Goal: Task Accomplishment & Management: Complete application form

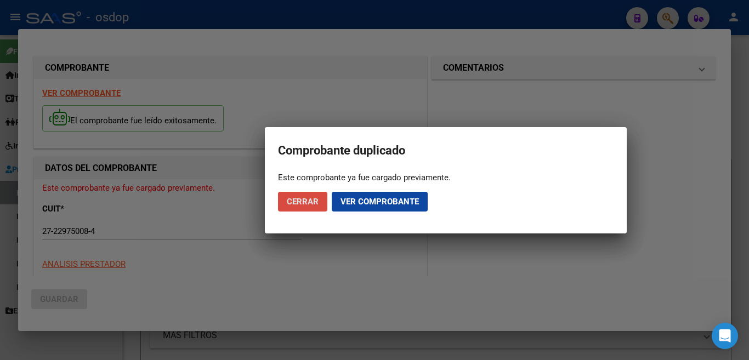
click at [307, 204] on span "Cerrar" at bounding box center [303, 202] width 32 height 10
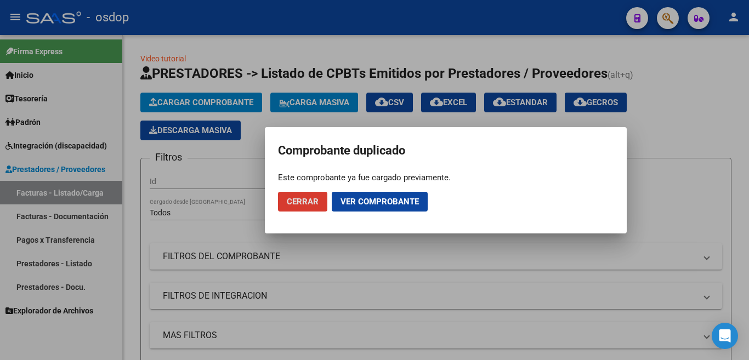
click at [301, 197] on span "Cerrar" at bounding box center [303, 202] width 32 height 10
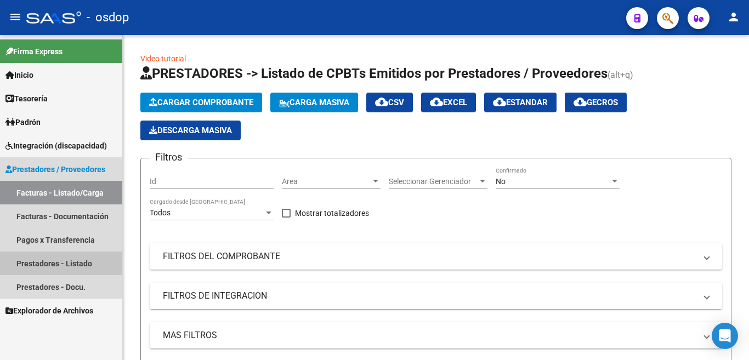
click at [81, 260] on link "Prestadores - Listado" at bounding box center [61, 264] width 122 height 24
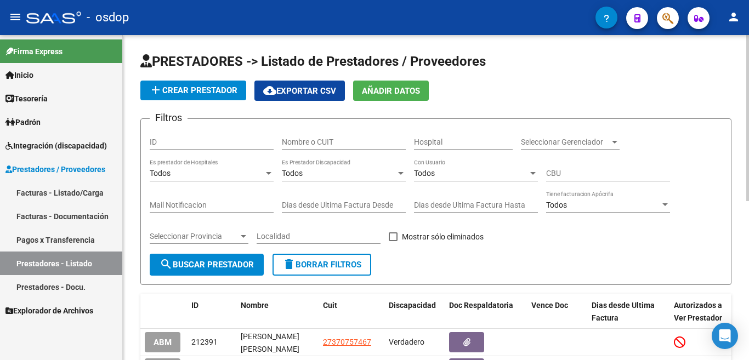
click at [320, 141] on input "Nombre o CUIT" at bounding box center [344, 142] width 124 height 9
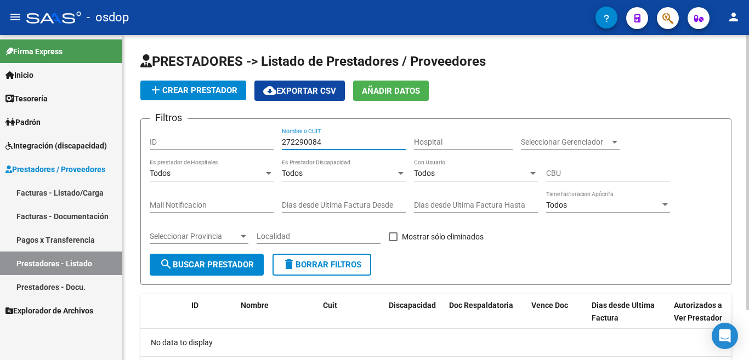
type input "272290084"
click at [344, 139] on input "272290084" at bounding box center [344, 142] width 124 height 9
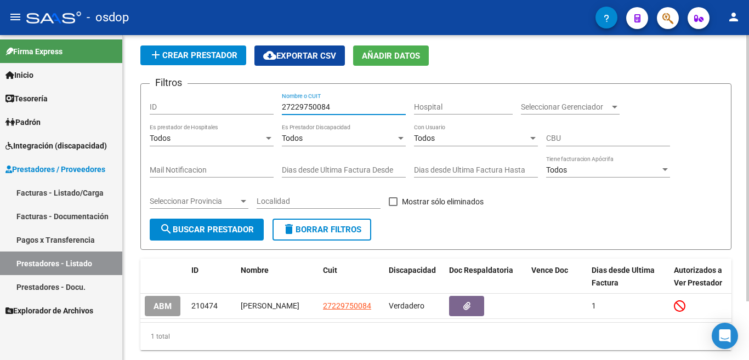
scroll to position [55, 0]
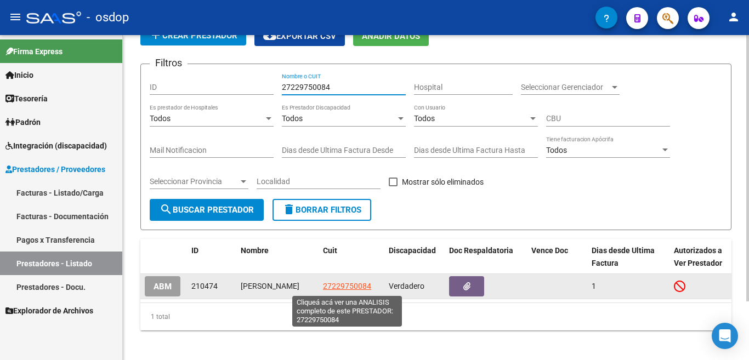
type input "27229750084"
click at [344, 287] on span "27229750084" at bounding box center [347, 286] width 48 height 9
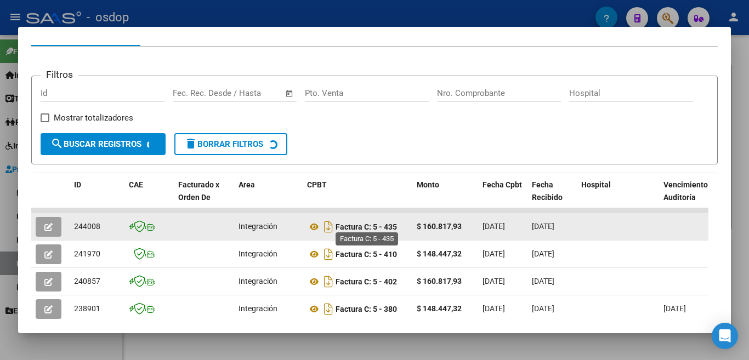
scroll to position [183, 0]
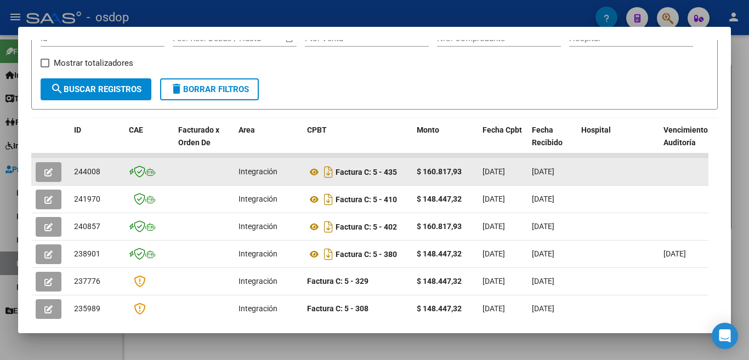
click at [81, 175] on span "244008" at bounding box center [87, 171] width 26 height 9
copy span "244008"
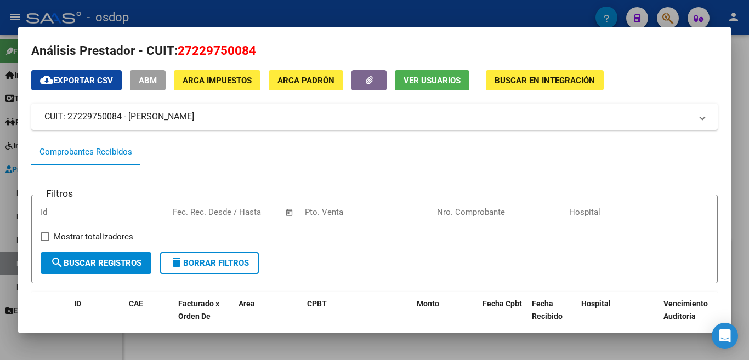
scroll to position [0, 0]
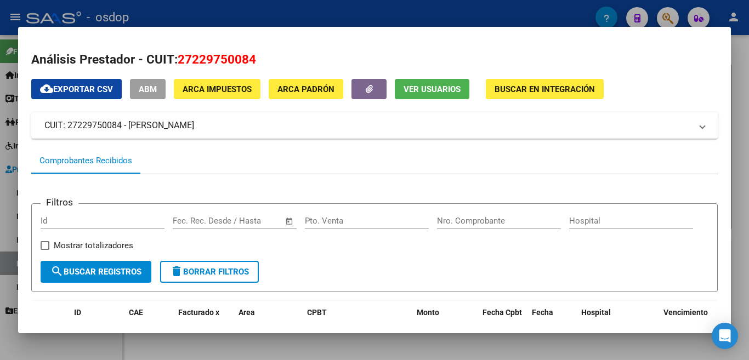
click at [0, 136] on div at bounding box center [374, 180] width 749 height 360
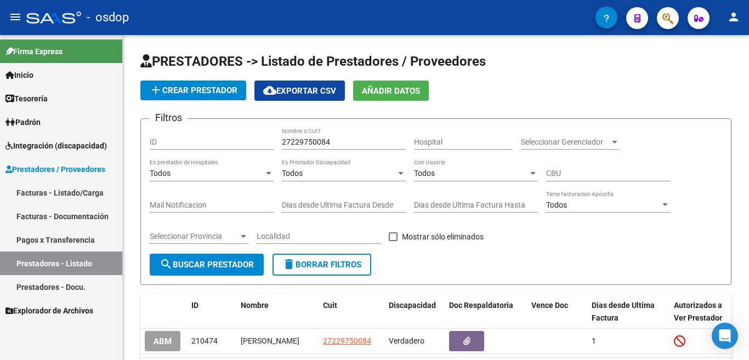
click at [92, 193] on link "Facturas - Listado/Carga" at bounding box center [61, 193] width 122 height 24
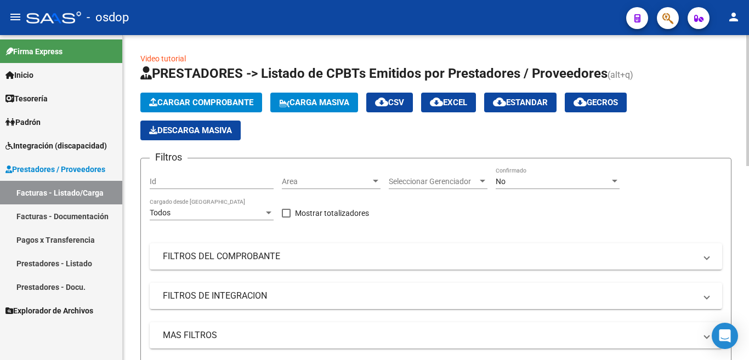
click at [173, 96] on button "Cargar Comprobante" at bounding box center [201, 103] width 122 height 20
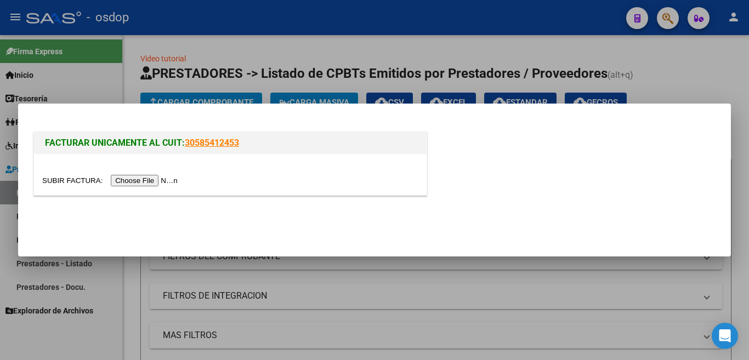
click at [160, 184] on input "file" at bounding box center [111, 181] width 139 height 12
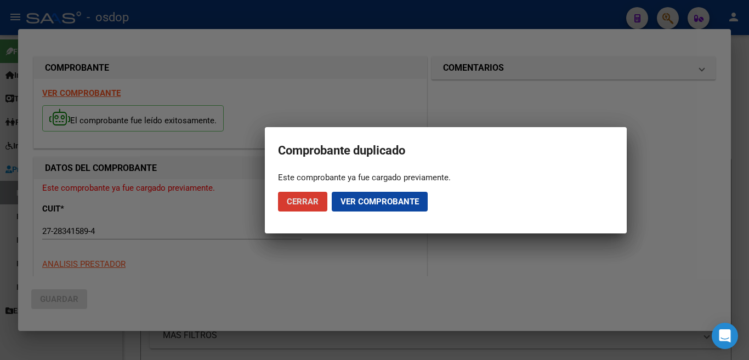
click at [314, 205] on span "Cerrar" at bounding box center [303, 202] width 32 height 10
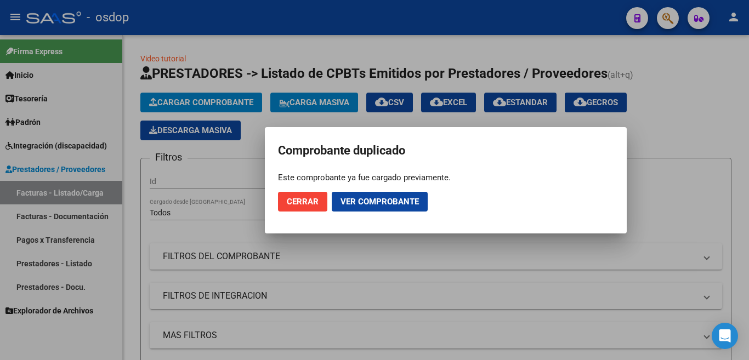
click at [301, 201] on span "Cerrar" at bounding box center [303, 202] width 32 height 10
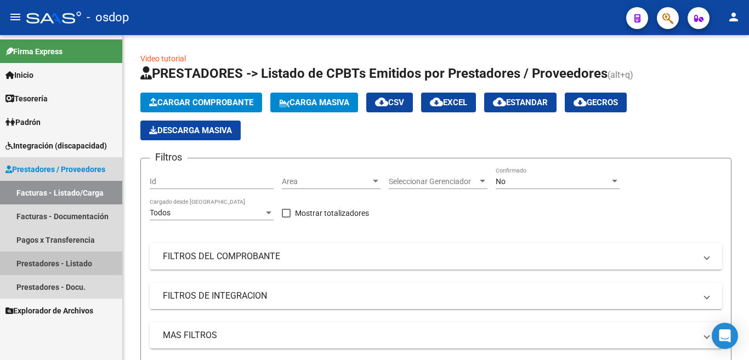
click at [78, 264] on link "Prestadores - Listado" at bounding box center [61, 264] width 122 height 24
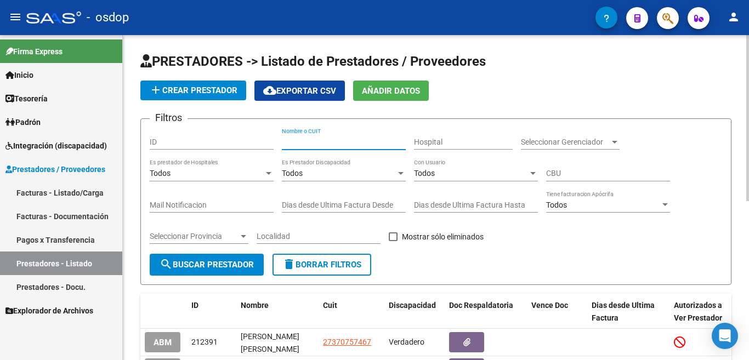
click at [318, 138] on input "Nombre o CUIT" at bounding box center [344, 142] width 124 height 9
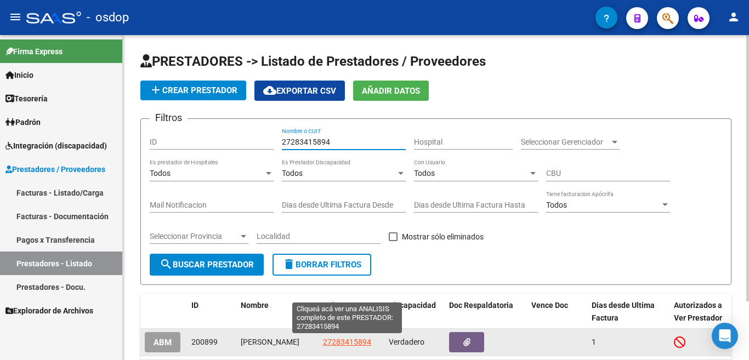
type input "27283415894"
click at [328, 341] on span "27283415894" at bounding box center [347, 342] width 48 height 9
type textarea "27283415894"
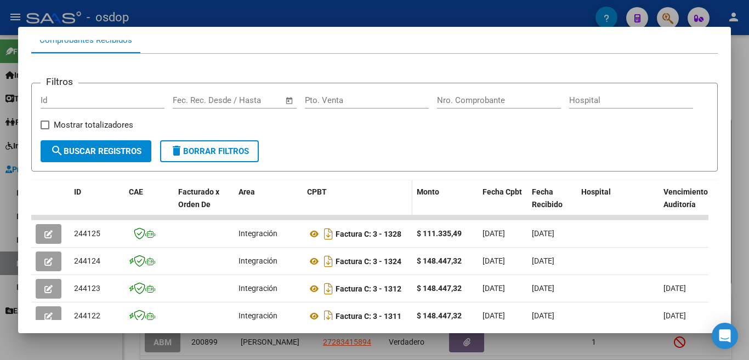
scroll to position [165, 0]
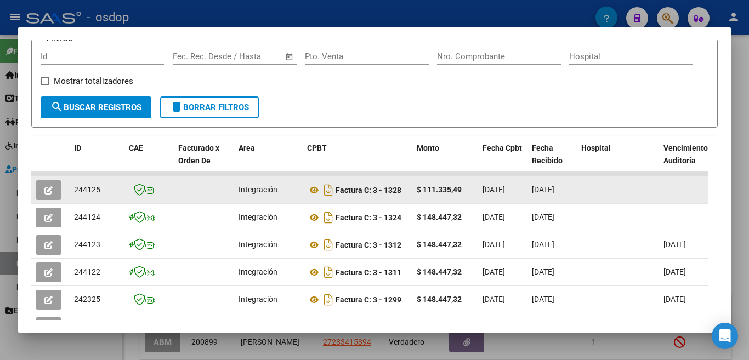
click at [94, 193] on span "244125" at bounding box center [87, 189] width 26 height 9
copy span "244125"
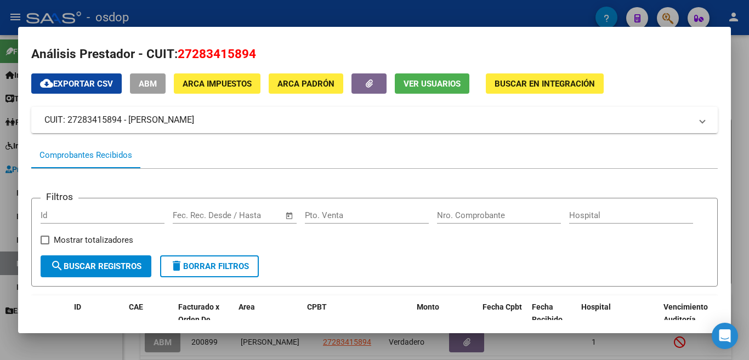
scroll to position [0, 0]
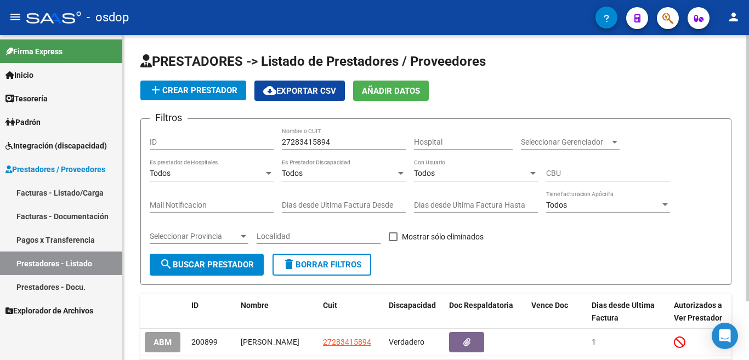
click at [333, 256] on button "delete Borrar Filtros" at bounding box center [322, 265] width 99 height 22
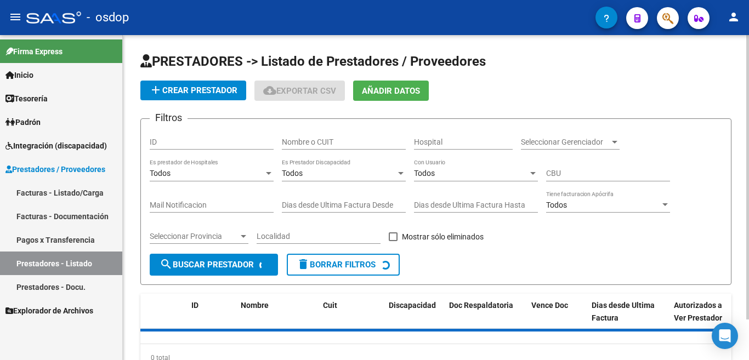
click at [329, 140] on input "Nombre o CUIT" at bounding box center [344, 142] width 124 height 9
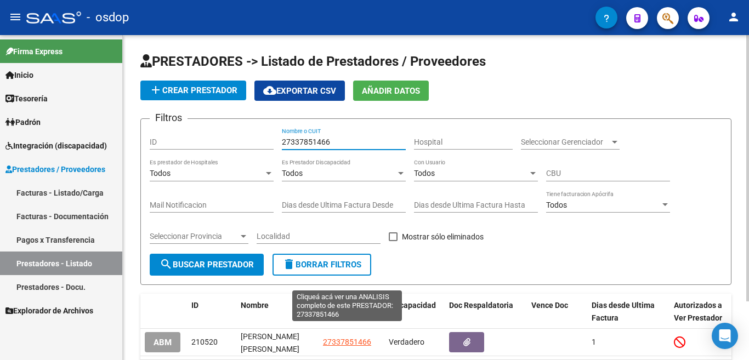
scroll to position [72, 0]
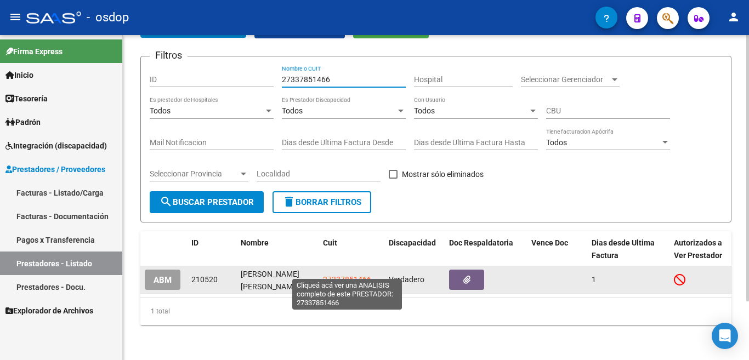
type input "27337851466"
click at [331, 275] on span "27337851466" at bounding box center [347, 279] width 48 height 9
type textarea "27337851466"
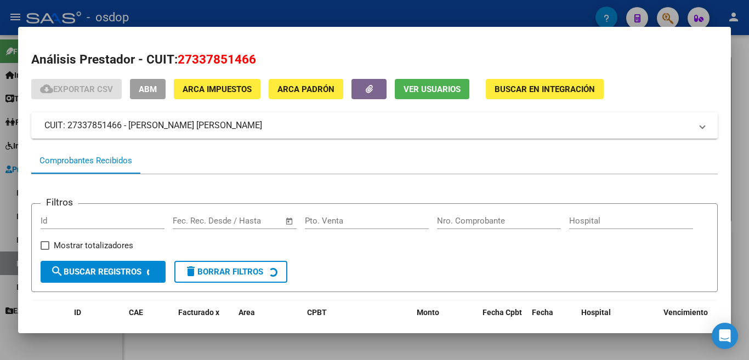
scroll to position [73, 0]
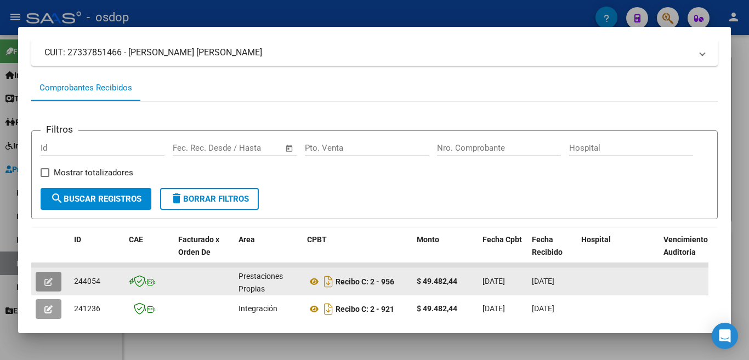
click at [56, 285] on button "button" at bounding box center [49, 282] width 26 height 20
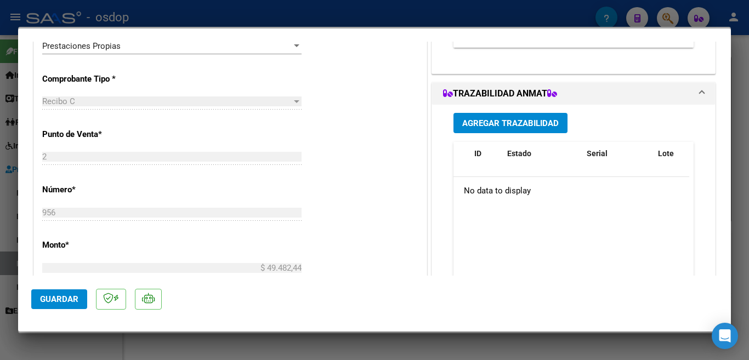
scroll to position [329, 0]
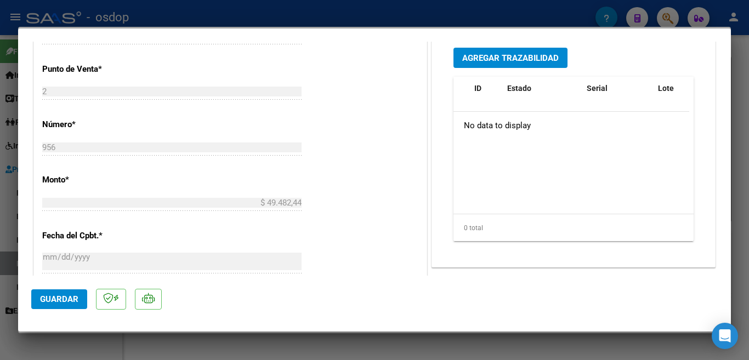
click at [78, 295] on button "Guardar" at bounding box center [59, 300] width 56 height 20
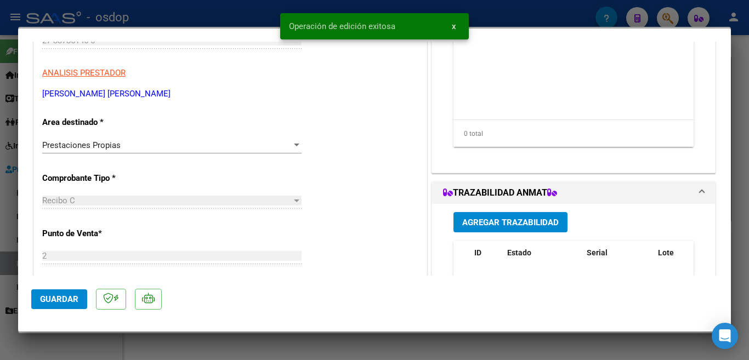
scroll to position [0, 0]
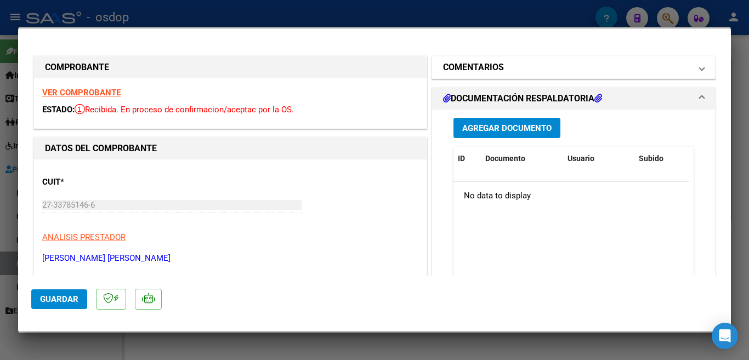
click at [511, 67] on mat-panel-title "COMENTARIOS" at bounding box center [567, 67] width 248 height 13
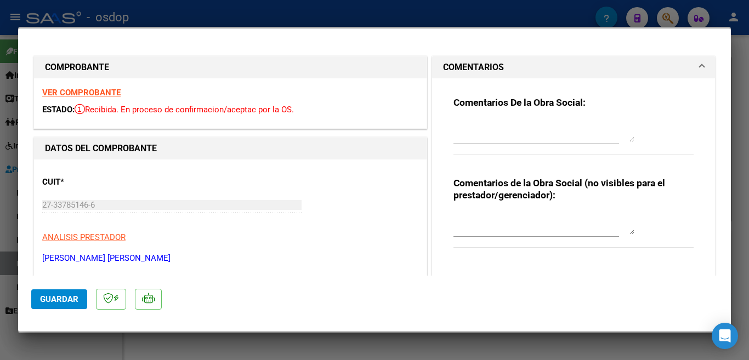
click at [511, 67] on mat-panel-title "COMENTARIOS" at bounding box center [567, 67] width 248 height 13
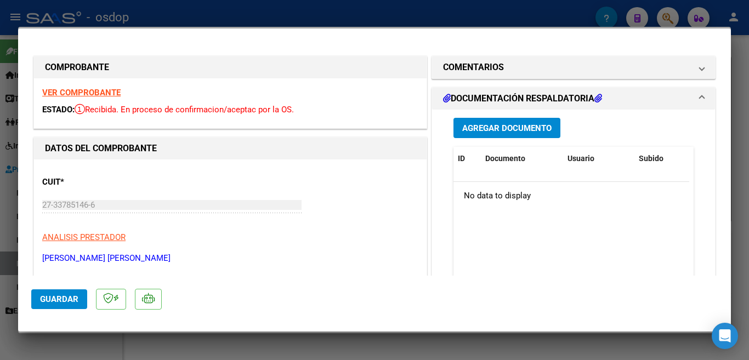
click at [2, 202] on div at bounding box center [374, 180] width 749 height 360
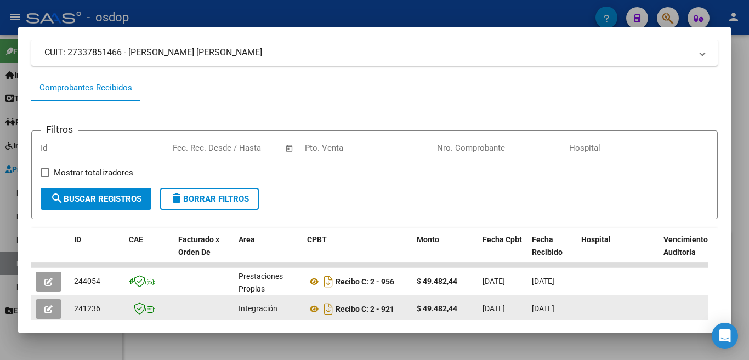
click at [48, 314] on icon "button" at bounding box center [48, 310] width 8 height 8
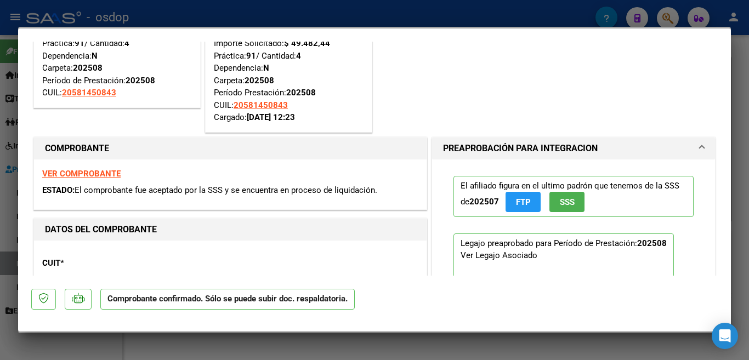
scroll to position [55, 0]
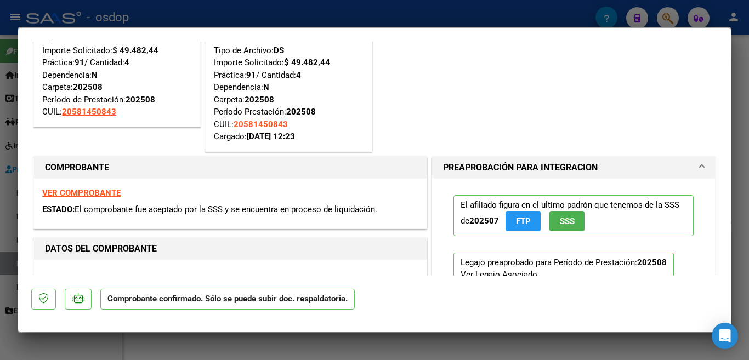
click at [0, 105] on div at bounding box center [374, 180] width 749 height 360
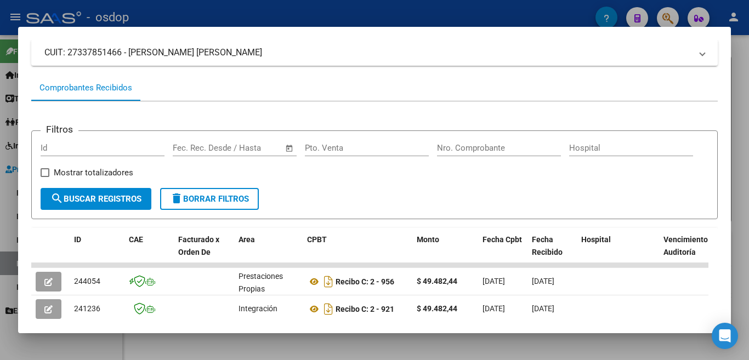
scroll to position [77, 0]
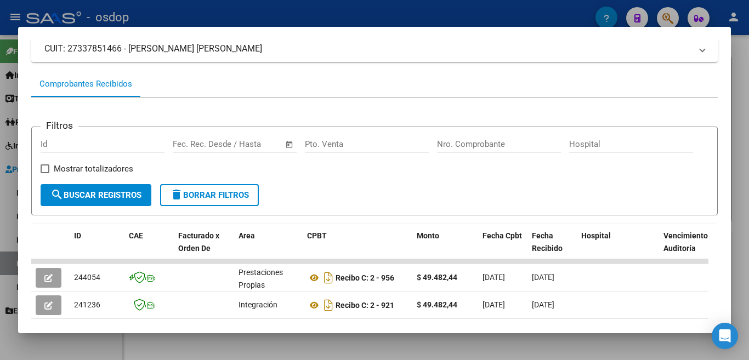
click at [0, 218] on div at bounding box center [374, 180] width 749 height 360
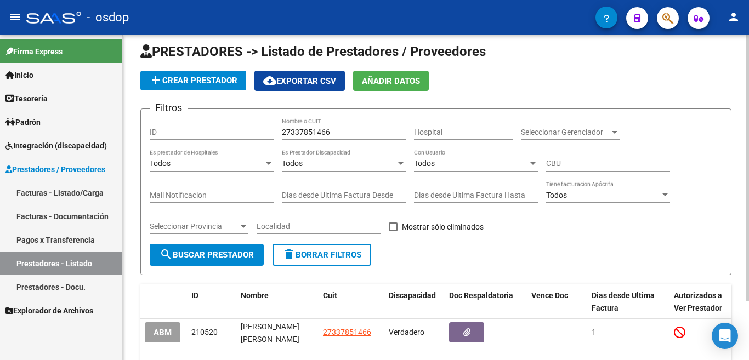
scroll to position [0, 0]
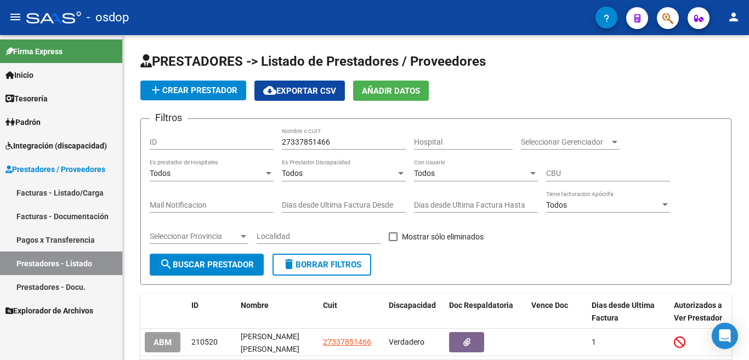
click at [72, 195] on link "Facturas - Listado/Carga" at bounding box center [61, 193] width 122 height 24
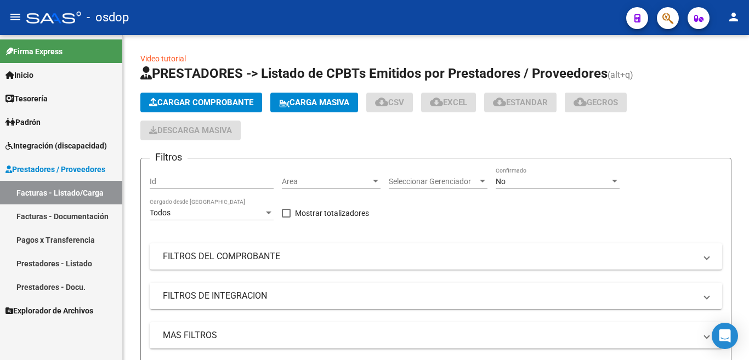
click at [79, 217] on link "Facturas - Documentación" at bounding box center [61, 217] width 122 height 24
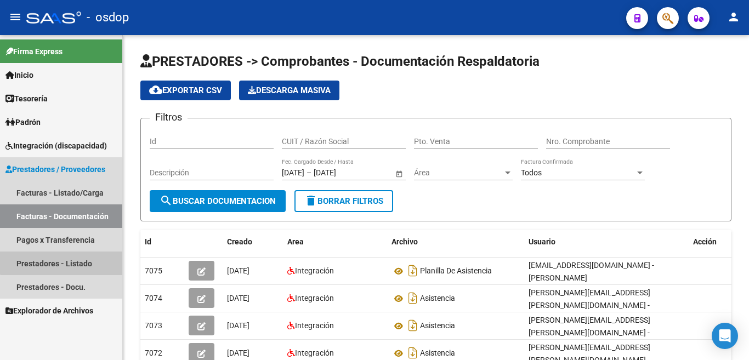
click at [67, 257] on link "Prestadores - Listado" at bounding box center [61, 264] width 122 height 24
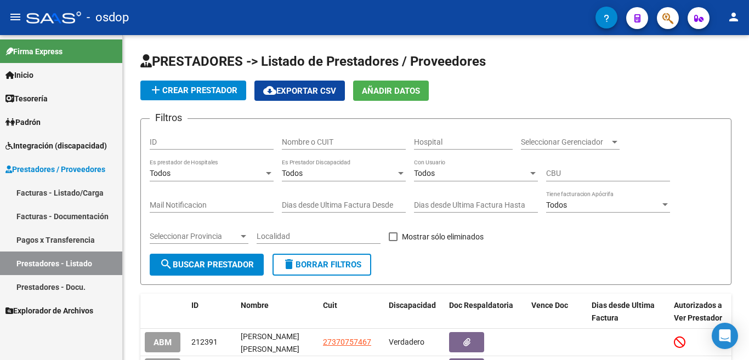
click at [83, 168] on span "Prestadores / Proveedores" at bounding box center [55, 169] width 100 height 12
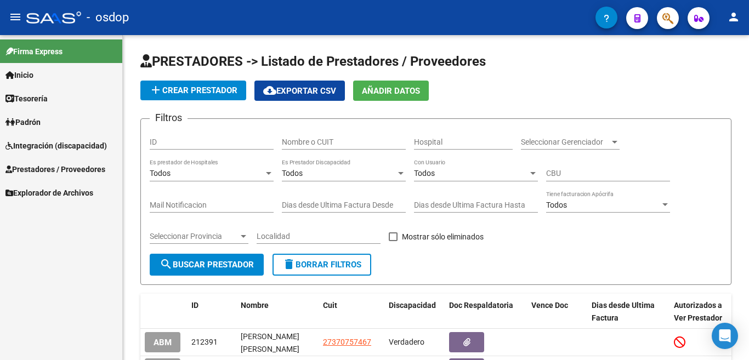
click at [54, 174] on span "Prestadores / Proveedores" at bounding box center [55, 169] width 100 height 12
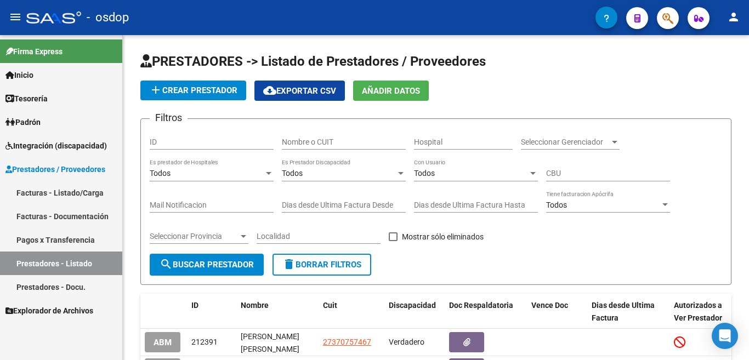
click at [69, 186] on link "Facturas - Listado/Carga" at bounding box center [61, 193] width 122 height 24
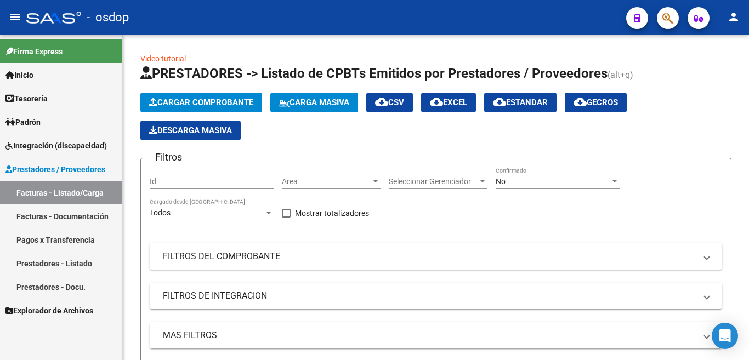
click at [74, 214] on link "Facturas - Documentación" at bounding box center [61, 217] width 122 height 24
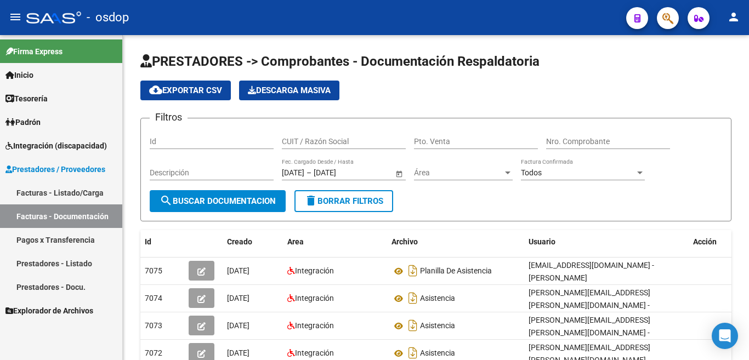
click at [68, 243] on link "Pagos x Transferencia" at bounding box center [61, 240] width 122 height 24
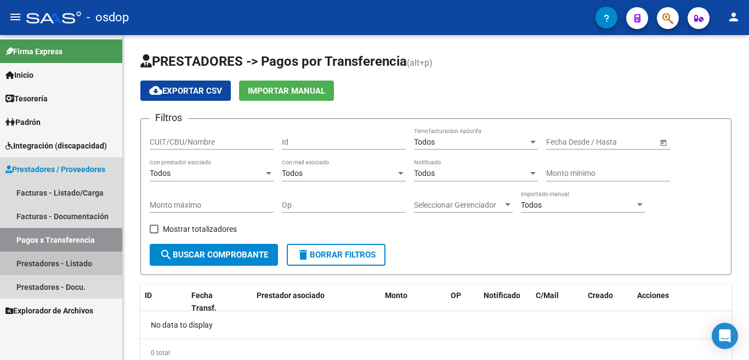
click at [79, 261] on link "Prestadores - Listado" at bounding box center [61, 264] width 122 height 24
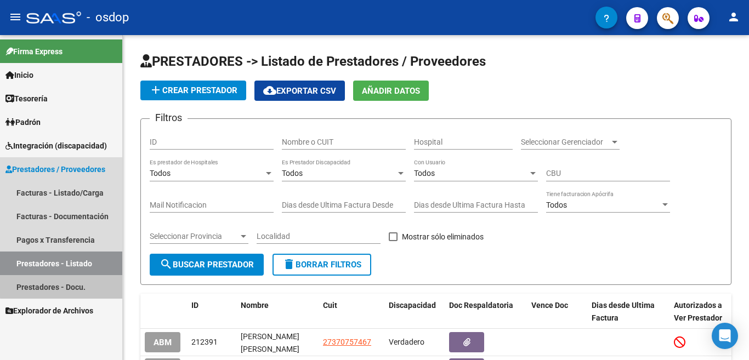
click at [82, 285] on link "Prestadores - Docu." at bounding box center [61, 287] width 122 height 24
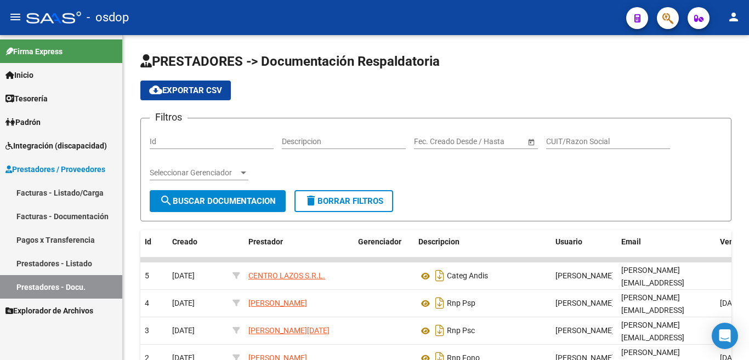
click at [77, 193] on link "Facturas - Listado/Carga" at bounding box center [61, 193] width 122 height 24
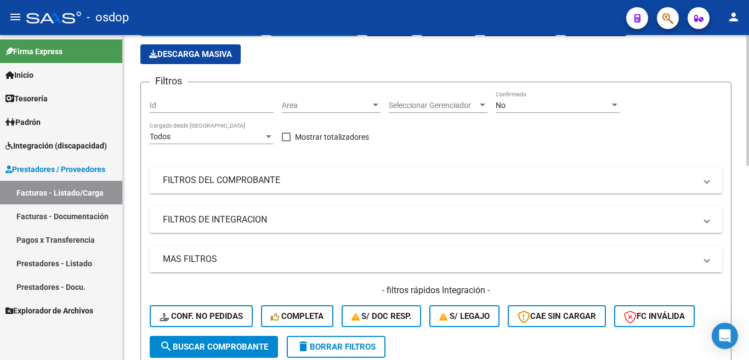
scroll to position [165, 0]
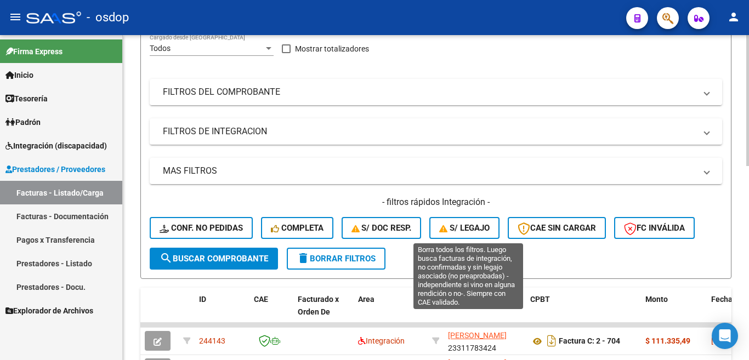
click at [490, 236] on button "S/ legajo" at bounding box center [464, 228] width 70 height 22
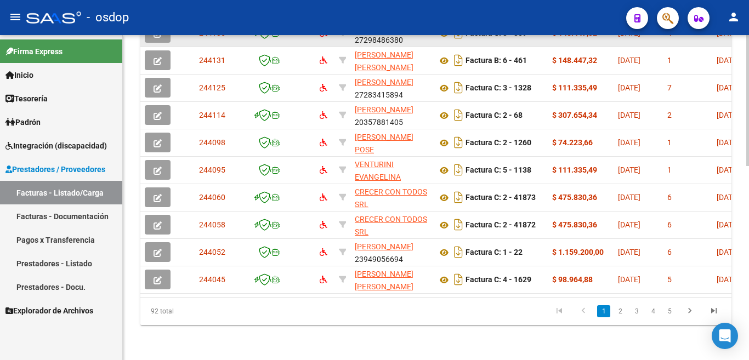
scroll to position [482, 0]
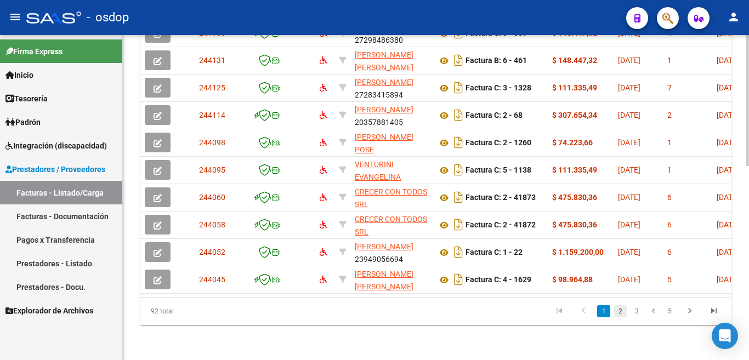
click at [617, 312] on link "2" at bounding box center [620, 312] width 13 height 12
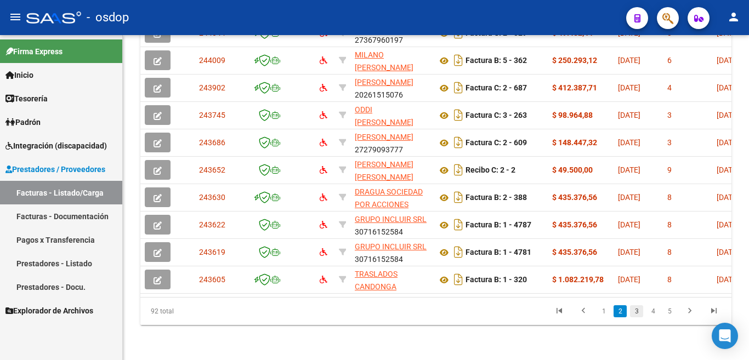
click at [636, 315] on link "3" at bounding box center [636, 312] width 13 height 12
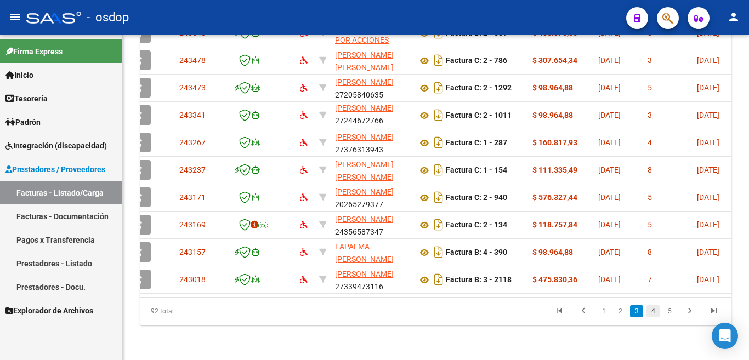
click at [655, 315] on link "4" at bounding box center [653, 312] width 13 height 12
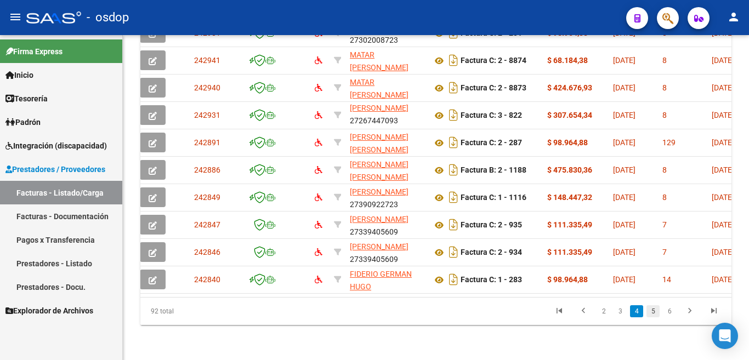
click at [651, 312] on link "5" at bounding box center [653, 312] width 13 height 12
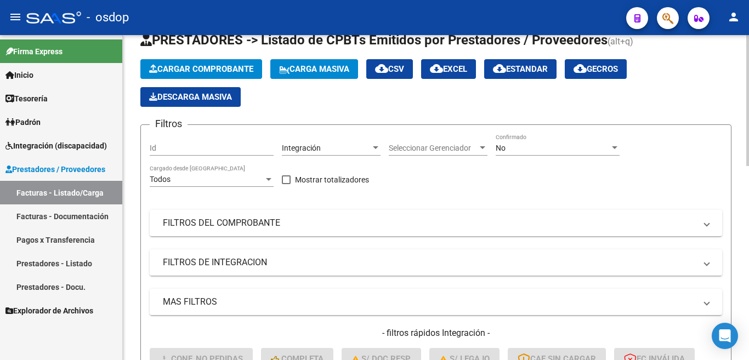
scroll to position [0, 0]
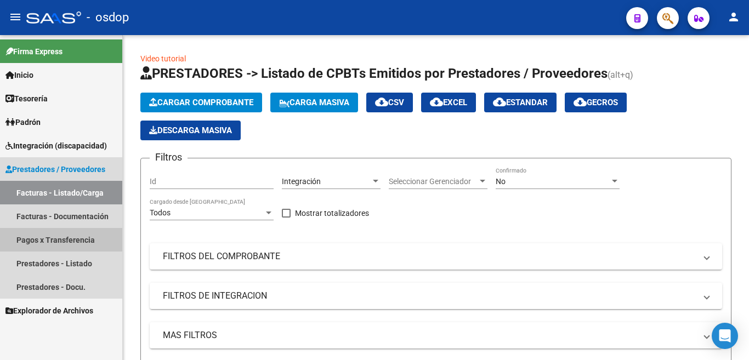
click at [74, 243] on link "Pagos x Transferencia" at bounding box center [61, 240] width 122 height 24
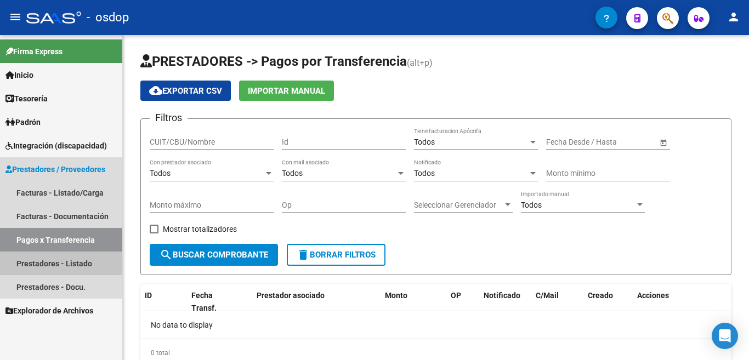
click at [52, 256] on link "Prestadores - Listado" at bounding box center [61, 264] width 122 height 24
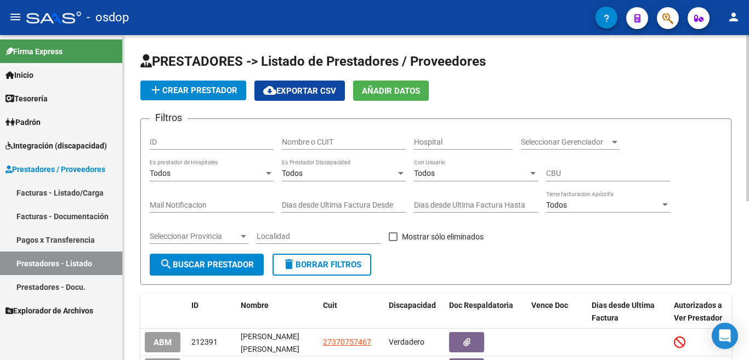
click at [332, 146] on input "Nombre o CUIT" at bounding box center [344, 142] width 124 height 9
type input "27283415894"
click at [199, 258] on button "search Buscar Prestador" at bounding box center [207, 265] width 114 height 22
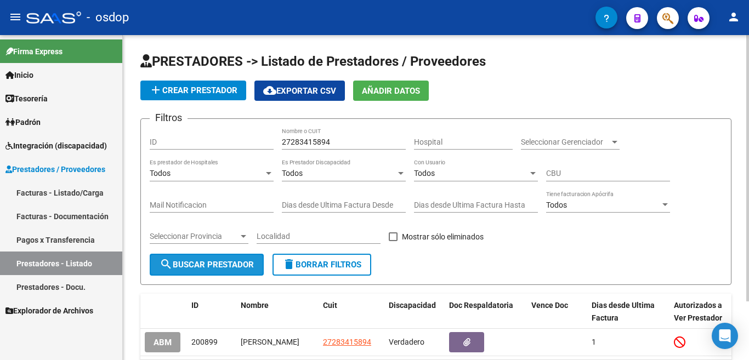
click at [212, 266] on span "search Buscar Prestador" at bounding box center [207, 265] width 94 height 10
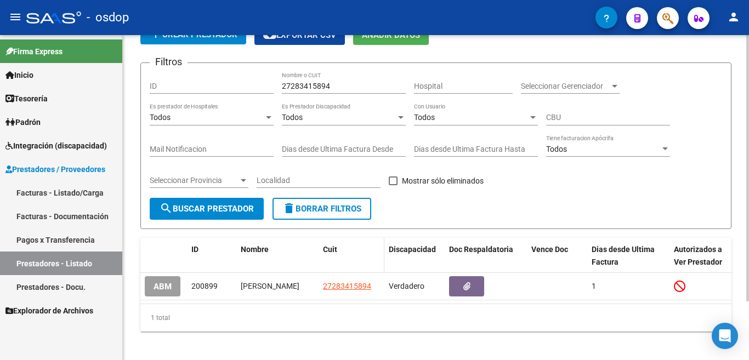
scroll to position [72, 0]
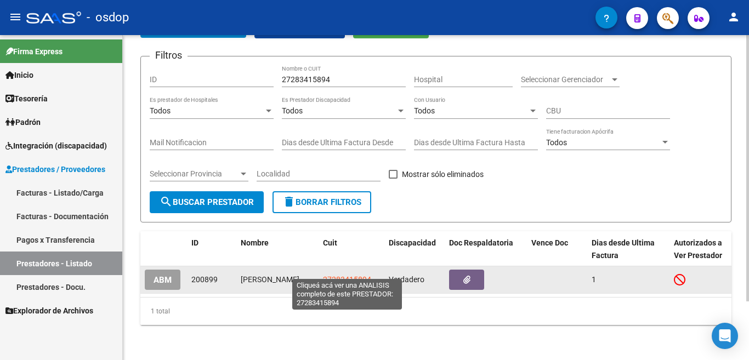
click at [335, 275] on span "27283415894" at bounding box center [347, 279] width 48 height 9
type textarea "27283415894"
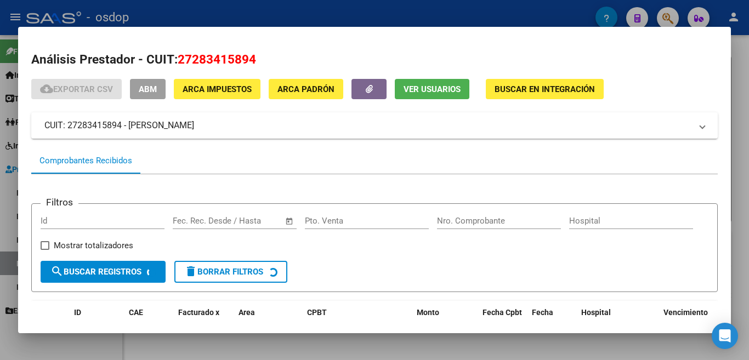
scroll to position [73, 0]
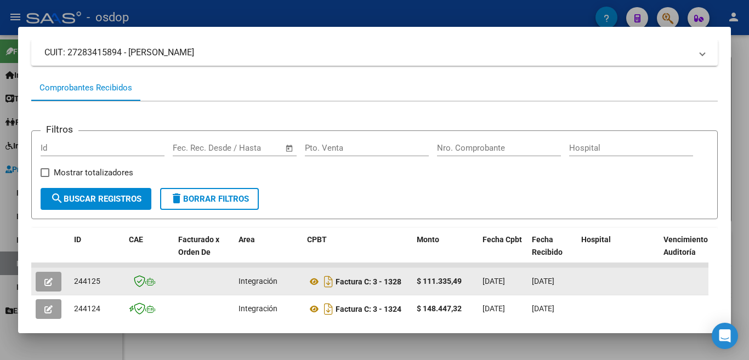
click at [52, 285] on icon "button" at bounding box center [48, 282] width 8 height 8
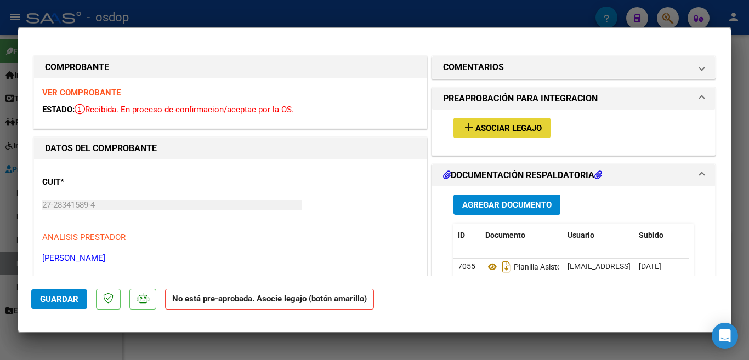
click at [489, 134] on button "add Asociar Legajo" at bounding box center [502, 128] width 97 height 20
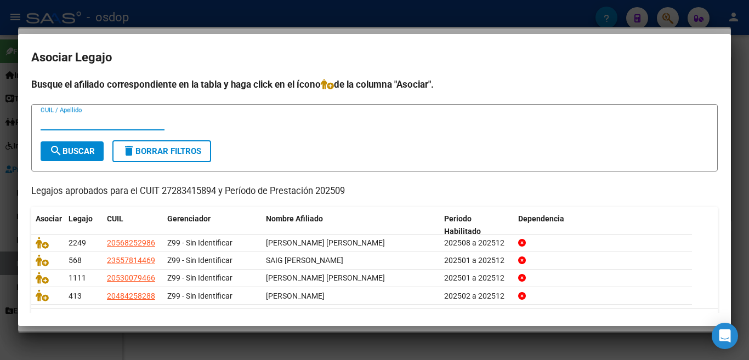
scroll to position [0, 0]
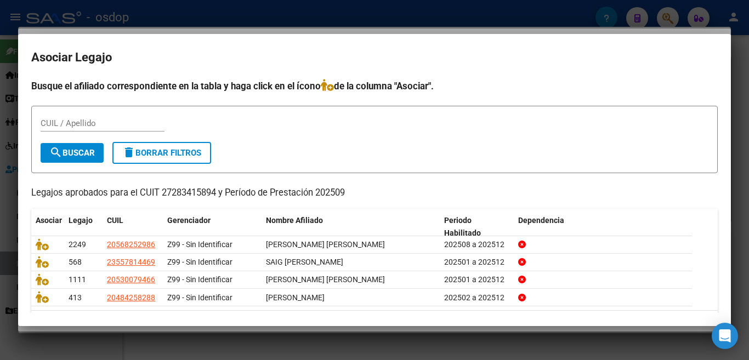
click at [0, 117] on div at bounding box center [374, 180] width 749 height 360
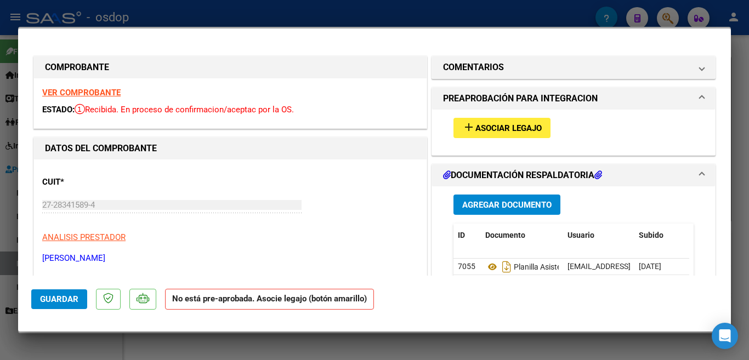
click at [0, 175] on div at bounding box center [374, 180] width 749 height 360
type input "$ 0,00"
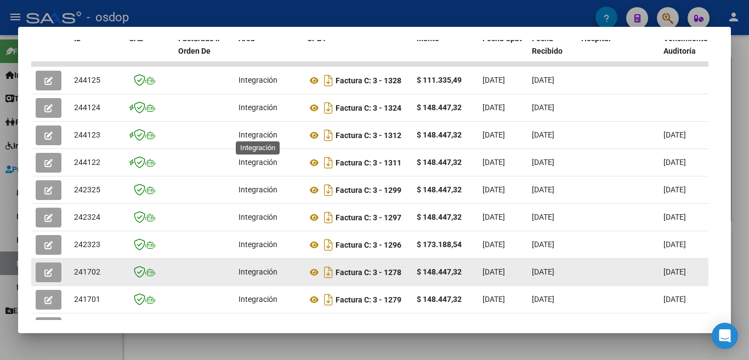
scroll to position [329, 0]
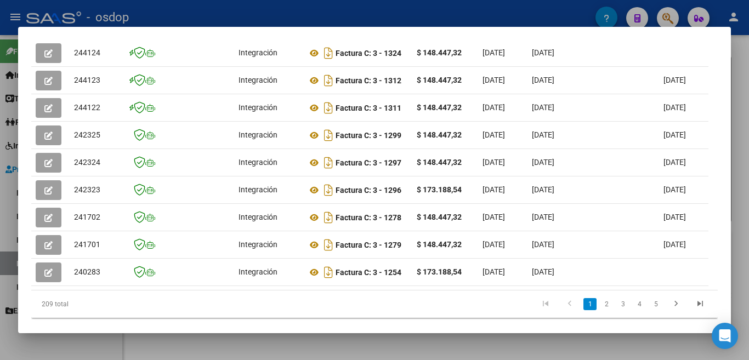
click at [10, 173] on div at bounding box center [374, 180] width 749 height 360
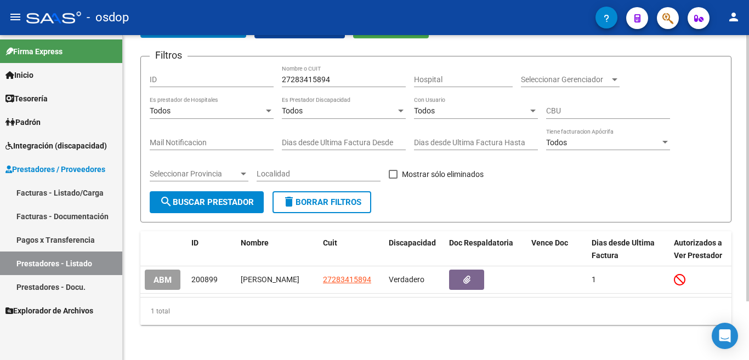
click at [360, 200] on button "delete Borrar Filtros" at bounding box center [322, 202] width 99 height 22
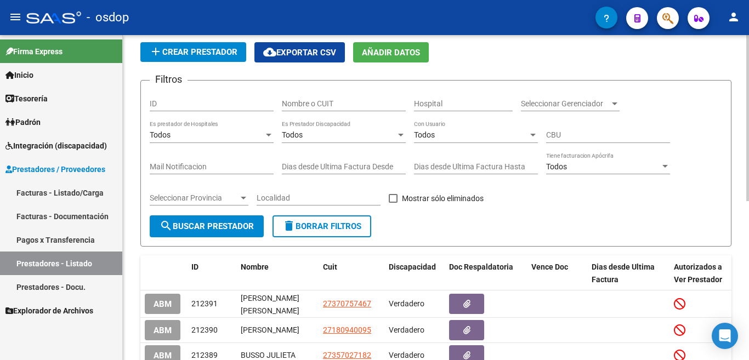
scroll to position [0, 0]
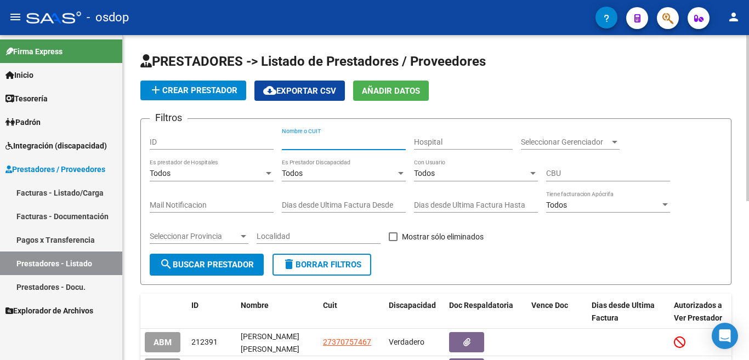
click at [330, 140] on input "Nombre o CUIT" at bounding box center [344, 142] width 124 height 9
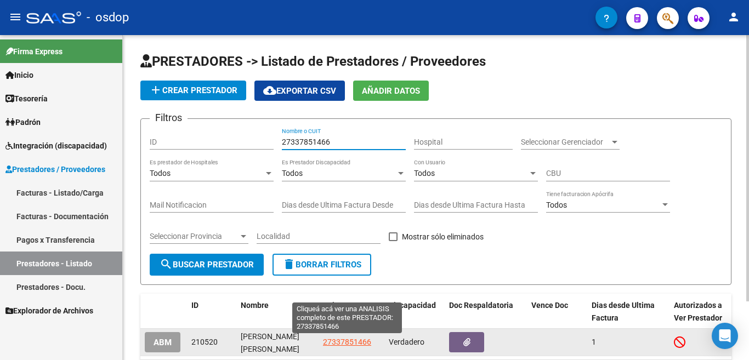
type input "27337851466"
click at [356, 340] on span "27337851466" at bounding box center [347, 342] width 48 height 9
type textarea "27337851466"
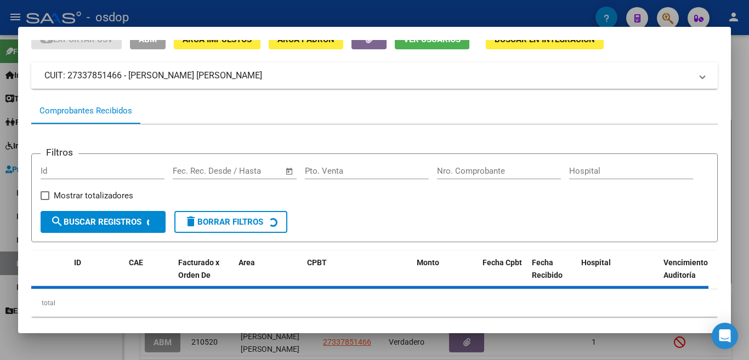
scroll to position [73, 0]
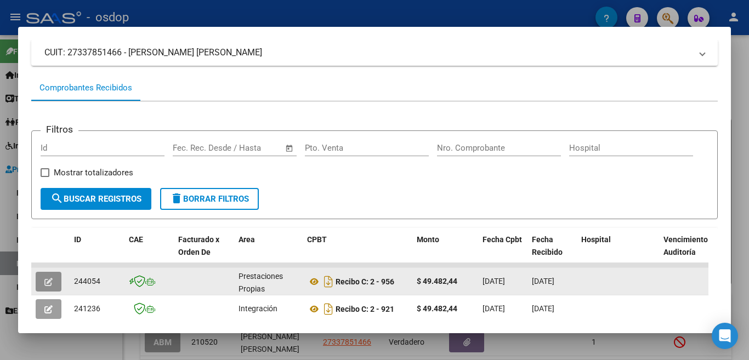
click at [49, 281] on button "button" at bounding box center [49, 282] width 26 height 20
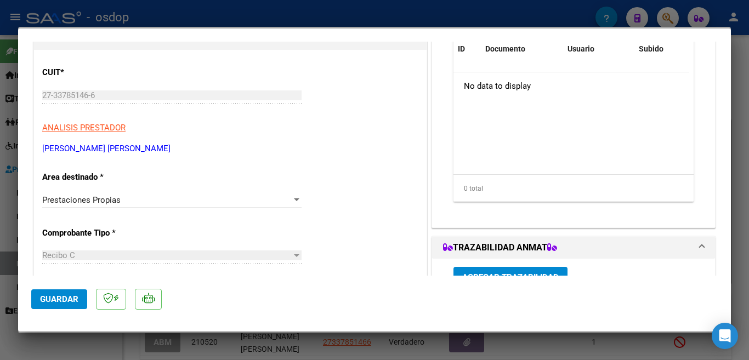
scroll to position [0, 0]
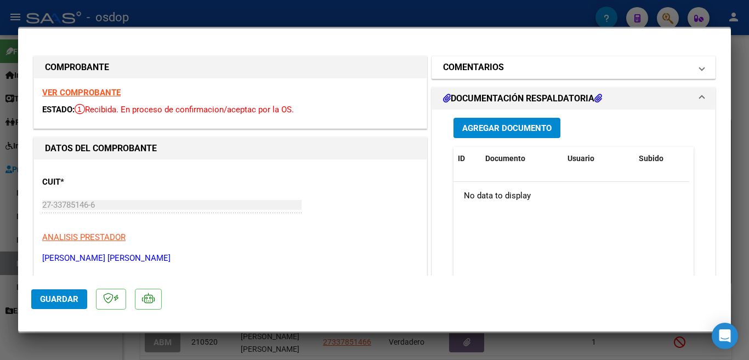
click at [700, 68] on span at bounding box center [702, 67] width 4 height 13
click at [700, 67] on span at bounding box center [702, 67] width 4 height 13
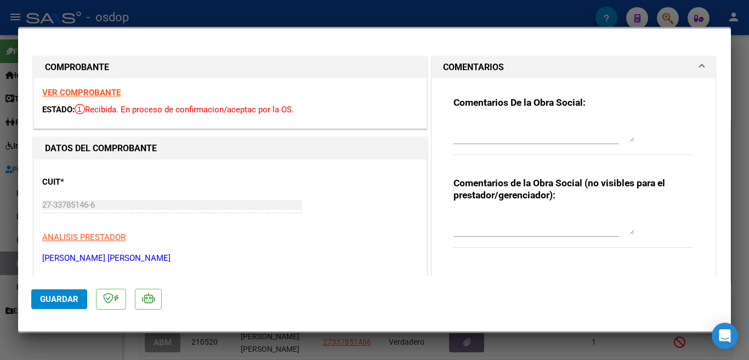
click at [680, 83] on div "Comentarios De la Obra Social: Comentarios de la Obra Social (no visibles para …" at bounding box center [573, 173] width 257 height 190
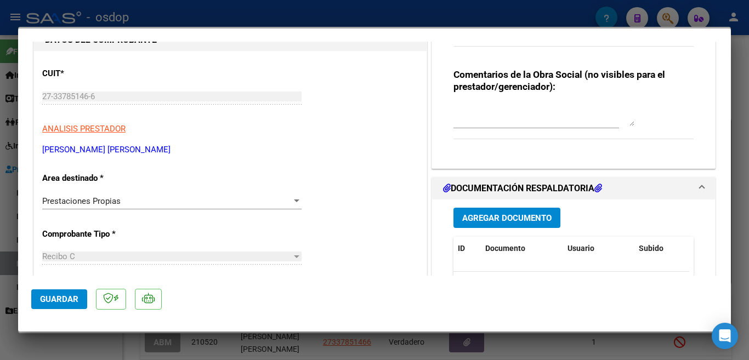
scroll to position [110, 0]
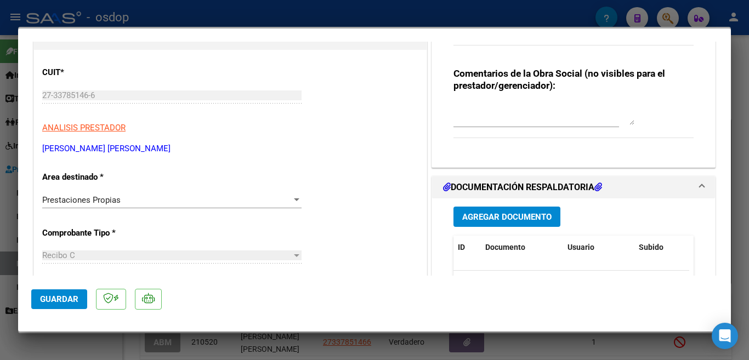
click at [0, 248] on div at bounding box center [374, 180] width 749 height 360
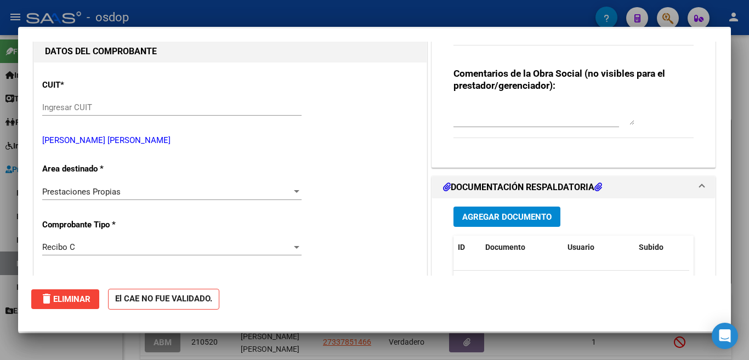
scroll to position [0, 0]
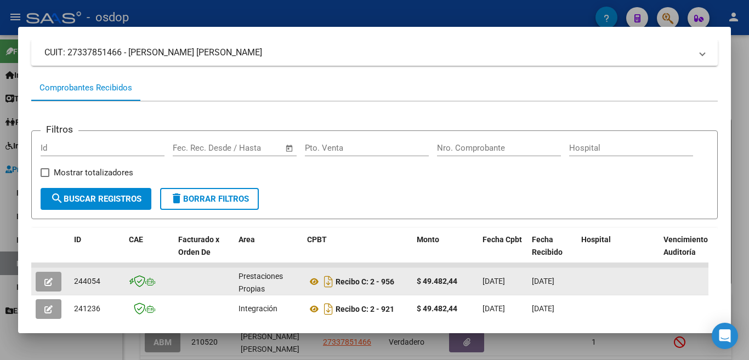
click at [43, 281] on button "button" at bounding box center [49, 282] width 26 height 20
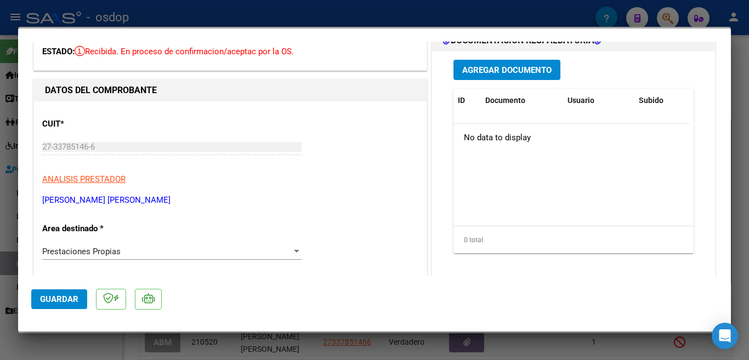
scroll to position [110, 0]
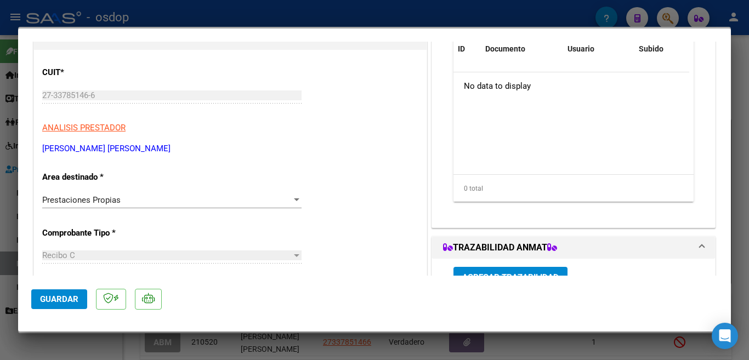
click at [154, 199] on div "Prestaciones Propias" at bounding box center [167, 200] width 250 height 10
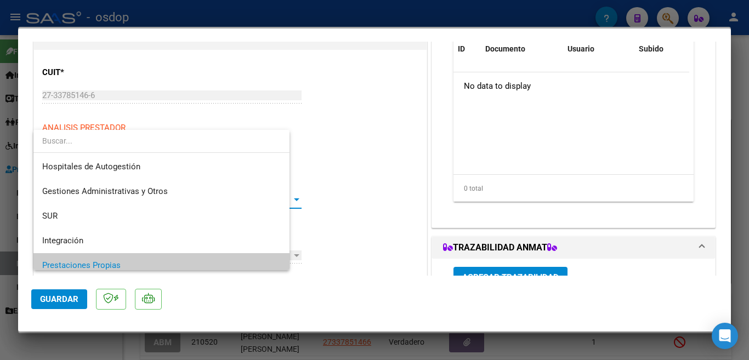
scroll to position [65, 0]
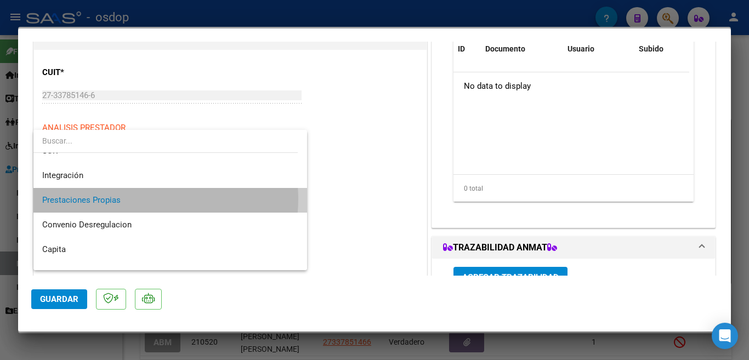
click at [154, 199] on span "Prestaciones Propias" at bounding box center [170, 200] width 256 height 25
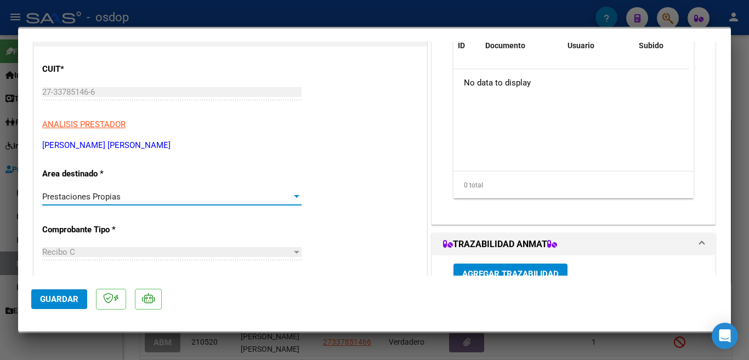
scroll to position [110, 0]
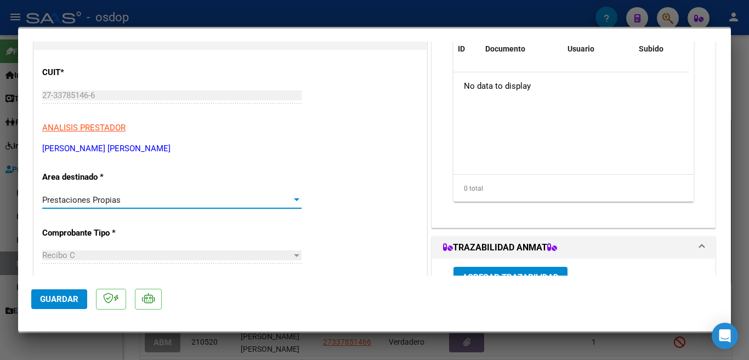
click at [155, 195] on div "Prestaciones Propias" at bounding box center [167, 200] width 250 height 10
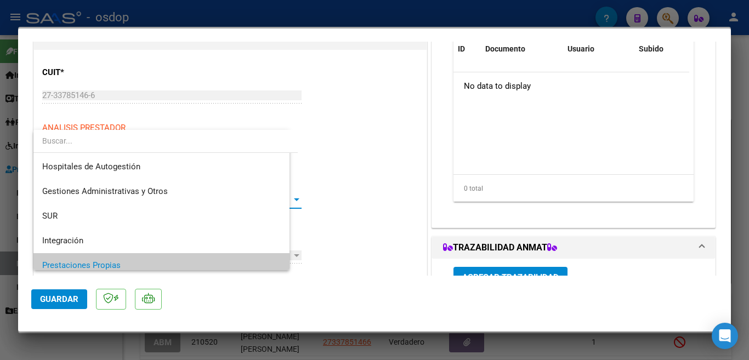
scroll to position [65, 0]
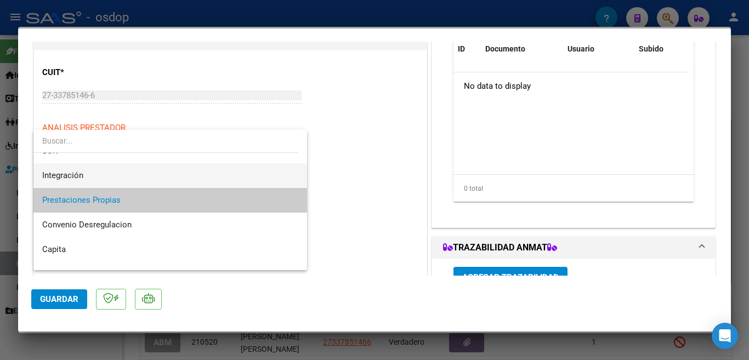
click at [133, 167] on span "Integración" at bounding box center [170, 175] width 256 height 25
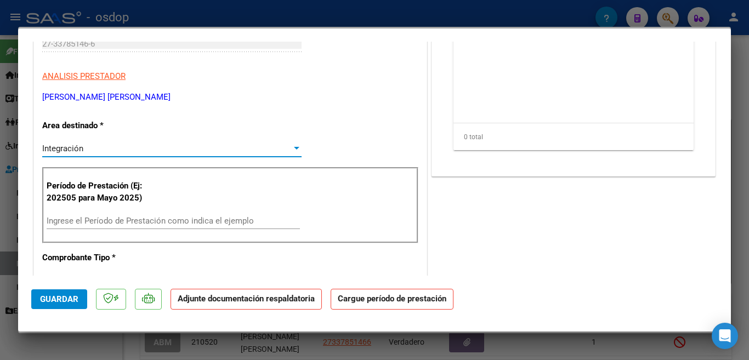
scroll to position [165, 0]
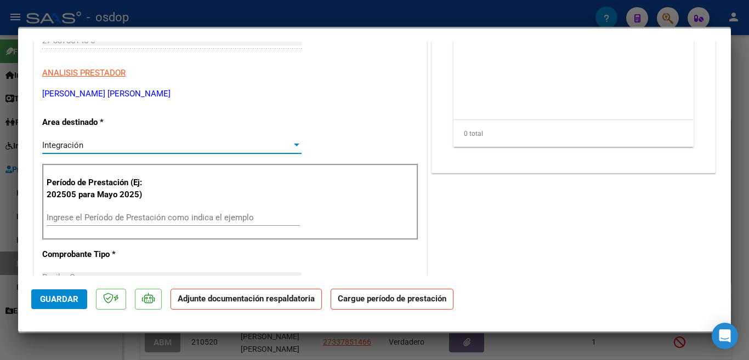
click at [134, 213] on input "Ingrese el Período de Prestación como indica el ejemplo" at bounding box center [173, 218] width 253 height 10
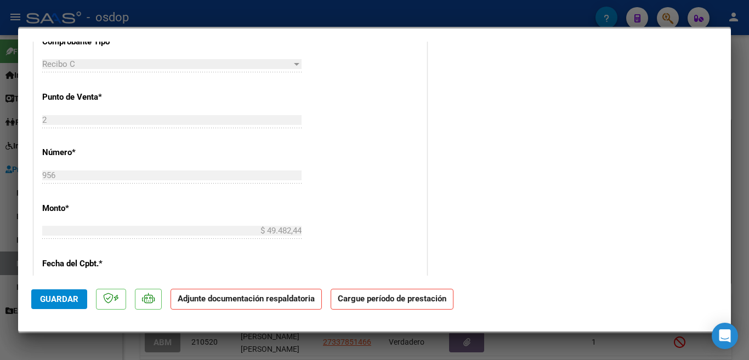
scroll to position [274, 0]
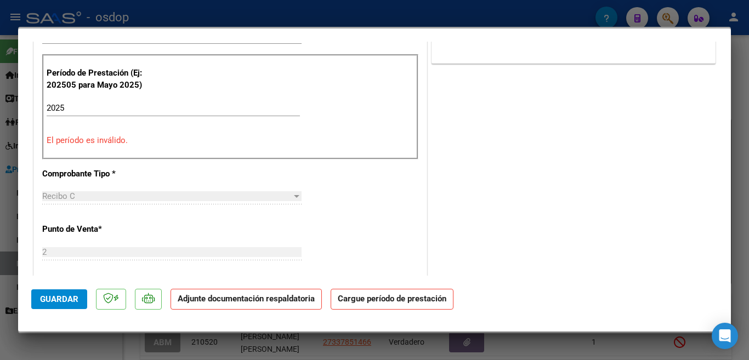
drag, startPoint x: 653, startPoint y: 141, endPoint x: 641, endPoint y: 135, distance: 12.8
click at [653, 141] on div "COMENTARIOS Comentarios De la Obra Social: Comentarios de la Obra Social (no vi…" at bounding box center [573, 275] width 289 height 992
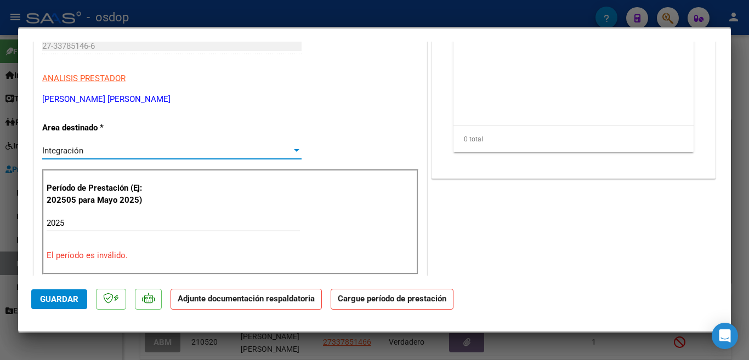
scroll to position [219, 0]
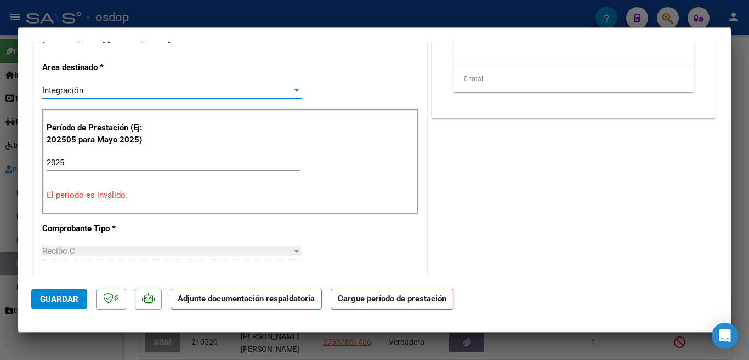
drag, startPoint x: 211, startPoint y: 134, endPoint x: 489, endPoint y: 192, distance: 284.5
click at [538, 197] on div "COMENTARIOS Comentarios De la Obra Social: Comentarios de la Obra Social (no vi…" at bounding box center [573, 330] width 289 height 992
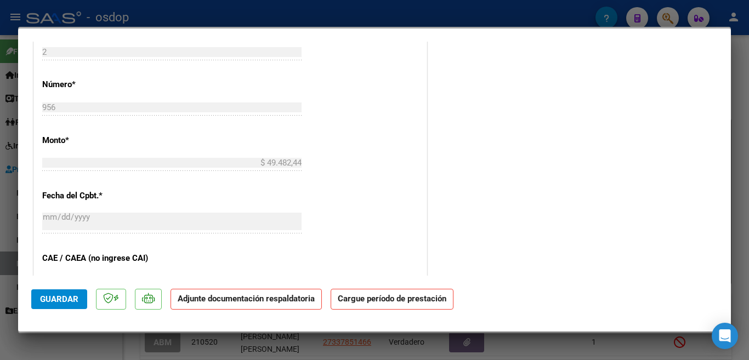
scroll to position [420, 0]
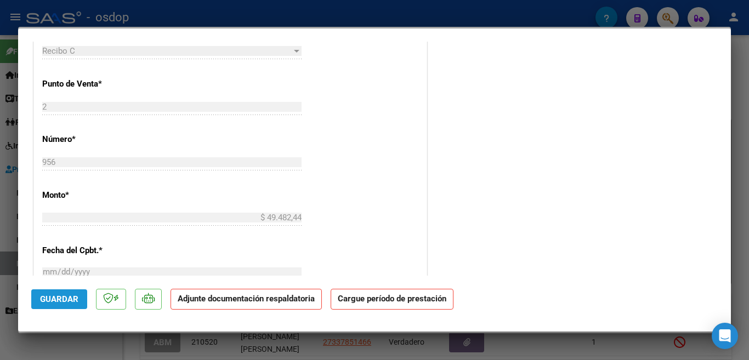
click at [78, 295] on span "Guardar" at bounding box center [59, 300] width 38 height 10
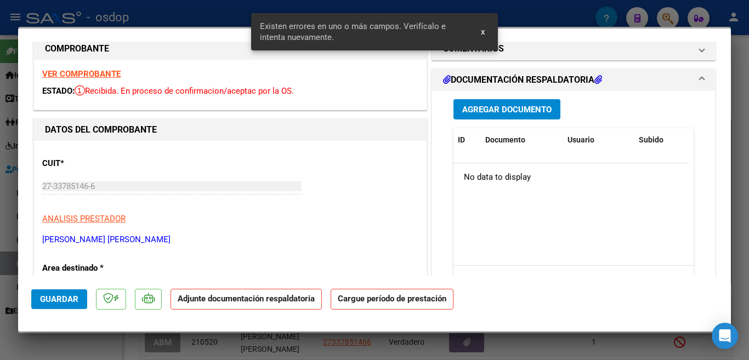
scroll to position [0, 0]
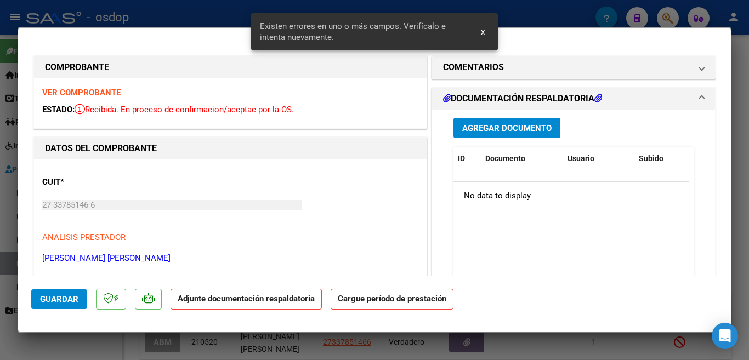
click at [486, 30] on button "x" at bounding box center [482, 32] width 21 height 20
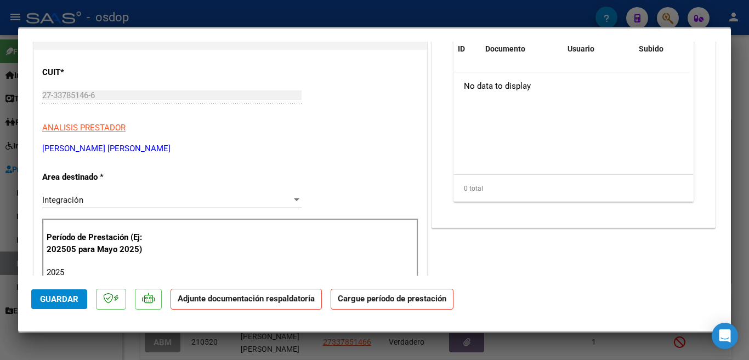
scroll to position [165, 0]
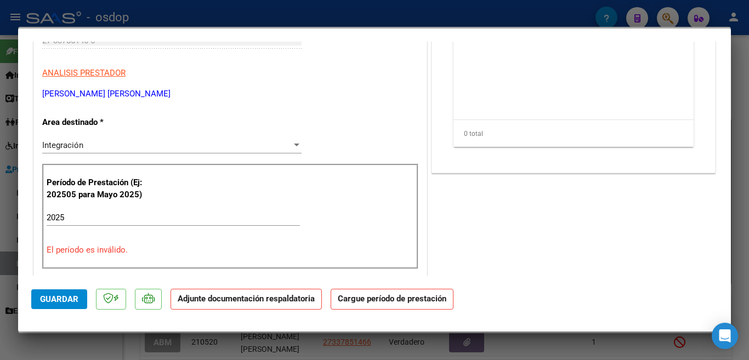
click at [130, 211] on div "2025 Ingrese el Período de Prestación como indica el ejemplo" at bounding box center [173, 218] width 253 height 16
click at [132, 216] on input "2025" at bounding box center [173, 218] width 253 height 10
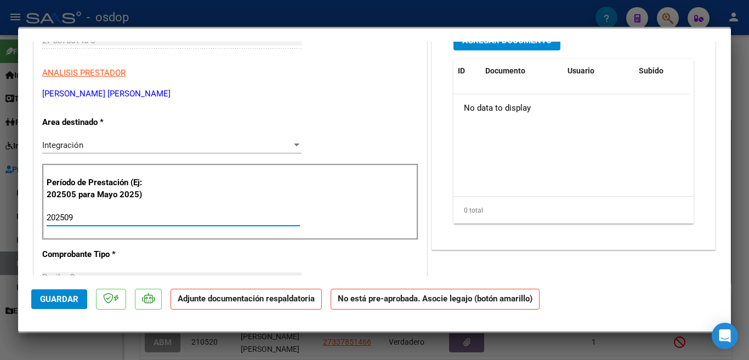
scroll to position [274, 0]
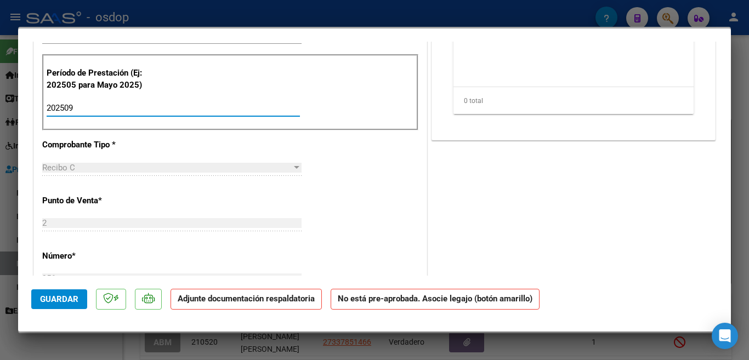
type input "202509"
click at [81, 309] on button "Guardar" at bounding box center [59, 300] width 56 height 20
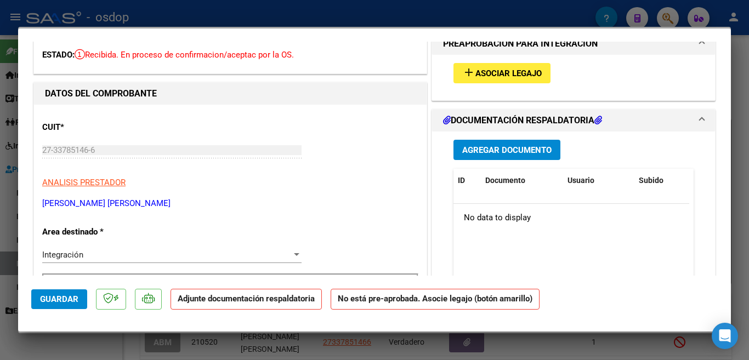
scroll to position [0, 0]
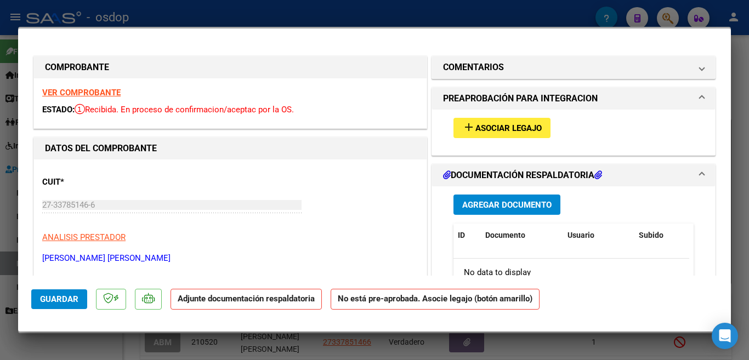
click at [527, 133] on span "Asociar Legajo" at bounding box center [509, 128] width 66 height 10
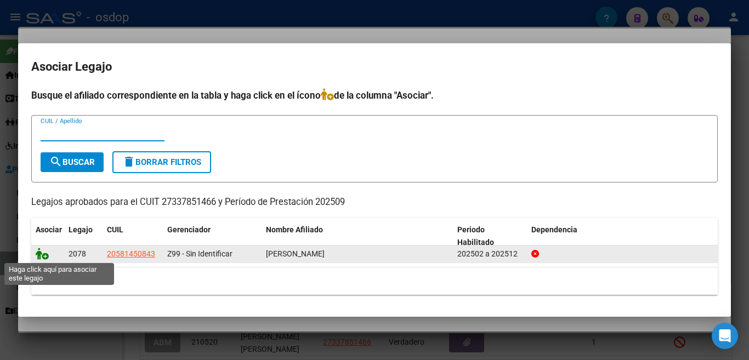
click at [41, 255] on icon at bounding box center [42, 254] width 13 height 12
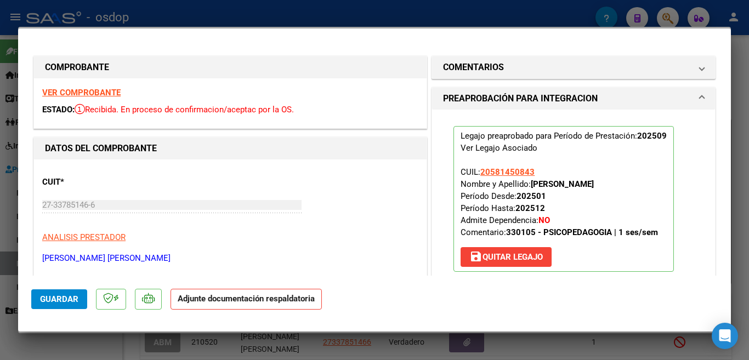
click at [643, 213] on p "Legajo preaprobado para Período de Prestación: 202509 Ver Legajo Asociado CUIL:…" at bounding box center [564, 199] width 221 height 146
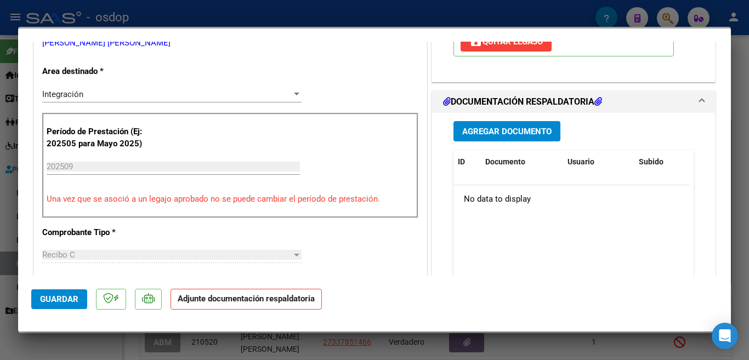
scroll to position [219, 0]
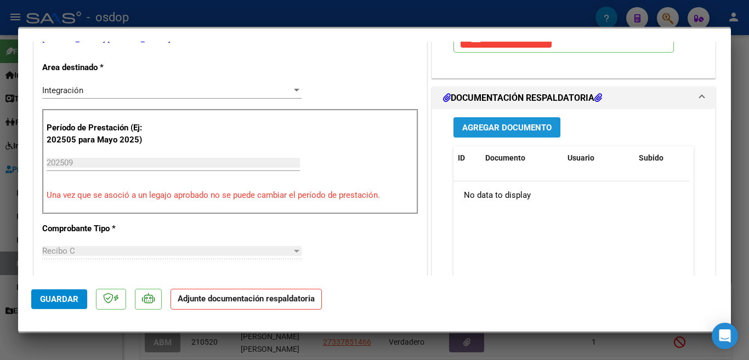
click at [492, 129] on span "Agregar Documento" at bounding box center [506, 128] width 89 height 10
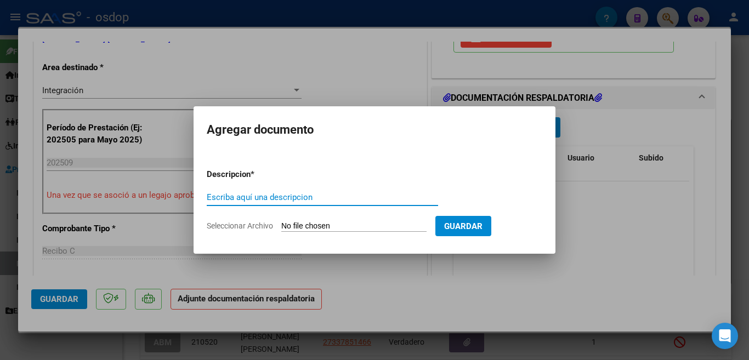
click at [368, 193] on input "Escriba aquí una descripcion" at bounding box center [322, 198] width 231 height 10
type input "PLANILLA"
click at [373, 225] on input "Seleccionar Archivo" at bounding box center [353, 227] width 145 height 10
type input "C:\fakepath\ASISTENCIA [PERSON_NAME] [DATE].pdf"
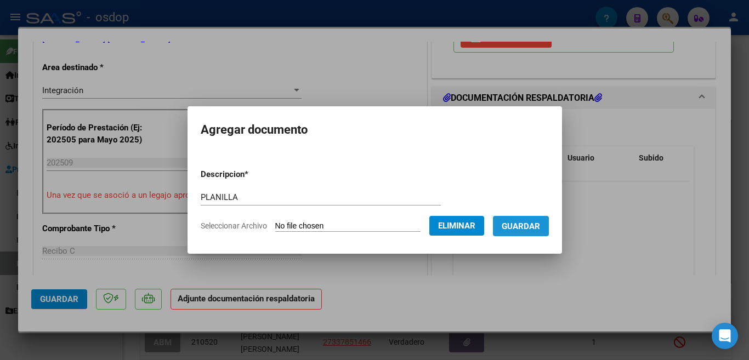
click at [536, 225] on span "Guardar" at bounding box center [521, 227] width 38 height 10
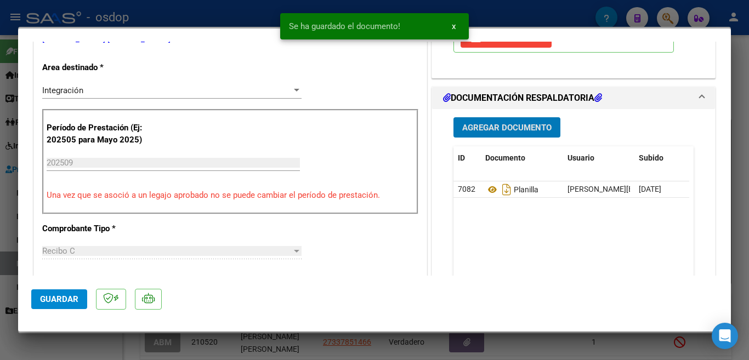
click at [49, 291] on button "Guardar" at bounding box center [59, 300] width 56 height 20
click at [1, 229] on div at bounding box center [374, 180] width 749 height 360
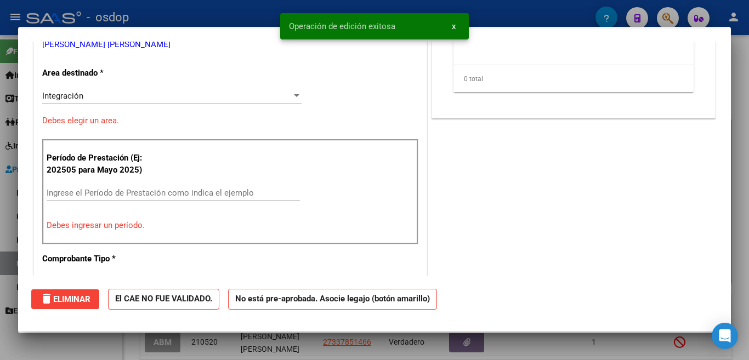
scroll to position [0, 0]
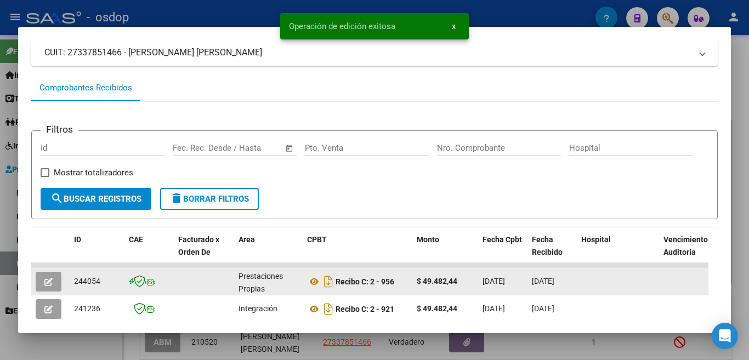
click at [90, 281] on div "244054" at bounding box center [97, 281] width 46 height 13
copy span "244054"
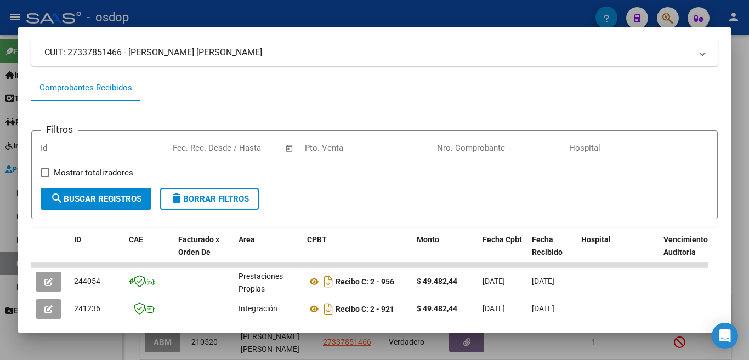
click at [0, 194] on div at bounding box center [374, 180] width 749 height 360
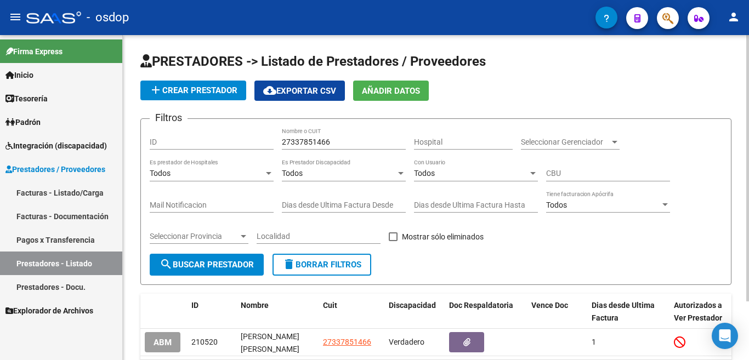
click at [315, 144] on input "27337851466" at bounding box center [344, 142] width 124 height 9
click at [349, 276] on form "Filtros ID 27337851466 Nombre o CUIT Hospital Seleccionar Gerenciador Seleccion…" at bounding box center [435, 201] width 591 height 167
click at [348, 269] on span "delete Borrar Filtros" at bounding box center [321, 265] width 79 height 10
click at [324, 142] on input "Nombre o CUIT" at bounding box center [344, 142] width 124 height 9
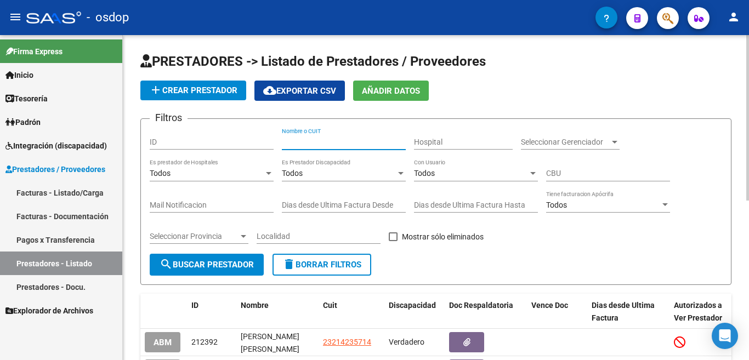
paste input "27250652025"
type input "27250652025"
click at [253, 265] on span "search Buscar Prestador" at bounding box center [207, 265] width 94 height 10
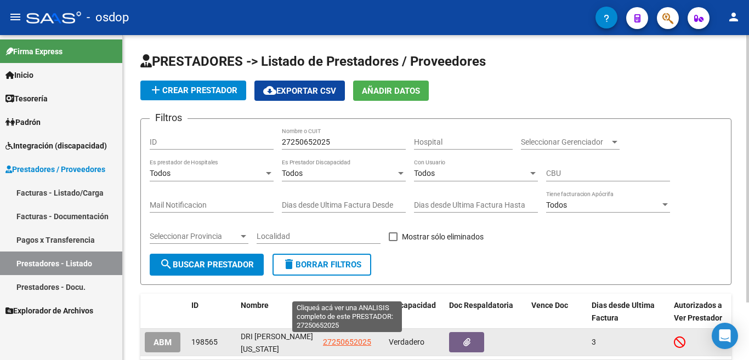
click at [342, 342] on span "27250652025" at bounding box center [347, 342] width 48 height 9
type textarea "27250652025"
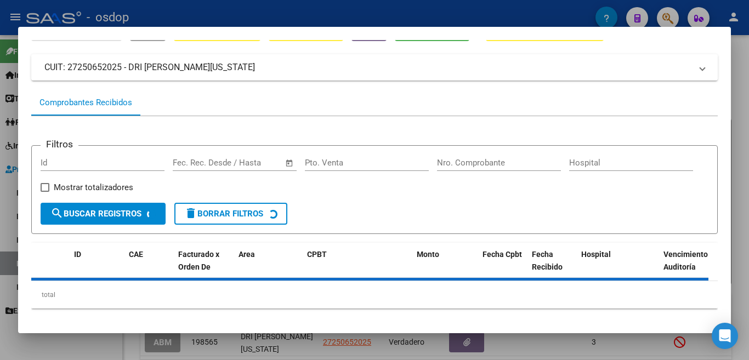
scroll to position [73, 0]
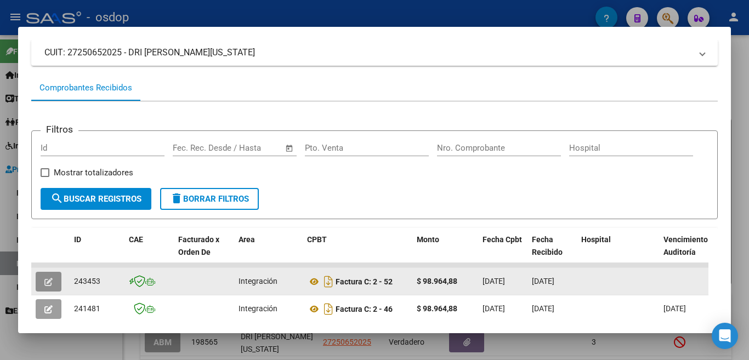
click at [44, 281] on span "button" at bounding box center [48, 282] width 8 height 10
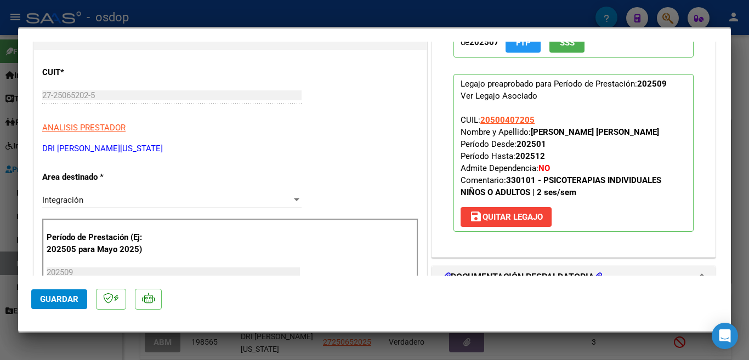
scroll to position [55, 0]
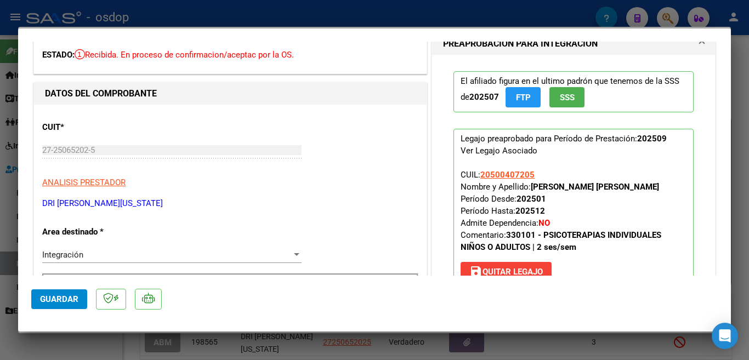
drag, startPoint x: 0, startPoint y: 106, endPoint x: 74, endPoint y: 57, distance: 89.0
click at [3, 104] on div at bounding box center [374, 180] width 749 height 360
type input "$ 0,00"
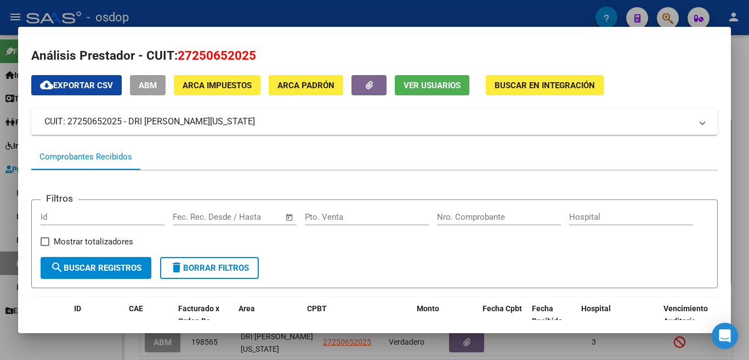
scroll to position [0, 0]
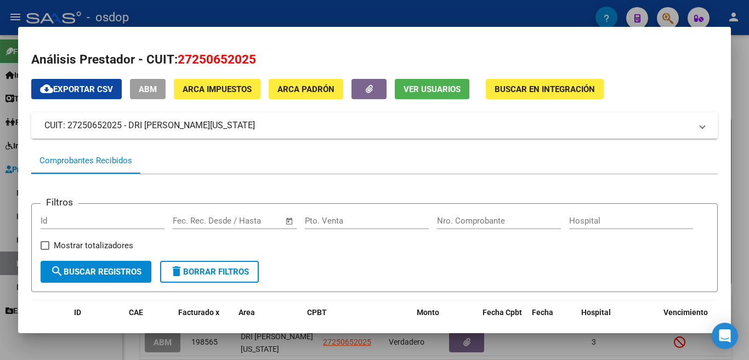
drag, startPoint x: 0, startPoint y: 77, endPoint x: 41, endPoint y: 55, distance: 46.6
click at [0, 78] on div at bounding box center [374, 180] width 749 height 360
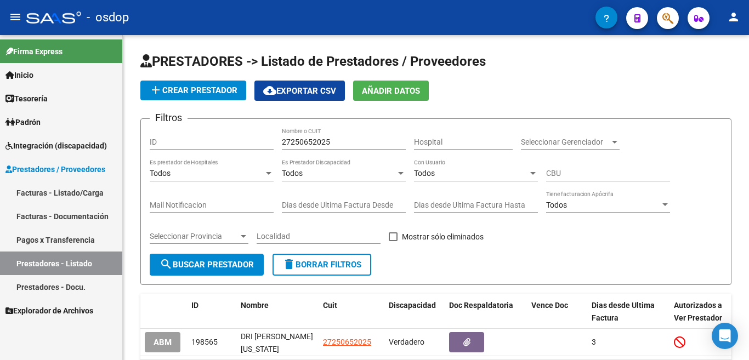
click at [92, 170] on span "Prestadores / Proveedores" at bounding box center [55, 169] width 100 height 12
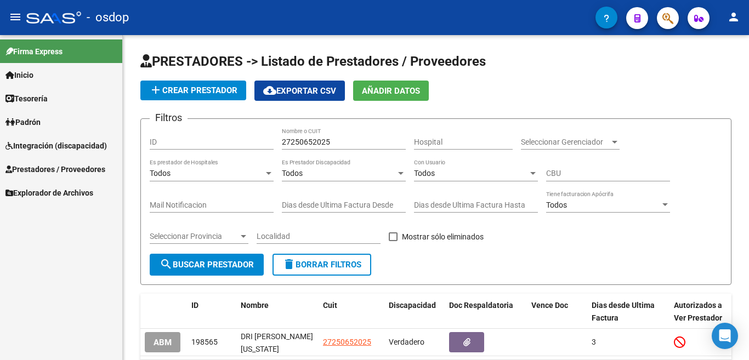
click at [74, 136] on link "Integración (discapacidad)" at bounding box center [61, 146] width 122 height 24
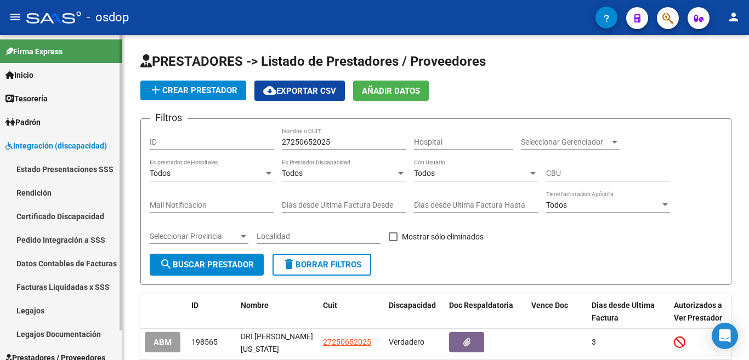
click at [81, 217] on link "Certificado Discapacidad" at bounding box center [61, 217] width 122 height 24
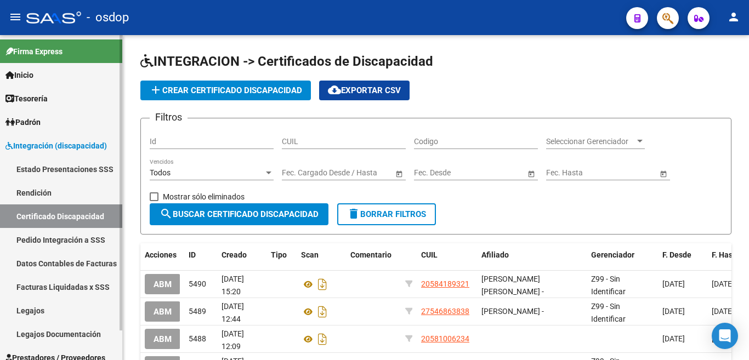
click at [76, 260] on link "Datos Contables de Facturas" at bounding box center [61, 264] width 122 height 24
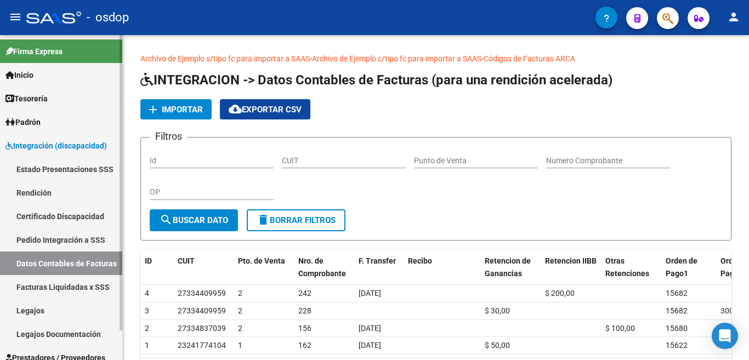
click at [69, 221] on link "Certificado Discapacidad" at bounding box center [61, 217] width 122 height 24
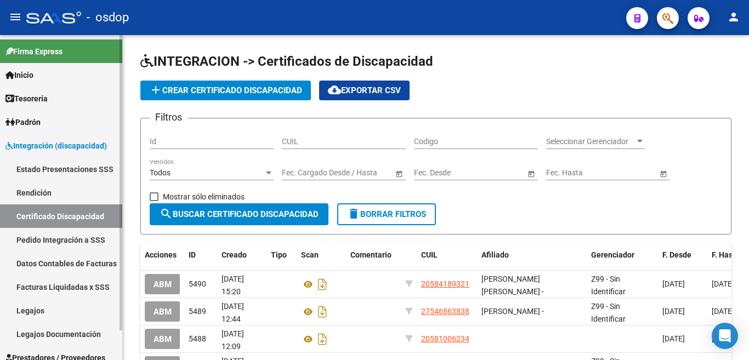
scroll to position [33, 0]
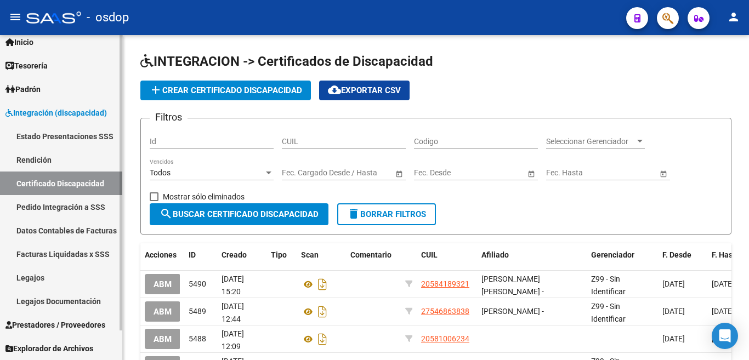
click at [84, 326] on span "Prestadores / Proveedores" at bounding box center [55, 325] width 100 height 12
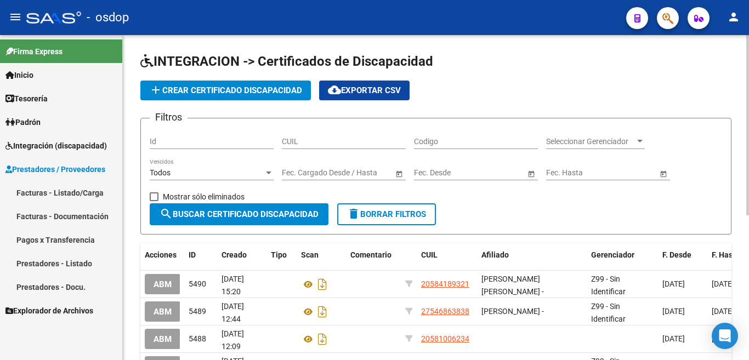
scroll to position [0, 0]
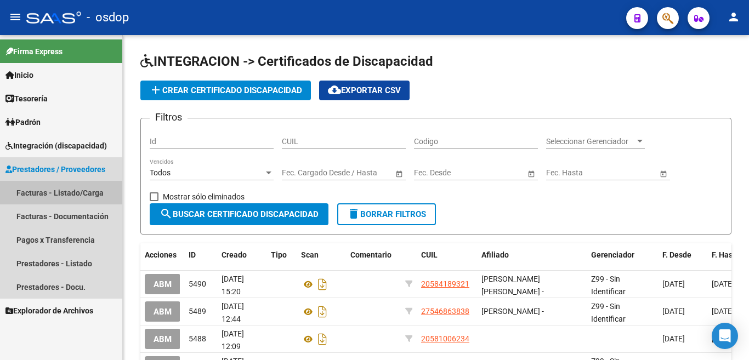
click at [89, 198] on link "Facturas - Listado/Carga" at bounding box center [61, 193] width 122 height 24
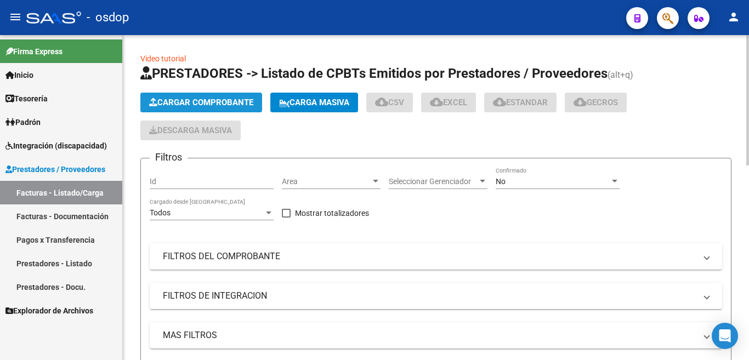
click at [228, 101] on span "Cargar Comprobante" at bounding box center [201, 103] width 104 height 10
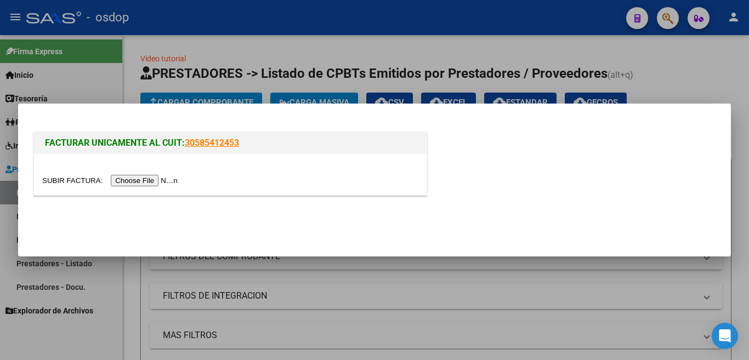
click at [164, 179] on input "file" at bounding box center [111, 181] width 139 height 12
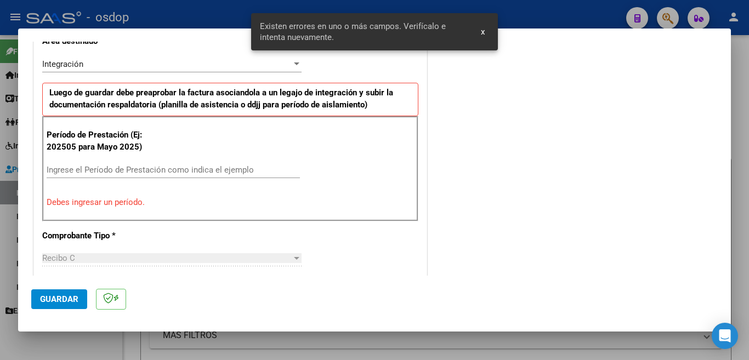
scroll to position [320, 0]
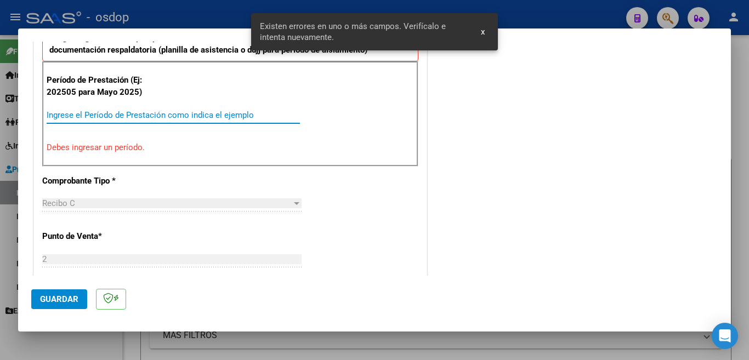
click at [161, 115] on input "Ingrese el Período de Prestación como indica el ejemplo" at bounding box center [173, 115] width 253 height 10
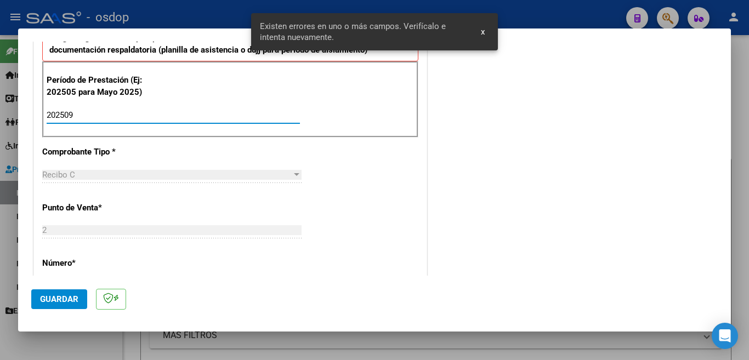
type input "202509"
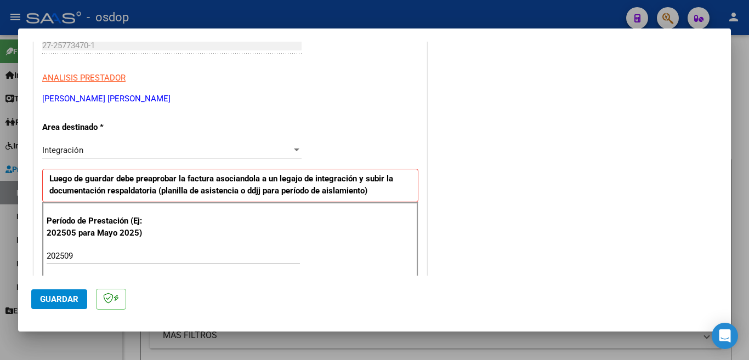
scroll to position [210, 0]
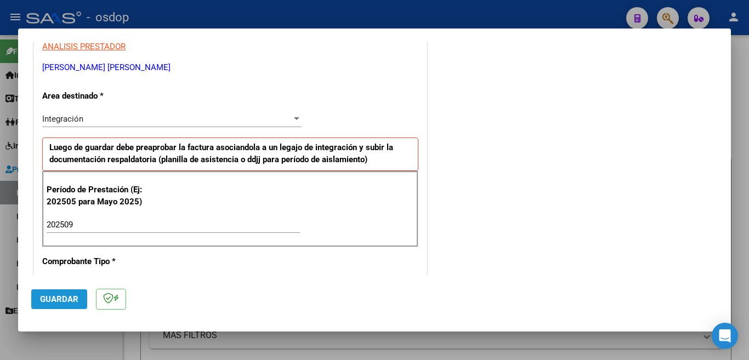
click at [69, 303] on span "Guardar" at bounding box center [59, 300] width 38 height 10
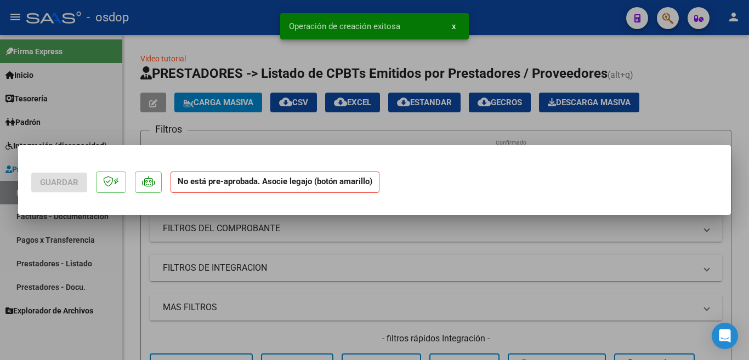
scroll to position [0, 0]
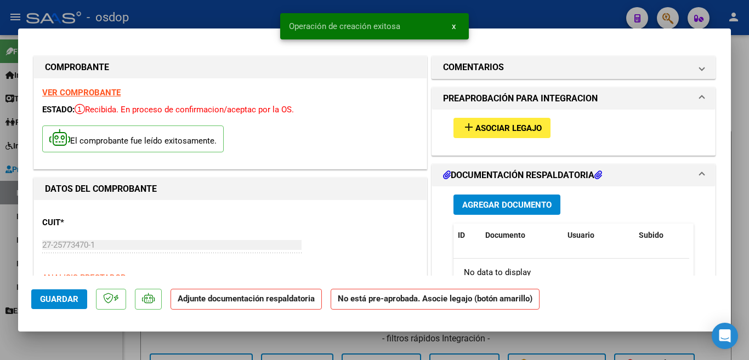
click at [521, 127] on span "Asociar Legajo" at bounding box center [509, 128] width 66 height 10
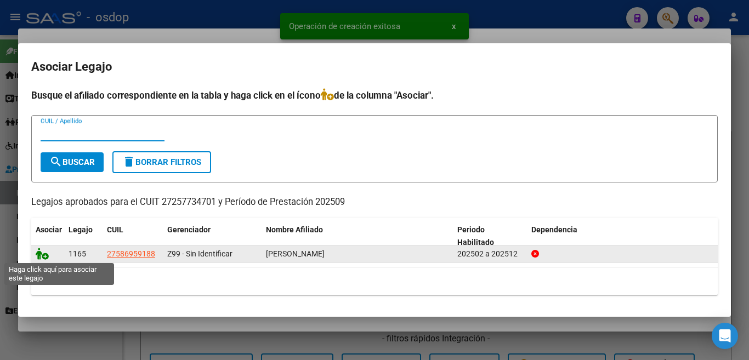
click at [40, 248] on icon at bounding box center [42, 254] width 13 height 12
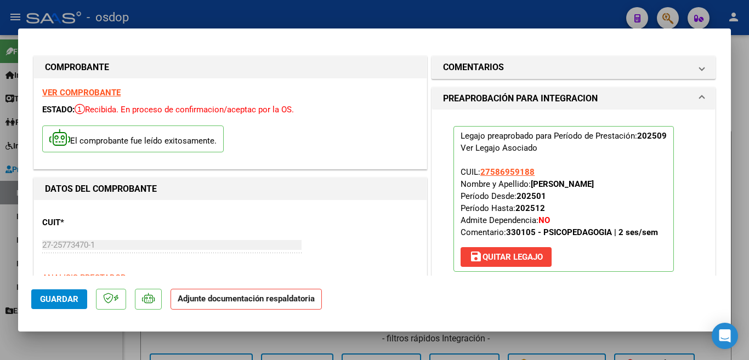
scroll to position [110, 0]
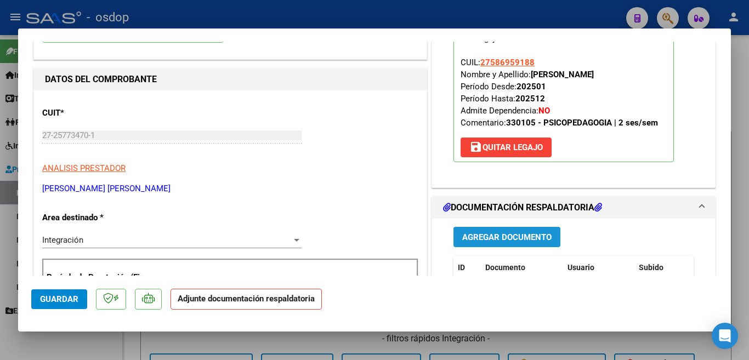
click at [493, 233] on span "Agregar Documento" at bounding box center [506, 238] width 89 height 10
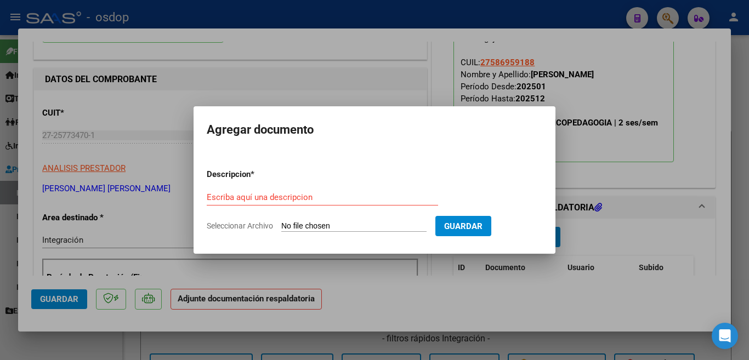
click at [280, 203] on div "Escriba aquí una descripcion" at bounding box center [322, 197] width 231 height 16
click at [271, 193] on input "planill" at bounding box center [322, 198] width 231 height 10
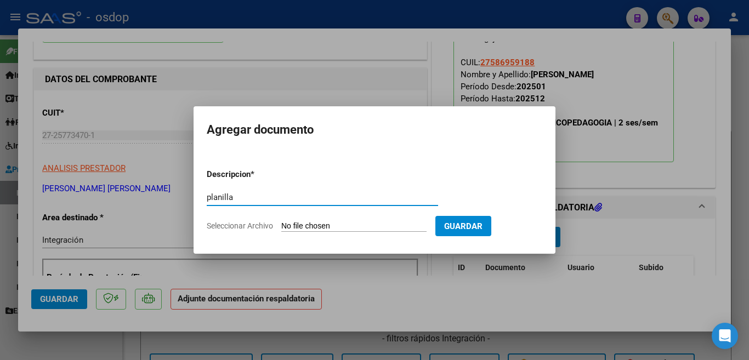
type input "planilla"
click at [320, 227] on input "Seleccionar Archivo" at bounding box center [353, 227] width 145 height 10
type input "C:\fakepath\[PERSON_NAME].pdf"
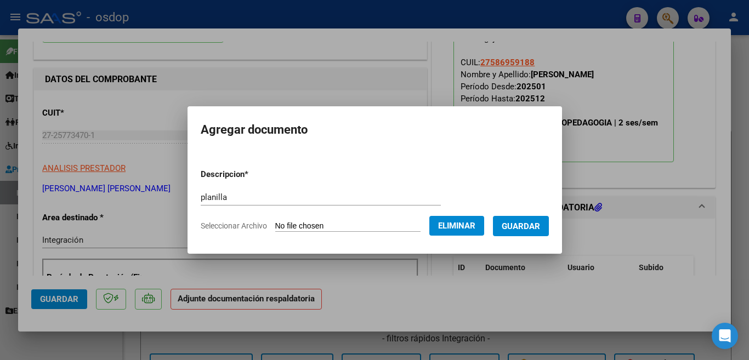
click at [522, 232] on button "Guardar" at bounding box center [521, 226] width 56 height 20
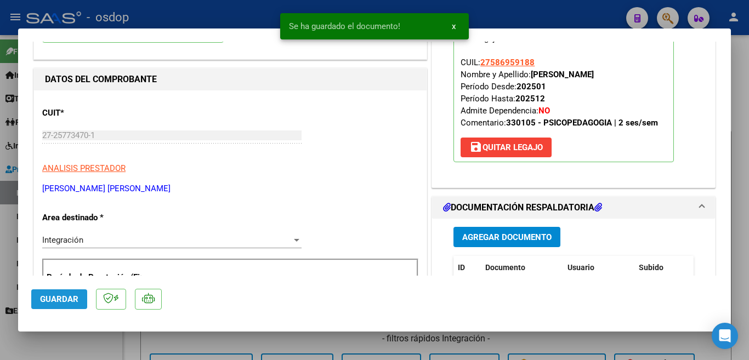
click at [61, 302] on span "Guardar" at bounding box center [59, 300] width 38 height 10
click at [0, 248] on div at bounding box center [374, 180] width 749 height 360
type input "$ 0,00"
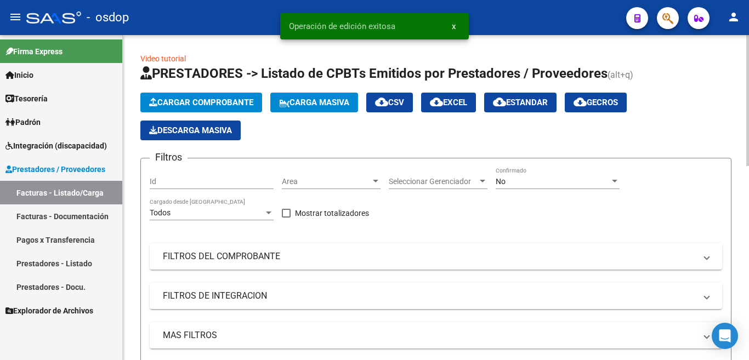
scroll to position [274, 0]
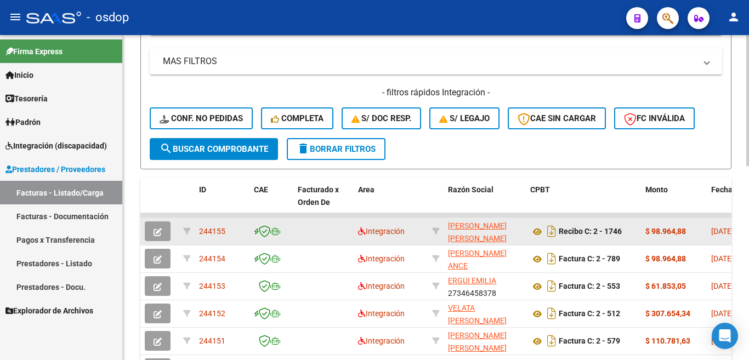
click at [211, 234] on span "244155" at bounding box center [212, 231] width 26 height 9
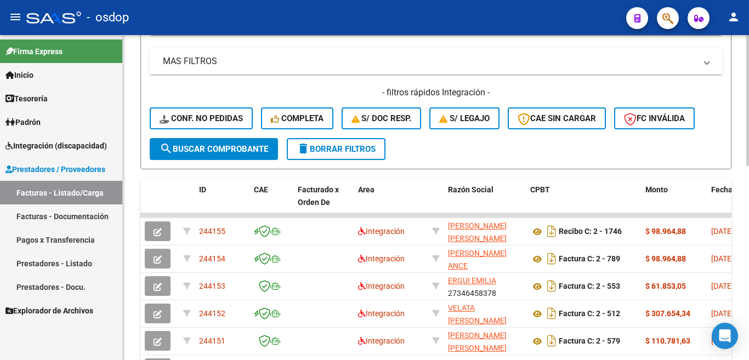
copy span "244155"
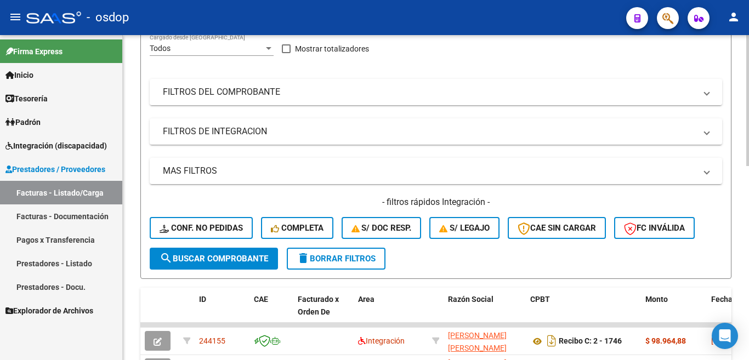
scroll to position [0, 0]
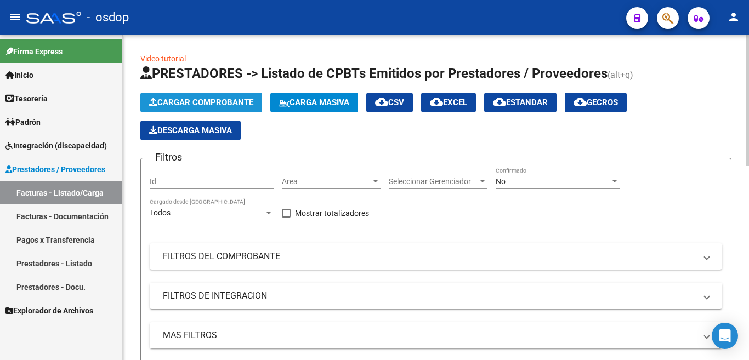
click at [223, 95] on button "Cargar Comprobante" at bounding box center [201, 103] width 122 height 20
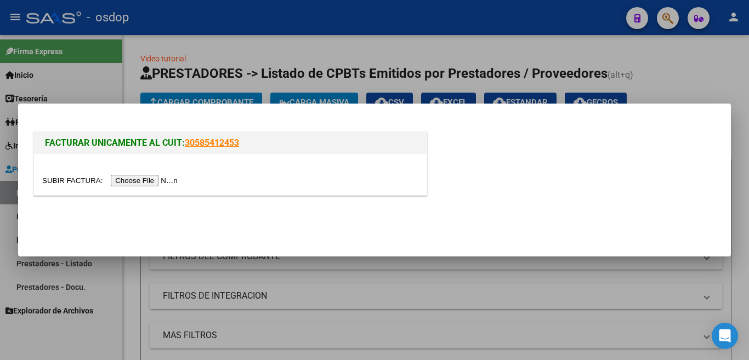
click at [155, 184] on input "file" at bounding box center [111, 181] width 139 height 12
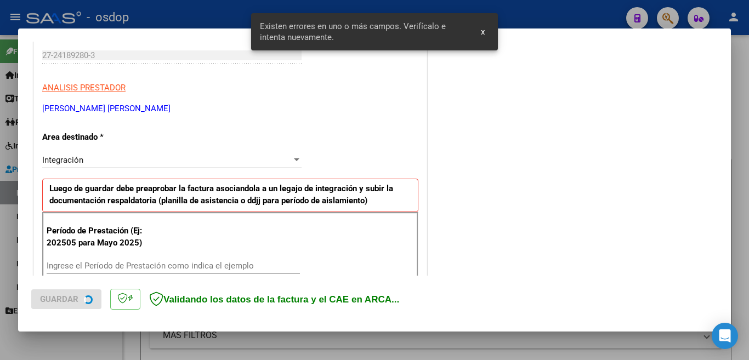
scroll to position [244, 0]
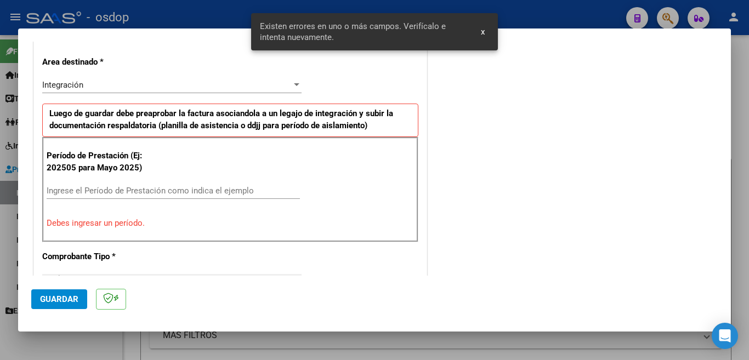
click at [165, 189] on input "Ingrese el Período de Prestación como indica el ejemplo" at bounding box center [173, 191] width 253 height 10
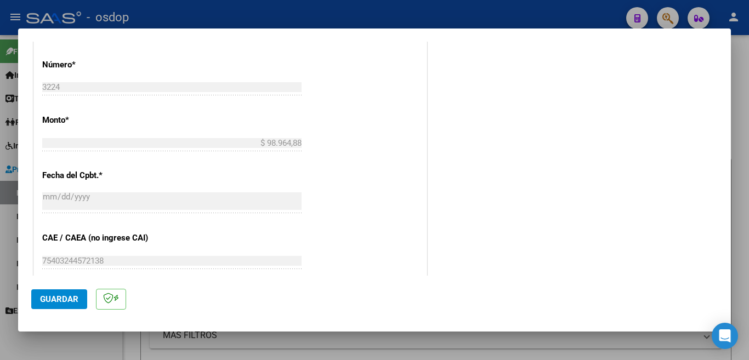
scroll to position [628, 0]
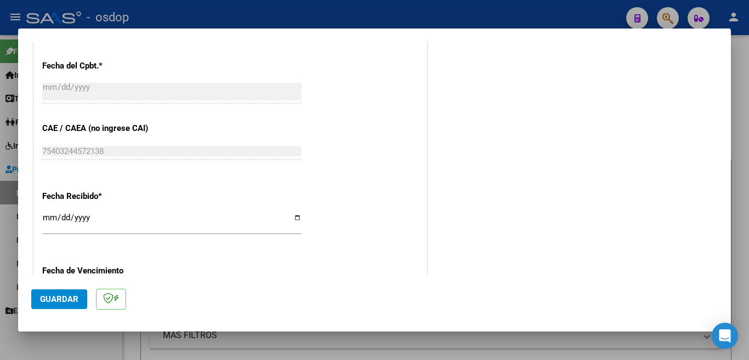
type input "202509"
click at [70, 296] on span "Guardar" at bounding box center [59, 300] width 38 height 10
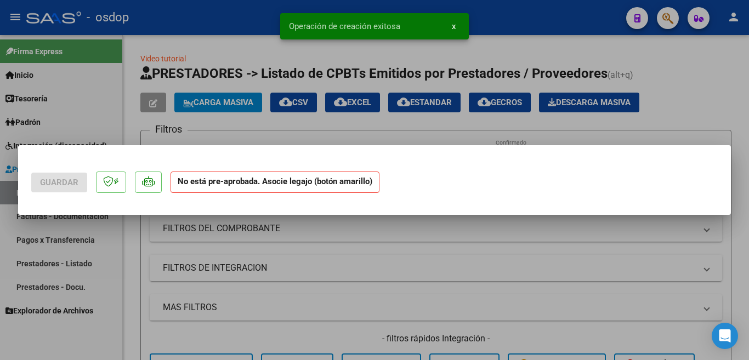
scroll to position [0, 0]
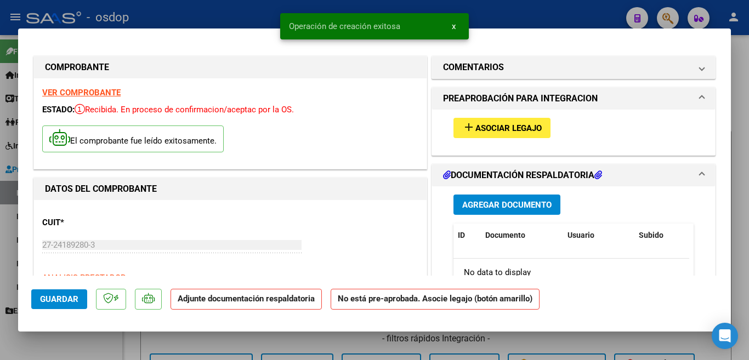
click at [528, 130] on span "Asociar Legajo" at bounding box center [509, 128] width 66 height 10
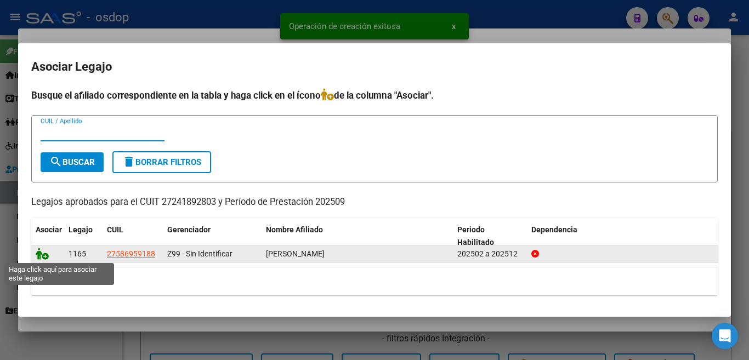
click at [36, 253] on icon at bounding box center [42, 254] width 13 height 12
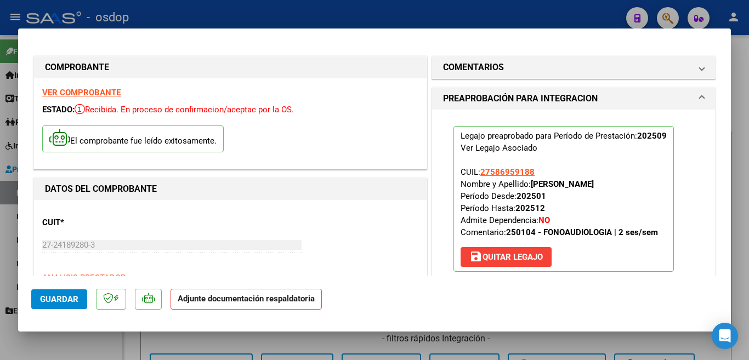
scroll to position [110, 0]
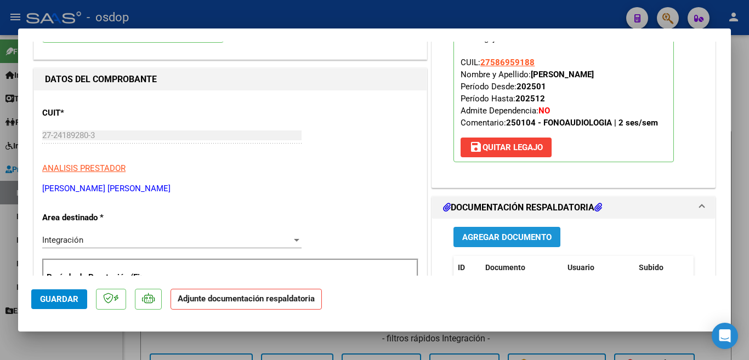
click at [501, 233] on span "Agregar Documento" at bounding box center [506, 238] width 89 height 10
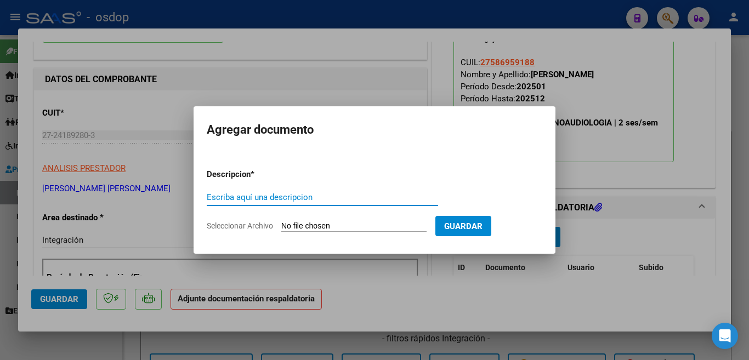
click at [321, 197] on input "Escriba aquí una descripcion" at bounding box center [322, 198] width 231 height 10
type input "planilla"
click at [327, 228] on input "Seleccionar Archivo" at bounding box center [353, 227] width 145 height 10
type input "C:\fakepath\[PERSON_NAME] (2).pdf"
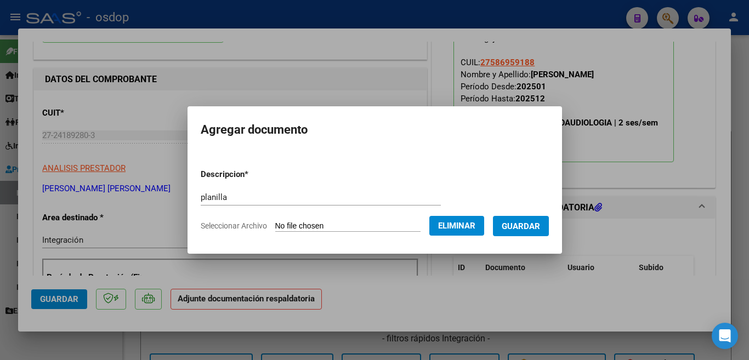
click at [528, 229] on span "Guardar" at bounding box center [521, 227] width 38 height 10
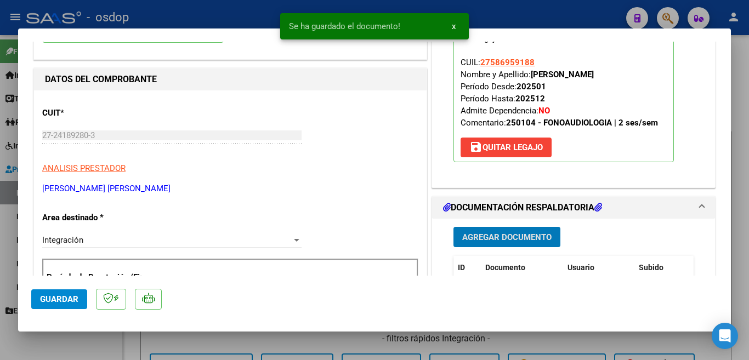
scroll to position [165, 0]
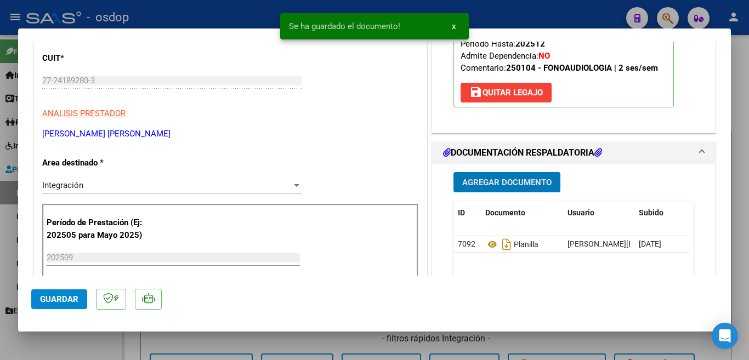
click at [55, 297] on span "Guardar" at bounding box center [59, 300] width 38 height 10
click at [0, 276] on div at bounding box center [374, 180] width 749 height 360
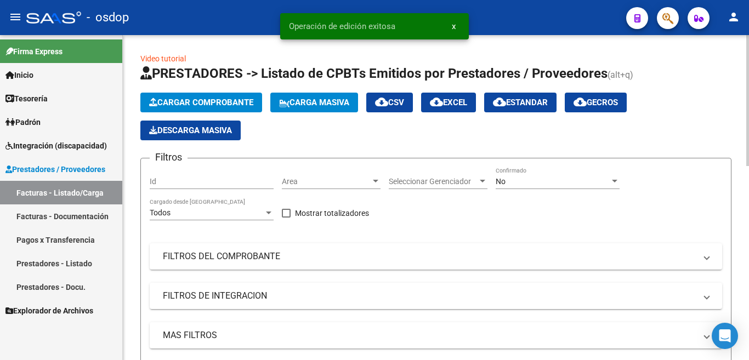
scroll to position [329, 0]
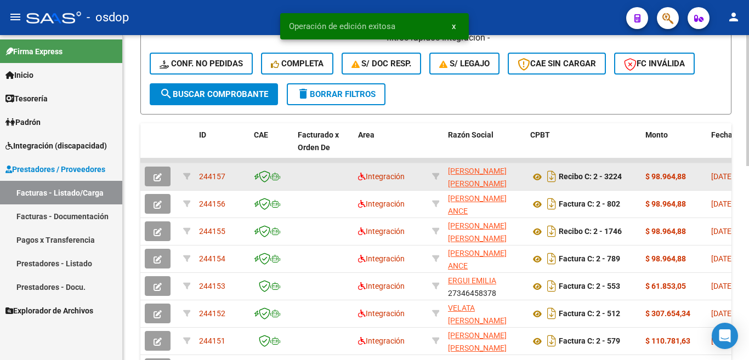
click at [222, 172] on span "244157" at bounding box center [212, 176] width 26 height 9
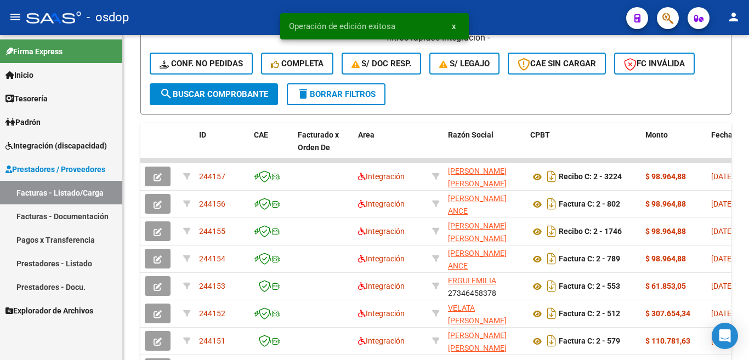
copy span "244157"
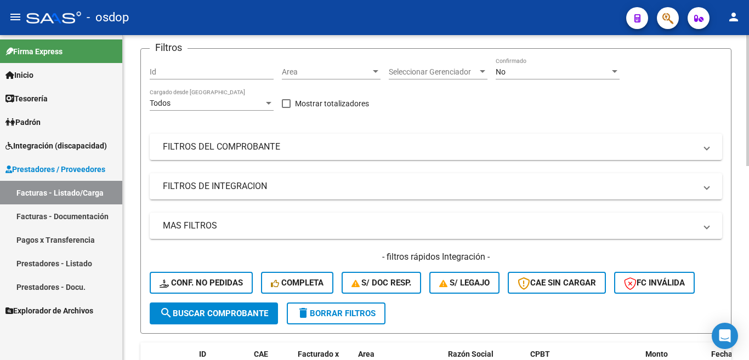
scroll to position [0, 0]
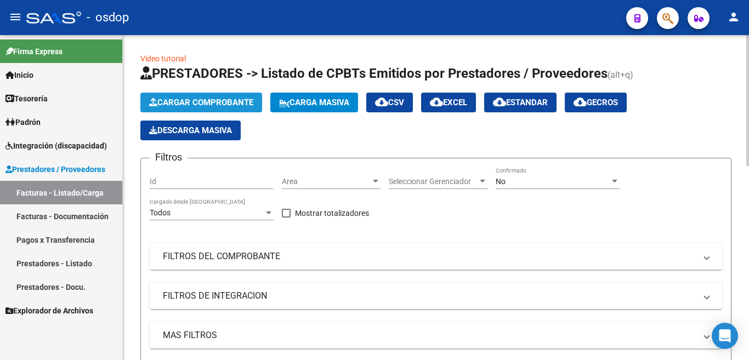
click at [184, 100] on span "Cargar Comprobante" at bounding box center [201, 103] width 104 height 10
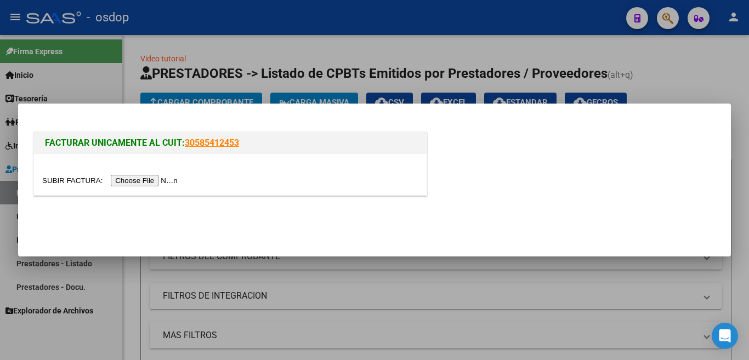
click at [174, 185] on input "file" at bounding box center [111, 181] width 139 height 12
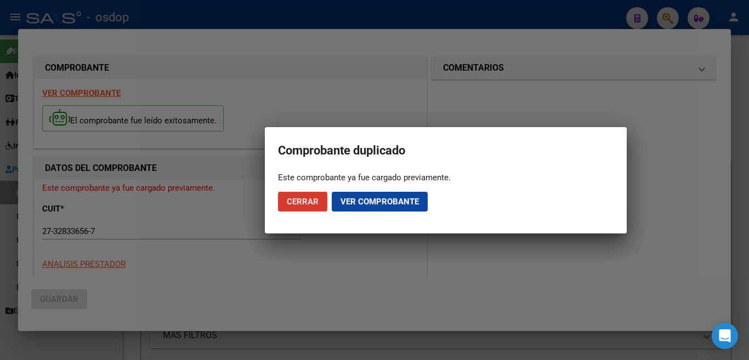
click at [293, 202] on span "Cerrar" at bounding box center [303, 202] width 32 height 10
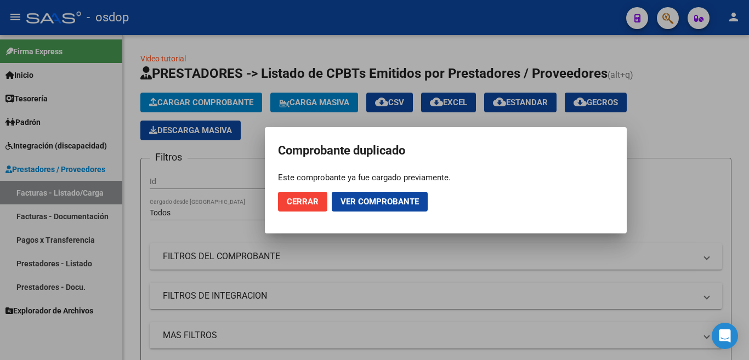
click at [294, 205] on span "Cerrar" at bounding box center [303, 202] width 32 height 10
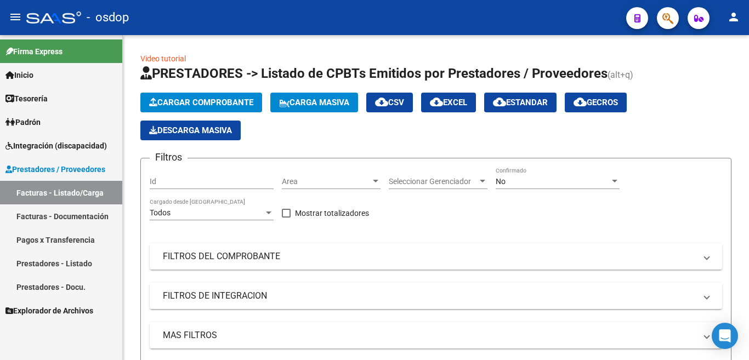
click at [58, 212] on link "Facturas - Documentación" at bounding box center [61, 217] width 122 height 24
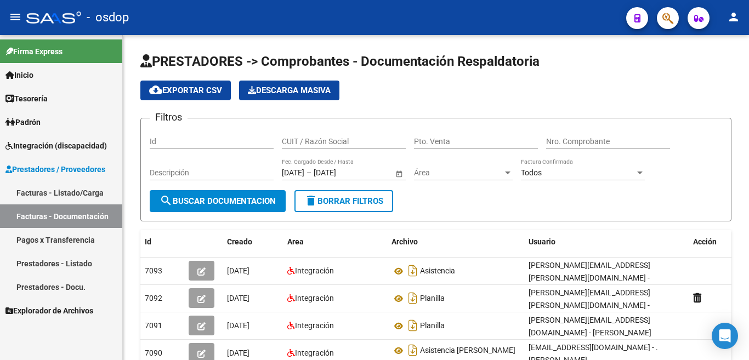
click at [71, 238] on link "Pagos x Transferencia" at bounding box center [61, 240] width 122 height 24
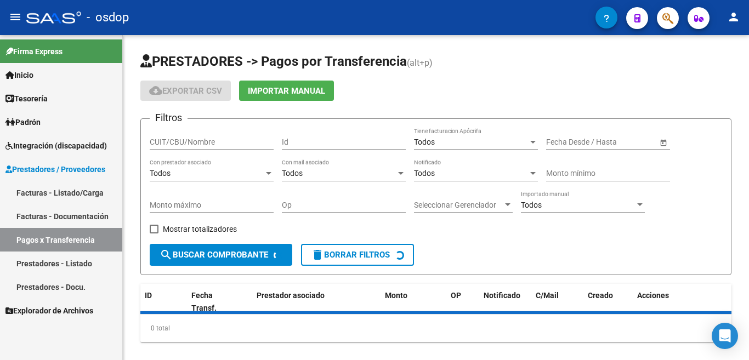
click at [72, 260] on link "Prestadores - Listado" at bounding box center [61, 264] width 122 height 24
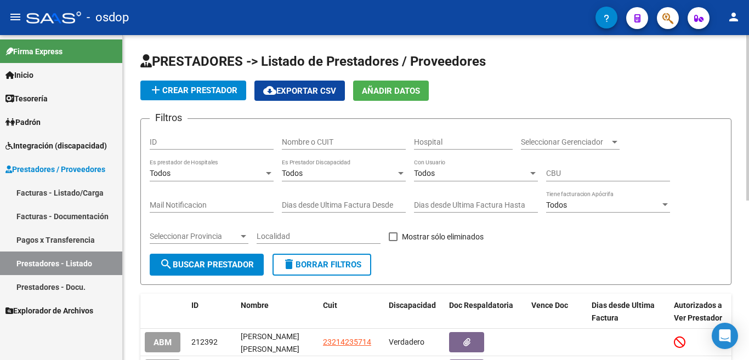
click at [316, 138] on input "Nombre o CUIT" at bounding box center [344, 142] width 124 height 9
type input "27328336567"
click at [243, 261] on span "search Buscar Prestador" at bounding box center [207, 265] width 94 height 10
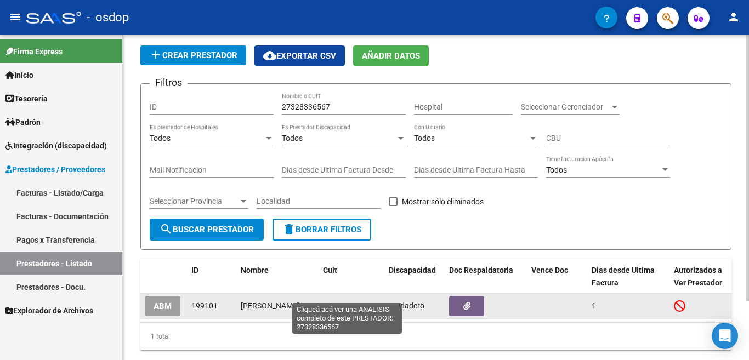
scroll to position [55, 0]
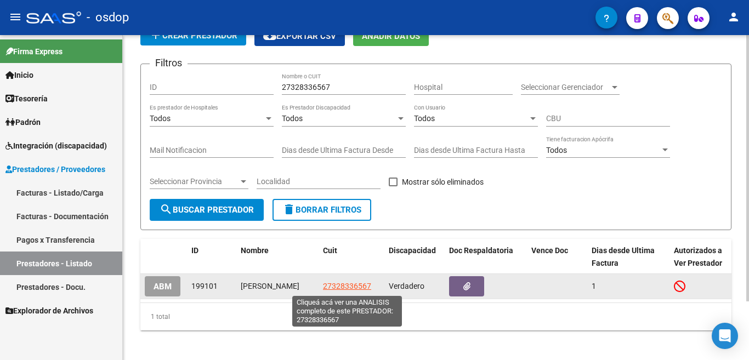
click at [344, 285] on span "27328336567" at bounding box center [347, 286] width 48 height 9
type textarea "27328336567"
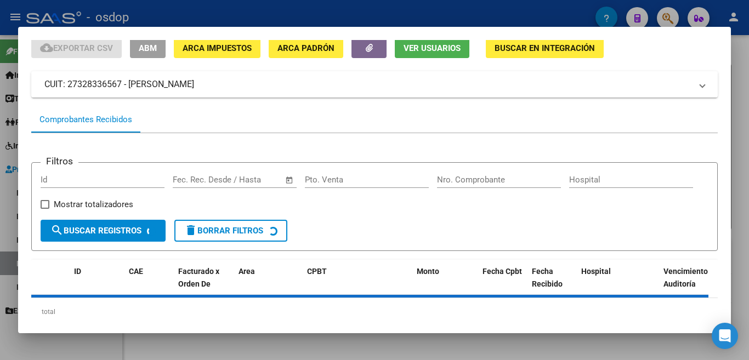
scroll to position [73, 0]
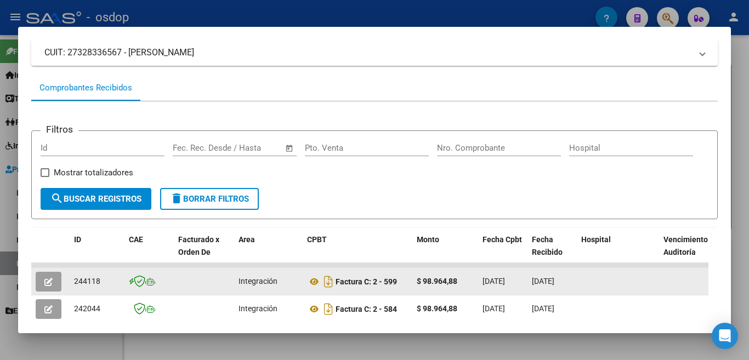
click at [49, 286] on icon "button" at bounding box center [48, 282] width 8 height 8
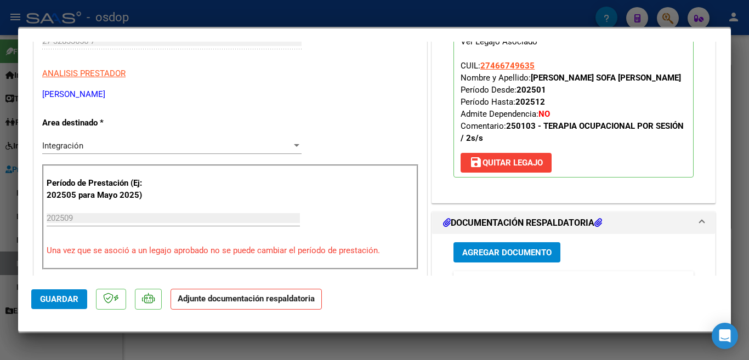
scroll to position [165, 0]
click at [499, 255] on span "Agregar Documento" at bounding box center [506, 252] width 89 height 10
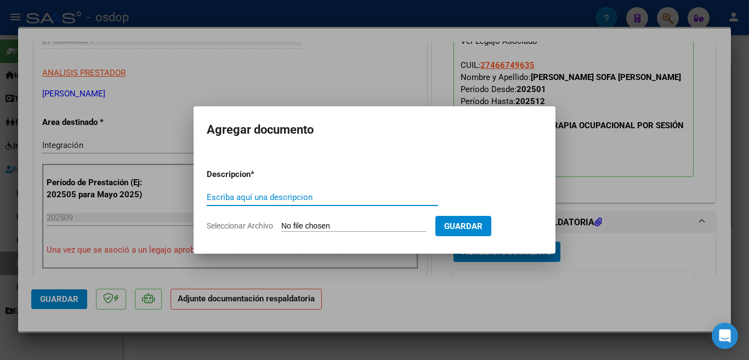
click at [324, 200] on input "Escriba aquí una descripcion" at bounding box center [322, 198] width 231 height 10
type input "planilla"
click at [336, 224] on input "Seleccionar Archivo" at bounding box center [353, 227] width 145 height 10
type input "C:\fakepath\Sofigaleanoasist.pdf"
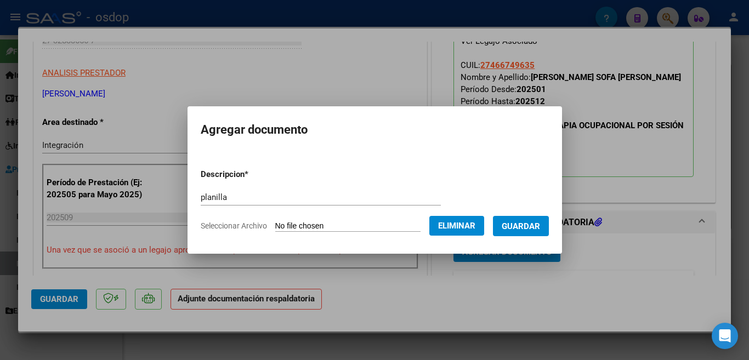
click at [524, 230] on span "Guardar" at bounding box center [521, 227] width 38 height 10
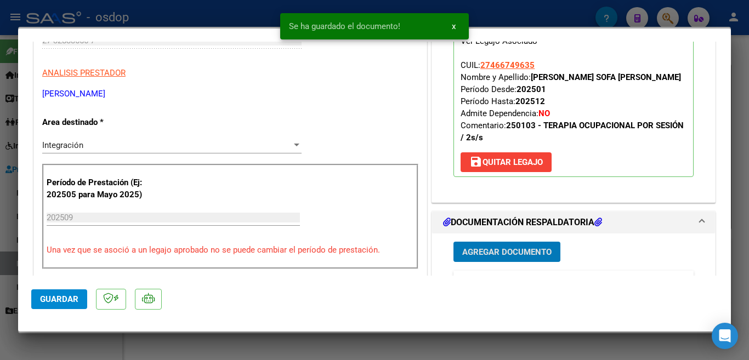
scroll to position [329, 0]
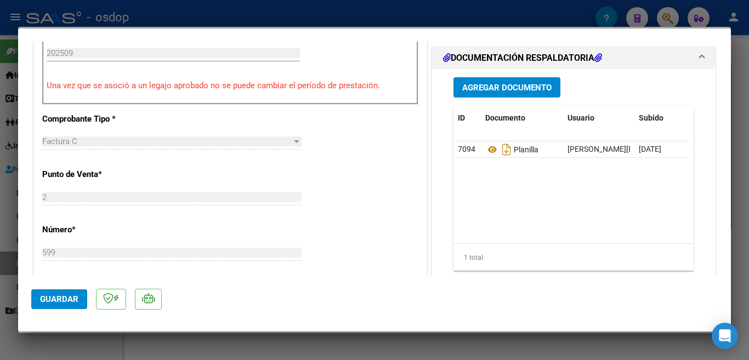
click at [702, 222] on div "Agregar Documento ID Documento Usuario Subido Acción 7094 Planilla [PERSON_NAME…" at bounding box center [573, 183] width 283 height 228
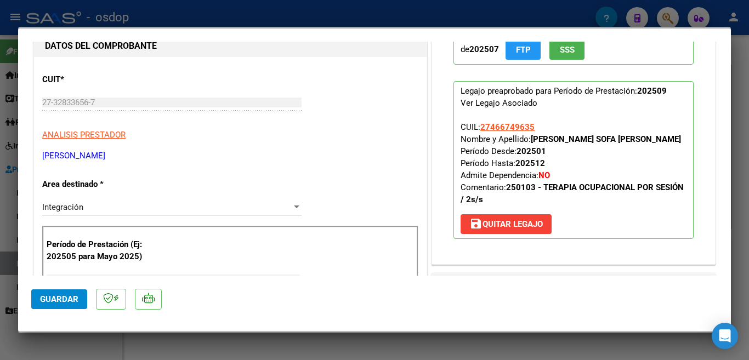
scroll to position [0, 0]
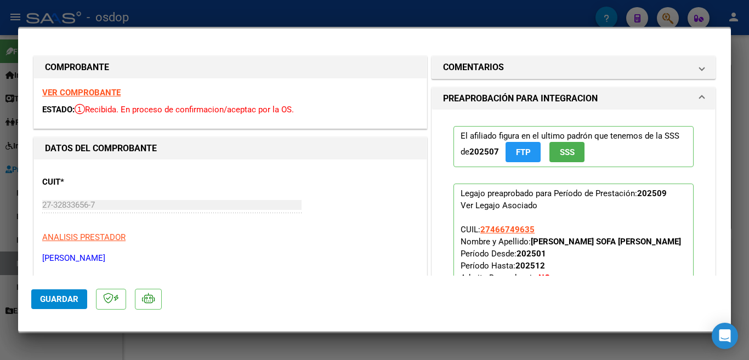
click at [0, 130] on div at bounding box center [374, 180] width 749 height 360
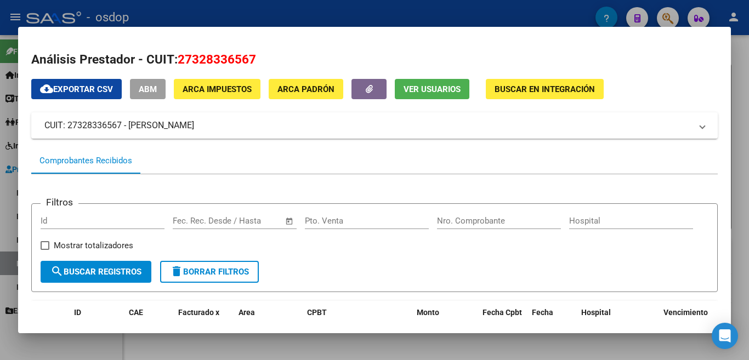
click at [0, 142] on div at bounding box center [374, 180] width 749 height 360
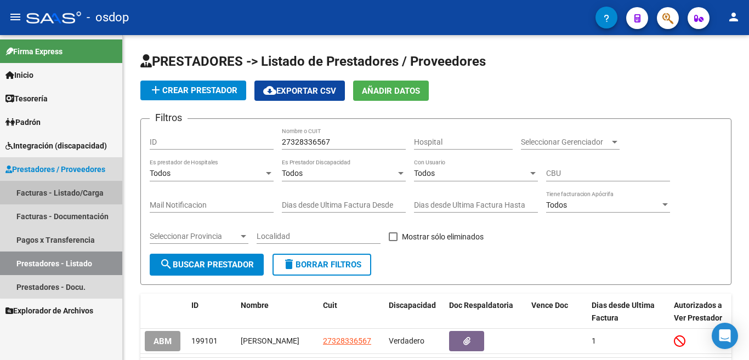
click at [84, 189] on link "Facturas - Listado/Carga" at bounding box center [61, 193] width 122 height 24
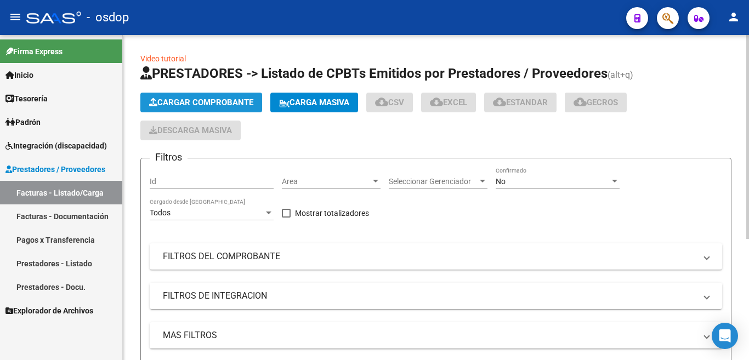
click at [211, 93] on button "Cargar Comprobante" at bounding box center [201, 103] width 122 height 20
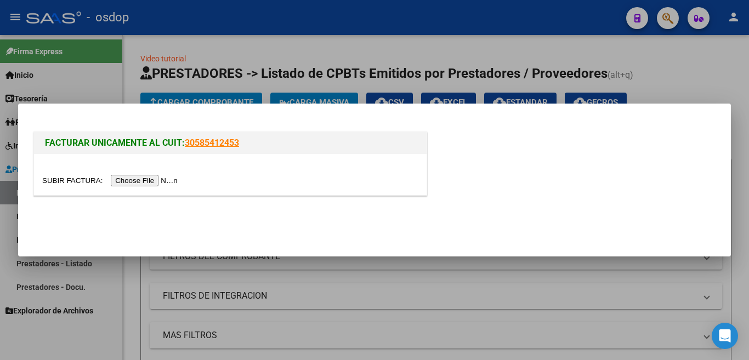
click at [164, 182] on input "file" at bounding box center [111, 181] width 139 height 12
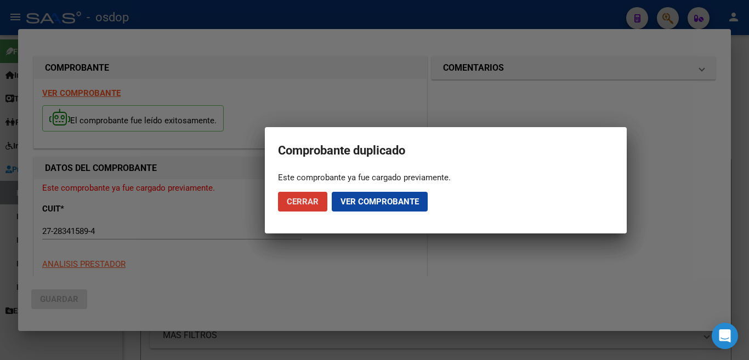
click at [321, 200] on button "Cerrar" at bounding box center [302, 202] width 49 height 20
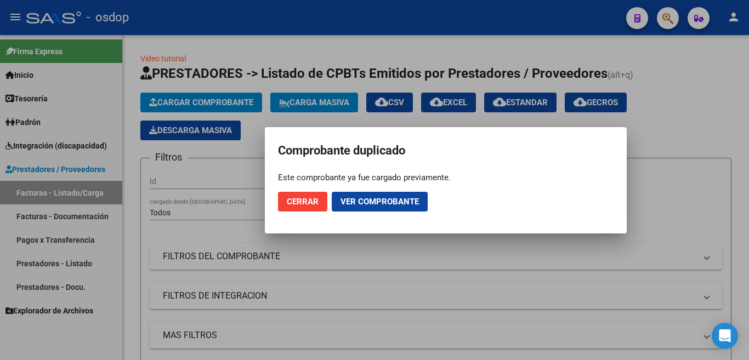
click at [289, 212] on mat-dialog-actions "Cerrar Ver comprobante" at bounding box center [446, 201] width 336 height 37
click at [286, 212] on mat-dialog-actions "Cerrar Ver comprobante" at bounding box center [446, 201] width 336 height 37
click at [285, 201] on button "Cerrar" at bounding box center [302, 202] width 49 height 20
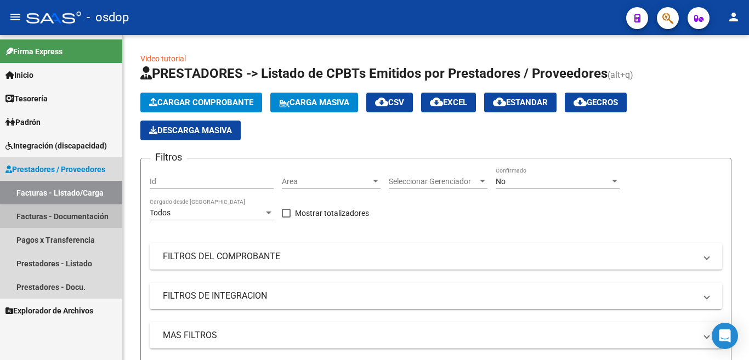
click at [76, 218] on link "Facturas - Documentación" at bounding box center [61, 217] width 122 height 24
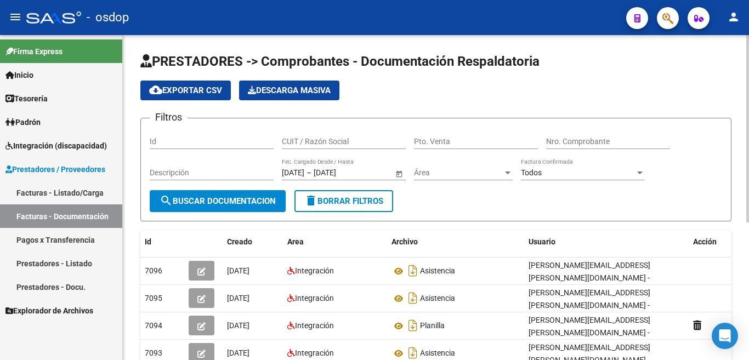
click at [317, 141] on input "CUIT / Razón Social" at bounding box center [344, 141] width 124 height 9
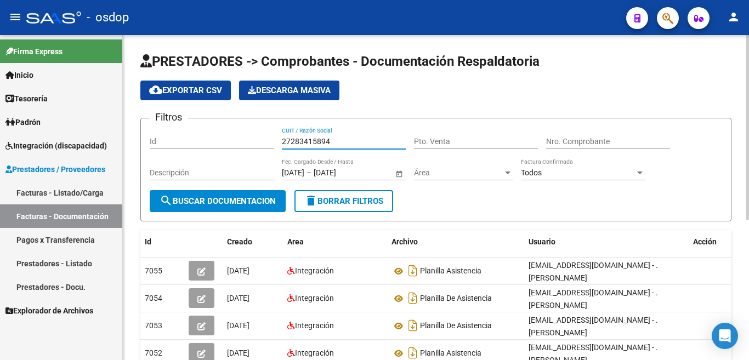
type input "27283415894"
click at [229, 198] on span "search Buscar Documentacion" at bounding box center [218, 201] width 116 height 10
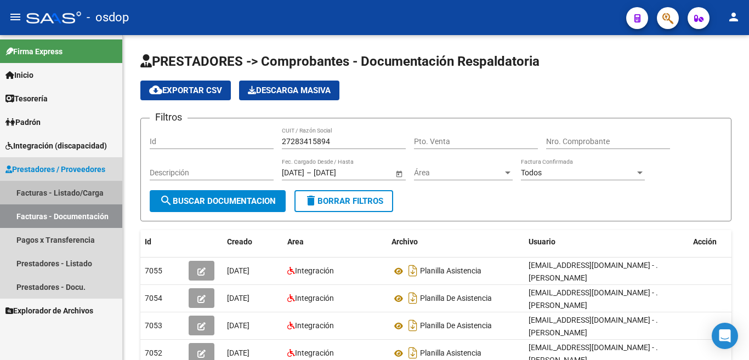
click at [90, 194] on link "Facturas - Listado/Carga" at bounding box center [61, 193] width 122 height 24
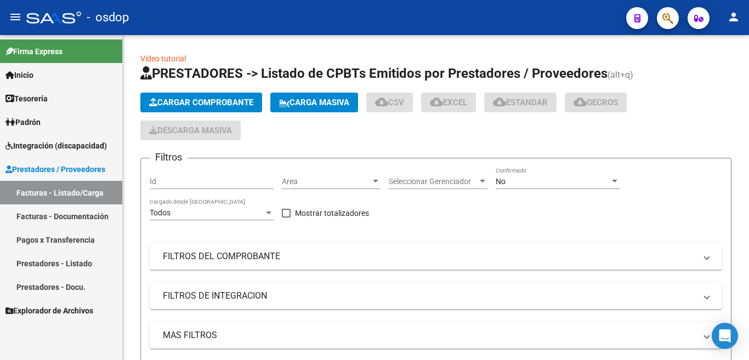
click at [69, 262] on link "Prestadores - Listado" at bounding box center [61, 264] width 122 height 24
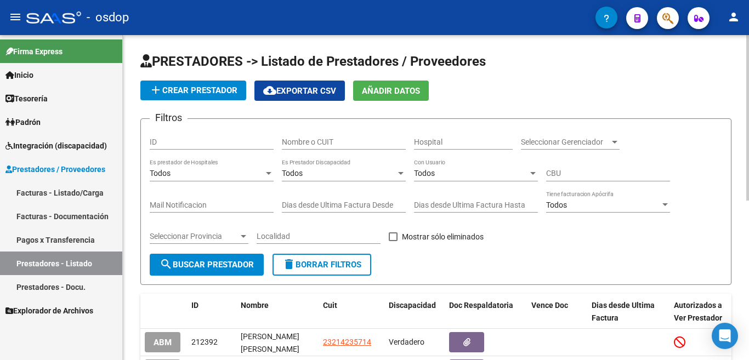
scroll to position [110, 0]
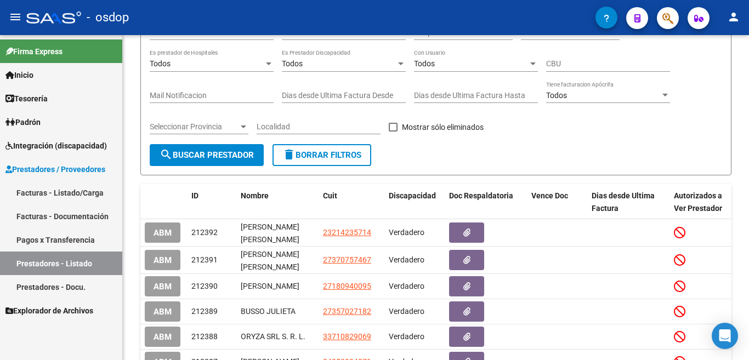
click at [72, 283] on link "Prestadores - Docu." at bounding box center [61, 287] width 122 height 24
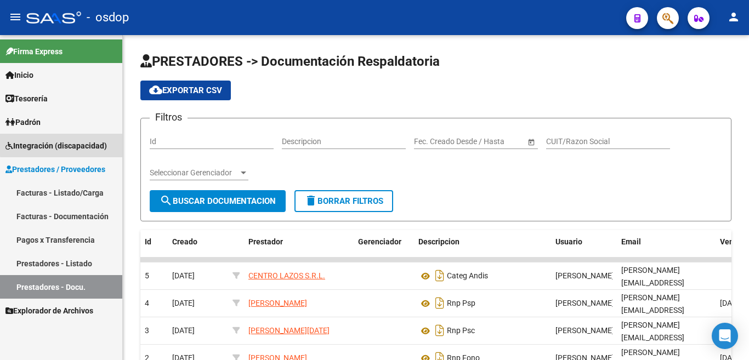
click at [79, 140] on span "Integración (discapacidad)" at bounding box center [55, 146] width 101 height 12
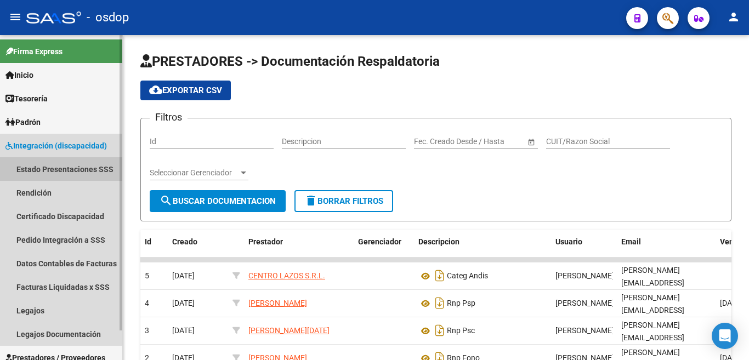
click at [61, 170] on link "Estado Presentaciones SSS" at bounding box center [61, 169] width 122 height 24
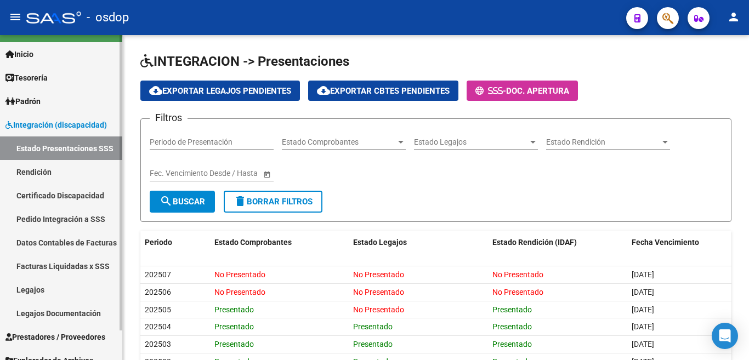
scroll to position [33, 0]
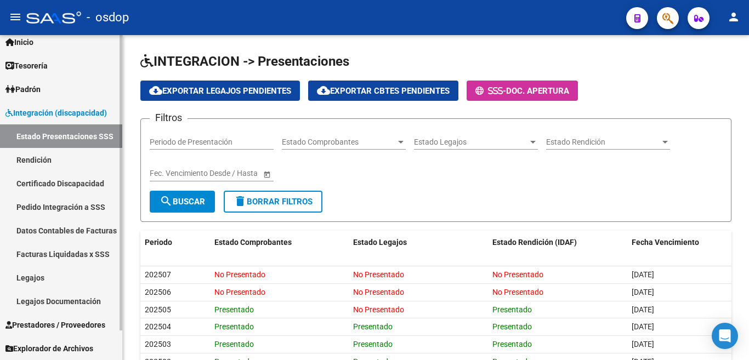
click at [86, 326] on span "Prestadores / Proveedores" at bounding box center [55, 325] width 100 height 12
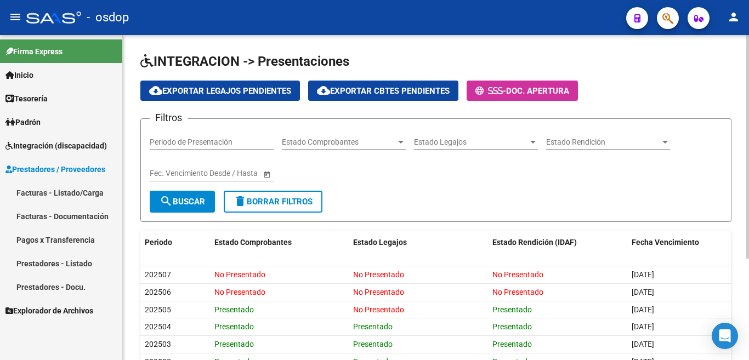
scroll to position [0, 0]
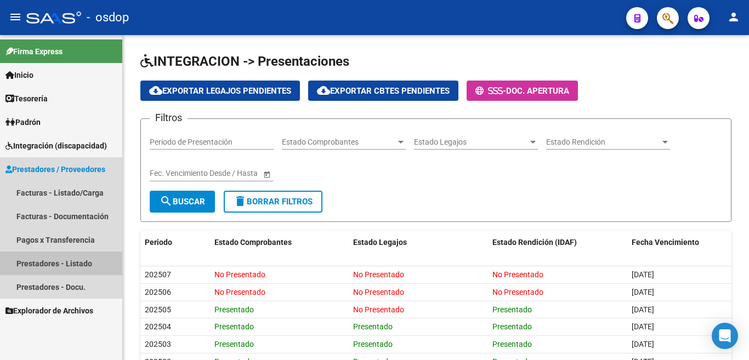
click at [63, 263] on link "Prestadores - Listado" at bounding box center [61, 264] width 122 height 24
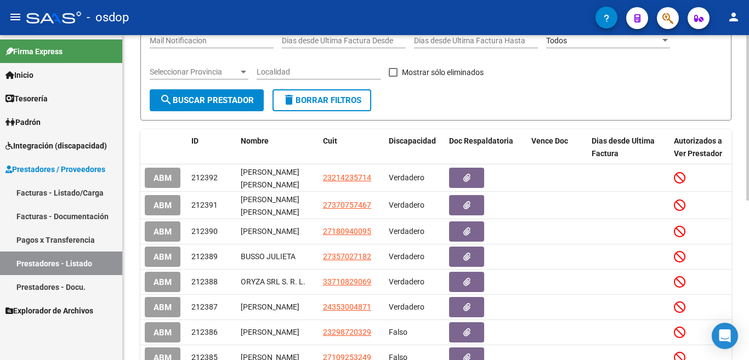
scroll to position [55, 0]
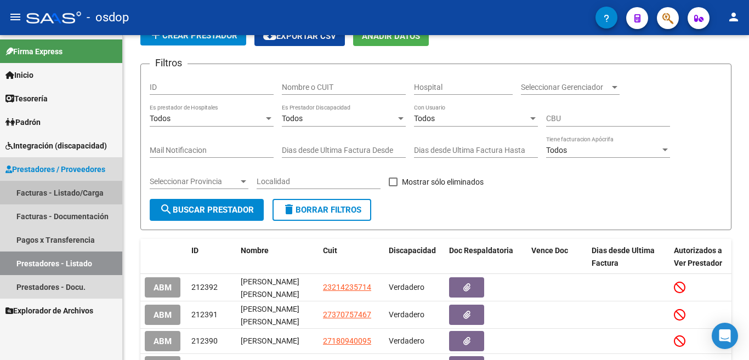
click at [66, 190] on link "Facturas - Listado/Carga" at bounding box center [61, 193] width 122 height 24
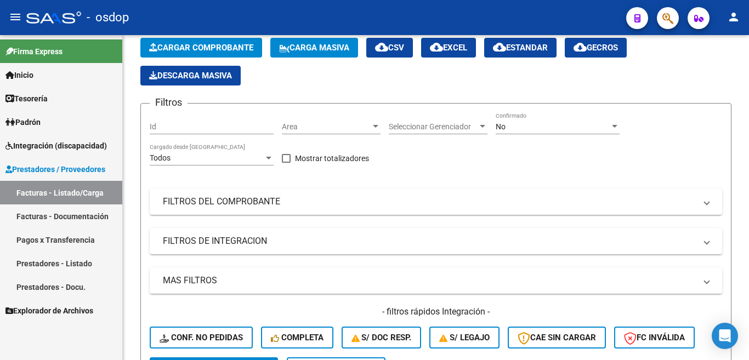
click at [86, 171] on span "Prestadores / Proveedores" at bounding box center [55, 169] width 100 height 12
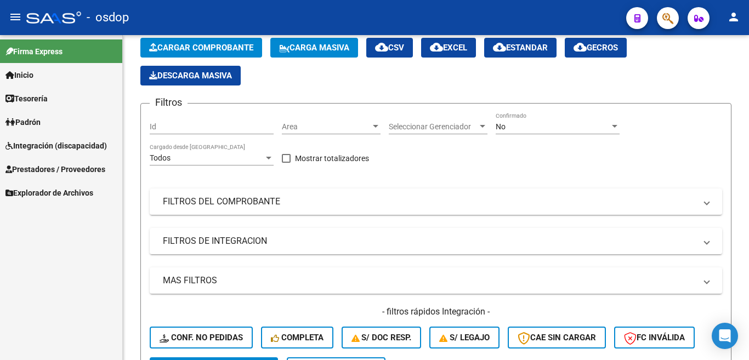
click at [86, 171] on span "Prestadores / Proveedores" at bounding box center [55, 169] width 100 height 12
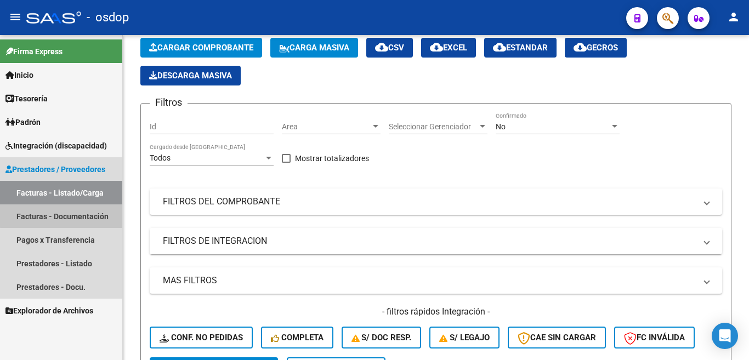
click at [85, 214] on link "Facturas - Documentación" at bounding box center [61, 217] width 122 height 24
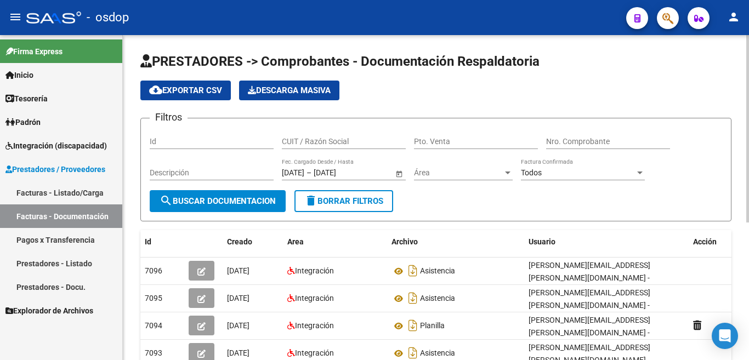
click at [323, 201] on span "delete Borrar Filtros" at bounding box center [343, 201] width 79 height 10
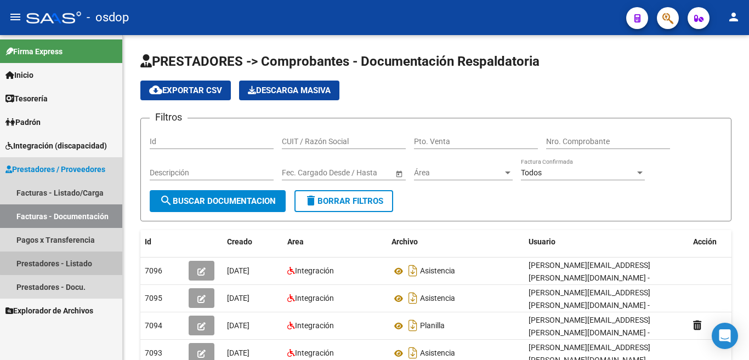
click at [78, 257] on link "Prestadores - Listado" at bounding box center [61, 264] width 122 height 24
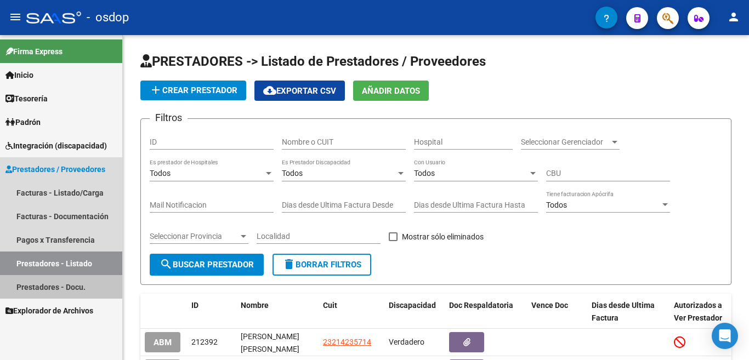
click at [47, 291] on link "Prestadores - Docu." at bounding box center [61, 287] width 122 height 24
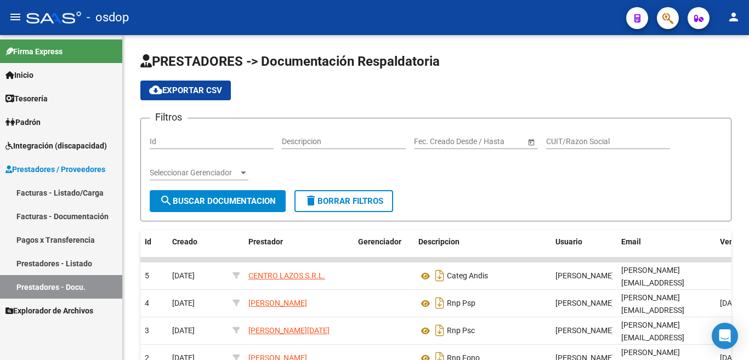
click at [86, 173] on span "Prestadores / Proveedores" at bounding box center [55, 169] width 100 height 12
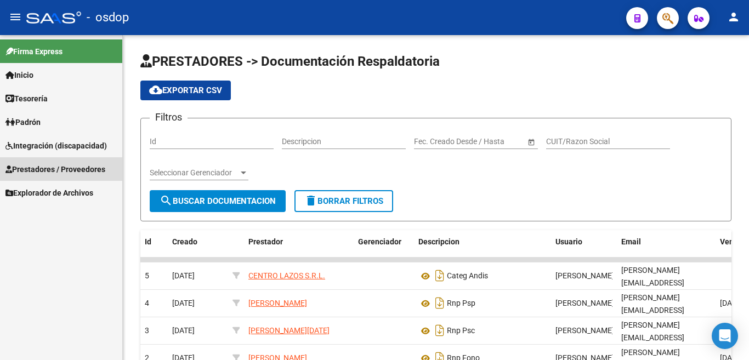
click at [86, 171] on span "Prestadores / Proveedores" at bounding box center [55, 169] width 100 height 12
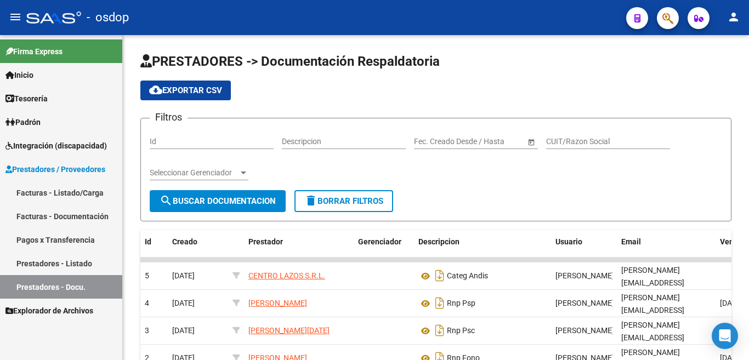
click at [83, 188] on link "Facturas - Listado/Carga" at bounding box center [61, 193] width 122 height 24
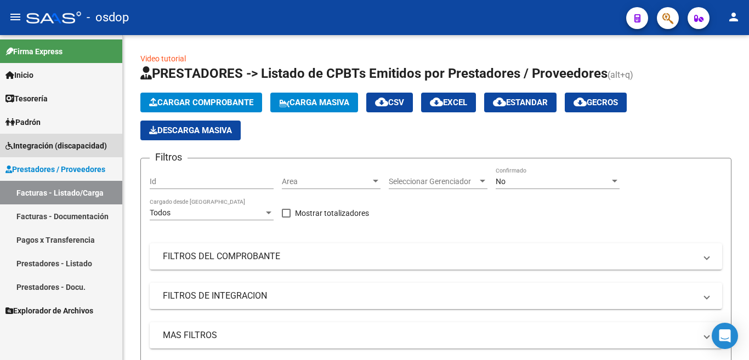
click at [80, 145] on span "Integración (discapacidad)" at bounding box center [55, 146] width 101 height 12
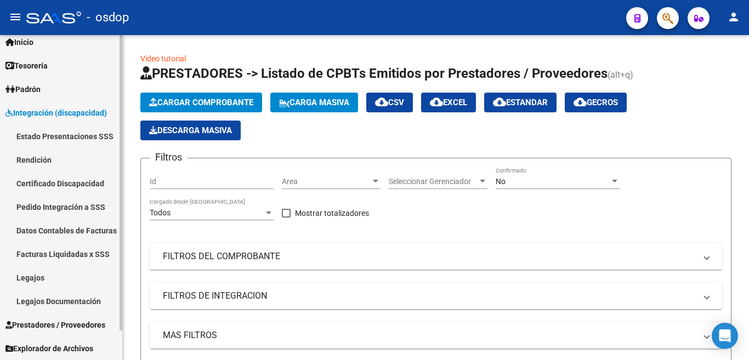
click at [102, 330] on span "Prestadores / Proveedores" at bounding box center [55, 325] width 100 height 12
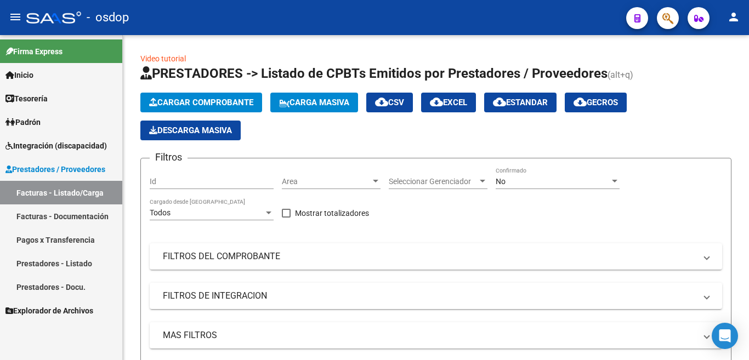
click at [76, 211] on link "Facturas - Documentación" at bounding box center [61, 217] width 122 height 24
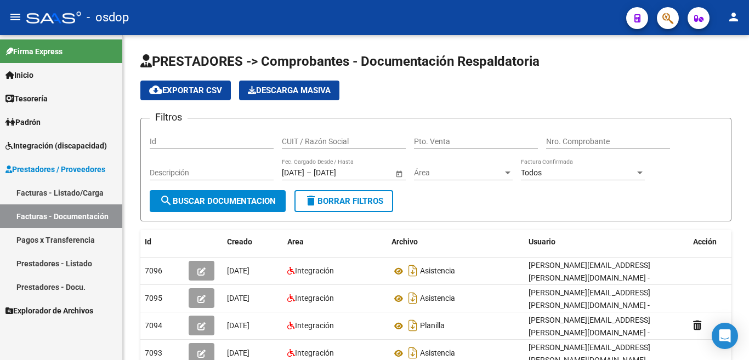
click at [83, 274] on link "Prestadores - Listado" at bounding box center [61, 264] width 122 height 24
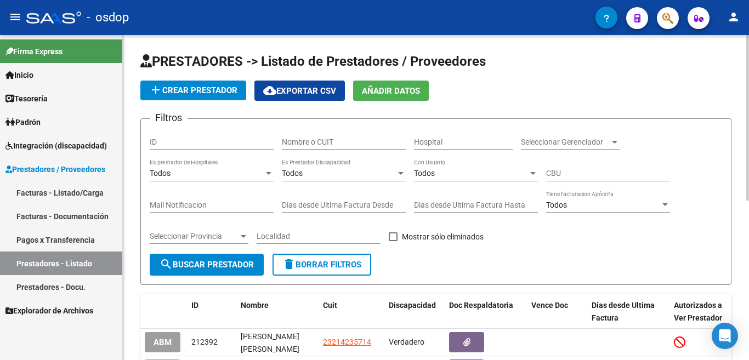
click at [342, 144] on input "Nombre o CUIT" at bounding box center [344, 142] width 124 height 9
type input "272834156894"
click at [203, 256] on button "search Buscar Prestador" at bounding box center [207, 265] width 114 height 22
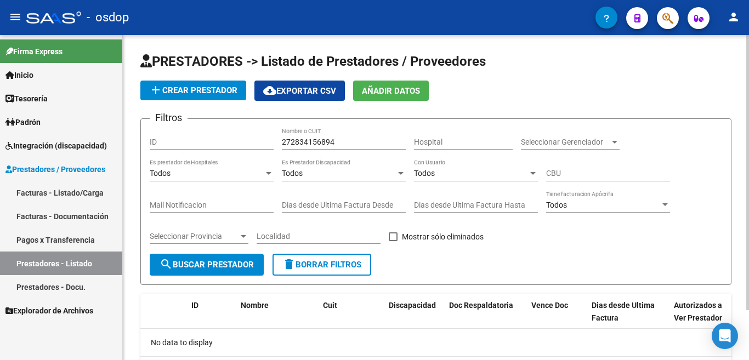
click at [365, 139] on input "272834156894" at bounding box center [344, 142] width 124 height 9
type input "27283415894"
click at [212, 258] on button "search Buscar Prestador" at bounding box center [207, 265] width 114 height 22
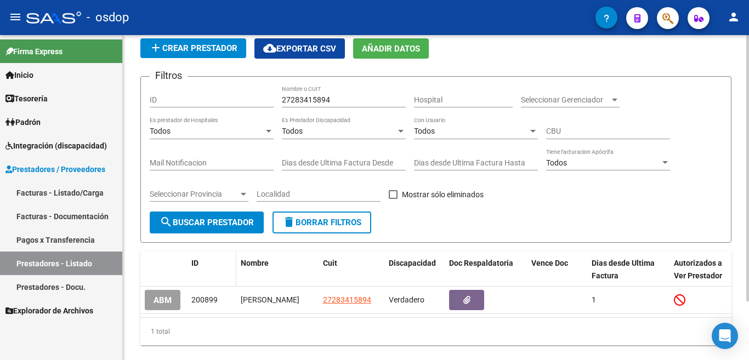
scroll to position [72, 0]
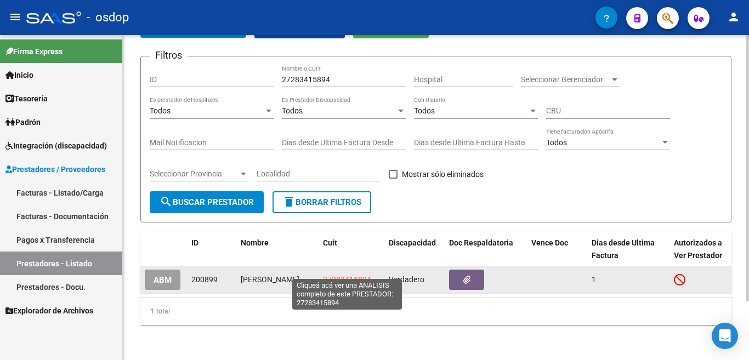
click at [352, 275] on span "27283415894" at bounding box center [347, 279] width 48 height 9
type textarea "27283415894"
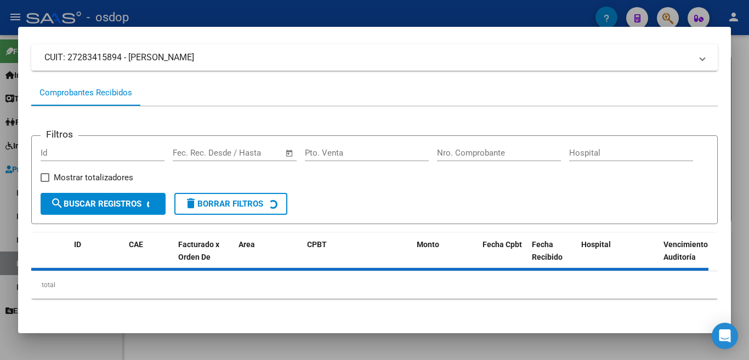
scroll to position [73, 0]
click at [344, 224] on div "Filtros Id Fecha inicio – Fecha fin Fec. Rec. Desde / Hasta Pto. Venta Nro. Com…" at bounding box center [374, 206] width 687 height 201
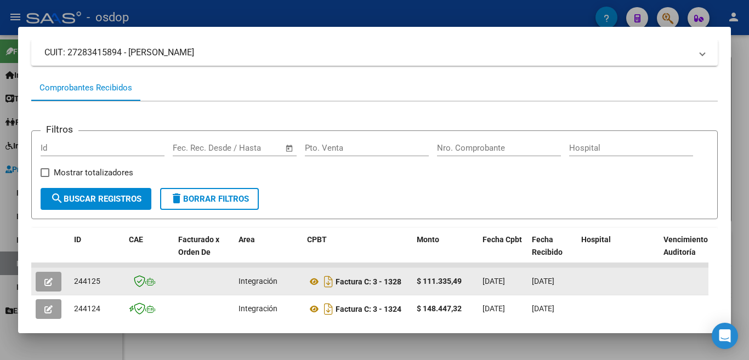
click at [56, 285] on button "button" at bounding box center [49, 282] width 26 height 20
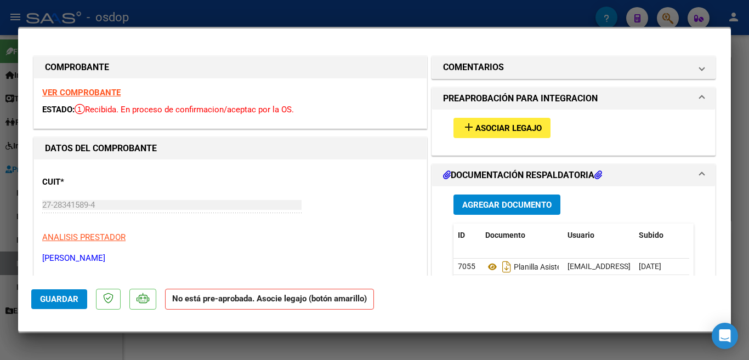
click at [476, 131] on span "Asociar Legajo" at bounding box center [509, 128] width 66 height 10
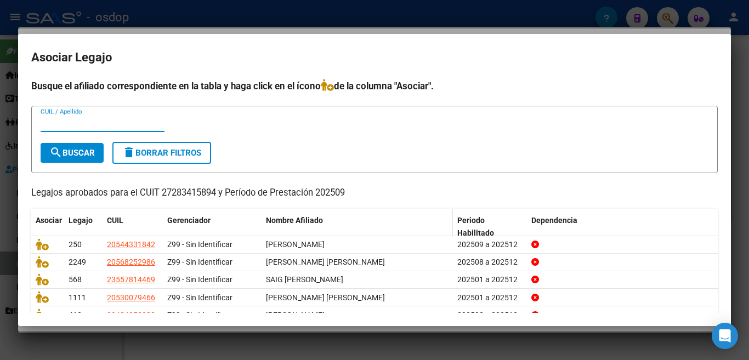
scroll to position [52, 0]
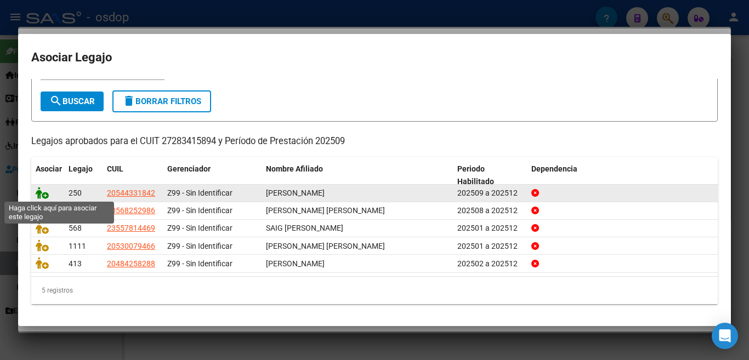
click at [41, 192] on icon at bounding box center [42, 193] width 13 height 12
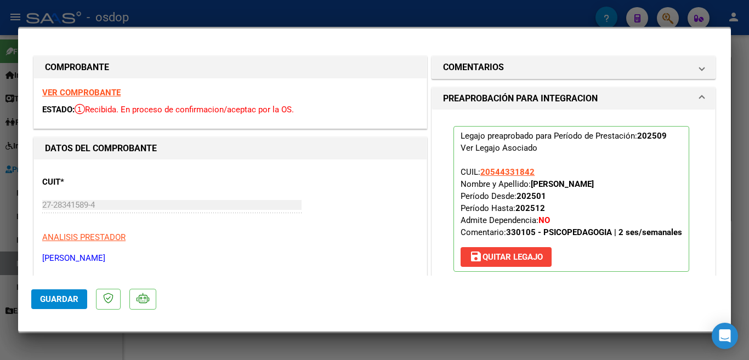
click at [71, 306] on button "Guardar" at bounding box center [59, 300] width 56 height 20
click at [0, 112] on div at bounding box center [374, 180] width 749 height 360
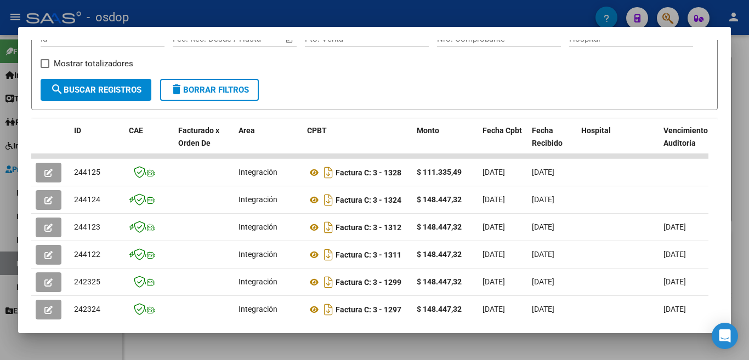
scroll to position [183, 0]
click at [0, 208] on div at bounding box center [374, 180] width 749 height 360
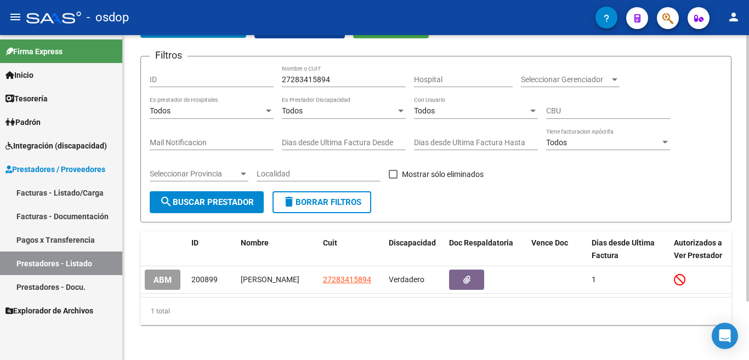
scroll to position [0, 0]
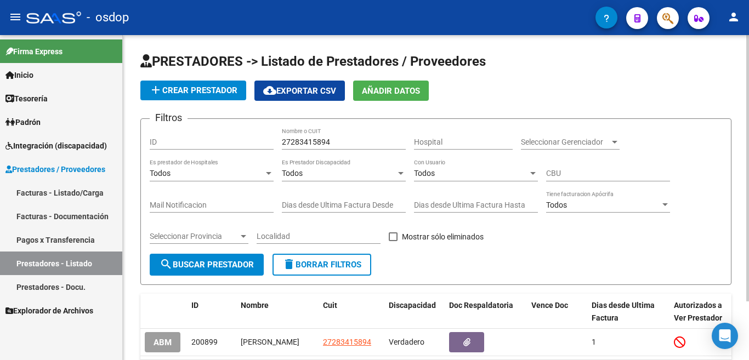
click at [338, 263] on span "delete Borrar Filtros" at bounding box center [321, 265] width 79 height 10
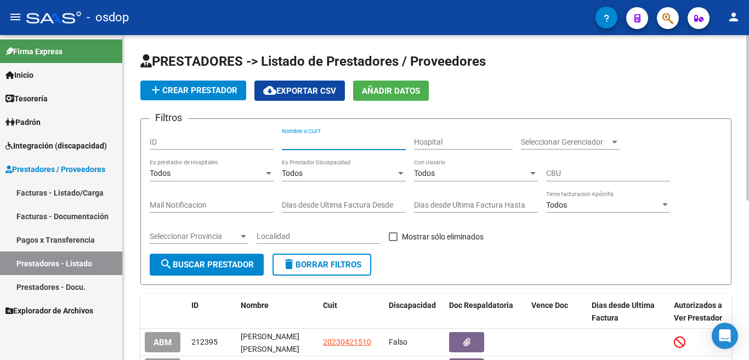
click at [324, 140] on input "Nombre o CUIT" at bounding box center [344, 142] width 124 height 9
type input "23949056694"
click at [200, 261] on span "search Buscar Prestador" at bounding box center [207, 265] width 94 height 10
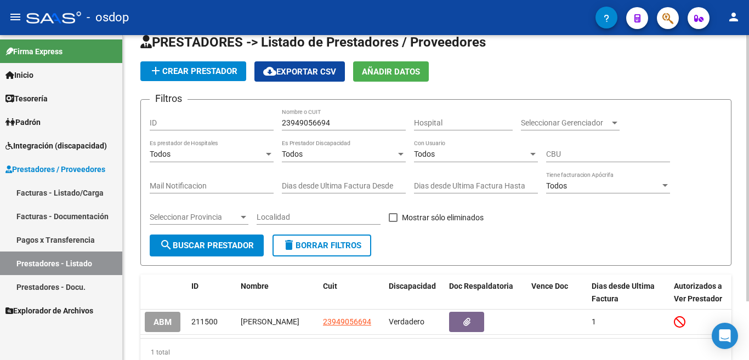
scroll to position [72, 0]
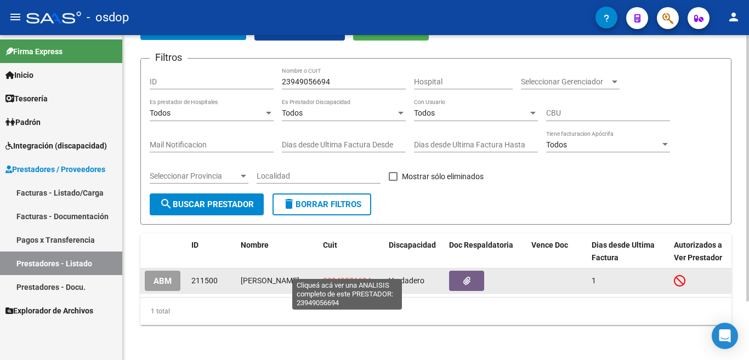
click at [348, 276] on span "23949056694" at bounding box center [347, 280] width 48 height 9
type textarea "23949056694"
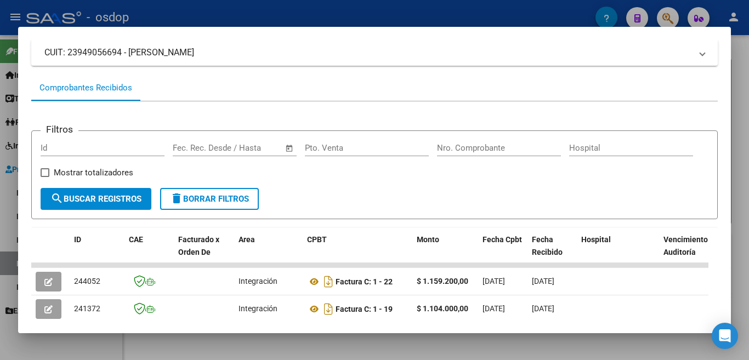
scroll to position [183, 0]
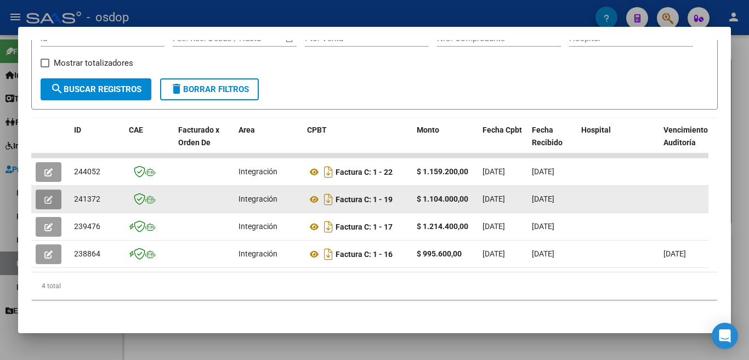
click at [49, 203] on icon "button" at bounding box center [48, 200] width 8 height 8
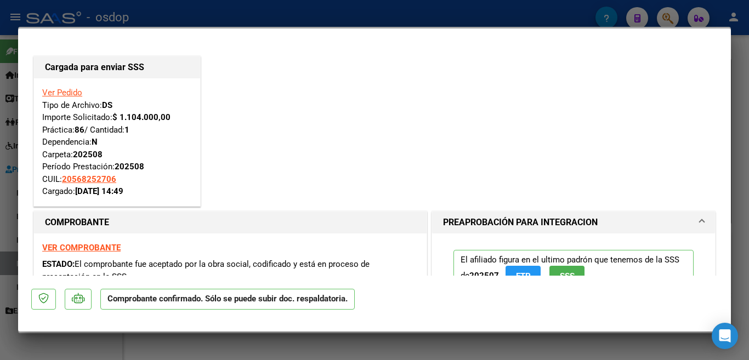
click at [4, 108] on div at bounding box center [374, 180] width 749 height 360
type input "$ 0,00"
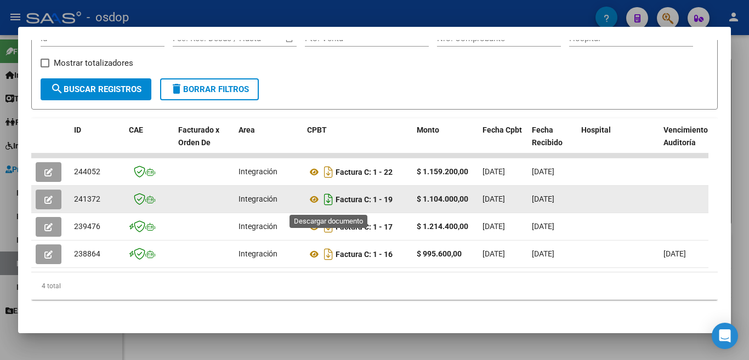
click at [332, 199] on icon "Descargar documento" at bounding box center [328, 200] width 14 height 18
click at [326, 203] on icon "Descargar documento" at bounding box center [328, 200] width 14 height 18
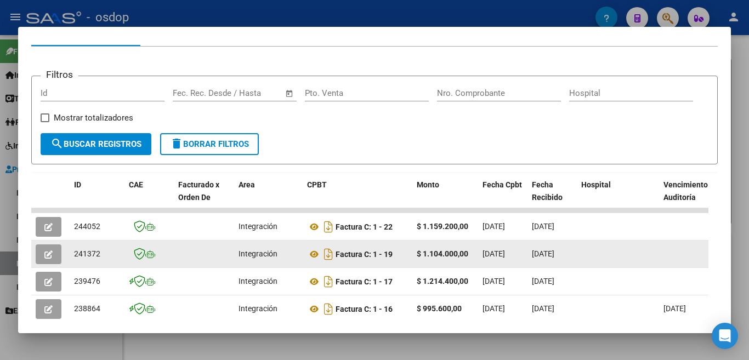
scroll to position [0, 0]
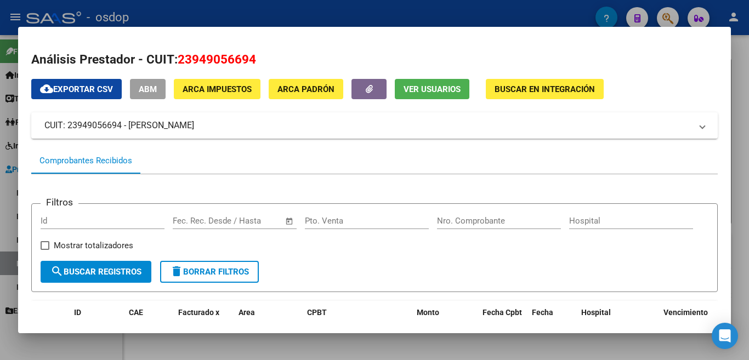
click at [0, 120] on div at bounding box center [374, 180] width 749 height 360
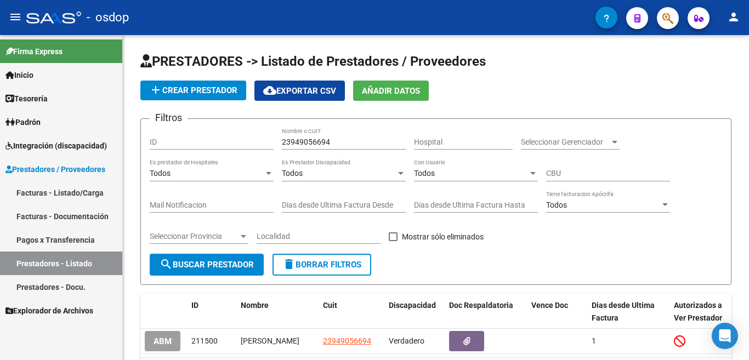
click at [76, 151] on span "Integración (discapacidad)" at bounding box center [55, 146] width 101 height 12
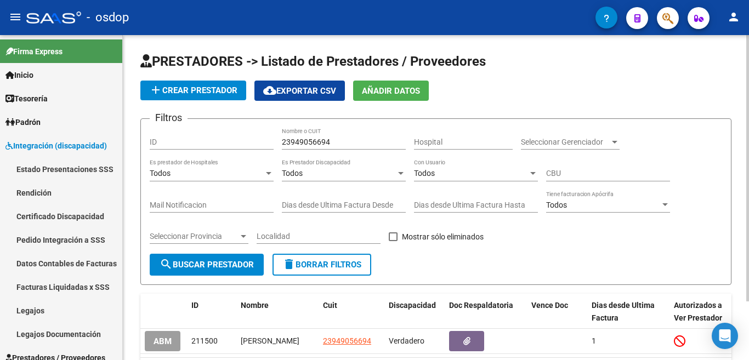
click at [215, 98] on button "add Crear Prestador" at bounding box center [193, 91] width 106 height 20
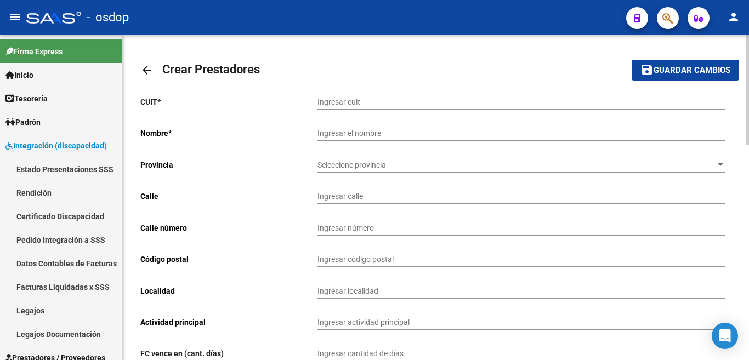
scroll to position [33, 0]
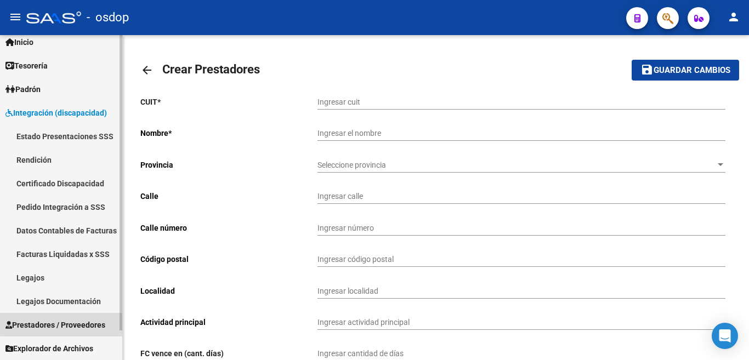
click at [84, 322] on span "Prestadores / Proveedores" at bounding box center [55, 325] width 100 height 12
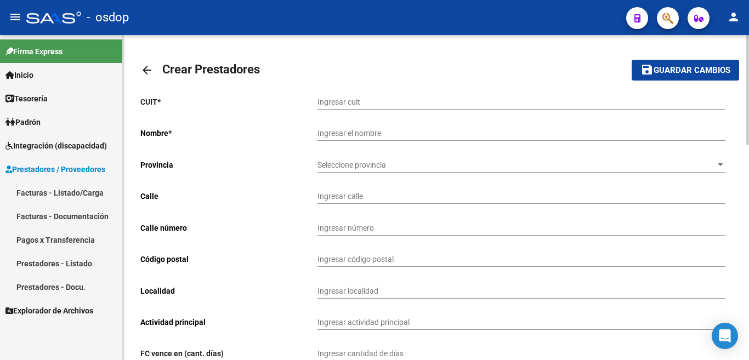
scroll to position [0, 0]
click at [87, 191] on link "Facturas - Listado/Carga" at bounding box center [61, 193] width 122 height 24
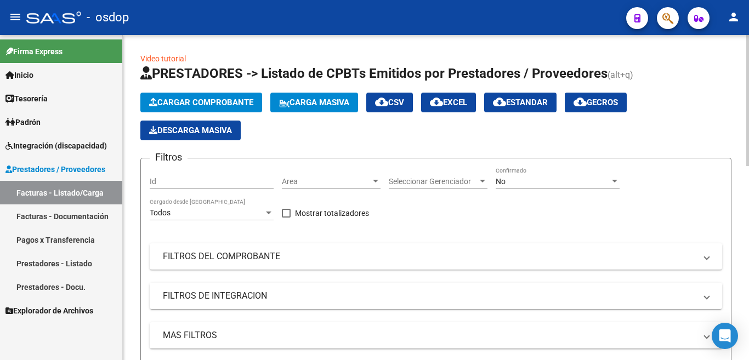
click at [204, 104] on span "Cargar Comprobante" at bounding box center [201, 103] width 104 height 10
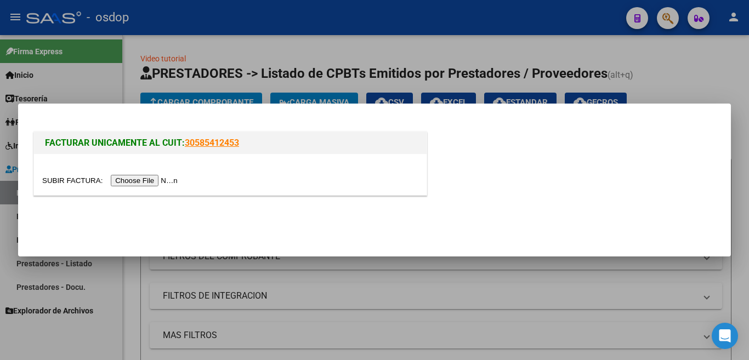
click at [157, 183] on input "file" at bounding box center [111, 181] width 139 height 12
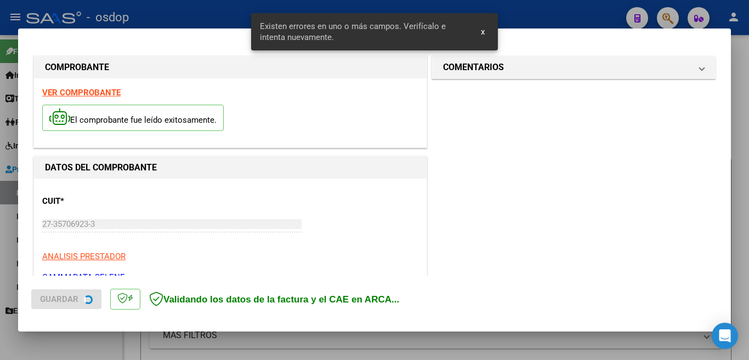
scroll to position [244, 0]
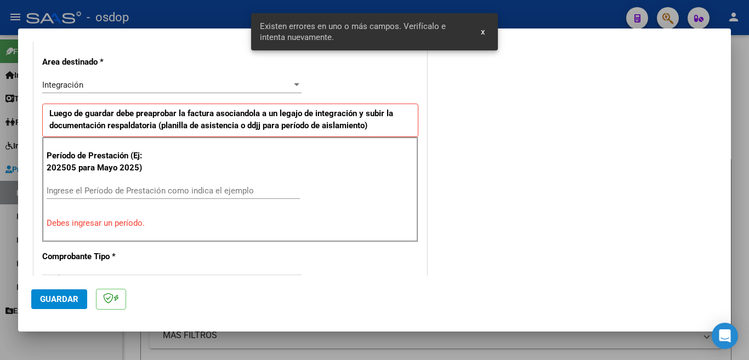
click at [164, 189] on input "Ingrese el Período de Prestación como indica el ejemplo" at bounding box center [173, 191] width 253 height 10
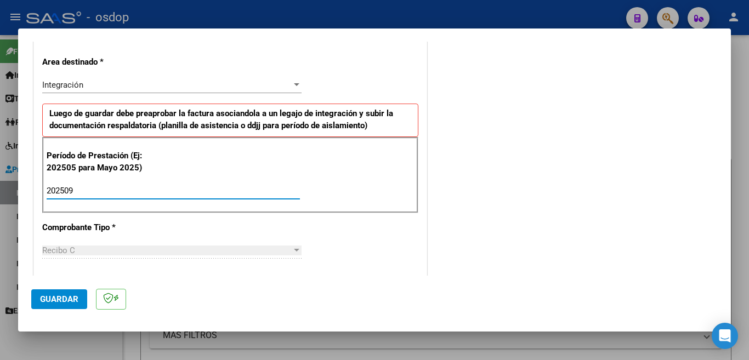
type input "202509"
click at [63, 293] on button "Guardar" at bounding box center [59, 300] width 56 height 20
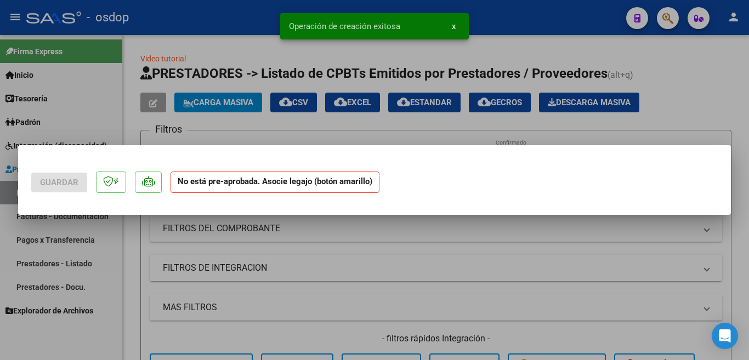
scroll to position [0, 0]
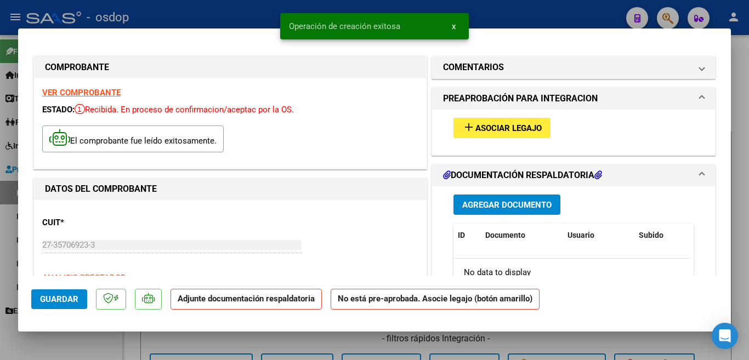
click at [495, 125] on span "Asociar Legajo" at bounding box center [509, 128] width 66 height 10
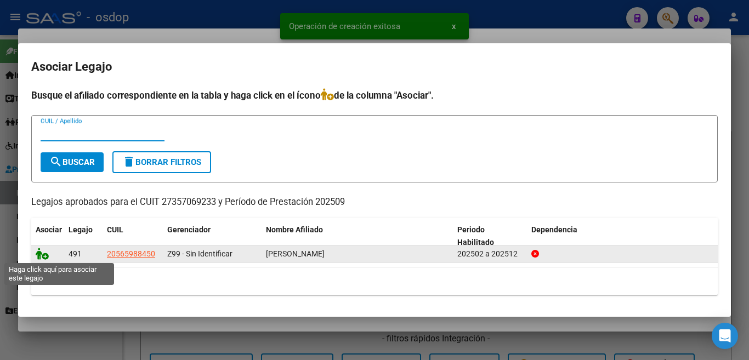
click at [43, 256] on icon at bounding box center [42, 254] width 13 height 12
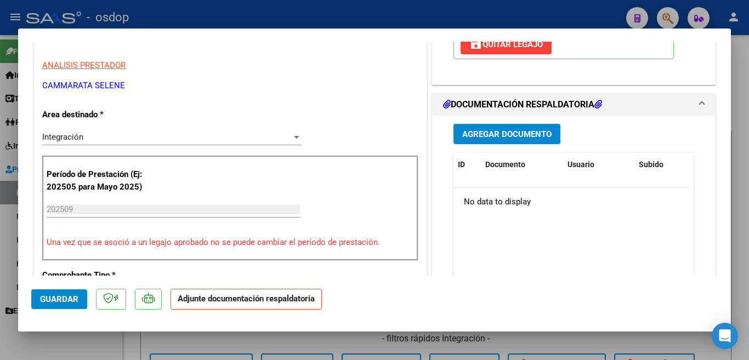
scroll to position [274, 0]
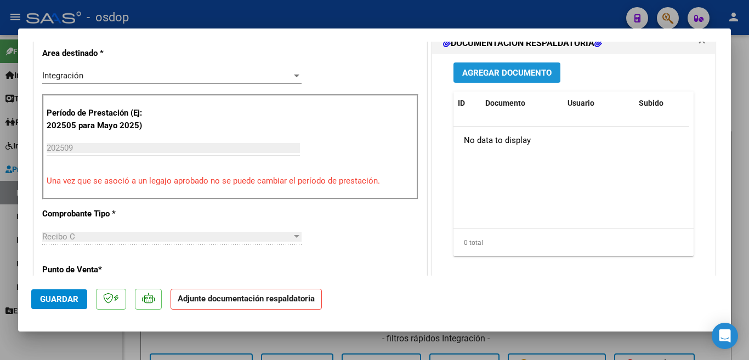
click at [495, 77] on span "Agregar Documento" at bounding box center [506, 73] width 89 height 10
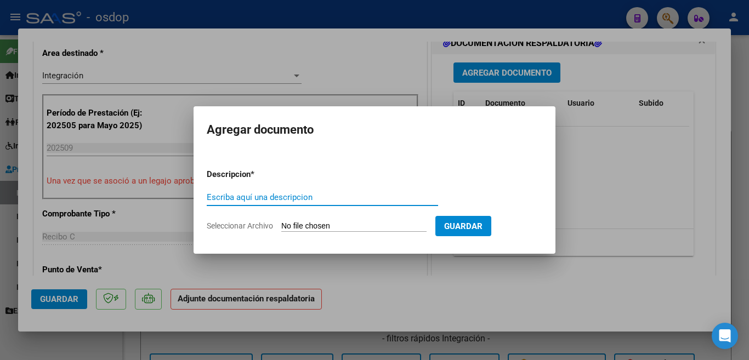
click at [324, 193] on input "Escriba aquí una descripcion" at bounding box center [322, 198] width 231 height 10
type input "o"
type input "planilla"
click at [312, 227] on input "Seleccionar Archivo" at bounding box center [353, 227] width 145 height 10
type input "C:\fakepath\27357069233_015_00003_00001432.pdf"
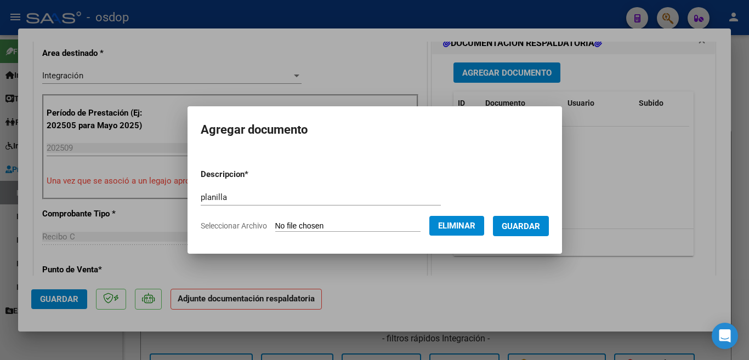
click at [476, 229] on span "Eliminar" at bounding box center [456, 226] width 37 height 10
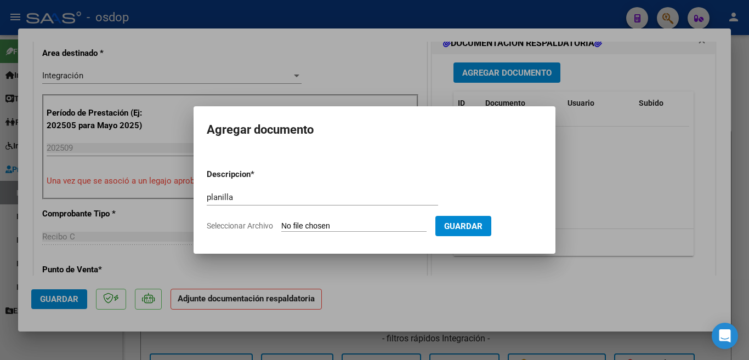
click at [357, 218] on form "Descripcion * planilla Escriba aquí una descripcion Seleccionar Archivo Guardar" at bounding box center [375, 200] width 336 height 80
click at [357, 224] on input "Seleccionar Archivo" at bounding box center [353, 227] width 145 height 10
type input "C:\fakepath\[PERSON_NAME] asist [PERSON_NAME].pdf"
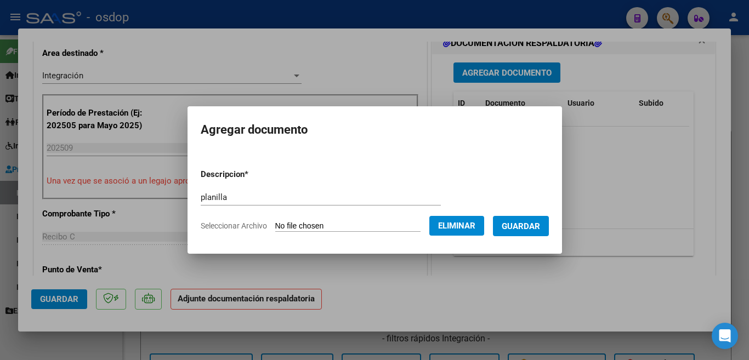
click at [522, 217] on button "Guardar" at bounding box center [521, 226] width 56 height 20
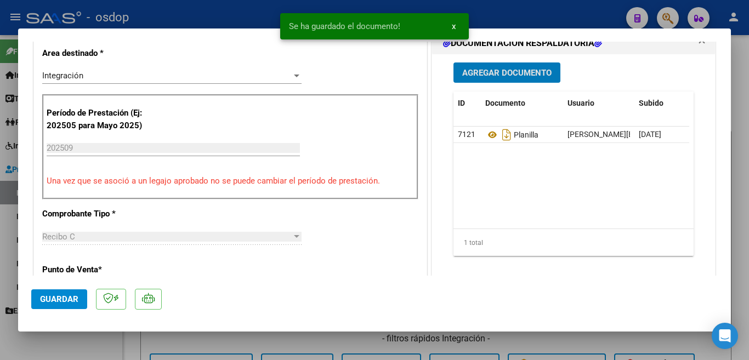
click at [0, 137] on div at bounding box center [374, 180] width 749 height 360
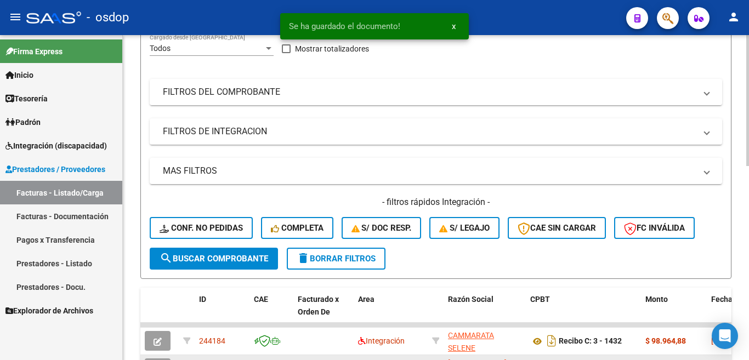
scroll to position [329, 0]
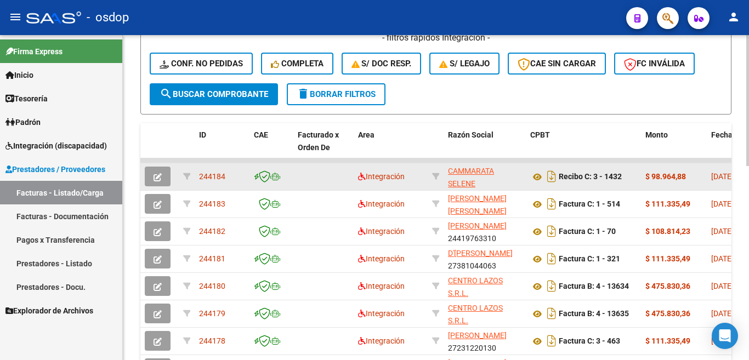
click at [211, 177] on span "244184" at bounding box center [212, 176] width 26 height 9
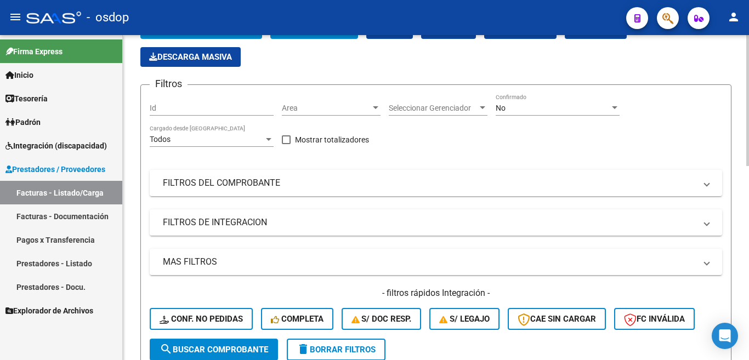
scroll to position [0, 0]
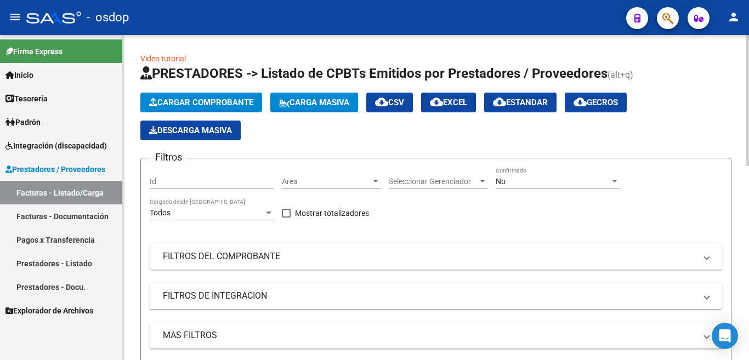
click at [162, 96] on button "Cargar Comprobante" at bounding box center [201, 103] width 122 height 20
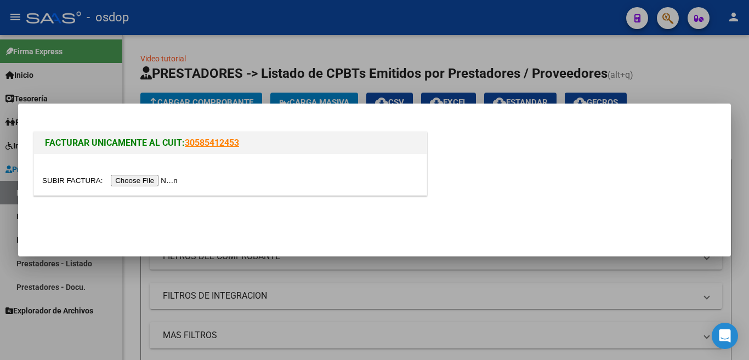
click at [157, 177] on input "file" at bounding box center [111, 181] width 139 height 12
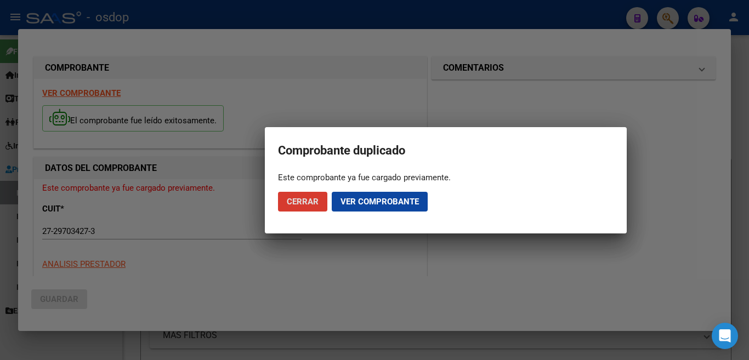
click at [293, 193] on button "Cerrar" at bounding box center [302, 202] width 49 height 20
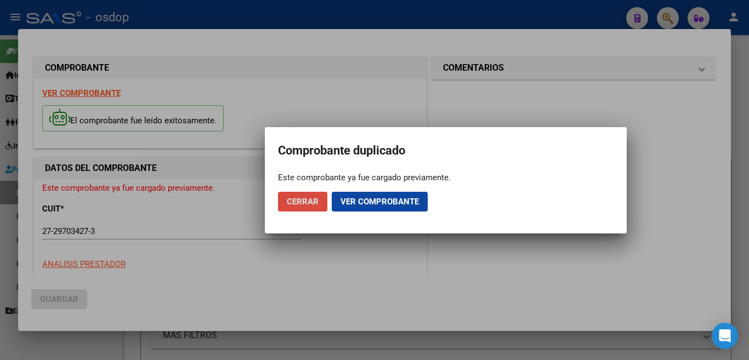
click at [292, 195] on button "Cerrar" at bounding box center [302, 202] width 49 height 20
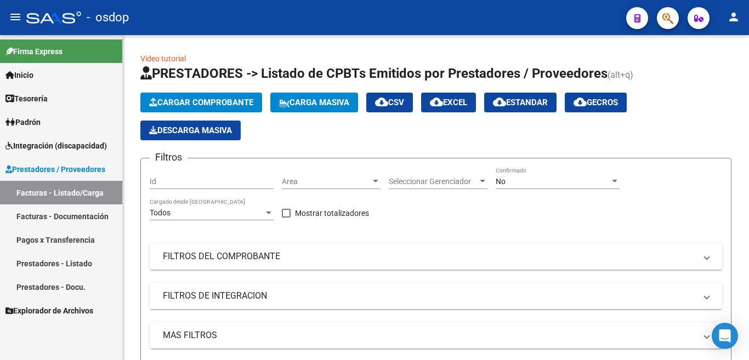
click at [37, 162] on link "Prestadores / Proveedores" at bounding box center [61, 169] width 122 height 24
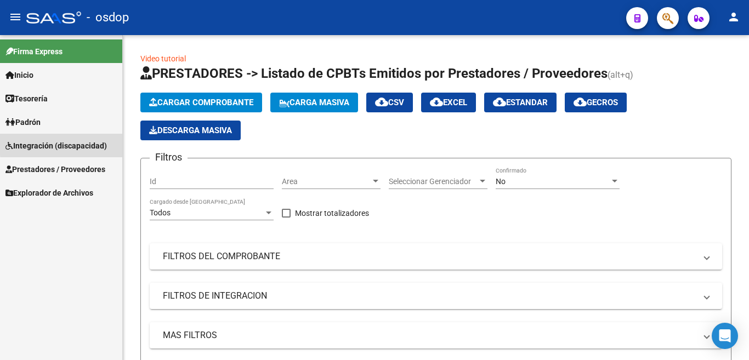
click at [71, 144] on span "Integración (discapacidad)" at bounding box center [55, 146] width 101 height 12
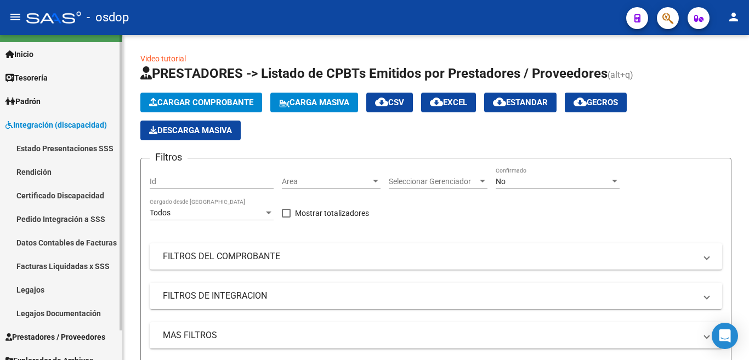
scroll to position [33, 0]
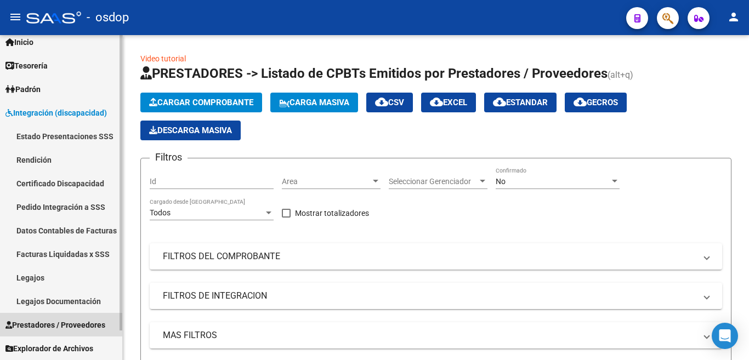
click at [83, 326] on span "Prestadores / Proveedores" at bounding box center [55, 325] width 100 height 12
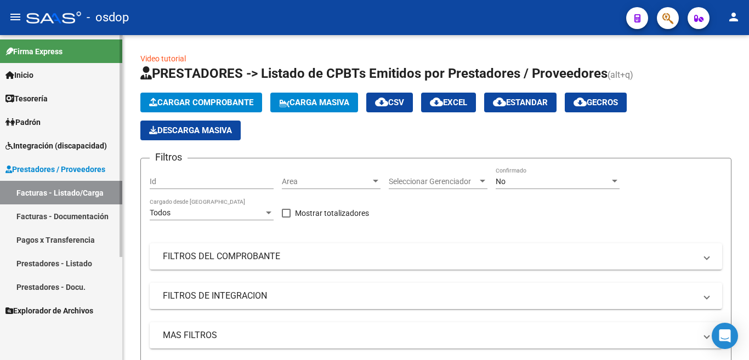
scroll to position [0, 0]
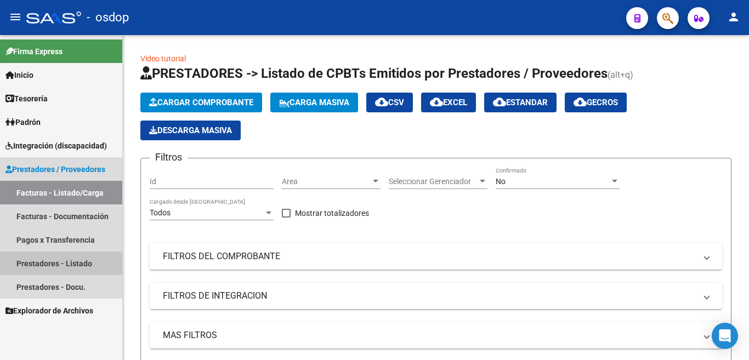
click at [76, 264] on link "Prestadores - Listado" at bounding box center [61, 264] width 122 height 24
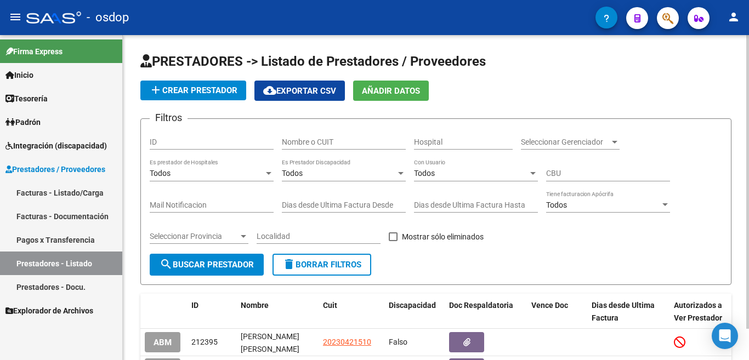
click at [329, 140] on input "Nombre o CUIT" at bounding box center [344, 142] width 124 height 9
click at [296, 270] on mat-icon "delete" at bounding box center [288, 264] width 13 height 13
click at [320, 140] on input "Nombre o CUIT" at bounding box center [344, 142] width 124 height 9
type input "27297034273"
click at [182, 271] on button "search Buscar Prestador" at bounding box center [207, 265] width 114 height 22
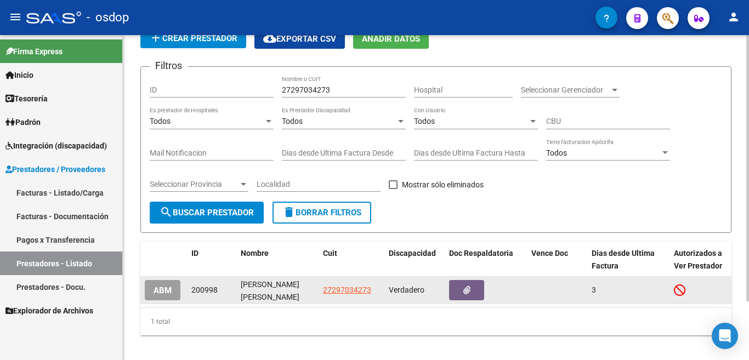
scroll to position [72, 0]
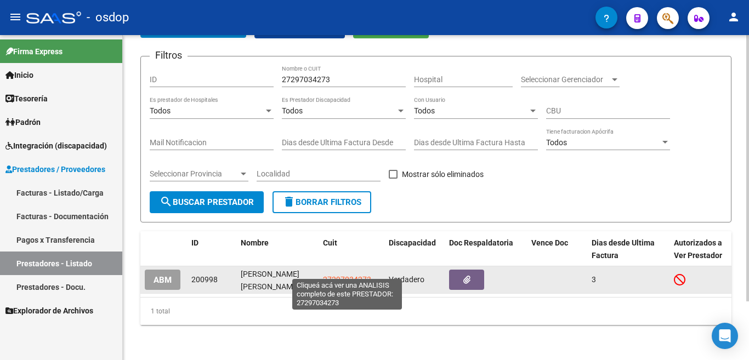
click at [330, 275] on span "27297034273" at bounding box center [347, 279] width 48 height 9
type textarea "27297034273"
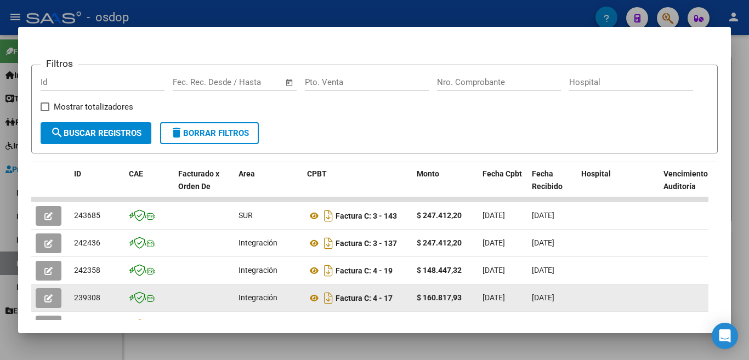
scroll to position [183, 0]
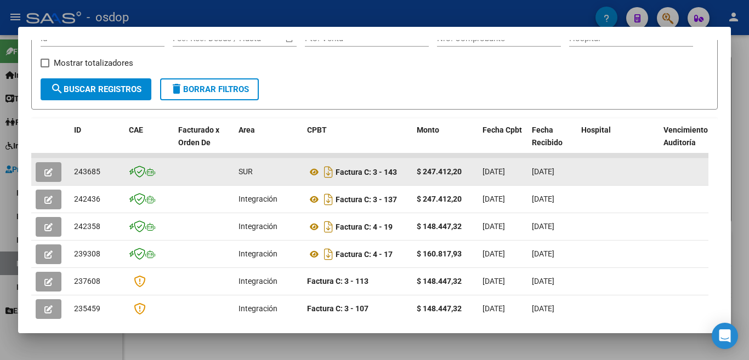
click at [270, 178] on div "SUR" at bounding box center [269, 172] width 60 height 13
click at [54, 180] on button "button" at bounding box center [49, 172] width 26 height 20
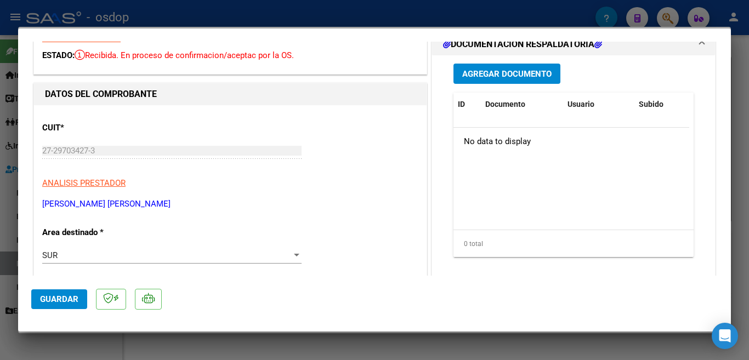
scroll to position [55, 0]
click at [297, 256] on div at bounding box center [297, 255] width 10 height 9
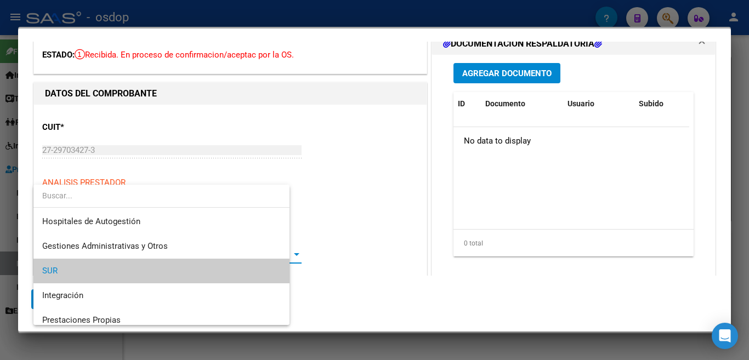
scroll to position [16, 0]
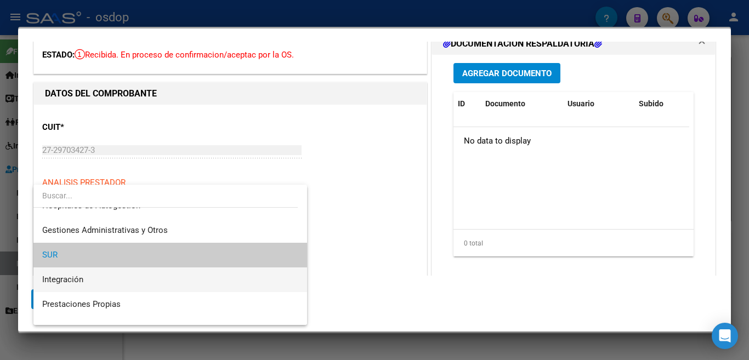
click at [184, 279] on span "Integración" at bounding box center [170, 280] width 256 height 25
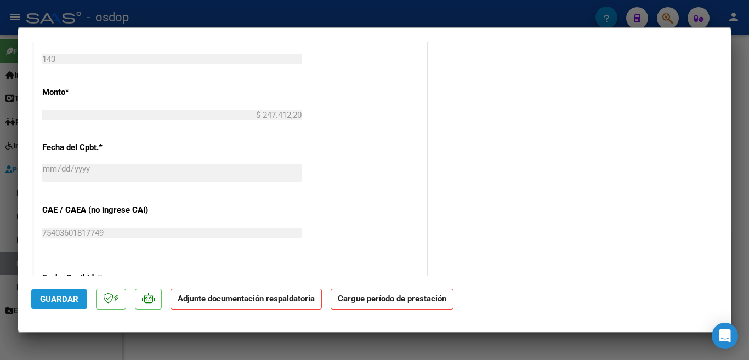
click at [74, 301] on span "Guardar" at bounding box center [59, 300] width 38 height 10
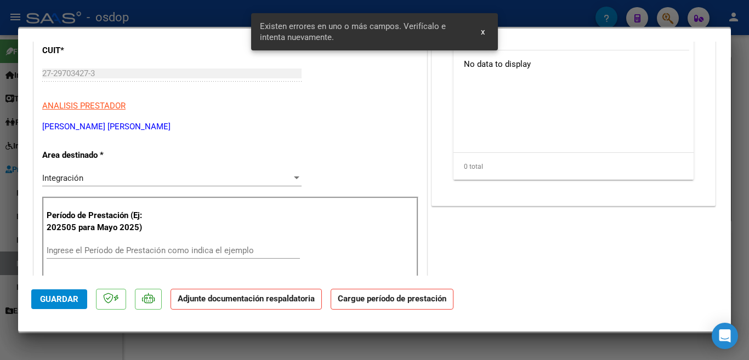
scroll to position [212, 0]
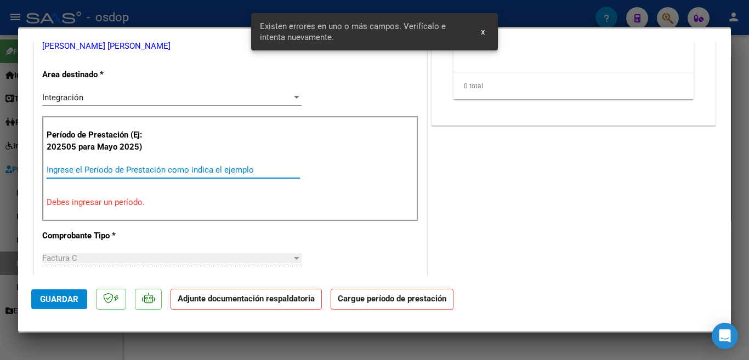
click at [127, 170] on input "Ingrese el Período de Prestación como indica el ejemplo" at bounding box center [173, 170] width 253 height 10
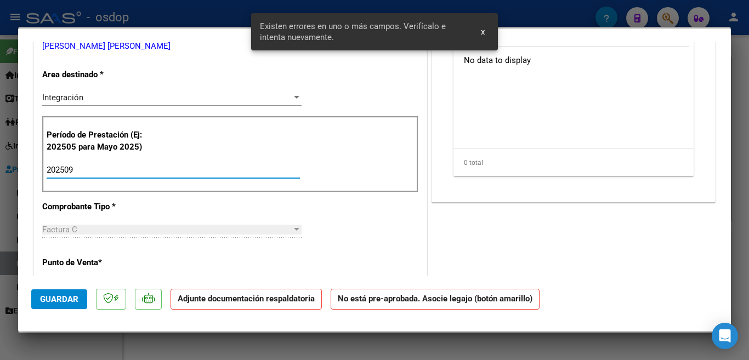
type input "202509"
click at [521, 181] on div "Agregar Documento ID Documento Usuario Subido Acción No data to display 0 total…" at bounding box center [573, 83] width 257 height 219
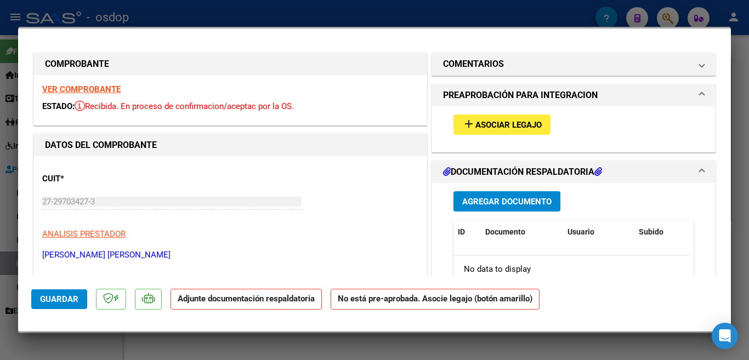
scroll to position [0, 0]
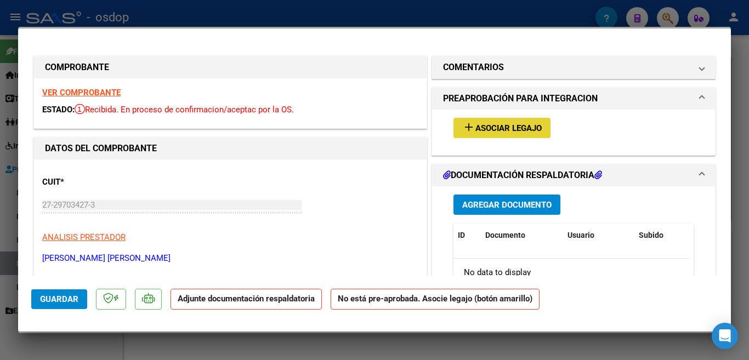
click at [517, 131] on span "Asociar Legajo" at bounding box center [509, 128] width 66 height 10
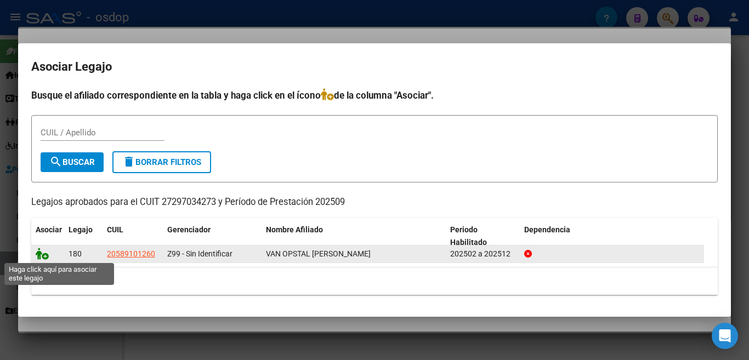
click at [41, 249] on icon at bounding box center [42, 254] width 13 height 12
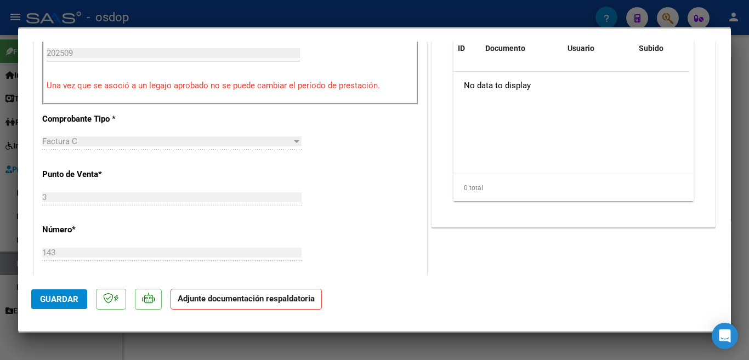
scroll to position [274, 0]
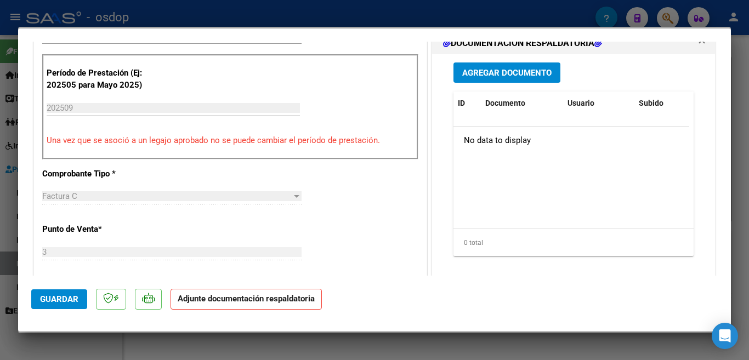
click at [602, 127] on div "No data to display" at bounding box center [572, 140] width 236 height 27
click at [488, 69] on span "Agregar Documento" at bounding box center [506, 73] width 89 height 10
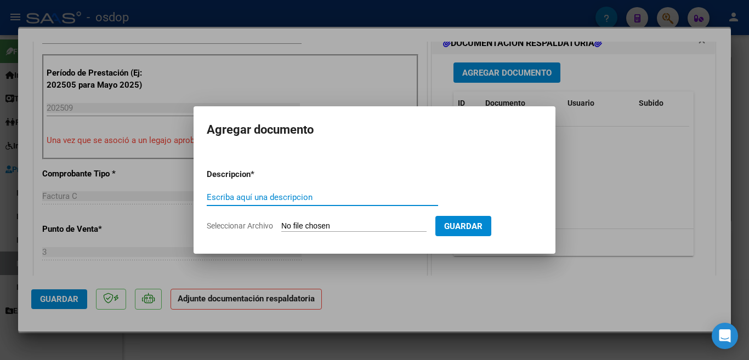
click at [353, 196] on input "Escriba aquí una descripcion" at bounding box center [322, 198] width 231 height 10
type input "planilla"
click at [333, 230] on input "Seleccionar Archivo" at bounding box center [353, 227] width 145 height 10
type input "C:\fakepath\Vanosptalsept143.pdf"
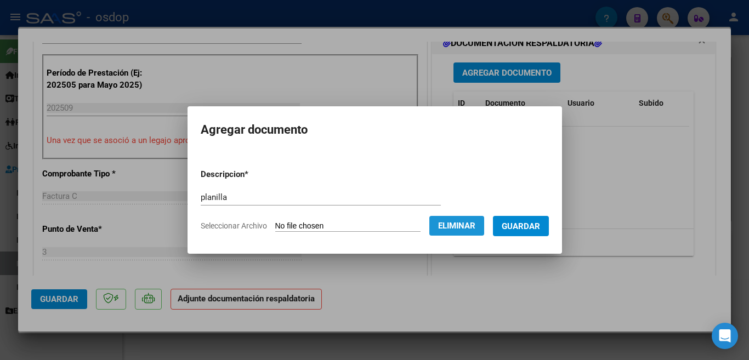
click at [449, 229] on span "Eliminar" at bounding box center [456, 226] width 37 height 10
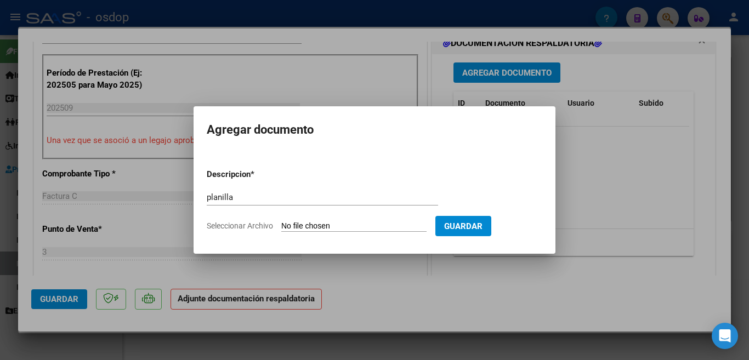
click at [340, 220] on form "Descripcion * planilla Escriba aquí una descripcion Seleccionar Archivo Guardar" at bounding box center [375, 200] width 336 height 80
click at [340, 224] on input "Seleccionar Archivo" at bounding box center [353, 227] width 145 height 10
type input "C:\fakepath\ignaasep.pdf"
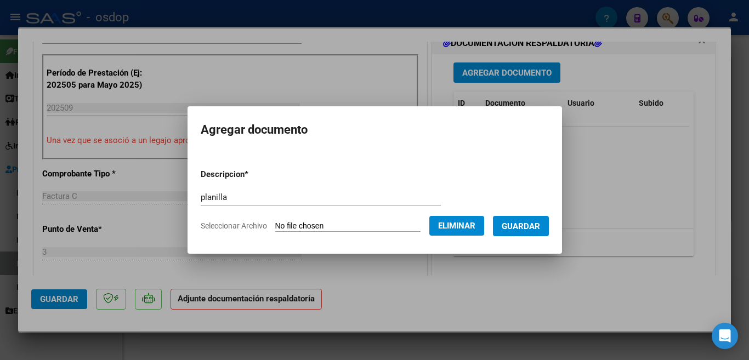
click at [532, 233] on button "Guardar" at bounding box center [521, 226] width 56 height 20
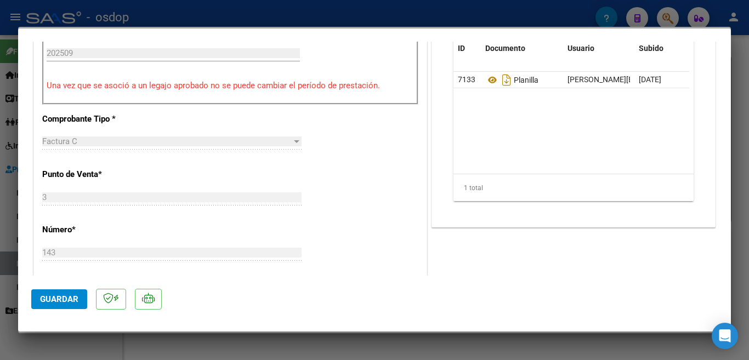
scroll to position [384, 0]
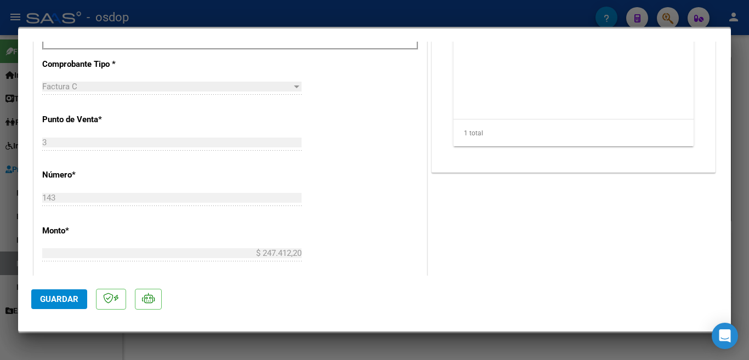
click at [69, 302] on span "Guardar" at bounding box center [59, 300] width 38 height 10
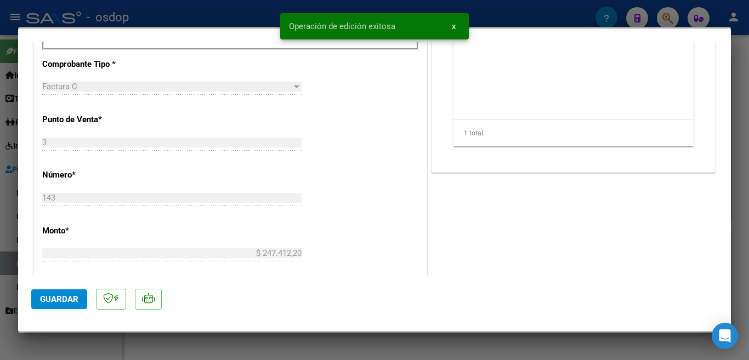
scroll to position [219, 0]
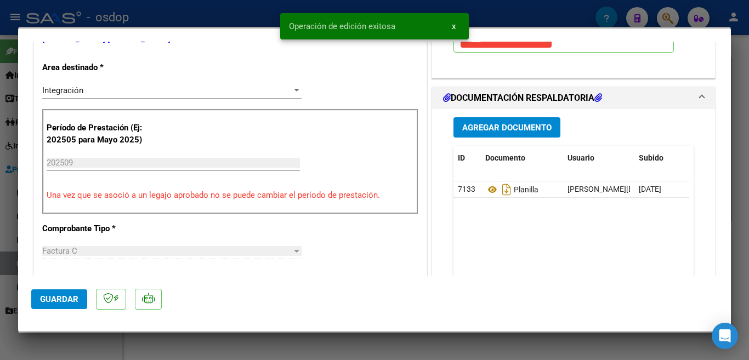
click at [0, 202] on div at bounding box center [374, 180] width 749 height 360
type input "$ 0,00"
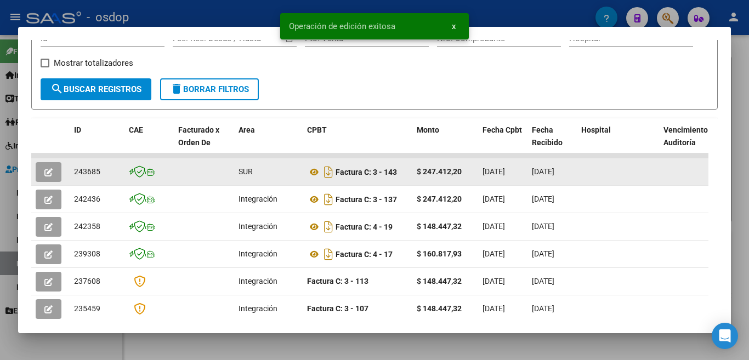
scroll to position [238, 0]
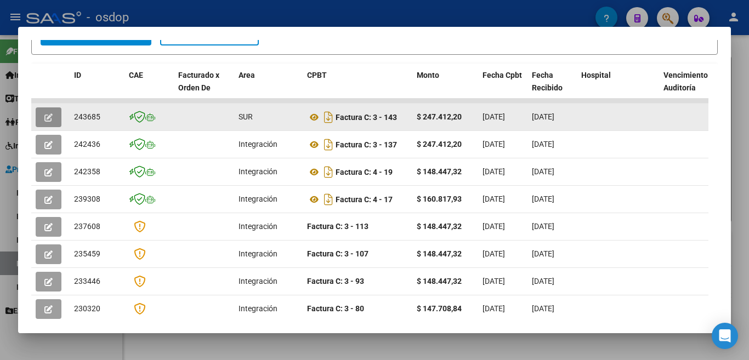
click at [55, 127] on button "button" at bounding box center [49, 118] width 26 height 20
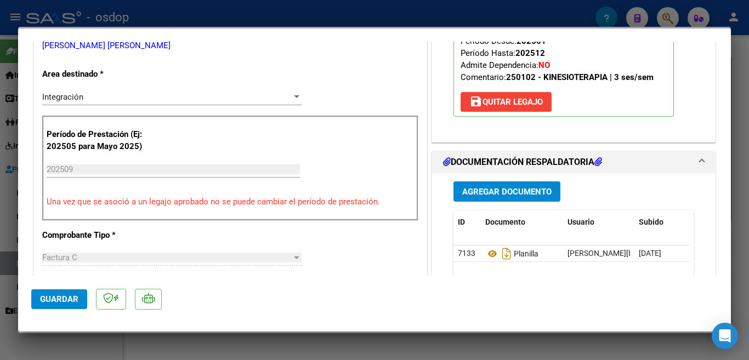
scroll to position [219, 0]
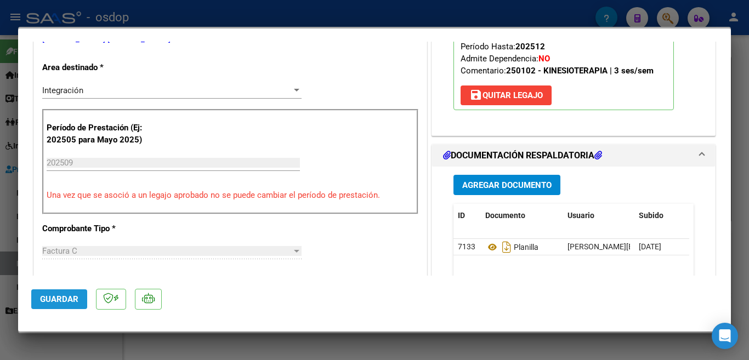
click at [73, 304] on span "Guardar" at bounding box center [59, 300] width 38 height 10
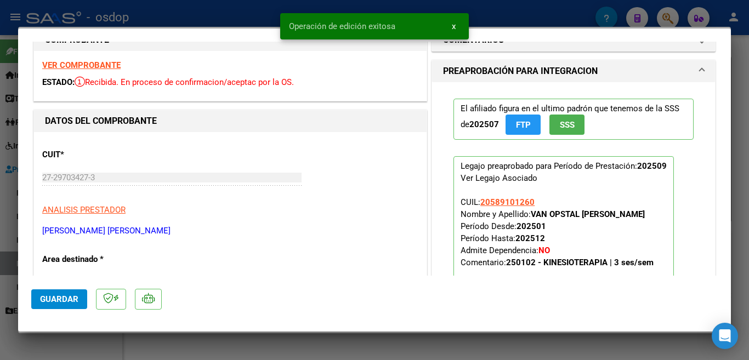
scroll to position [0, 0]
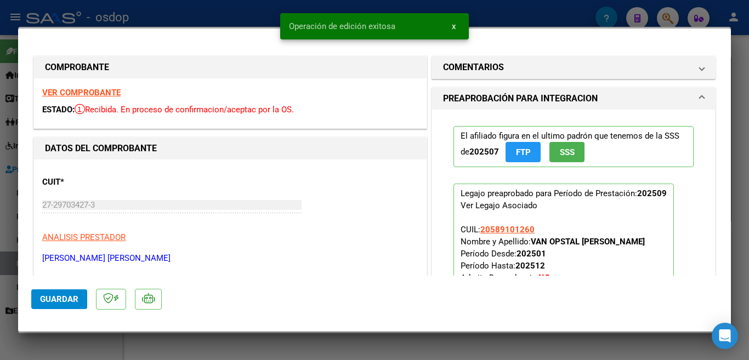
click at [0, 171] on div at bounding box center [374, 180] width 749 height 360
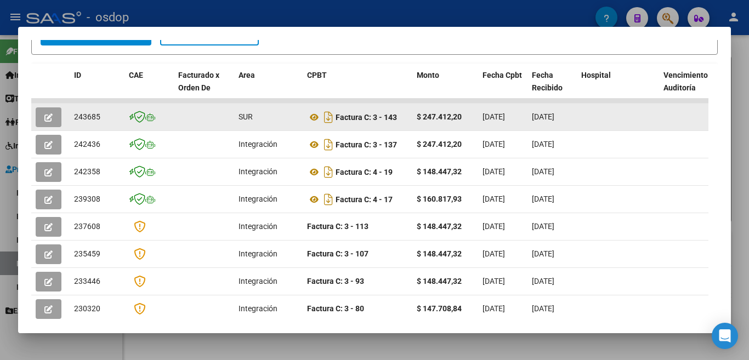
click at [100, 121] on div "243685" at bounding box center [97, 117] width 46 height 13
click at [98, 121] on span "243685" at bounding box center [87, 116] width 26 height 9
copy span "243685"
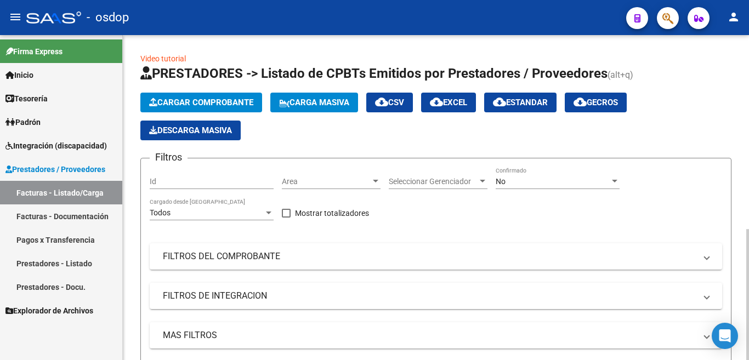
click at [177, 99] on span "Cargar Comprobante" at bounding box center [201, 103] width 104 height 10
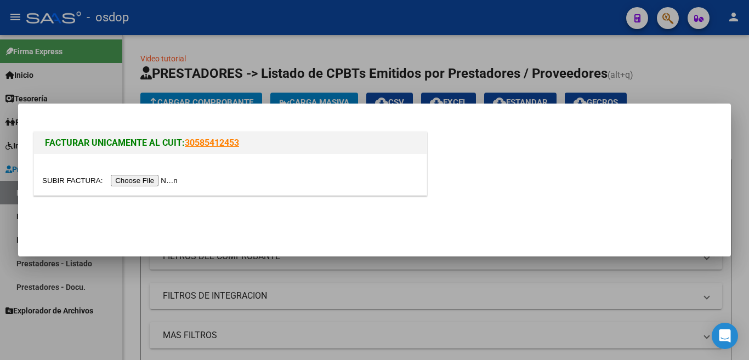
click at [159, 182] on input "file" at bounding box center [111, 181] width 139 height 12
click at [143, 177] on input "file" at bounding box center [111, 181] width 139 height 12
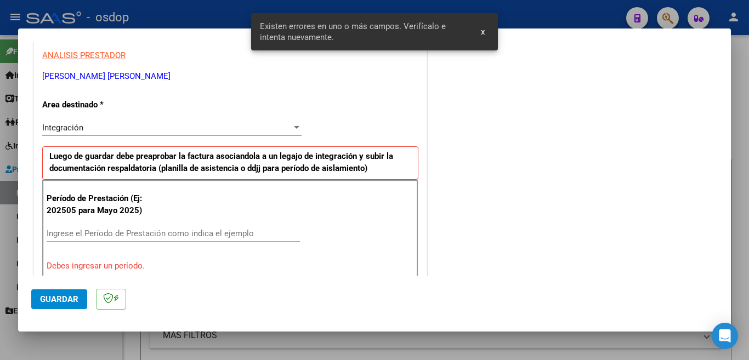
scroll to position [244, 0]
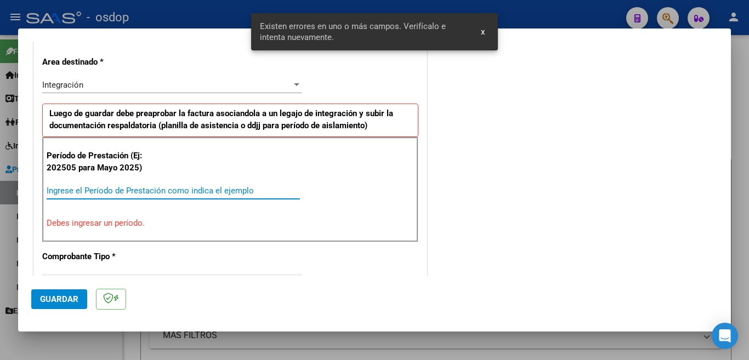
click at [130, 188] on input "Ingrese el Período de Prestación como indica el ejemplo" at bounding box center [173, 191] width 253 height 10
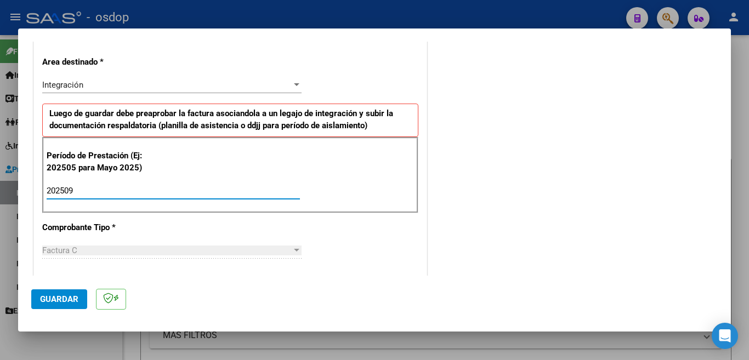
type input "202509"
click at [75, 292] on button "Guardar" at bounding box center [59, 300] width 56 height 20
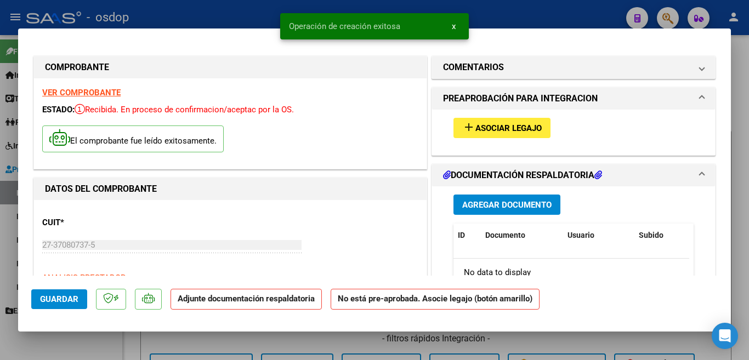
scroll to position [55, 0]
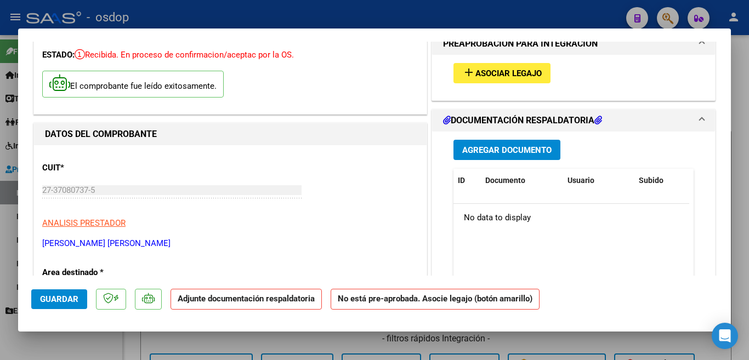
click at [489, 84] on div "add Asociar Legajo" at bounding box center [573, 73] width 257 height 37
click at [488, 78] on span "Asociar Legajo" at bounding box center [509, 74] width 66 height 10
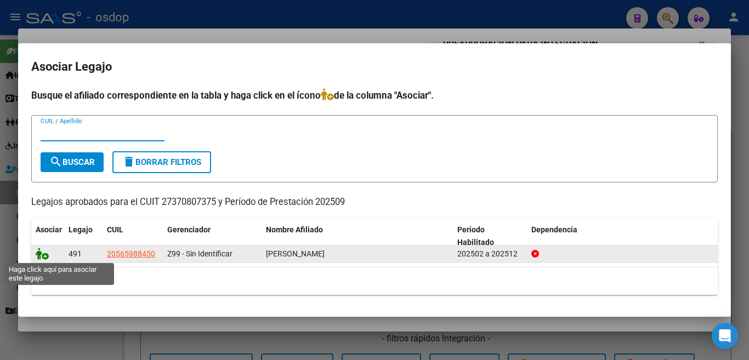
click at [44, 255] on icon at bounding box center [42, 254] width 13 height 12
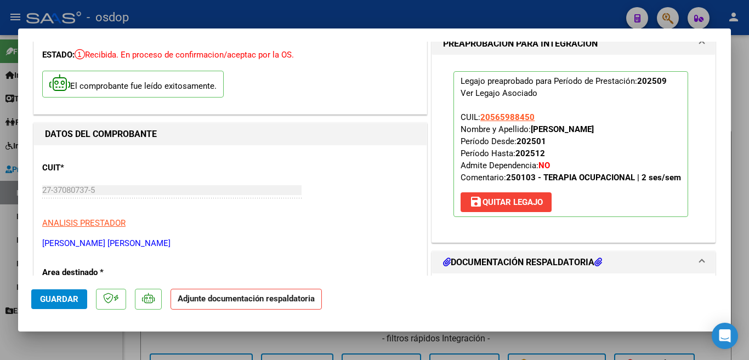
scroll to position [110, 0]
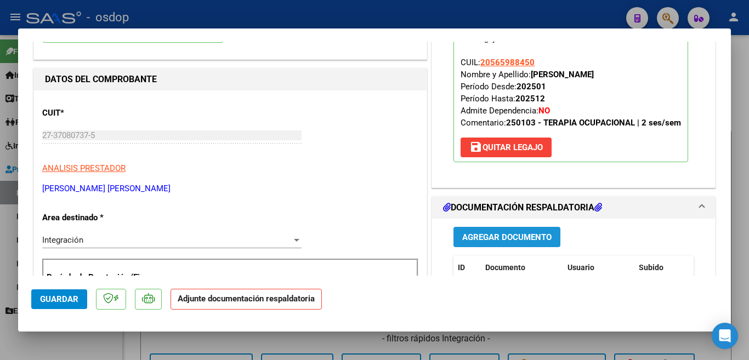
click at [505, 242] on span "Agregar Documento" at bounding box center [506, 238] width 89 height 10
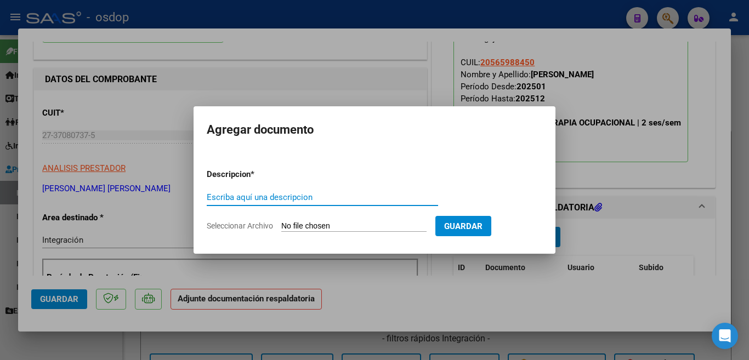
click at [268, 194] on input "Escriba aquí una descripcion" at bounding box center [322, 198] width 231 height 10
type input "planilla"
click at [355, 228] on input "Seleccionar Archivo" at bounding box center [353, 227] width 145 height 10
type input "C:\fakepath\as Emilio sept 25.pdf"
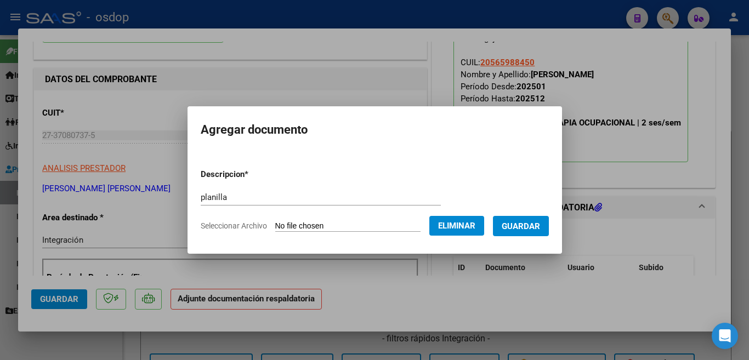
click at [527, 235] on button "Guardar" at bounding box center [521, 226] width 56 height 20
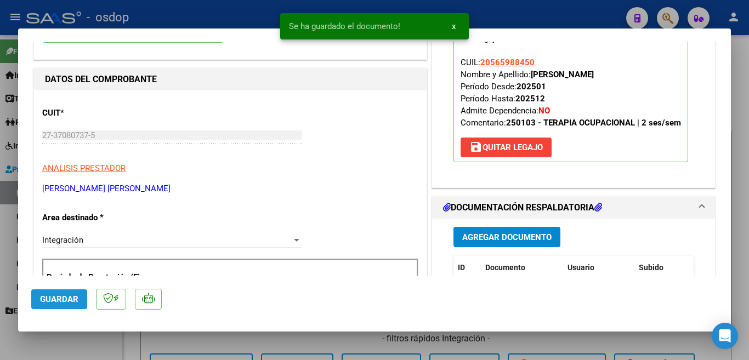
click at [35, 300] on button "Guardar" at bounding box center [59, 300] width 56 height 20
click at [0, 265] on div at bounding box center [374, 180] width 749 height 360
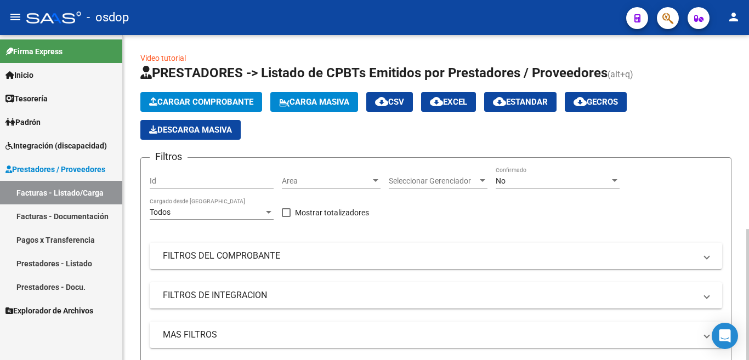
scroll to position [0, 0]
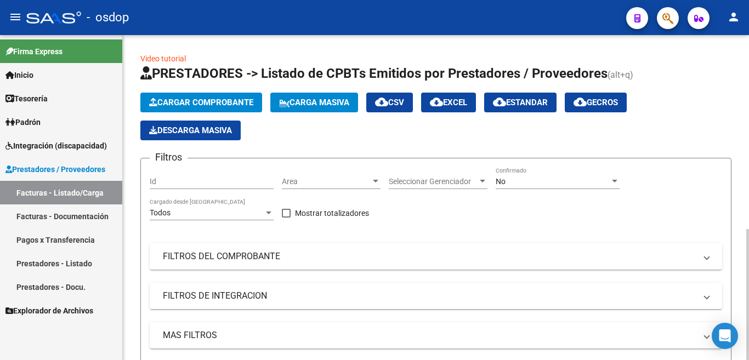
click at [181, 100] on span "Cargar Comprobante" at bounding box center [201, 103] width 104 height 10
click at [204, 105] on span "Cargar Comprobante" at bounding box center [201, 103] width 104 height 10
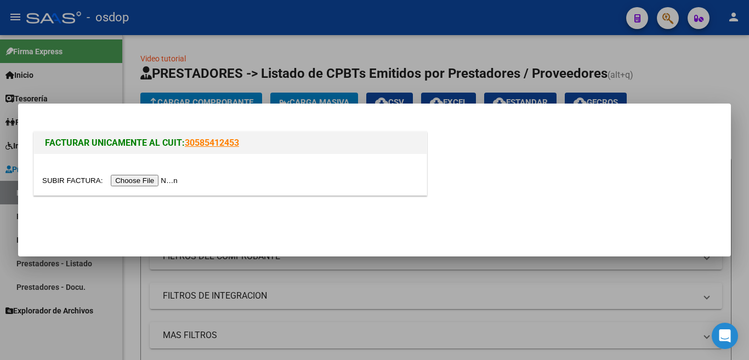
click at [161, 175] on input "file" at bounding box center [111, 181] width 139 height 12
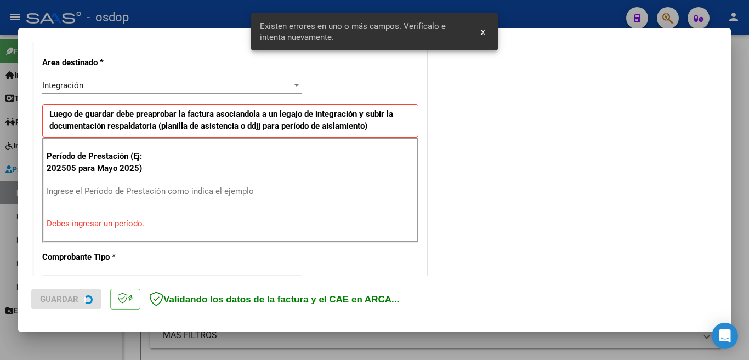
scroll to position [244, 0]
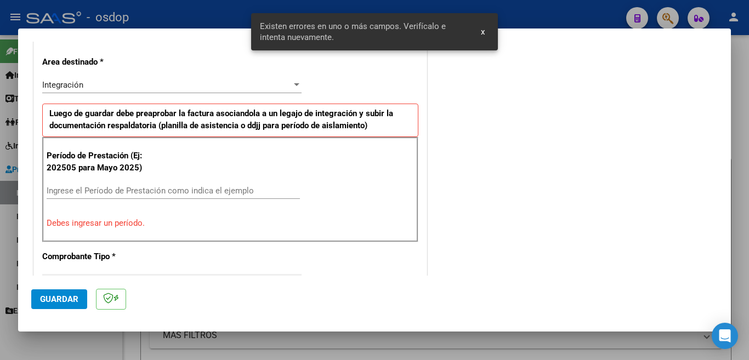
click at [173, 190] on input "Ingrese el Período de Prestación como indica el ejemplo" at bounding box center [173, 191] width 253 height 10
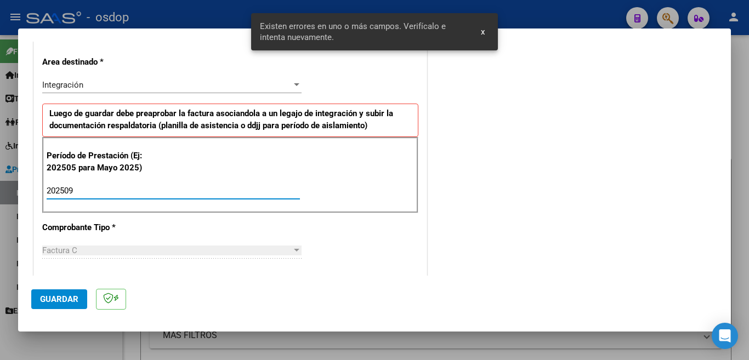
type input "202509"
click at [79, 296] on button "Guardar" at bounding box center [59, 300] width 56 height 20
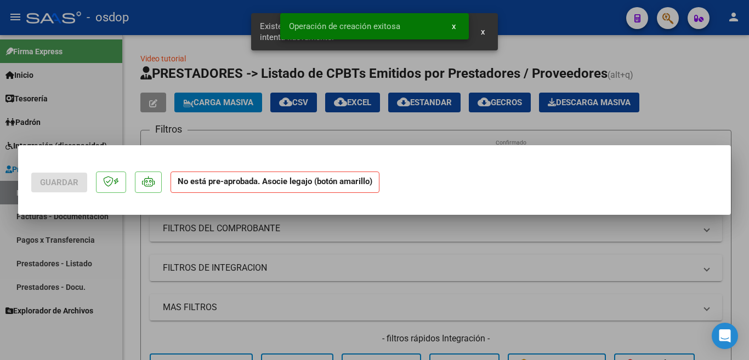
scroll to position [0, 0]
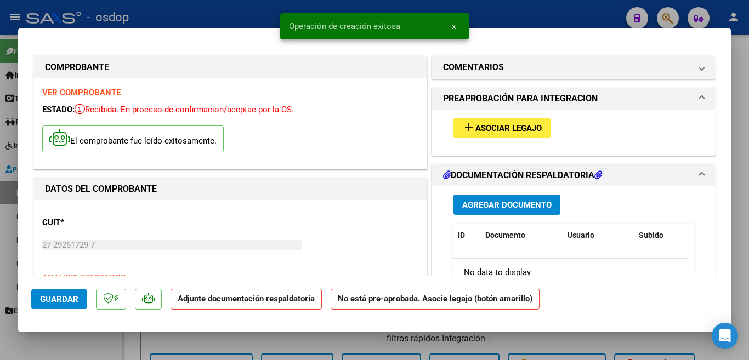
click at [487, 131] on span "Asociar Legajo" at bounding box center [509, 128] width 66 height 10
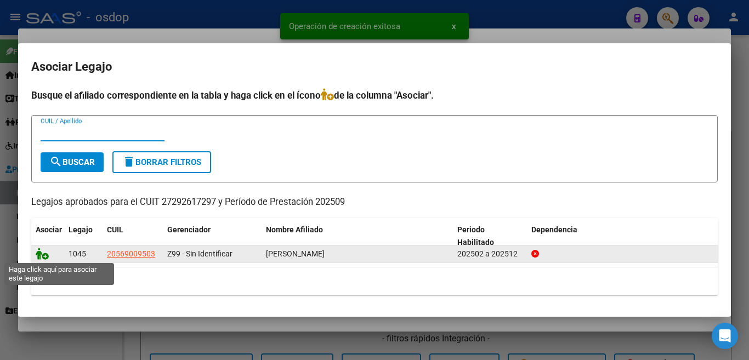
click at [42, 256] on icon at bounding box center [42, 254] width 13 height 12
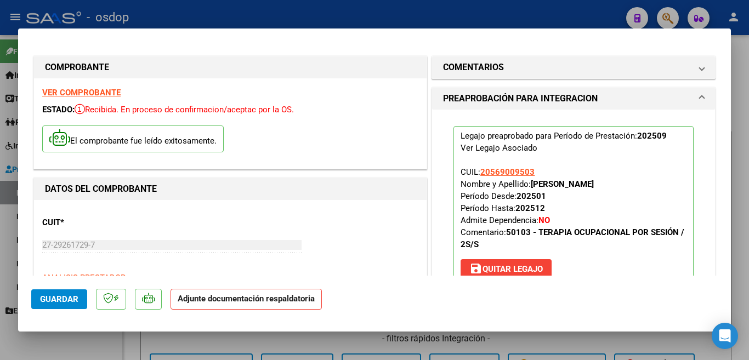
scroll to position [110, 0]
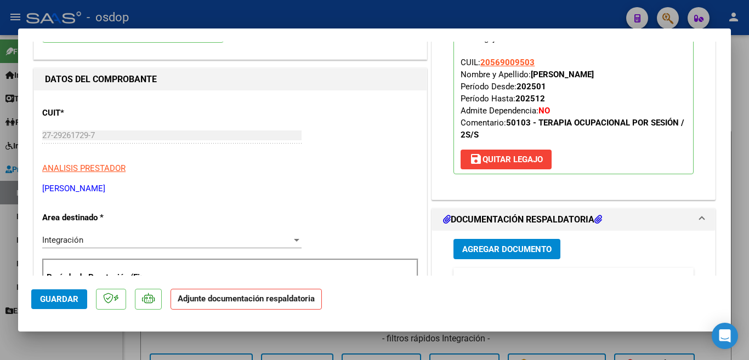
click at [504, 249] on span "Agregar Documento" at bounding box center [506, 250] width 89 height 10
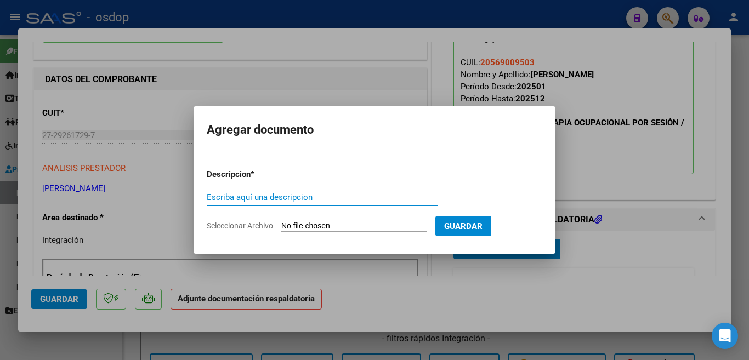
click at [273, 203] on div "Escriba aquí una descripcion" at bounding box center [322, 197] width 231 height 16
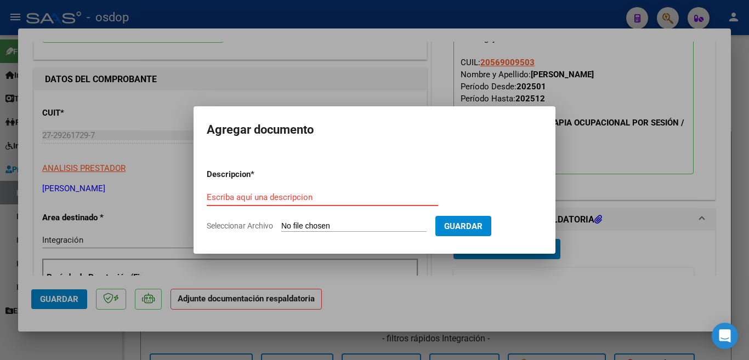
click at [273, 200] on input "Escriba aquí una descripcion" at bounding box center [322, 198] width 231 height 10
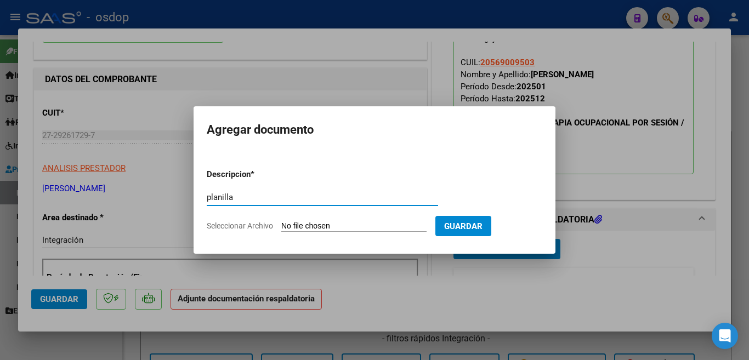
type input "planilla"
click at [336, 224] on input "Seleccionar Archivo" at bounding box center [353, 227] width 145 height 10
type input "C:\fakepath\asist sept25.pdf"
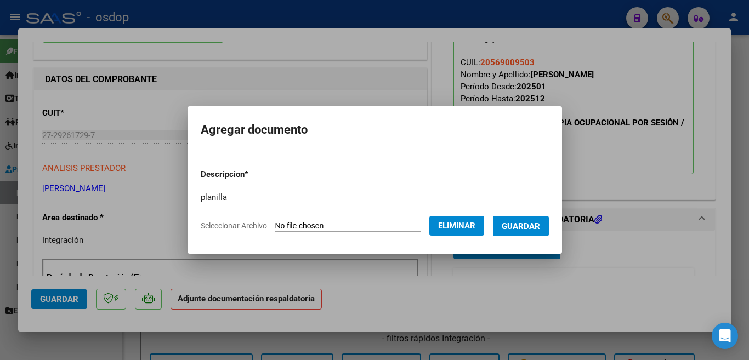
click at [528, 233] on button "Guardar" at bounding box center [521, 226] width 56 height 20
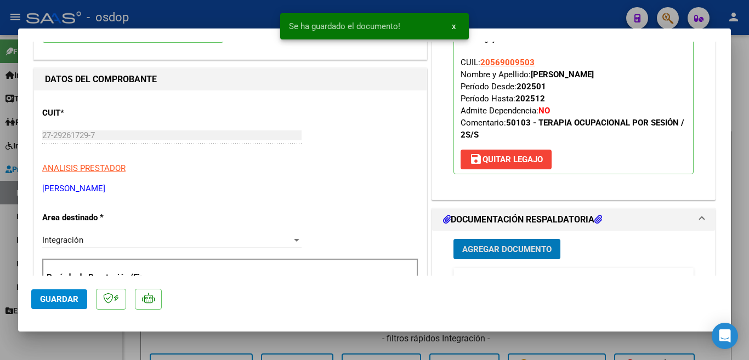
click at [69, 299] on span "Guardar" at bounding box center [59, 300] width 38 height 10
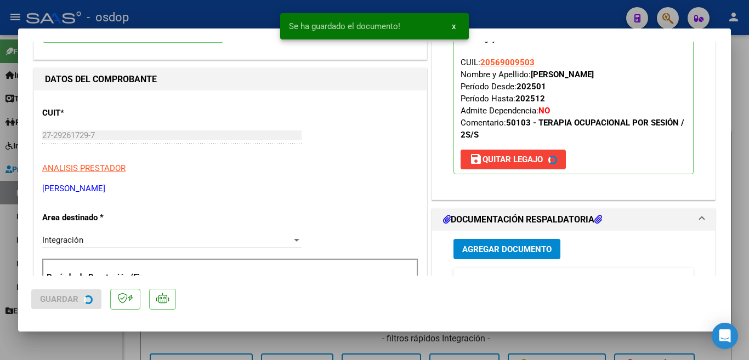
click at [53, 343] on div at bounding box center [374, 180] width 749 height 360
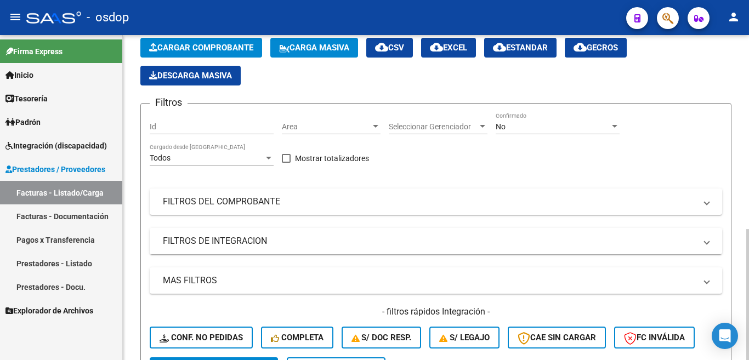
scroll to position [0, 0]
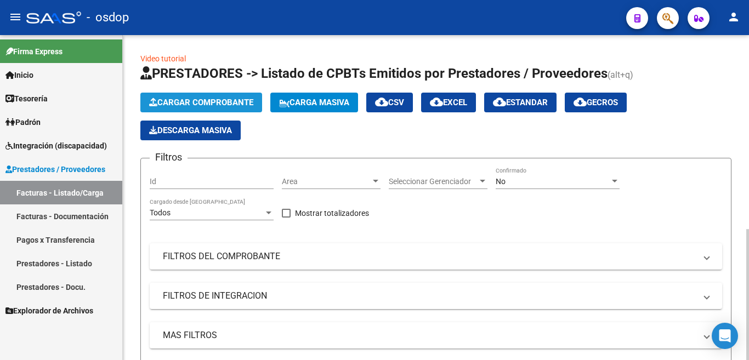
click at [209, 102] on span "Cargar Comprobante" at bounding box center [201, 103] width 104 height 10
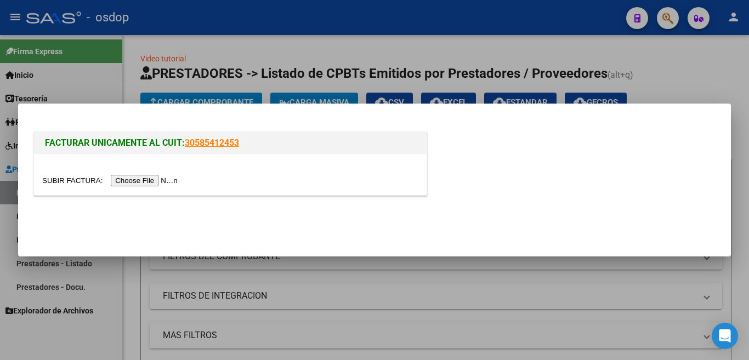
click at [177, 181] on input "file" at bounding box center [111, 181] width 139 height 12
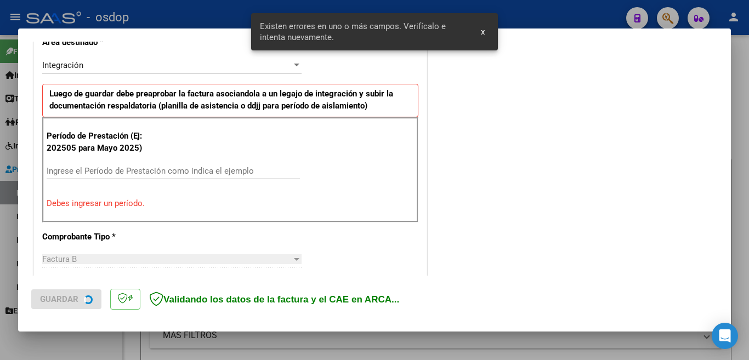
scroll to position [265, 0]
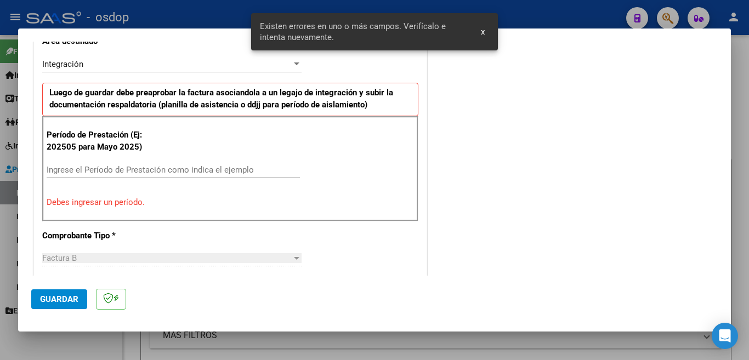
click at [161, 171] on input "Ingrese el Período de Prestación como indica el ejemplo" at bounding box center [173, 170] width 253 height 10
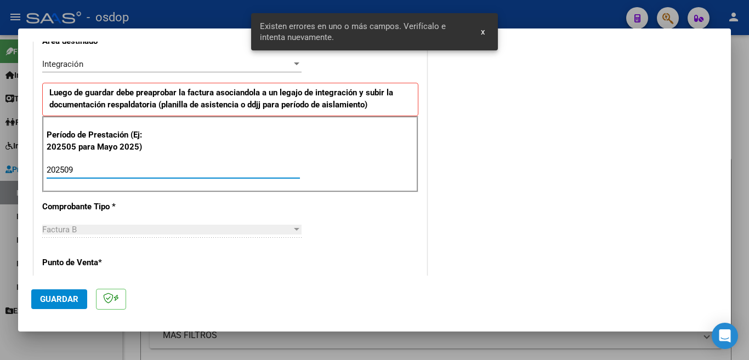
type input "202509"
click at [66, 303] on span "Guardar" at bounding box center [59, 300] width 38 height 10
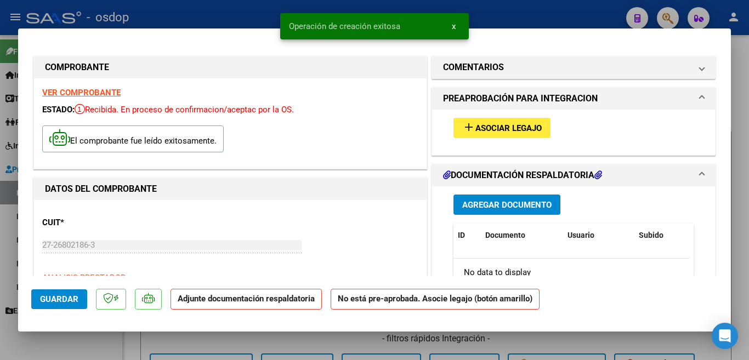
scroll to position [55, 0]
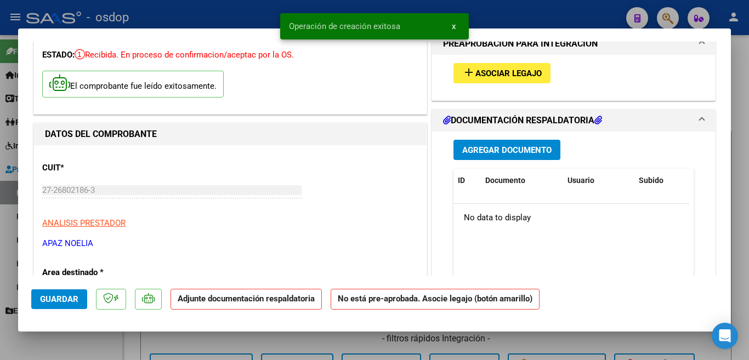
click at [485, 77] on span "Asociar Legajo" at bounding box center [509, 74] width 66 height 10
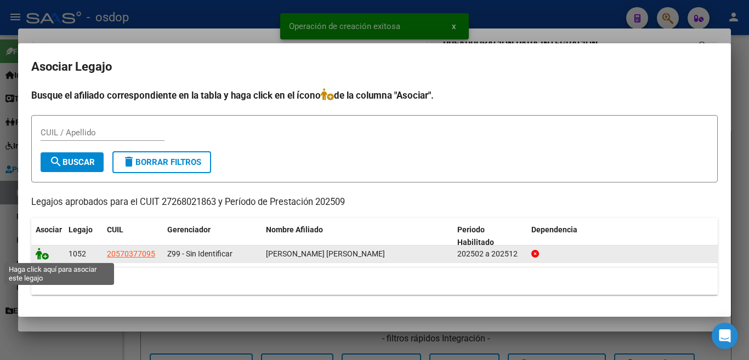
click at [43, 256] on icon at bounding box center [42, 254] width 13 height 12
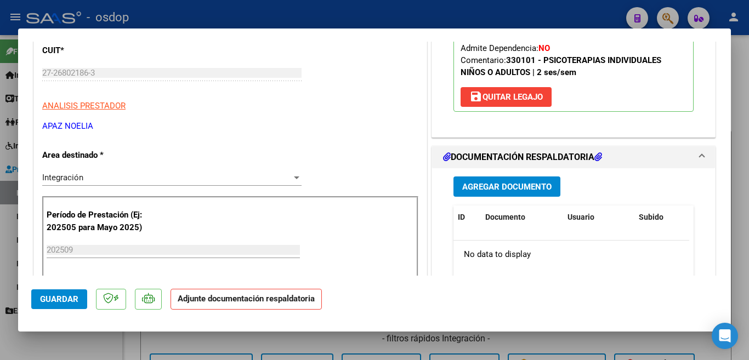
scroll to position [219, 0]
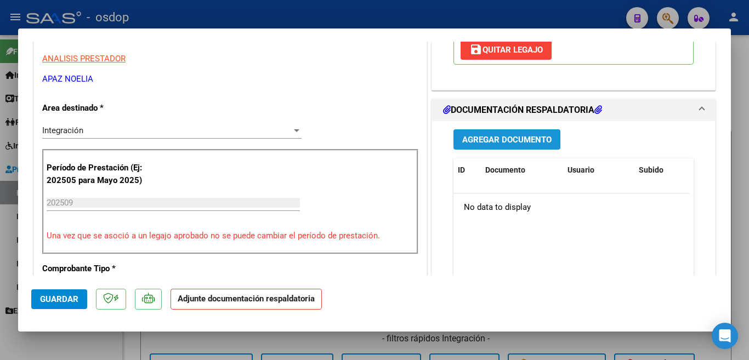
click at [497, 142] on span "Agregar Documento" at bounding box center [506, 140] width 89 height 10
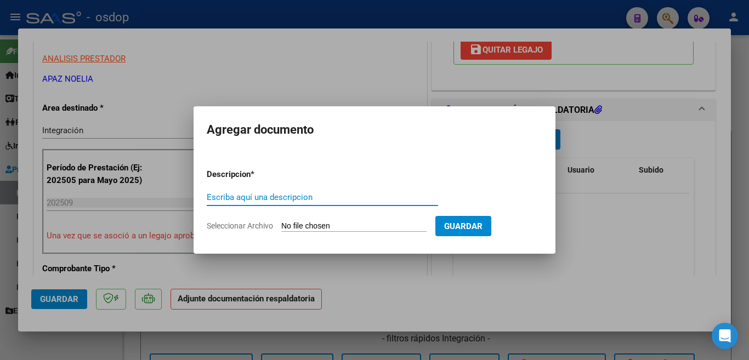
click at [318, 202] on input "Escriba aquí una descripcion" at bounding box center [322, 198] width 231 height 10
type input "planilla"
click at [331, 228] on input "Seleccionar Archivo" at bounding box center [353, 227] width 145 height 10
type input "C:\fakepath\PA GOMEZ.pdf"
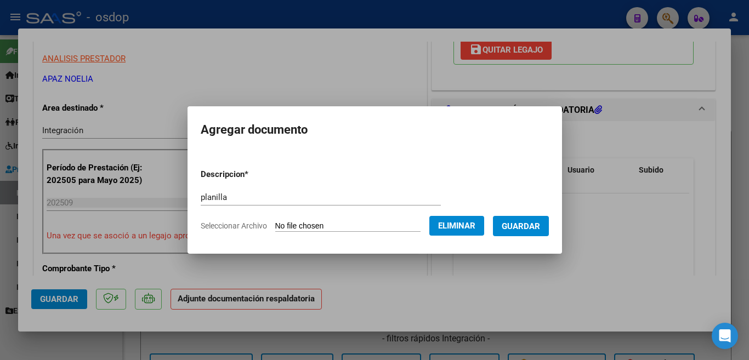
click at [521, 235] on button "Guardar" at bounding box center [521, 226] width 56 height 20
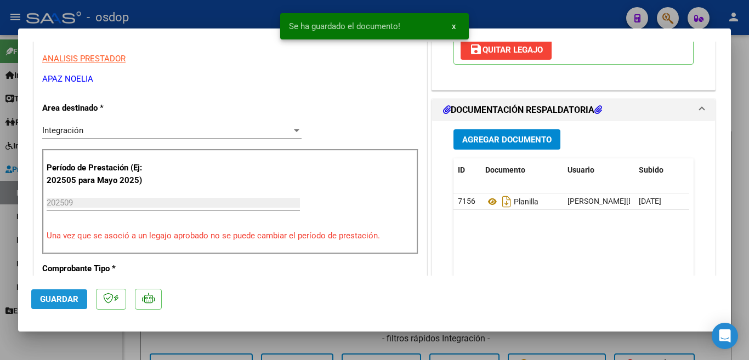
click at [48, 304] on span "Guardar" at bounding box center [59, 300] width 38 height 10
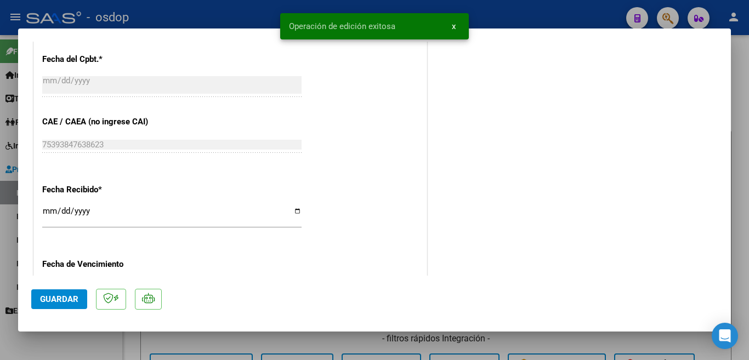
scroll to position [789, 0]
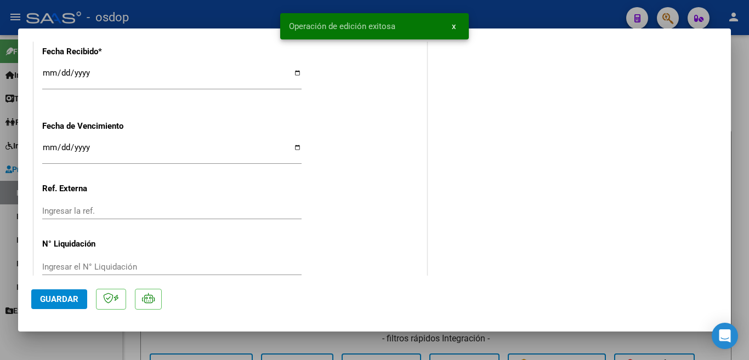
click at [0, 230] on div at bounding box center [374, 180] width 749 height 360
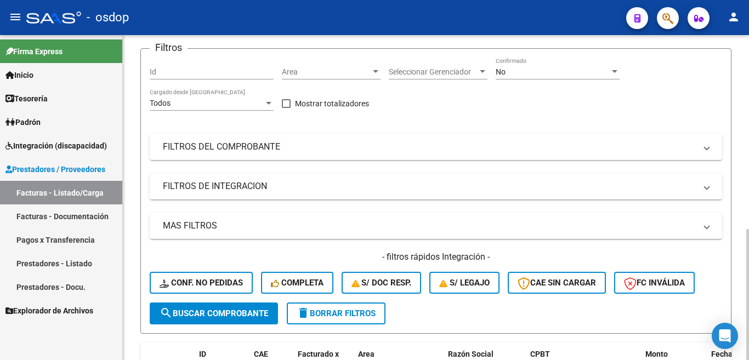
scroll to position [0, 0]
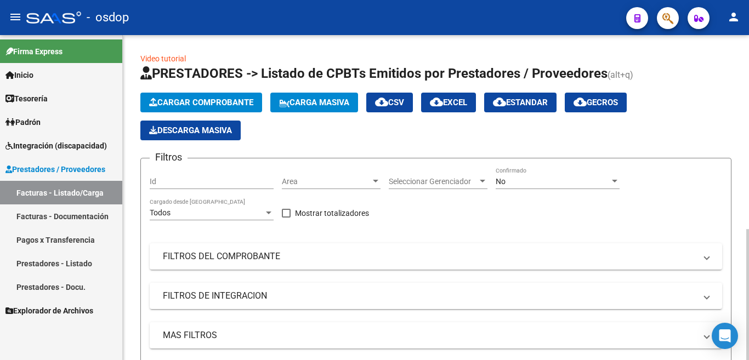
click at [198, 95] on button "Cargar Comprobante" at bounding box center [201, 103] width 122 height 20
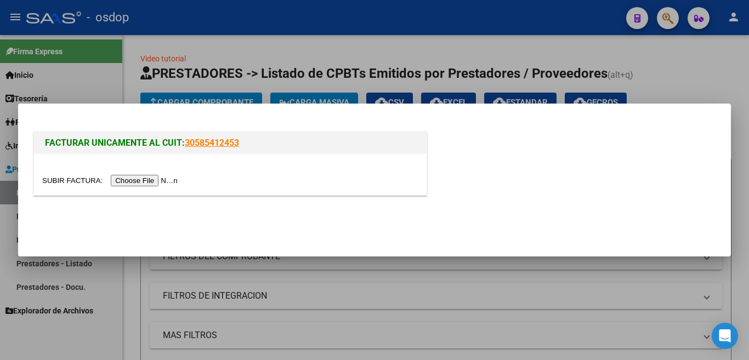
click at [178, 179] on input "file" at bounding box center [111, 181] width 139 height 12
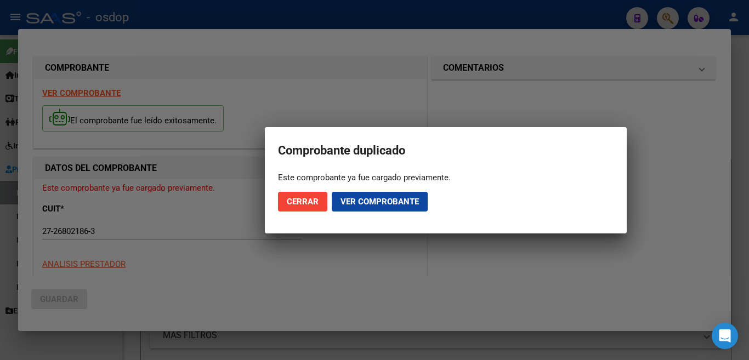
click at [309, 208] on button "Cerrar" at bounding box center [302, 202] width 49 height 20
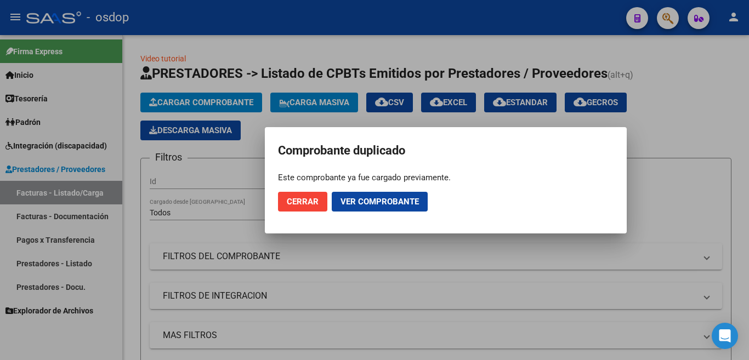
click at [300, 196] on button "Cerrar" at bounding box center [302, 202] width 49 height 20
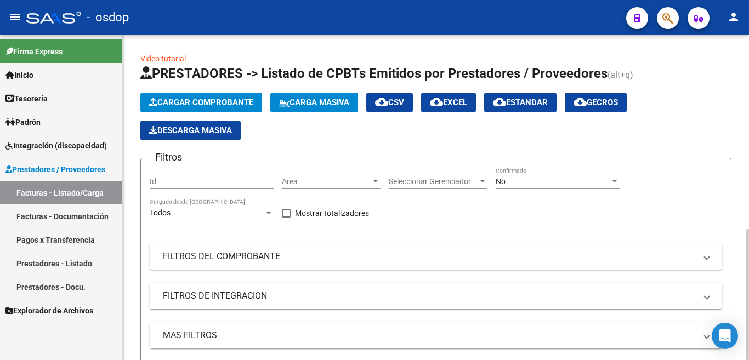
click at [174, 106] on span "Cargar Comprobante" at bounding box center [201, 103] width 104 height 10
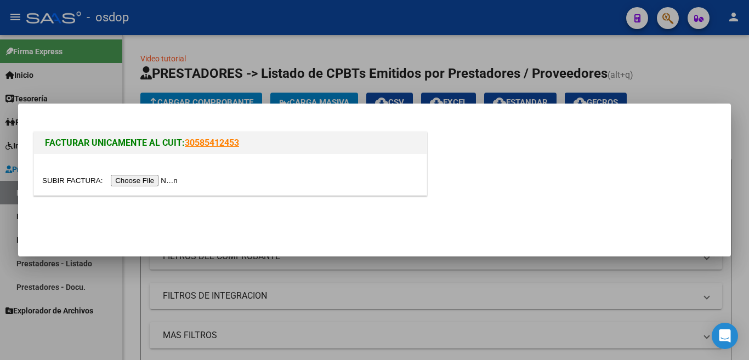
click at [167, 177] on input "file" at bounding box center [111, 181] width 139 height 12
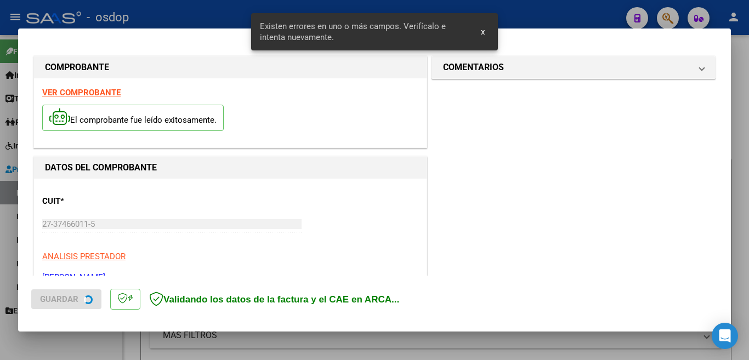
scroll to position [244, 0]
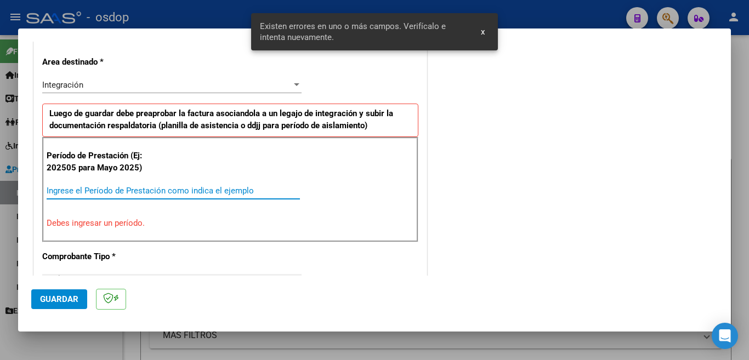
click at [172, 190] on input "Ingrese el Período de Prestación como indica el ejemplo" at bounding box center [173, 191] width 253 height 10
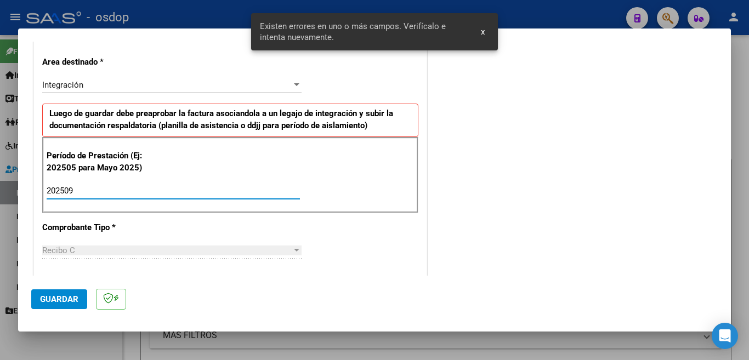
type input "202509"
click at [81, 307] on button "Guardar" at bounding box center [59, 300] width 56 height 20
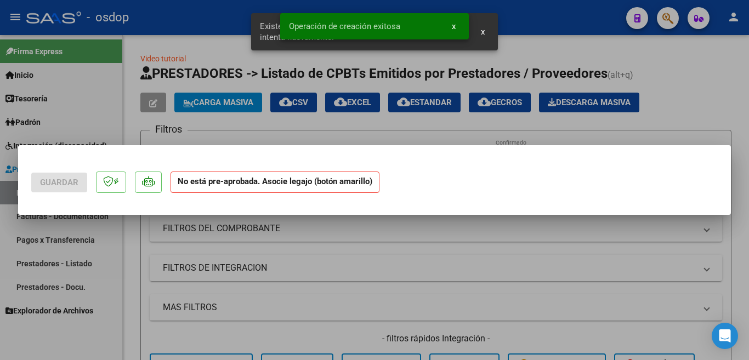
scroll to position [0, 0]
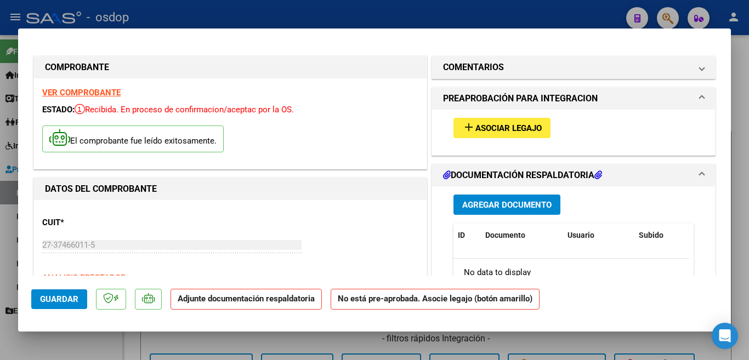
click at [467, 126] on mat-icon "add" at bounding box center [468, 127] width 13 height 13
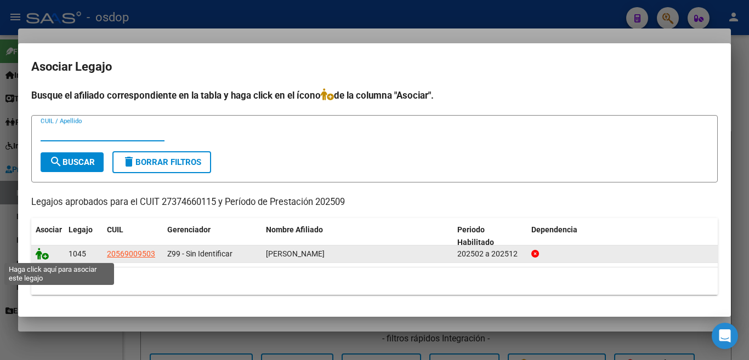
click at [39, 251] on icon at bounding box center [42, 254] width 13 height 12
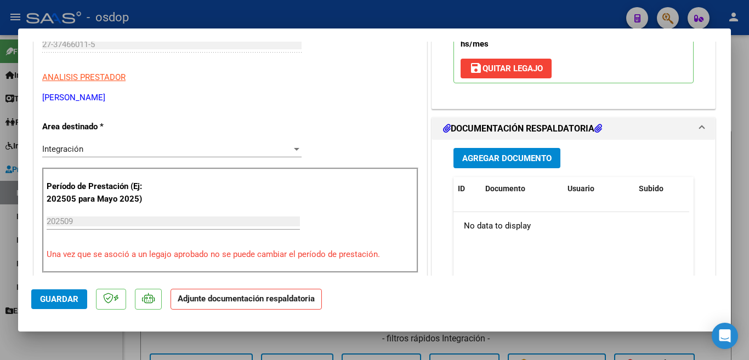
scroll to position [219, 0]
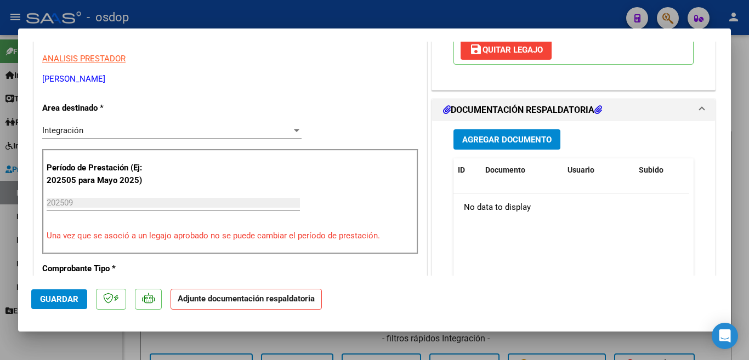
click at [529, 133] on button "Agregar Documento" at bounding box center [507, 139] width 107 height 20
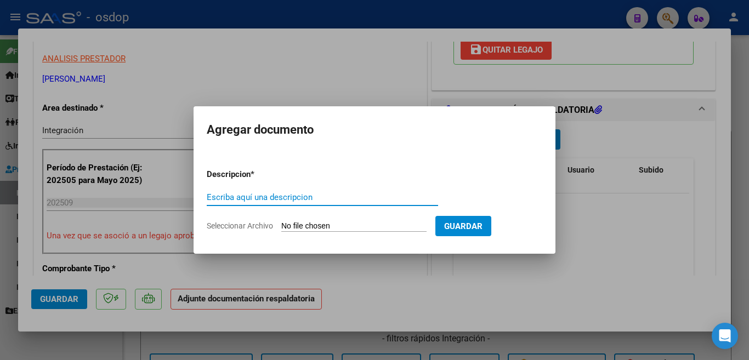
click at [289, 197] on input "Escriba aquí una descripcion" at bounding box center [322, 198] width 231 height 10
type input "planilla"
click at [324, 228] on input "Seleccionar Archivo" at bounding box center [353, 227] width 145 height 10
type input "C:\fakepath\All PDF Reader 20251007 12.45.37.pdf"
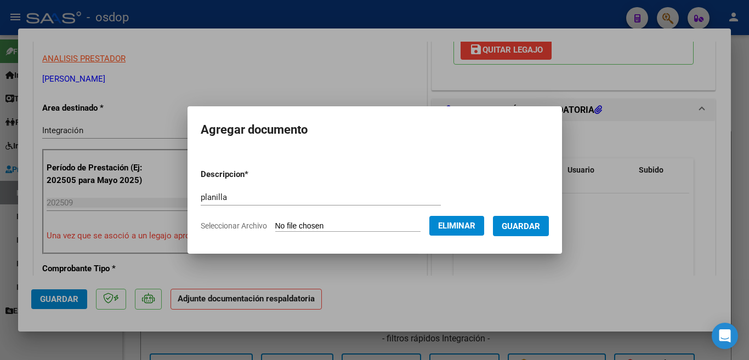
click at [529, 227] on span "Guardar" at bounding box center [521, 227] width 38 height 10
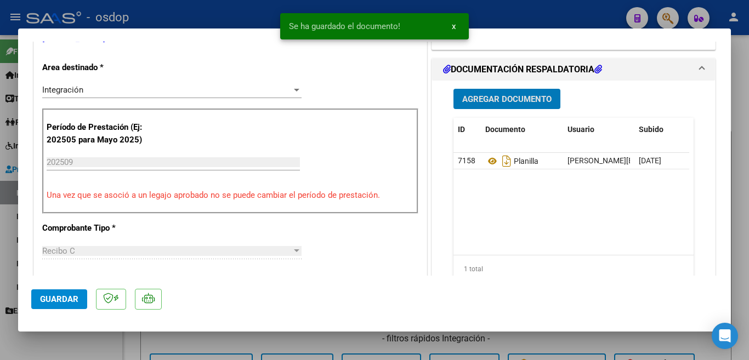
scroll to position [329, 0]
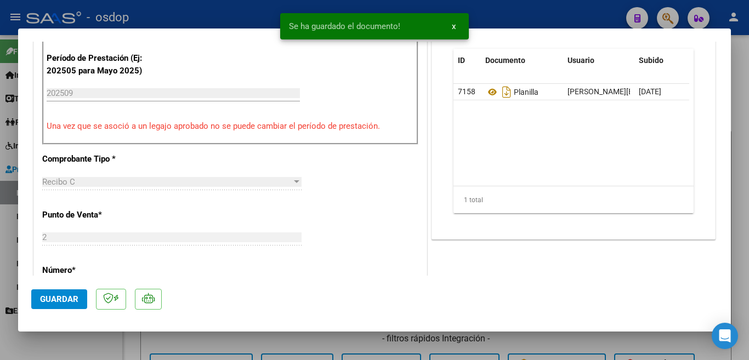
click at [59, 298] on span "Guardar" at bounding box center [59, 300] width 38 height 10
click at [0, 197] on div at bounding box center [374, 180] width 749 height 360
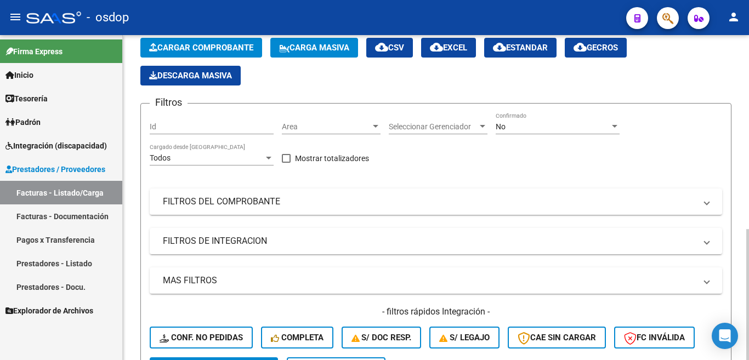
scroll to position [0, 0]
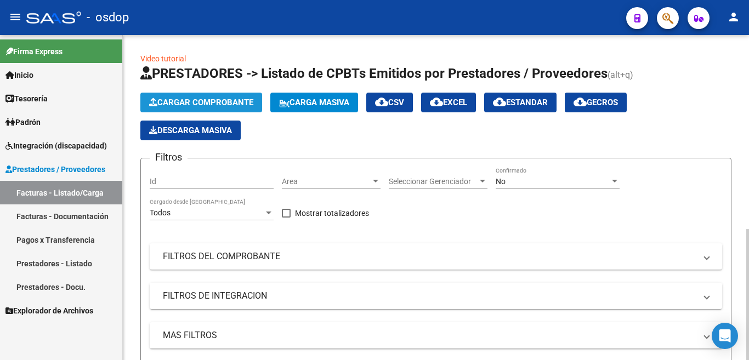
click at [186, 104] on span "Cargar Comprobante" at bounding box center [201, 103] width 104 height 10
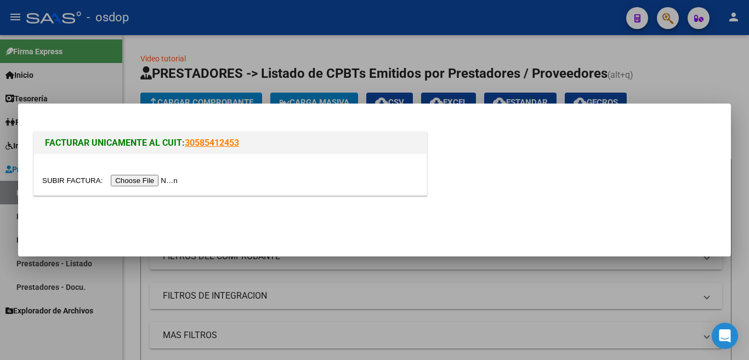
click at [153, 180] on input "file" at bounding box center [111, 181] width 139 height 12
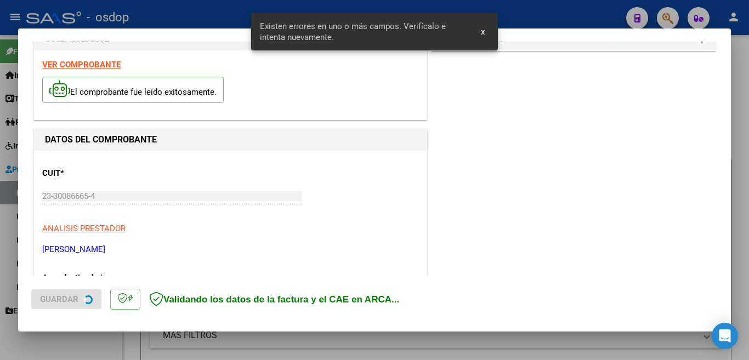
scroll to position [265, 0]
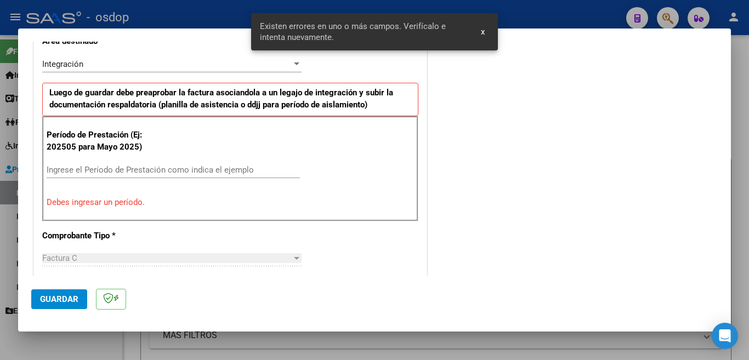
click at [151, 173] on input "Ingrese el Período de Prestación como indica el ejemplo" at bounding box center [173, 170] width 253 height 10
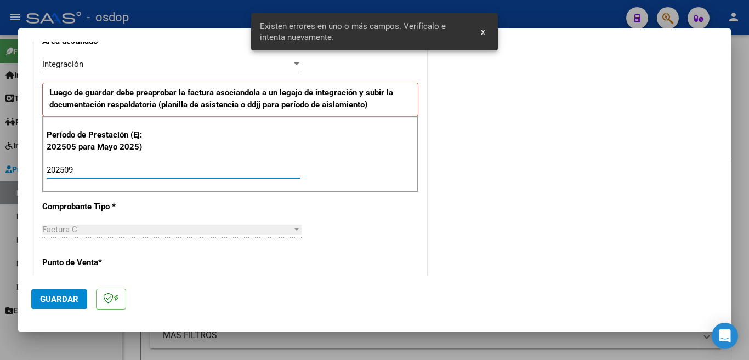
type input "202509"
click at [60, 306] on button "Guardar" at bounding box center [59, 300] width 56 height 20
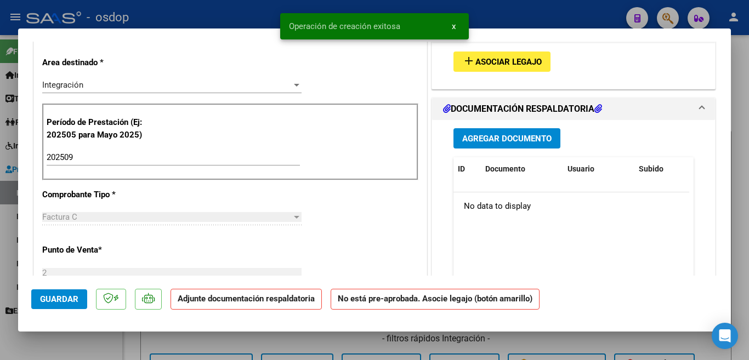
scroll to position [0, 0]
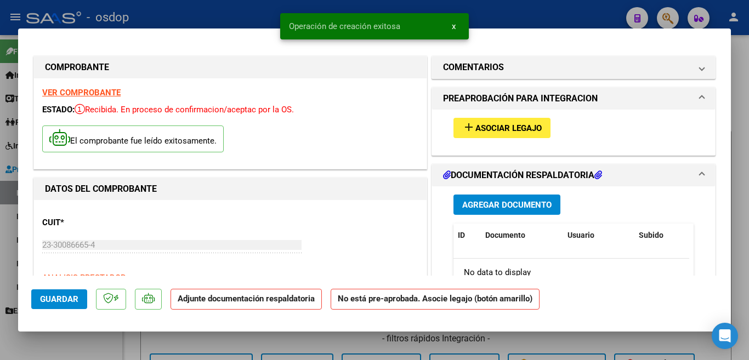
click at [507, 136] on button "add Asociar Legajo" at bounding box center [502, 128] width 97 height 20
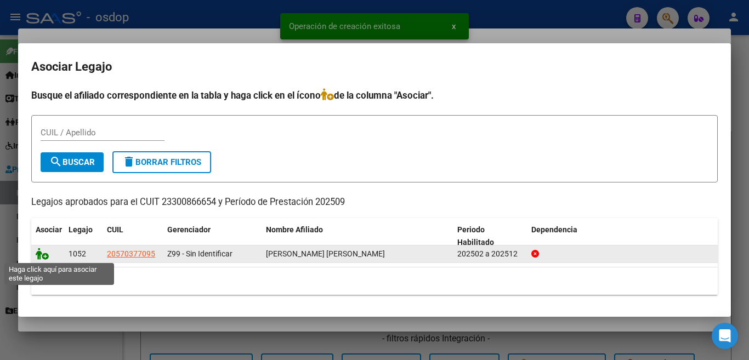
click at [46, 255] on icon at bounding box center [42, 254] width 13 height 12
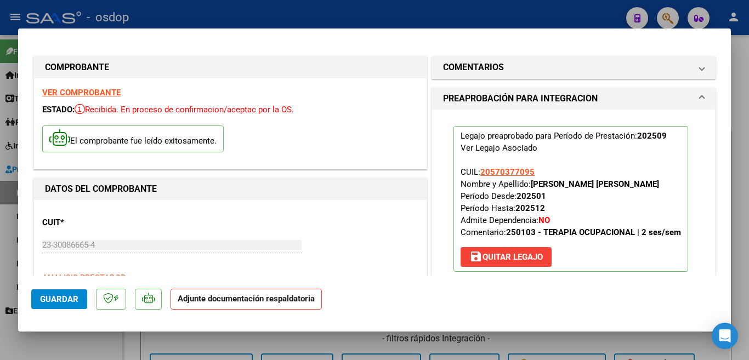
scroll to position [219, 0]
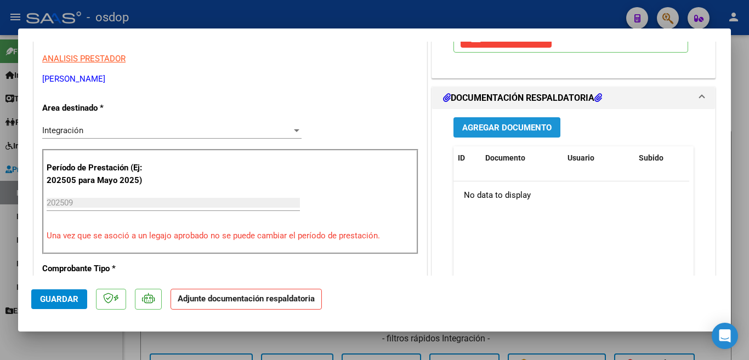
click at [500, 133] on span "Agregar Documento" at bounding box center [506, 128] width 89 height 10
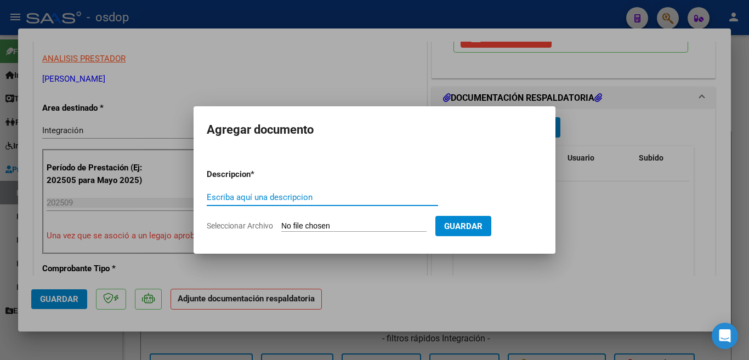
click at [341, 195] on input "Escriba aquí una descripcion" at bounding box center [322, 198] width 231 height 10
type input "planilla"
click at [336, 227] on input "Seleccionar Archivo" at bounding box center [353, 227] width 145 height 10
type input "C:\fakepath\ASIST GOMEZ.pdf"
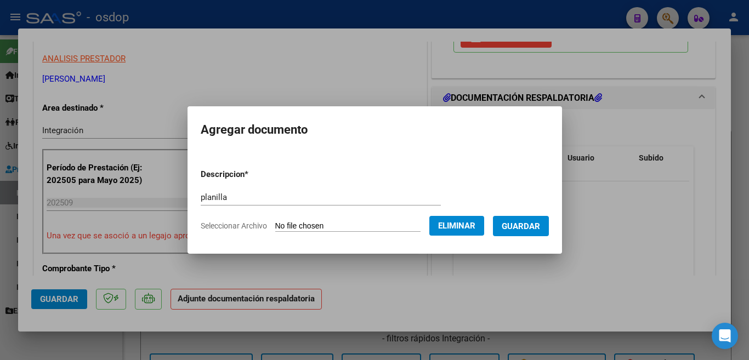
click at [521, 224] on span "Guardar" at bounding box center [521, 227] width 38 height 10
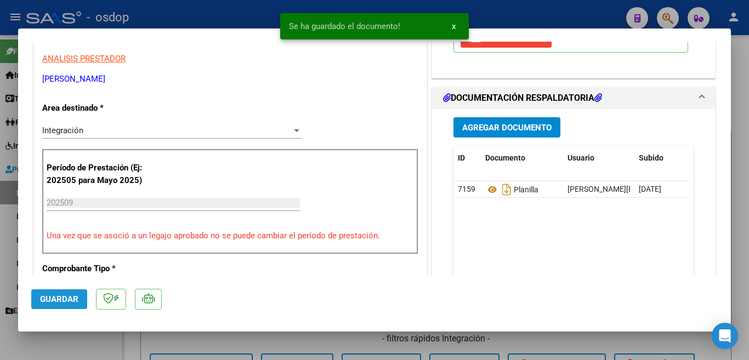
click at [45, 297] on span "Guardar" at bounding box center [59, 300] width 38 height 10
click at [0, 142] on div at bounding box center [374, 180] width 749 height 360
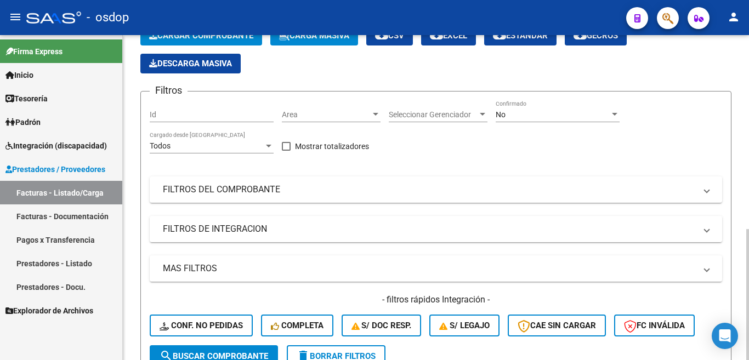
scroll to position [0, 0]
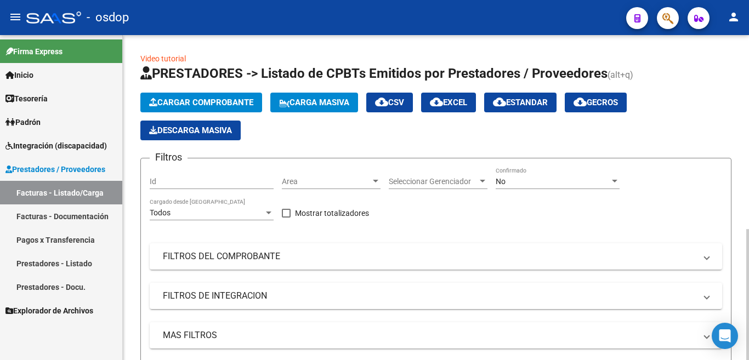
click at [198, 101] on span "Cargar Comprobante" at bounding box center [201, 103] width 104 height 10
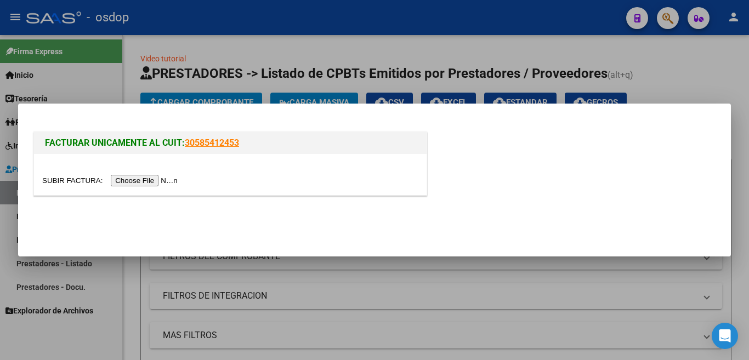
click at [165, 178] on input "file" at bounding box center [111, 181] width 139 height 12
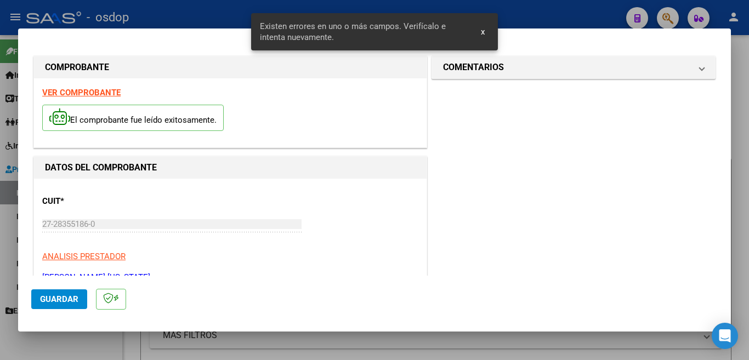
scroll to position [265, 0]
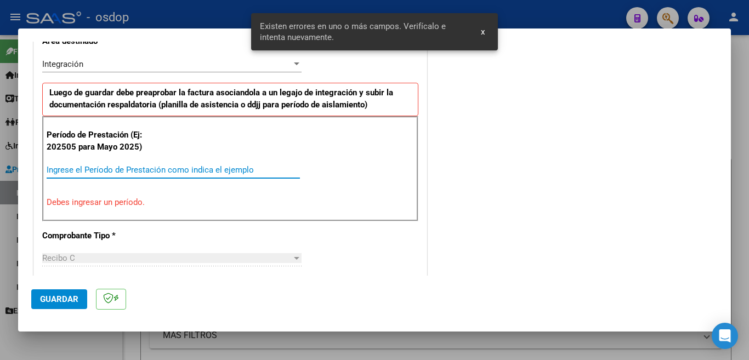
click at [144, 169] on input "Ingrese el Período de Prestación como indica el ejemplo" at bounding box center [173, 170] width 253 height 10
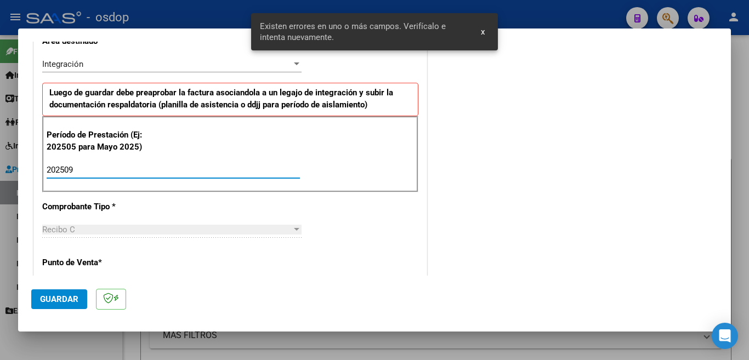
type input "202509"
click at [59, 301] on span "Guardar" at bounding box center [59, 300] width 38 height 10
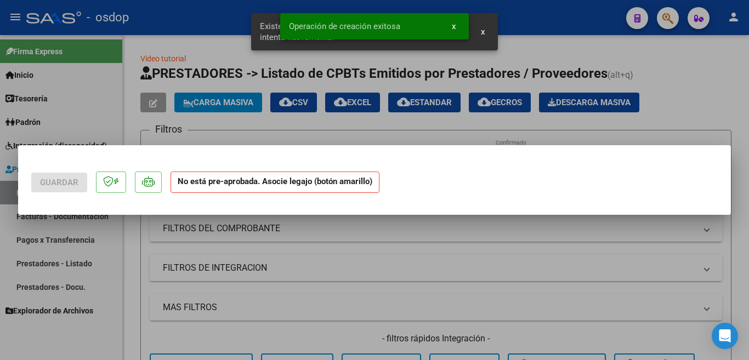
scroll to position [0, 0]
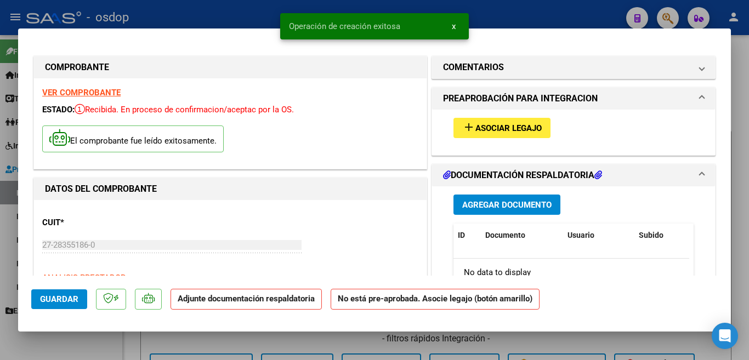
click at [477, 132] on span "Asociar Legajo" at bounding box center [509, 128] width 66 height 10
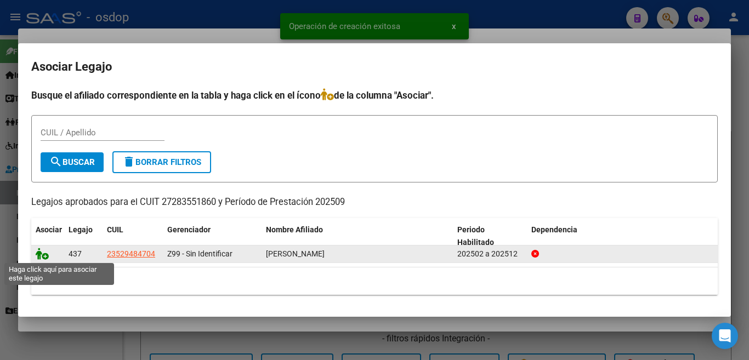
click at [44, 255] on icon at bounding box center [42, 254] width 13 height 12
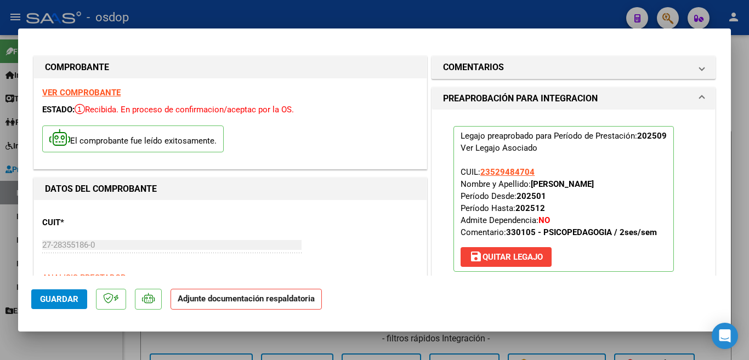
scroll to position [219, 0]
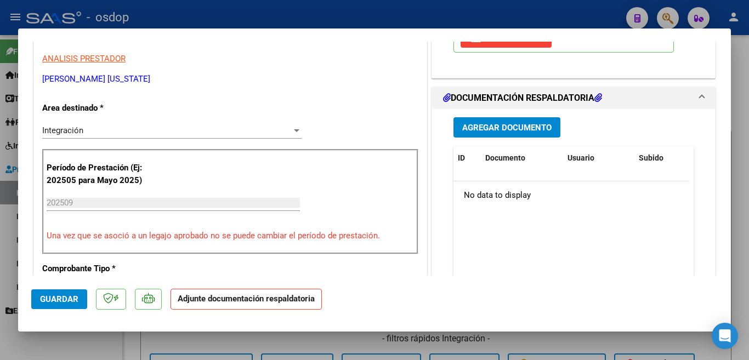
click at [482, 134] on button "Agregar Documento" at bounding box center [507, 127] width 107 height 20
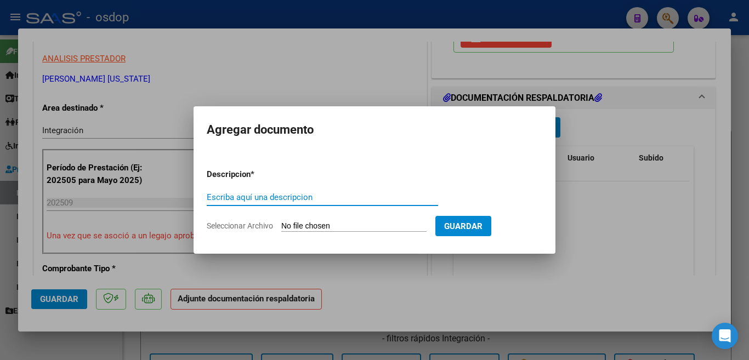
click at [293, 200] on input "Escriba aquí una descripcion" at bounding box center [322, 198] width 231 height 10
type input "planilla"
click at [311, 227] on input "Seleccionar Archivo" at bounding box center [353, 227] width 145 height 10
type input "C:\fakepath\micheloud asist.pdf"
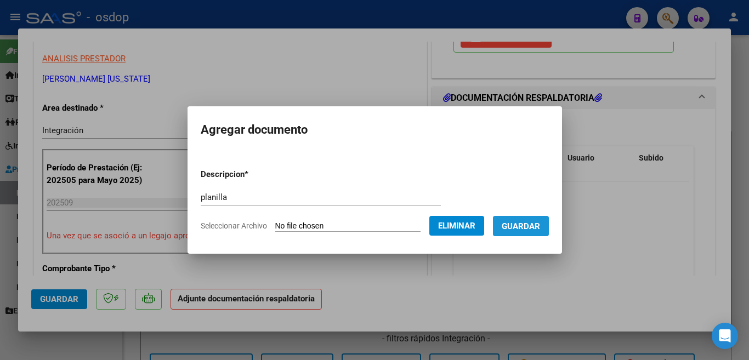
click at [523, 231] on button "Guardar" at bounding box center [521, 226] width 56 height 20
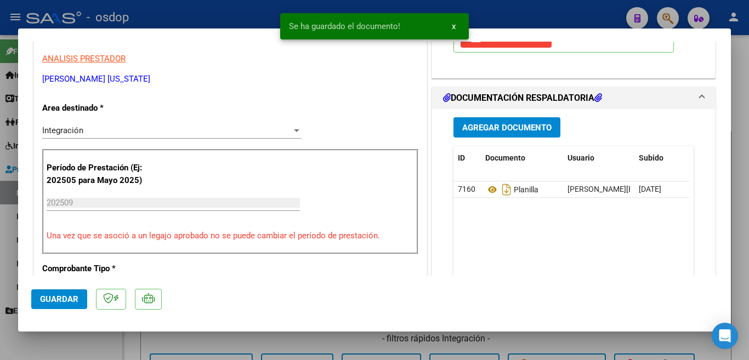
click at [52, 314] on mat-dialog-actions "Guardar" at bounding box center [374, 297] width 687 height 43
click at [65, 303] on span "Guardar" at bounding box center [59, 300] width 38 height 10
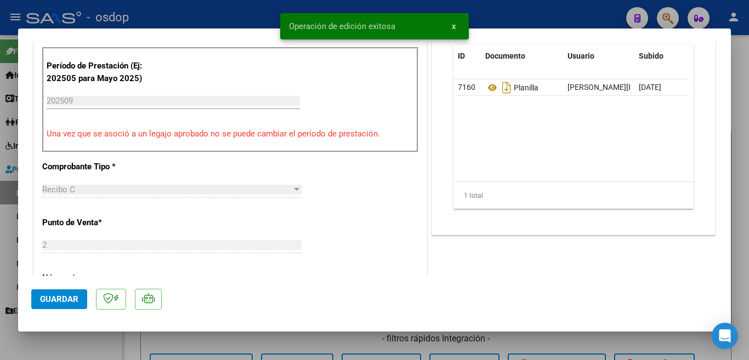
scroll to position [329, 0]
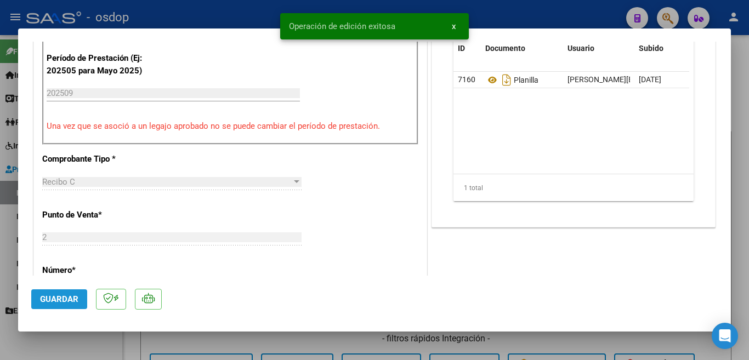
click at [67, 297] on span "Guardar" at bounding box center [59, 300] width 38 height 10
click at [4, 244] on div at bounding box center [374, 180] width 749 height 360
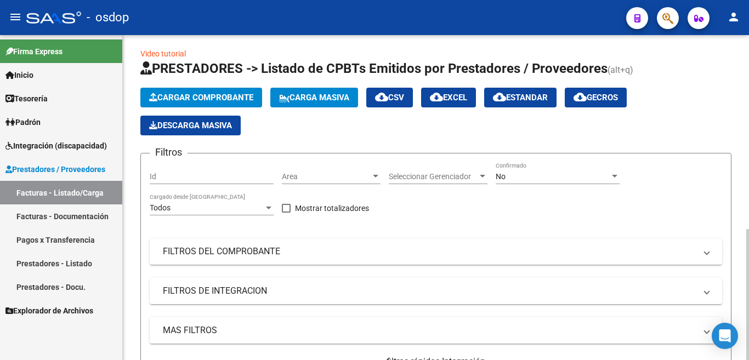
scroll to position [0, 0]
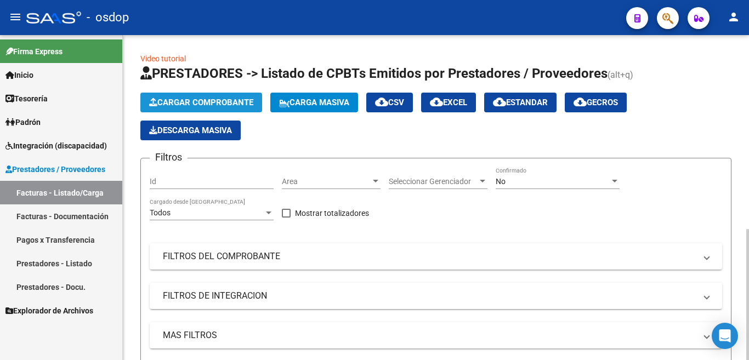
click at [177, 105] on span "Cargar Comprobante" at bounding box center [201, 103] width 104 height 10
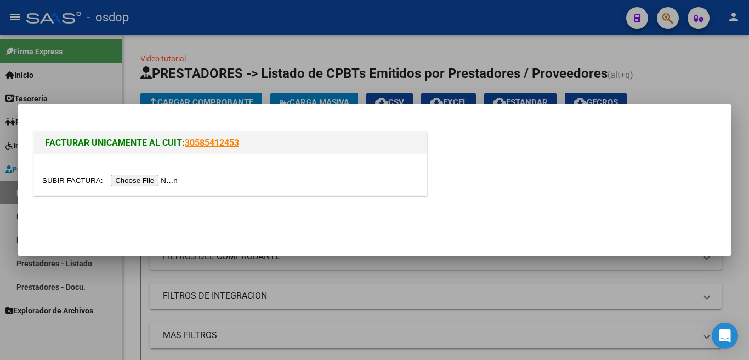
click at [172, 181] on input "file" at bounding box center [111, 181] width 139 height 12
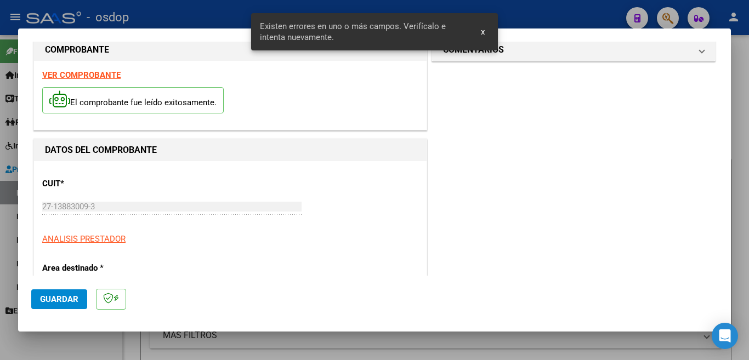
scroll to position [244, 0]
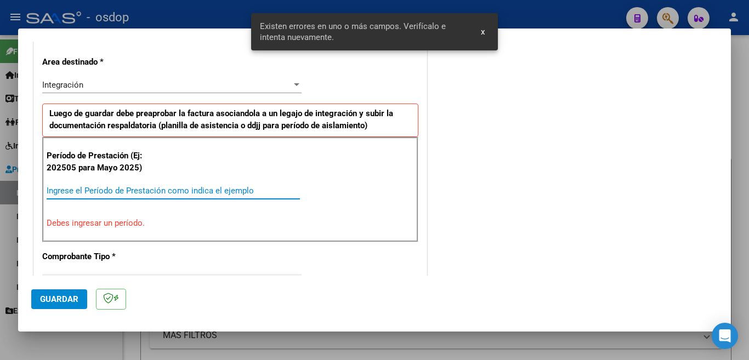
click at [177, 192] on input "Ingrese el Período de Prestación como indica el ejemplo" at bounding box center [173, 191] width 253 height 10
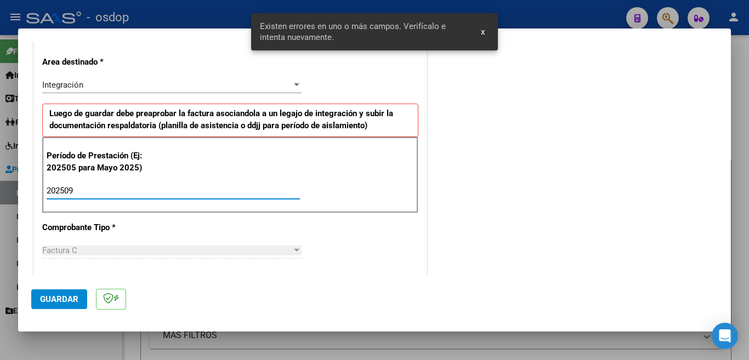
type input "202509"
click at [70, 301] on span "Guardar" at bounding box center [59, 300] width 38 height 10
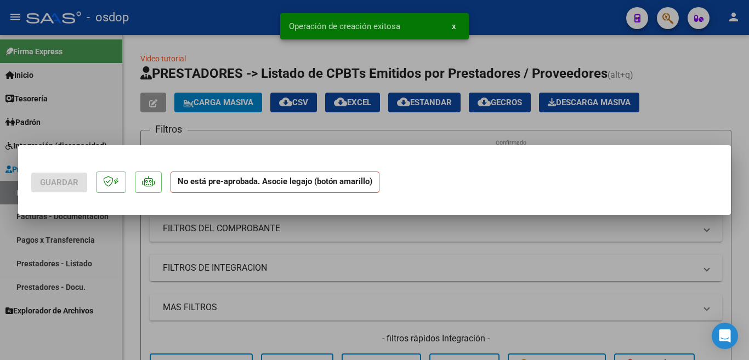
scroll to position [0, 0]
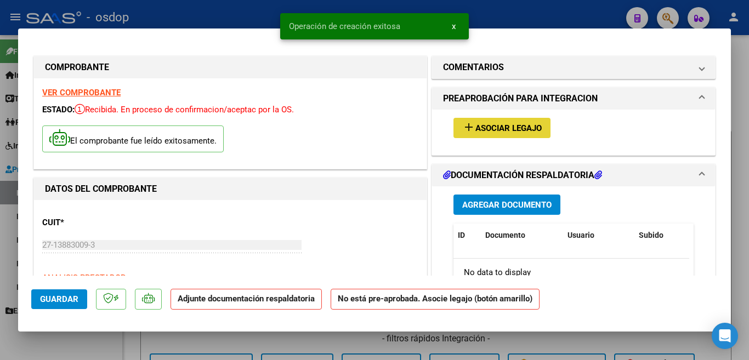
click at [496, 134] on button "add Asociar Legajo" at bounding box center [502, 128] width 97 height 20
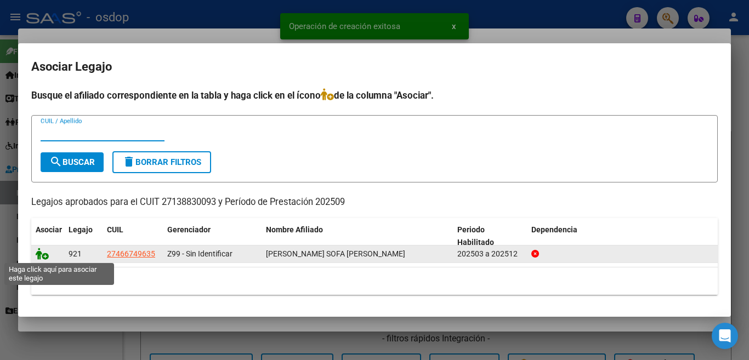
click at [43, 251] on icon at bounding box center [42, 254] width 13 height 12
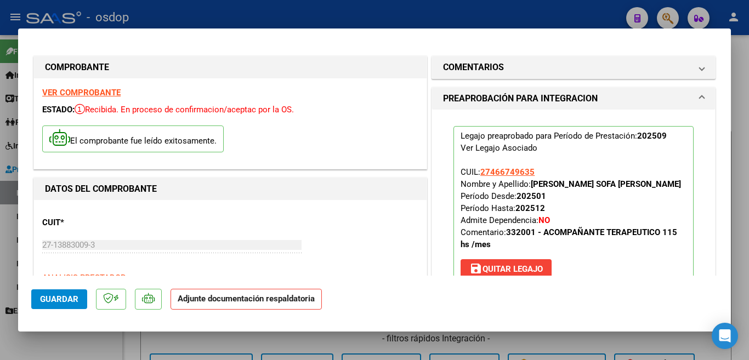
scroll to position [165, 0]
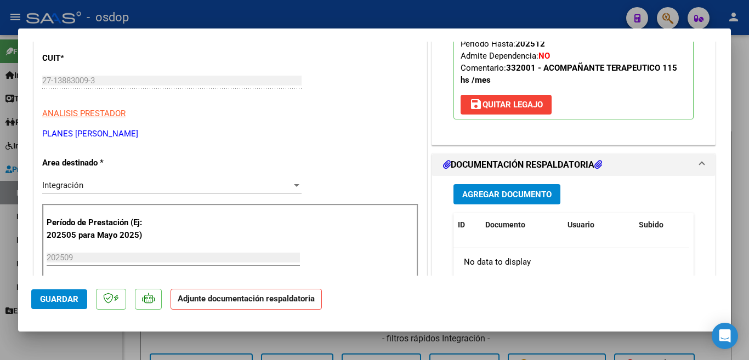
click at [487, 203] on button "Agregar Documento" at bounding box center [507, 194] width 107 height 20
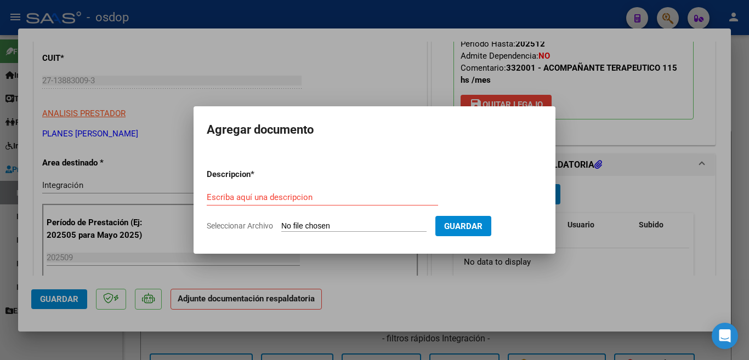
click at [348, 205] on div "Escriba aquí una descripcion" at bounding box center [322, 197] width 231 height 16
click at [348, 193] on input "Escriba aquí una descripcion" at bounding box center [322, 198] width 231 height 10
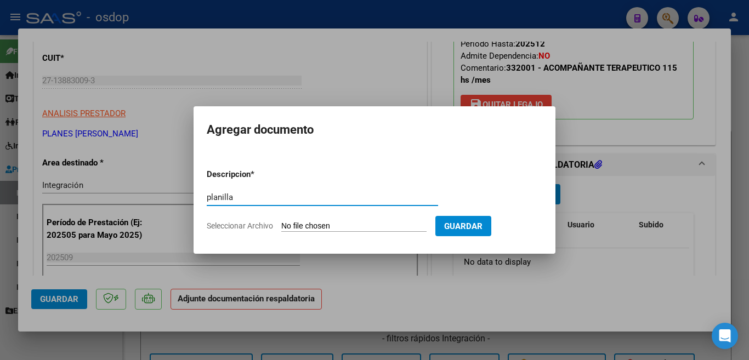
type input "planilla"
click at [358, 227] on input "Seleccionar Archivo" at bounding box center [353, 227] width 145 height 10
type input "C:\fakepath\asist planes.pdf"
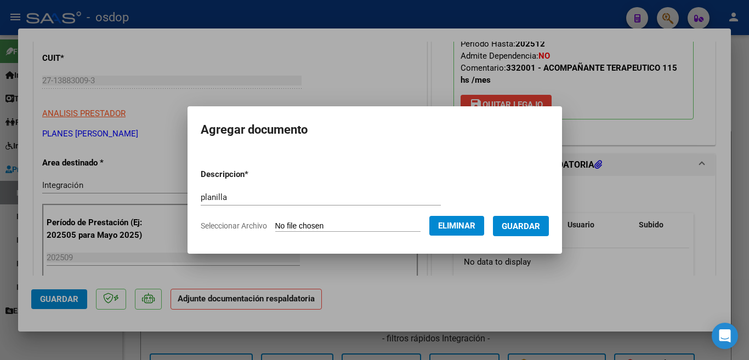
click at [528, 235] on button "Guardar" at bounding box center [521, 226] width 56 height 20
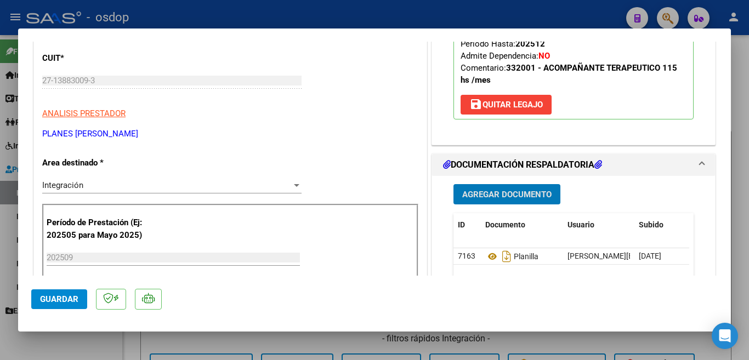
click at [52, 304] on span "Guardar" at bounding box center [59, 300] width 38 height 10
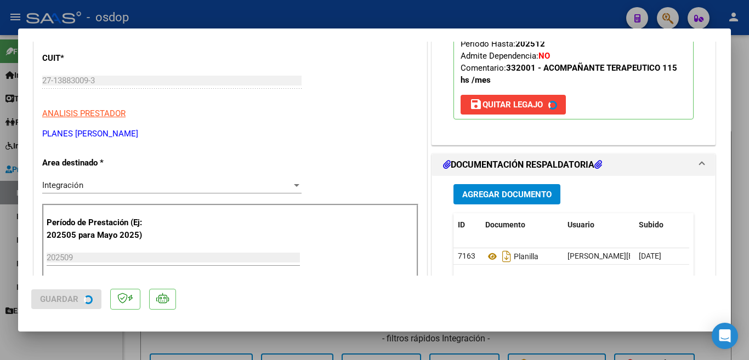
click at [0, 179] on div at bounding box center [374, 180] width 749 height 360
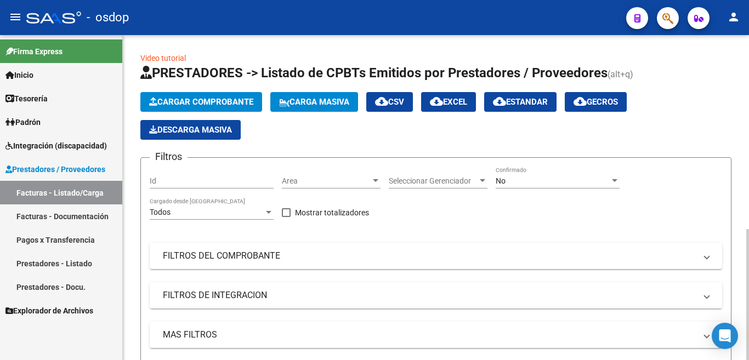
scroll to position [0, 0]
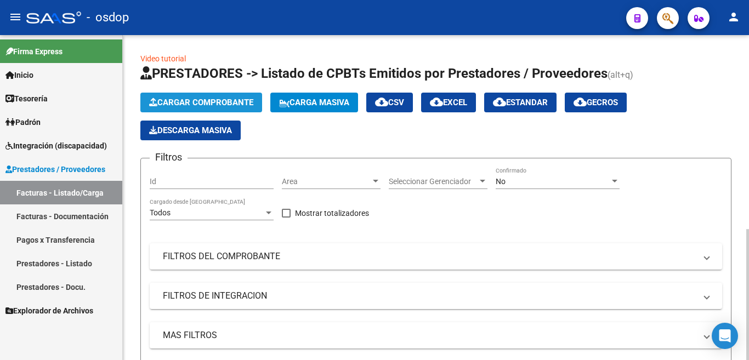
click at [196, 108] on button "Cargar Comprobante" at bounding box center [201, 103] width 122 height 20
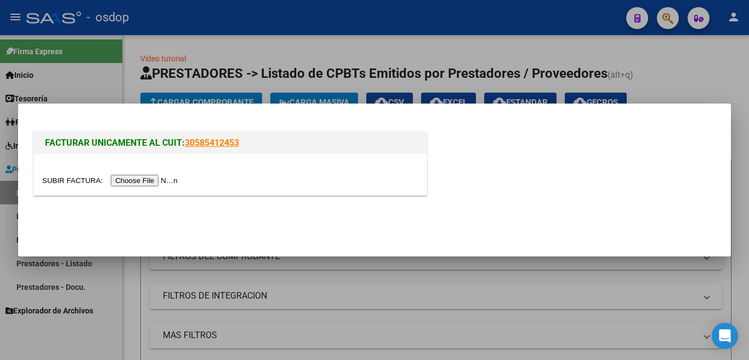
click at [177, 180] on input "file" at bounding box center [111, 181] width 139 height 12
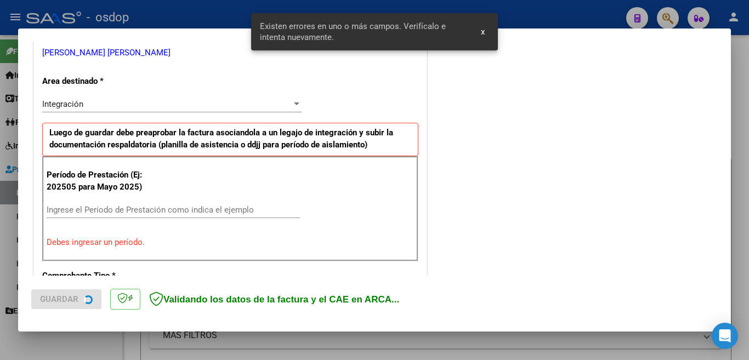
scroll to position [244, 0]
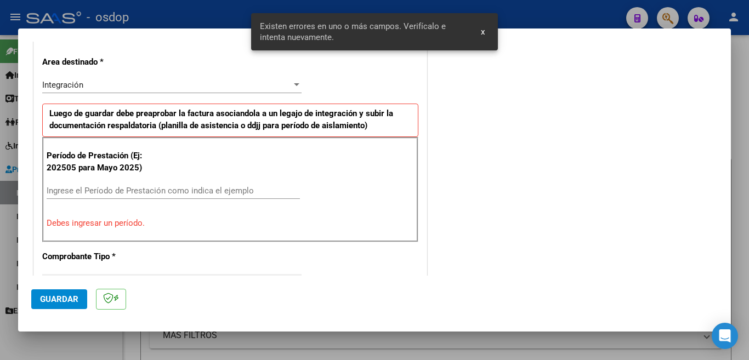
click at [99, 191] on input "Ingrese el Período de Prestación como indica el ejemplo" at bounding box center [173, 191] width 253 height 10
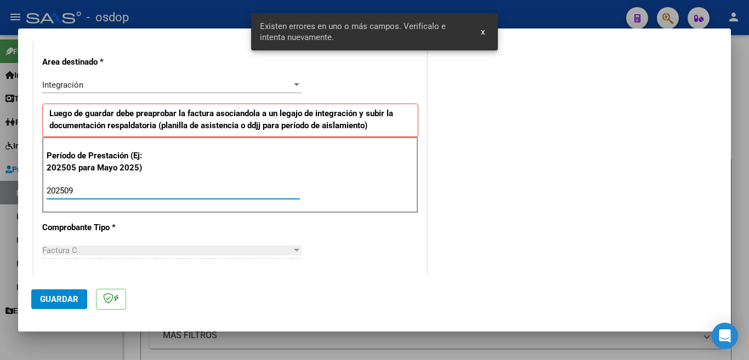
type input "202509"
click at [67, 296] on span "Guardar" at bounding box center [59, 300] width 38 height 10
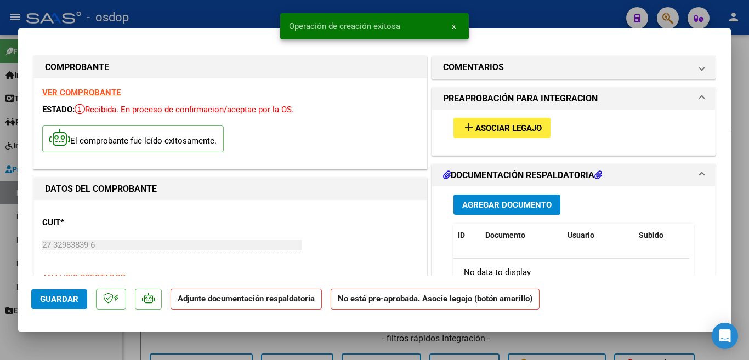
scroll to position [55, 0]
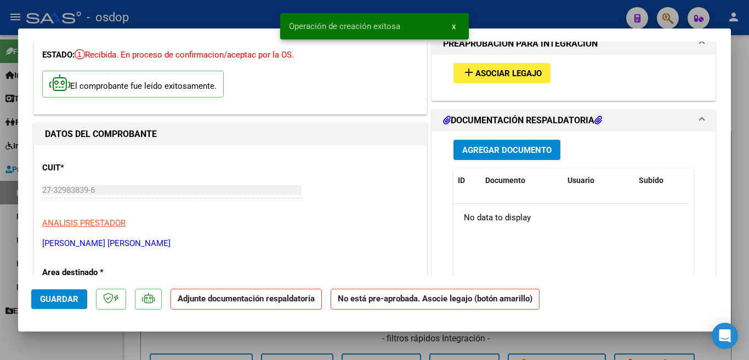
click at [489, 84] on div "add Asociar Legajo" at bounding box center [573, 73] width 257 height 37
click at [484, 80] on button "add Asociar Legajo" at bounding box center [502, 73] width 97 height 20
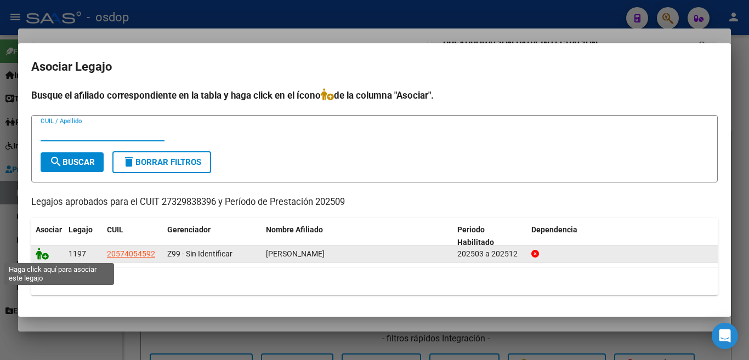
click at [44, 259] on icon at bounding box center [42, 254] width 13 height 12
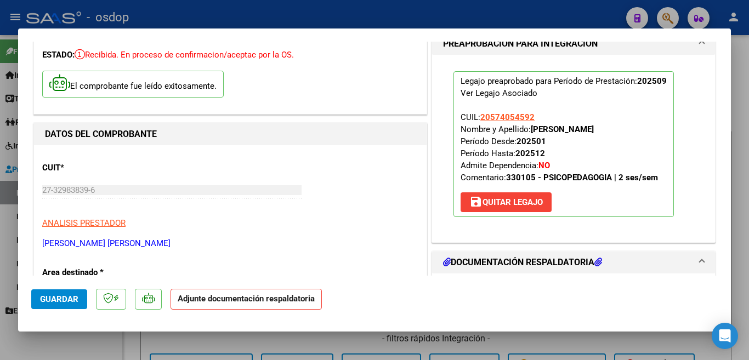
scroll to position [165, 0]
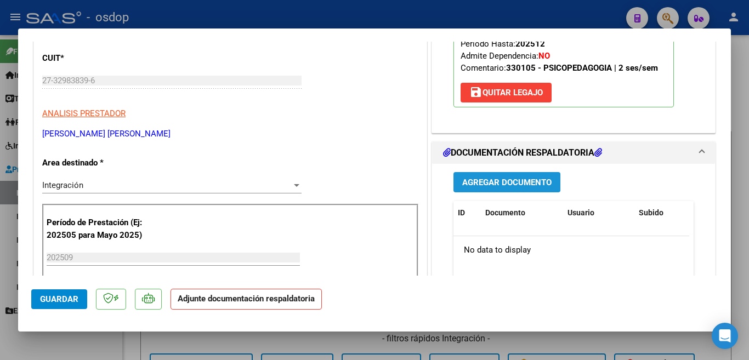
click at [483, 178] on span "Agregar Documento" at bounding box center [506, 183] width 89 height 10
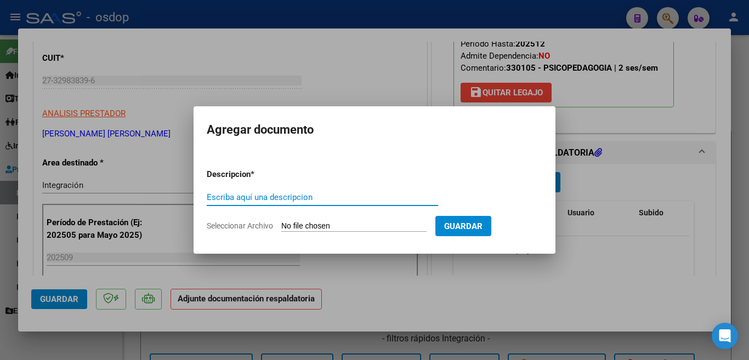
click at [371, 201] on input "Escriba aquí una descripcion" at bounding box center [322, 198] width 231 height 10
type input "planilla"
click at [346, 227] on input "Seleccionar Archivo" at bounding box center [353, 227] width 145 height 10
type input "C:\fakepath\Septiembre Lucas 2025.pdf"
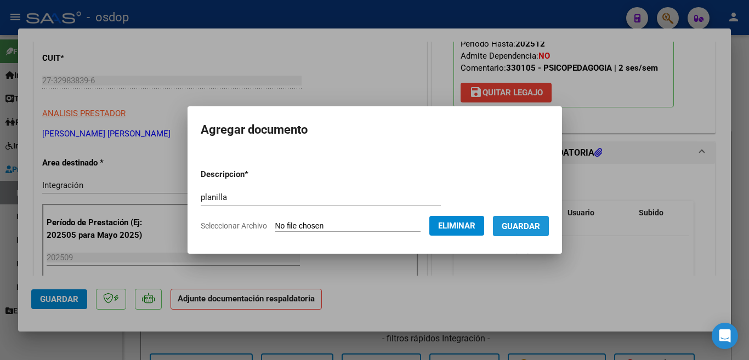
click at [528, 230] on span "Guardar" at bounding box center [521, 227] width 38 height 10
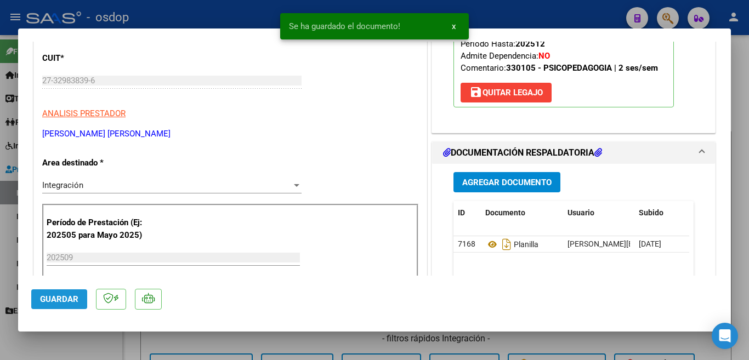
click at [57, 299] on span "Guardar" at bounding box center [59, 300] width 38 height 10
click at [0, 231] on div at bounding box center [374, 180] width 749 height 360
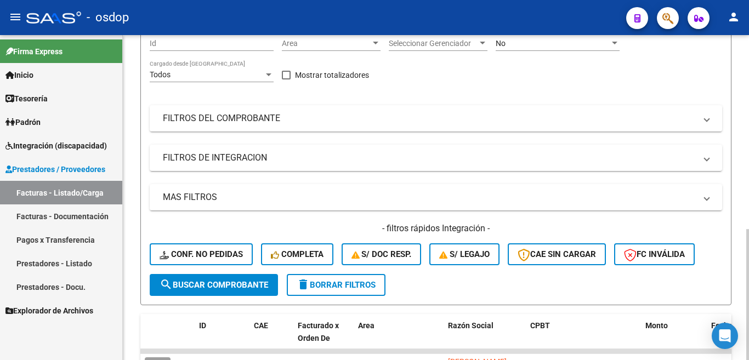
scroll to position [0, 0]
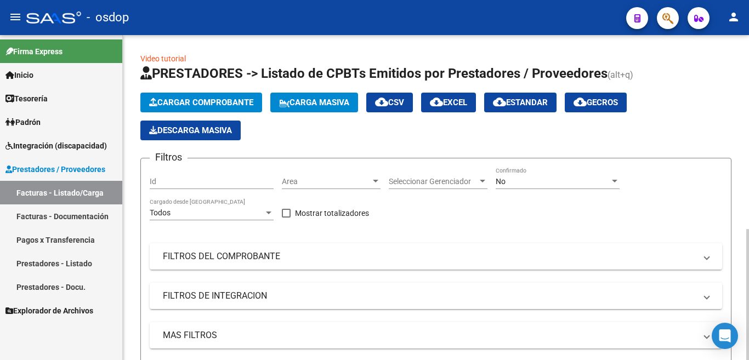
click at [169, 99] on span "Cargar Comprobante" at bounding box center [201, 103] width 104 height 10
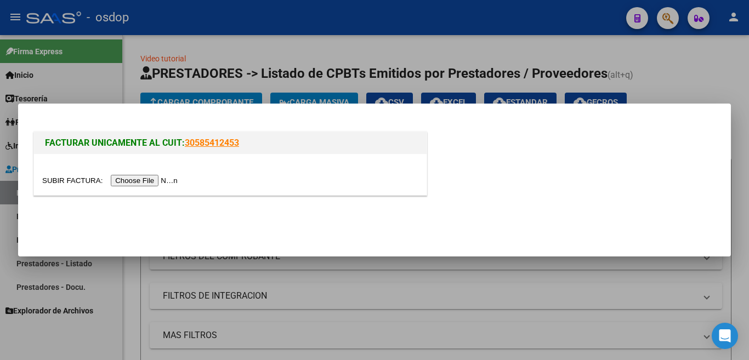
click at [146, 179] on input "file" at bounding box center [111, 181] width 139 height 12
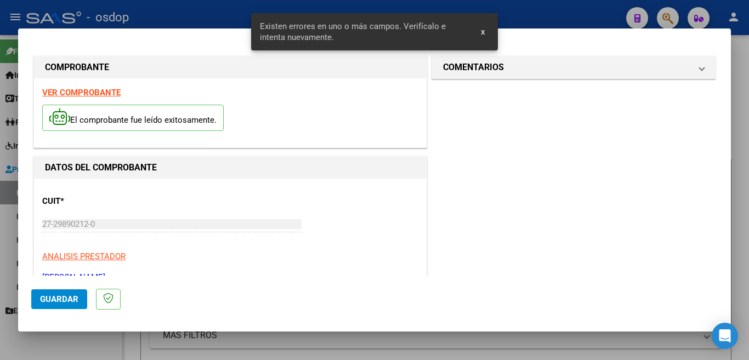
scroll to position [265, 0]
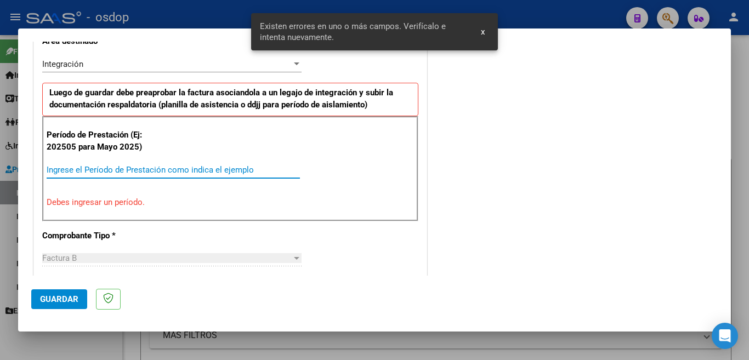
click at [162, 170] on input "Ingrese el Período de Prestación como indica el ejemplo" at bounding box center [173, 170] width 253 height 10
type input "5"
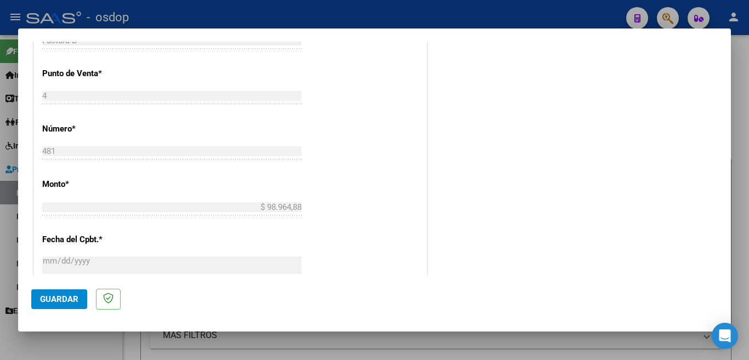
scroll to position [539, 0]
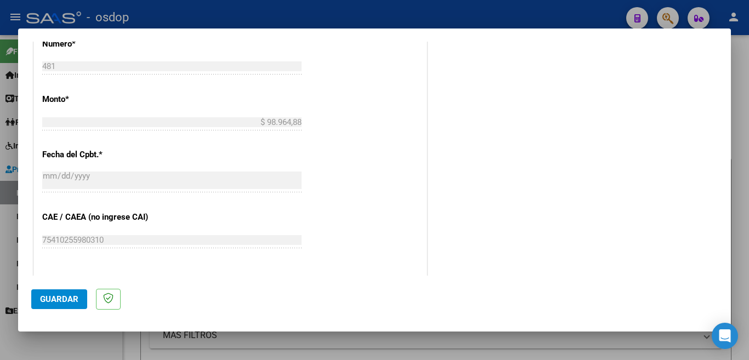
type input "202509"
click at [81, 299] on button "Guardar" at bounding box center [59, 300] width 56 height 20
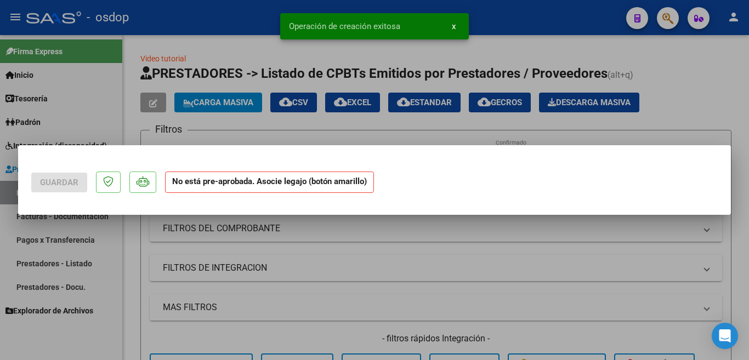
scroll to position [0, 0]
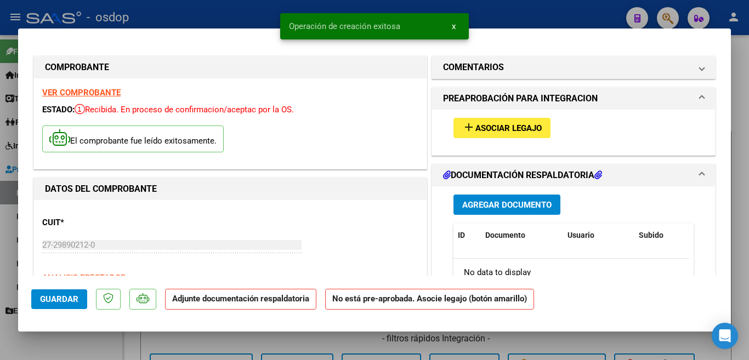
click at [530, 137] on button "add Asociar Legajo" at bounding box center [502, 128] width 97 height 20
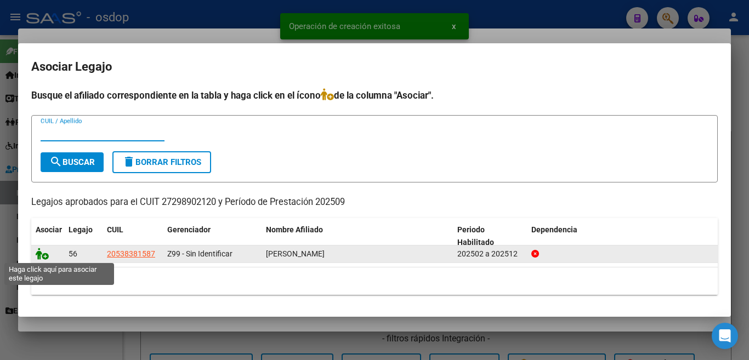
click at [44, 249] on icon at bounding box center [42, 254] width 13 height 12
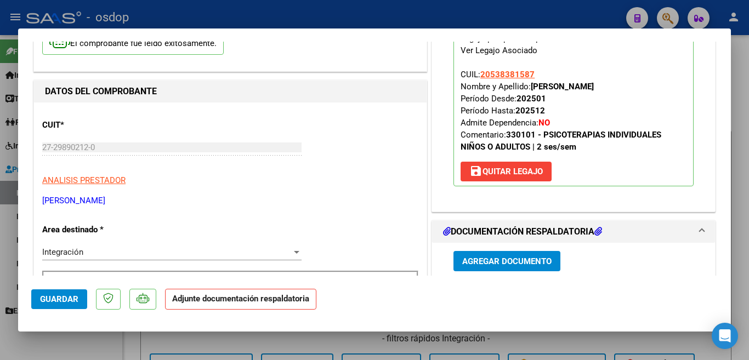
scroll to position [110, 0]
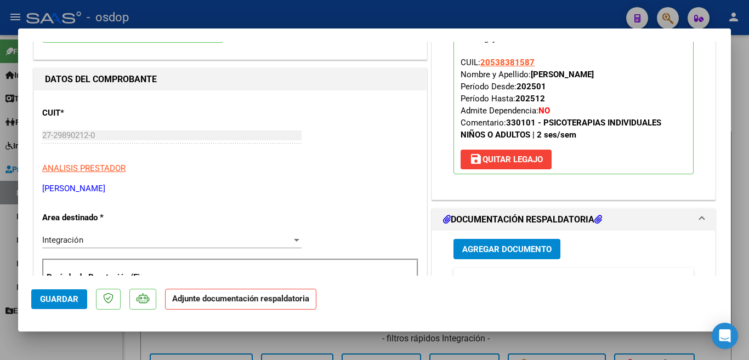
click at [511, 247] on span "Agregar Documento" at bounding box center [506, 250] width 89 height 10
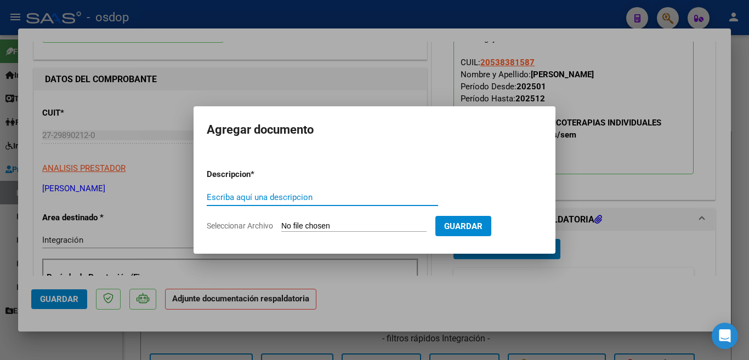
click at [334, 201] on input "Escriba aquí una descripcion" at bounding box center [322, 198] width 231 height 10
type input "planilla"
click at [370, 223] on input "Seleccionar Archivo" at bounding box center [353, 227] width 145 height 10
type input "C:\fakepath\beron plan 09.pdf"
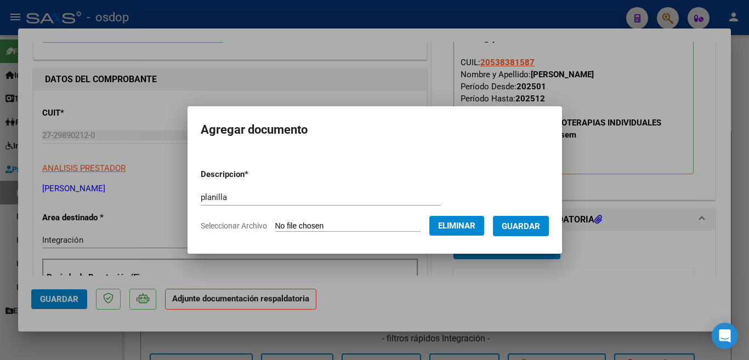
click at [530, 229] on span "Guardar" at bounding box center [521, 227] width 38 height 10
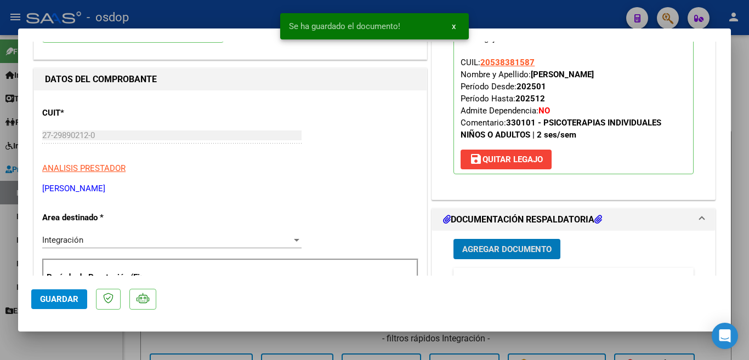
click at [58, 287] on mat-dialog-actions "Guardar" at bounding box center [374, 297] width 687 height 43
click at [60, 295] on span "Guardar" at bounding box center [59, 300] width 38 height 10
click at [0, 208] on div at bounding box center [374, 180] width 749 height 360
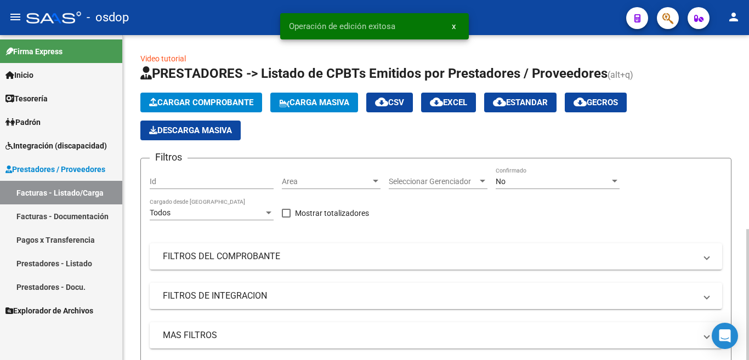
scroll to position [357, 0]
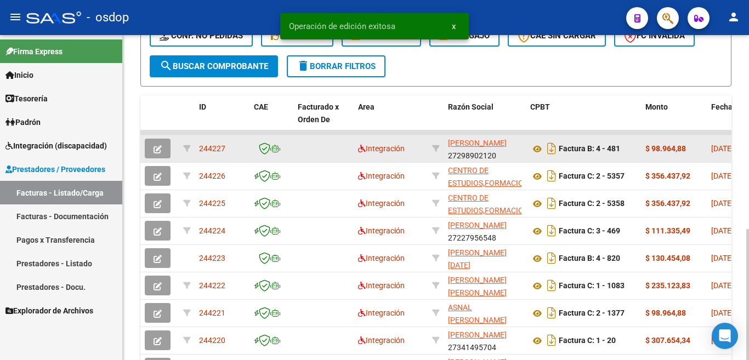
click at [213, 147] on span "244227" at bounding box center [212, 148] width 26 height 9
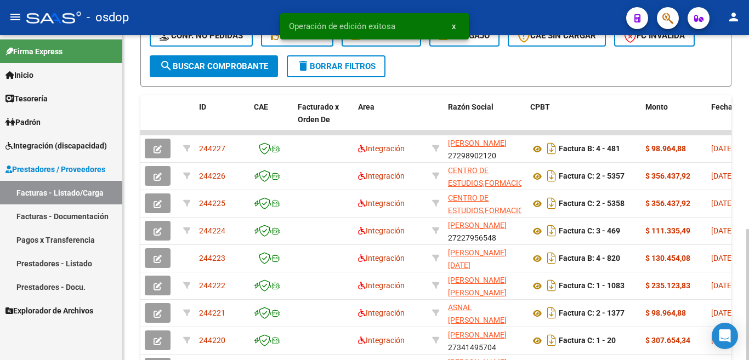
copy span "244227"
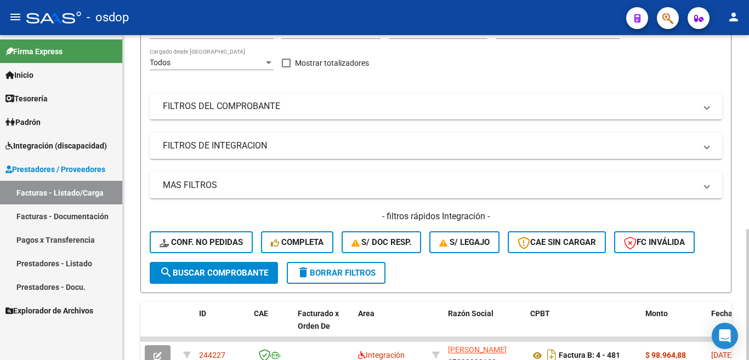
scroll to position [0, 0]
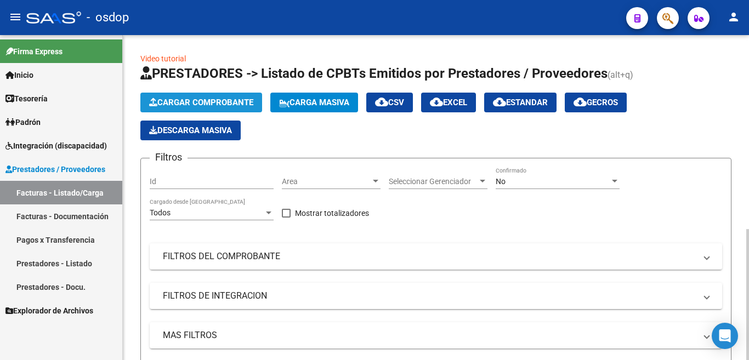
click at [186, 105] on span "Cargar Comprobante" at bounding box center [201, 103] width 104 height 10
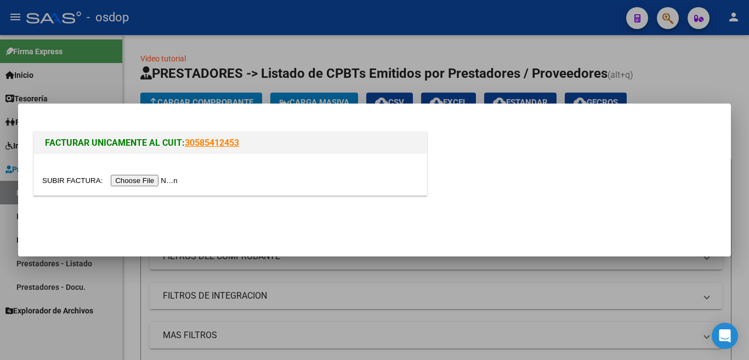
click at [166, 181] on input "file" at bounding box center [111, 181] width 139 height 12
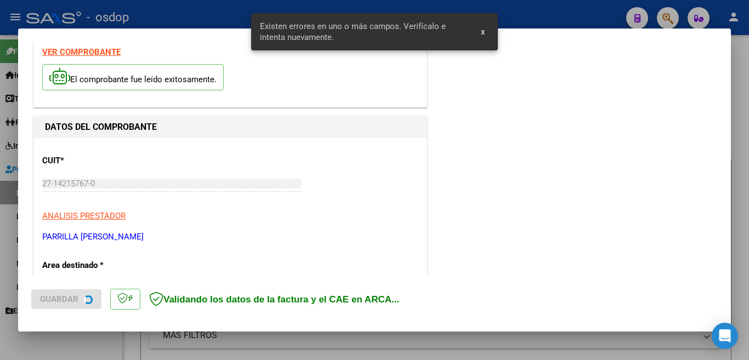
scroll to position [244, 0]
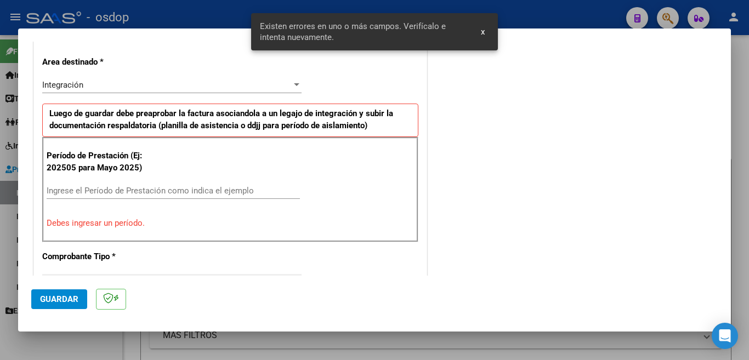
click at [154, 189] on input "Ingrese el Período de Prestación como indica el ejemplo" at bounding box center [173, 191] width 253 height 10
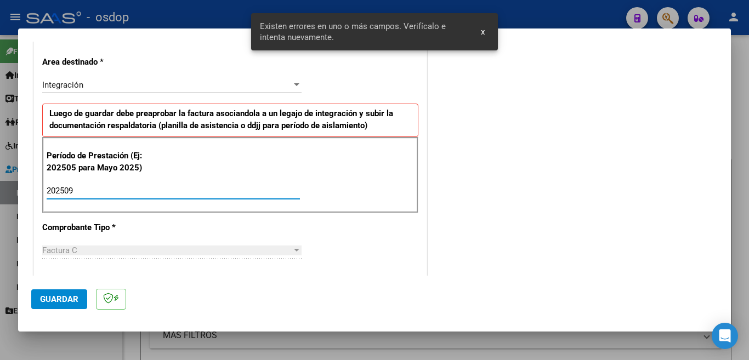
type input "202509"
click at [61, 297] on span "Guardar" at bounding box center [59, 300] width 38 height 10
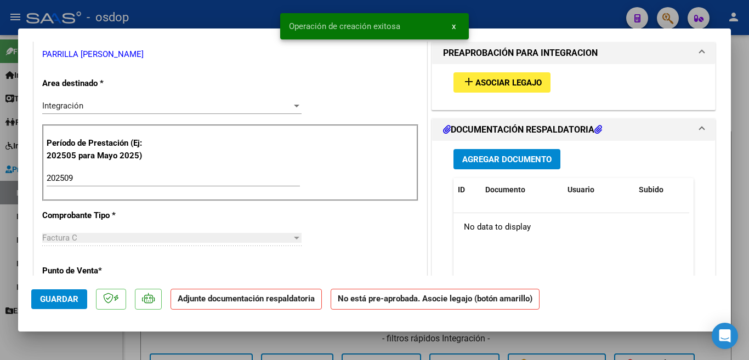
scroll to position [0, 0]
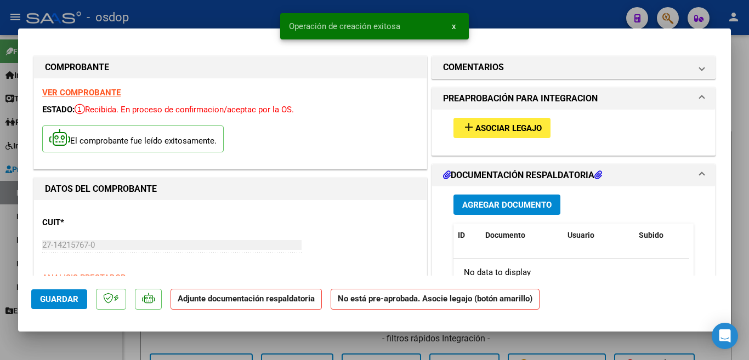
click at [476, 130] on span "Asociar Legajo" at bounding box center [509, 128] width 66 height 10
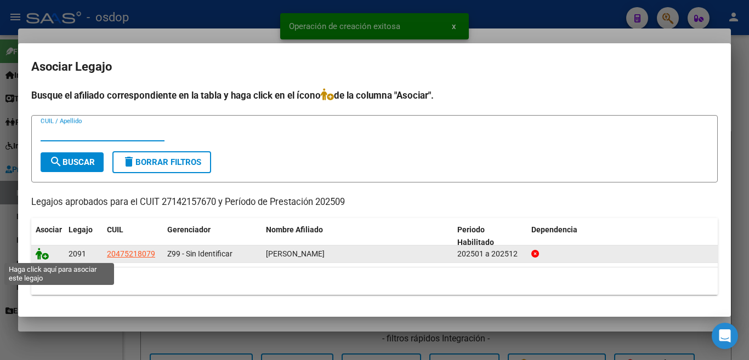
click at [46, 259] on icon at bounding box center [42, 254] width 13 height 12
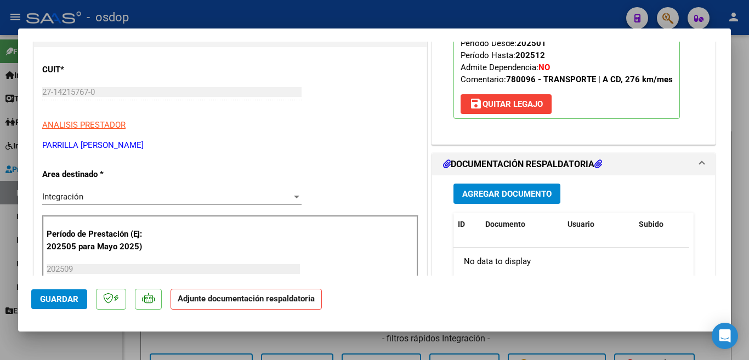
scroll to position [165, 0]
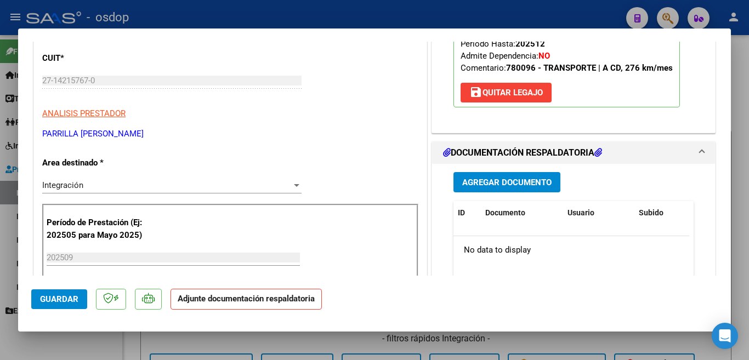
click at [472, 183] on span "Agregar Documento" at bounding box center [506, 183] width 89 height 10
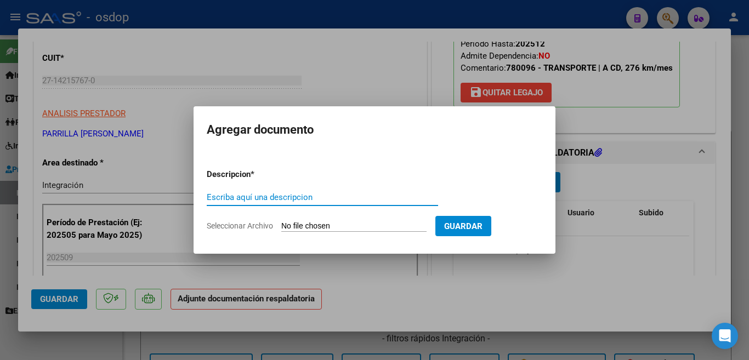
click at [320, 196] on input "Escriba aquí una descripcion" at bounding box center [322, 198] width 231 height 10
type input "planilla"
click at [309, 227] on input "Seleccionar Archivo" at bounding box center [353, 227] width 145 height 10
type input "C:\fakepath\PLANILLA DE ASISTENCIA.pdf"
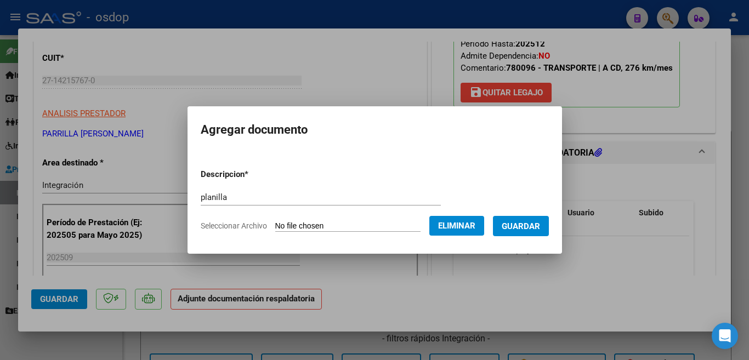
click at [518, 224] on span "Guardar" at bounding box center [521, 227] width 38 height 10
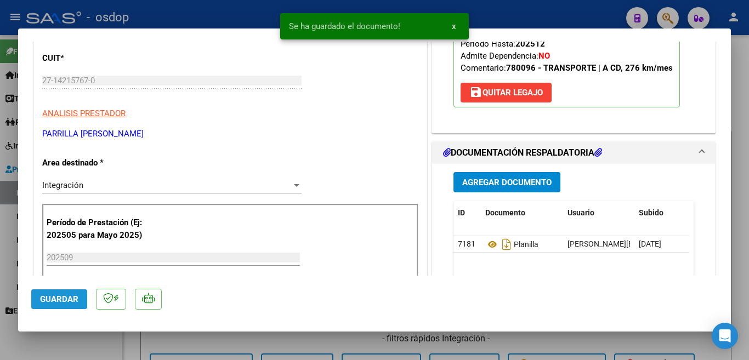
click at [39, 292] on button "Guardar" at bounding box center [59, 300] width 56 height 20
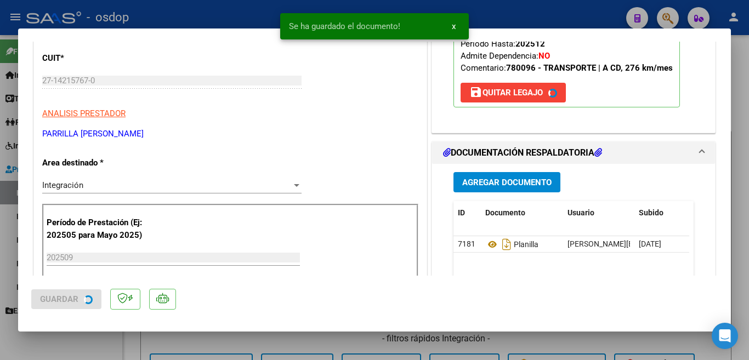
click at [0, 213] on div at bounding box center [374, 180] width 749 height 360
type input "$ 0,00"
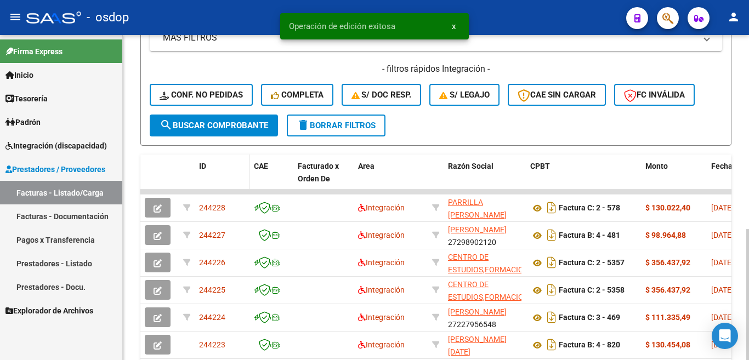
scroll to position [274, 0]
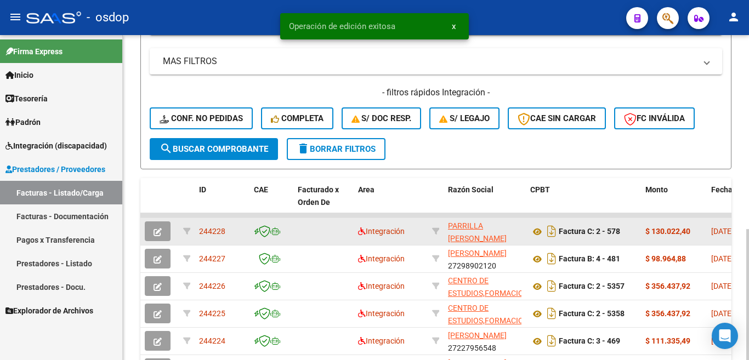
click at [219, 230] on span "244228" at bounding box center [212, 231] width 26 height 9
copy span "244228"
